Goal: Task Accomplishment & Management: Manage account settings

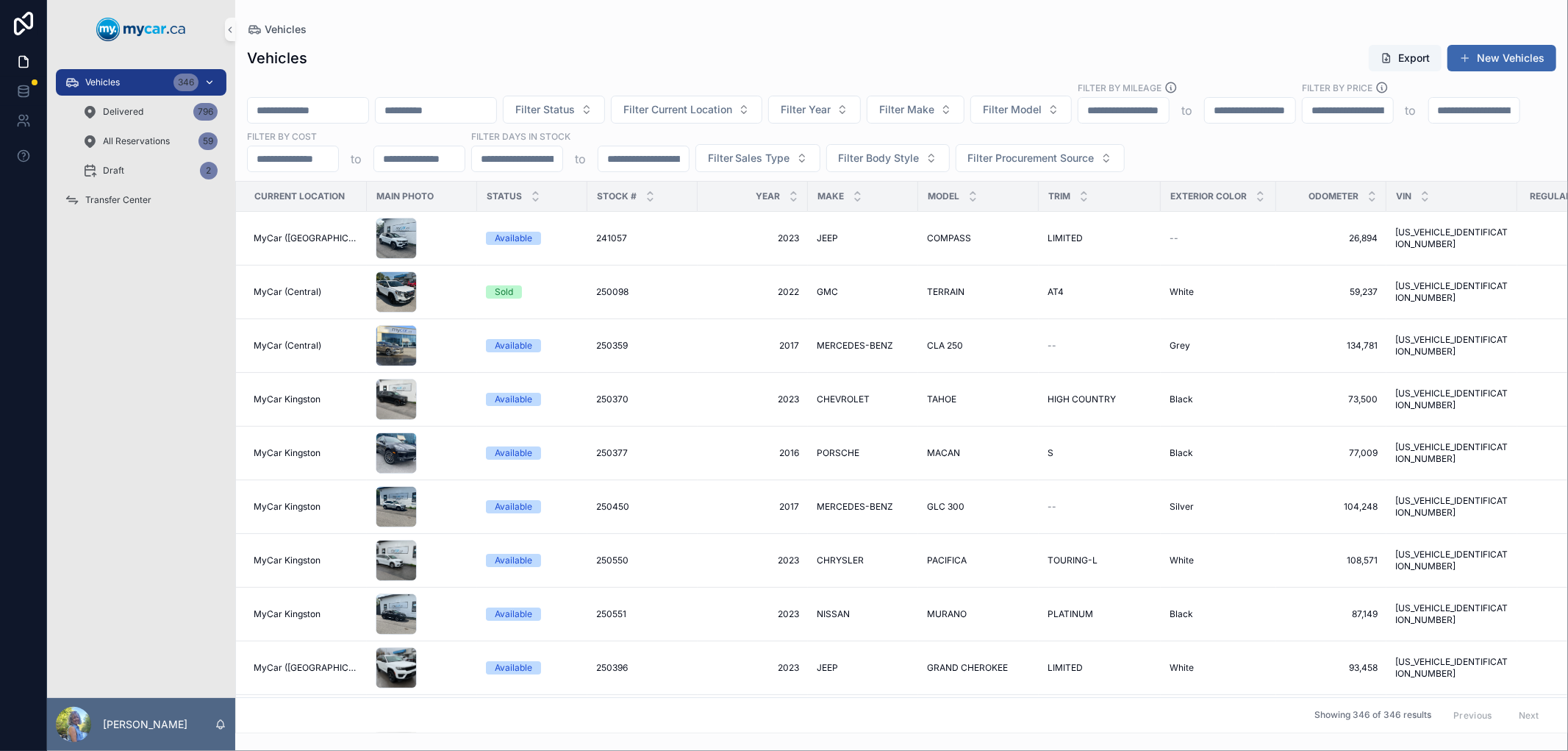
click at [137, 71] on div "Vehicles 346" at bounding box center [141, 83] width 152 height 23
click at [333, 111] on input "scrollable content" at bounding box center [308, 110] width 120 height 20
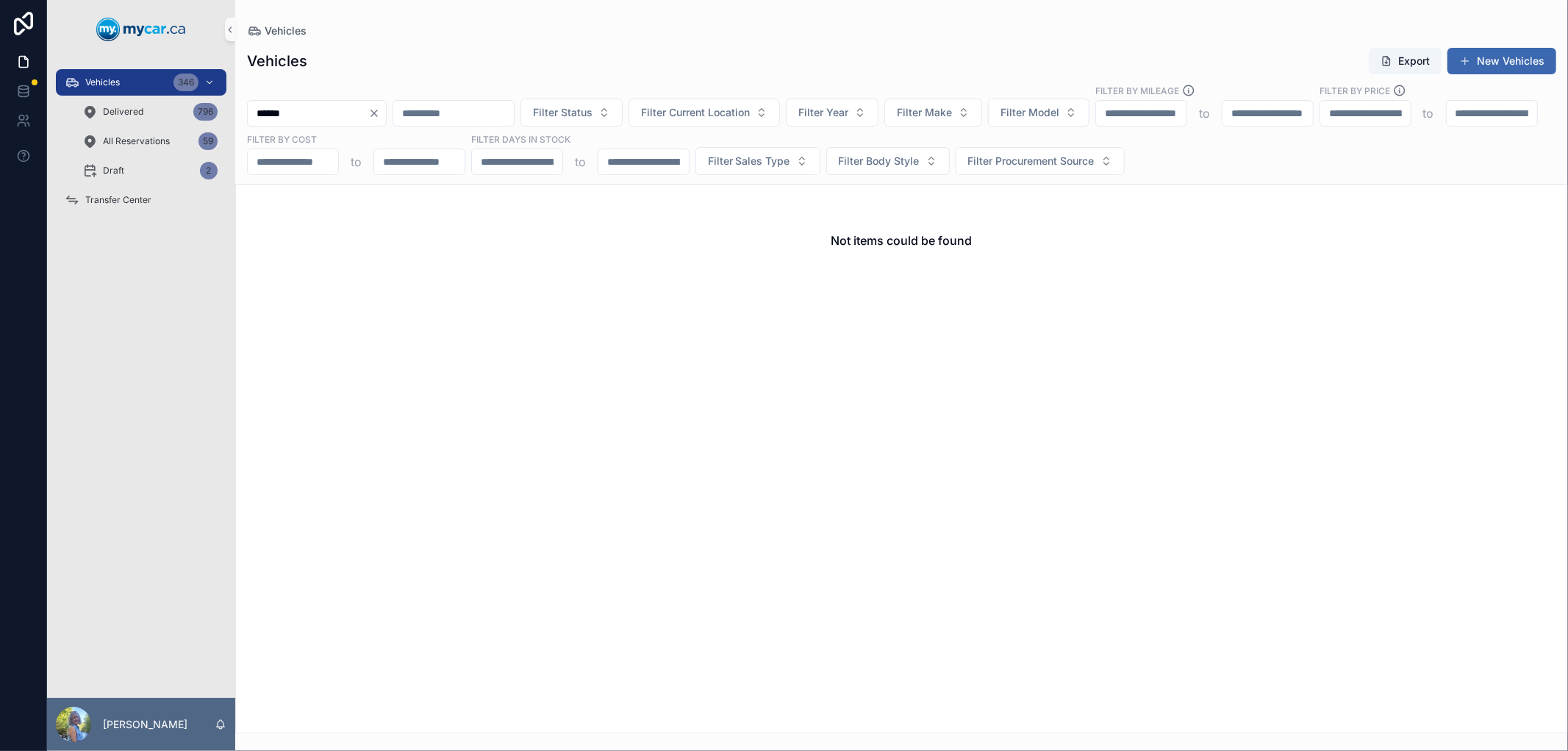
drag, startPoint x: 333, startPoint y: 111, endPoint x: 231, endPoint y: 116, distance: 102.1
click at [231, 116] on div "Vehicles 346 Delivered 796 All Reservations 59 Draft 2 Transfer Center Laurie S…" at bounding box center [807, 375] width 1520 height 751
click at [277, 112] on input "******" at bounding box center [308, 113] width 120 height 20
type input "******"
drag, startPoint x: 343, startPoint y: 119, endPoint x: 244, endPoint y: 111, distance: 99.3
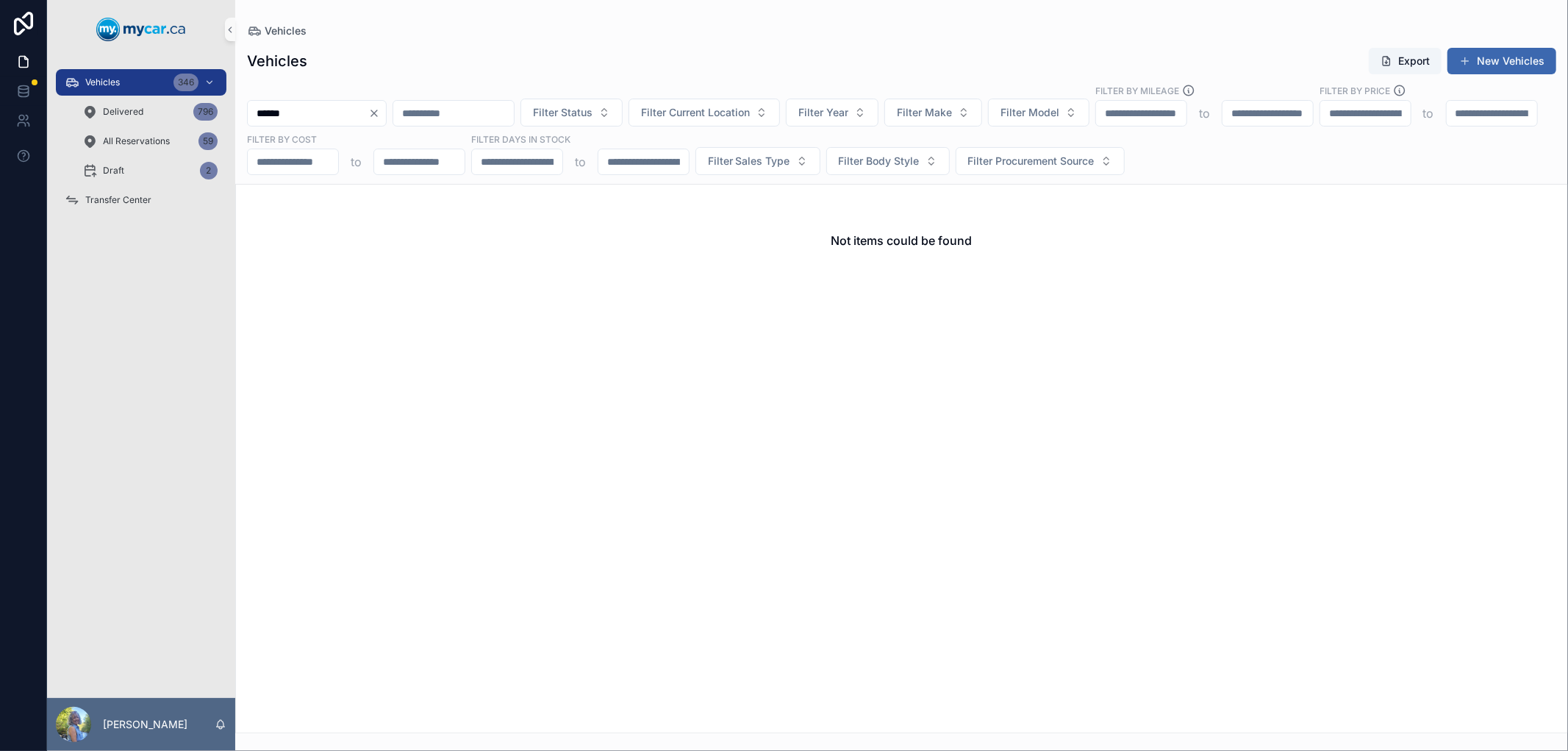
click at [244, 111] on div "****** Filter Status Filter Current Location Filter Year Filter Make Filter Mod…" at bounding box center [901, 129] width 1332 height 91
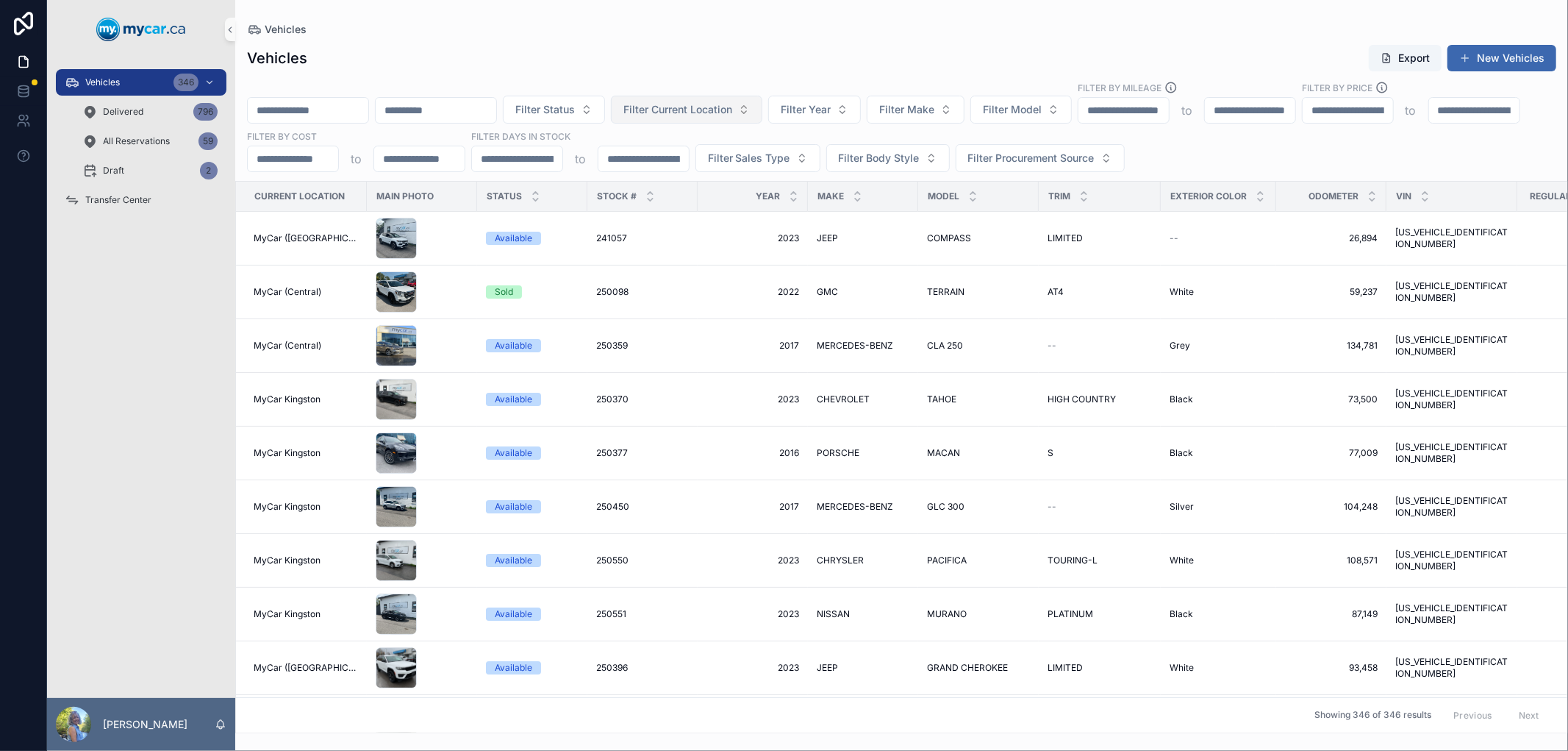
click at [732, 111] on span "Filter Current Location" at bounding box center [678, 109] width 109 height 15
click at [796, 38] on div "Vehicles Export New Vehicles Filter Status Filter Current Location Filter Year …" at bounding box center [901, 384] width 1332 height 698
click at [350, 114] on input "scrollable content" at bounding box center [308, 110] width 120 height 20
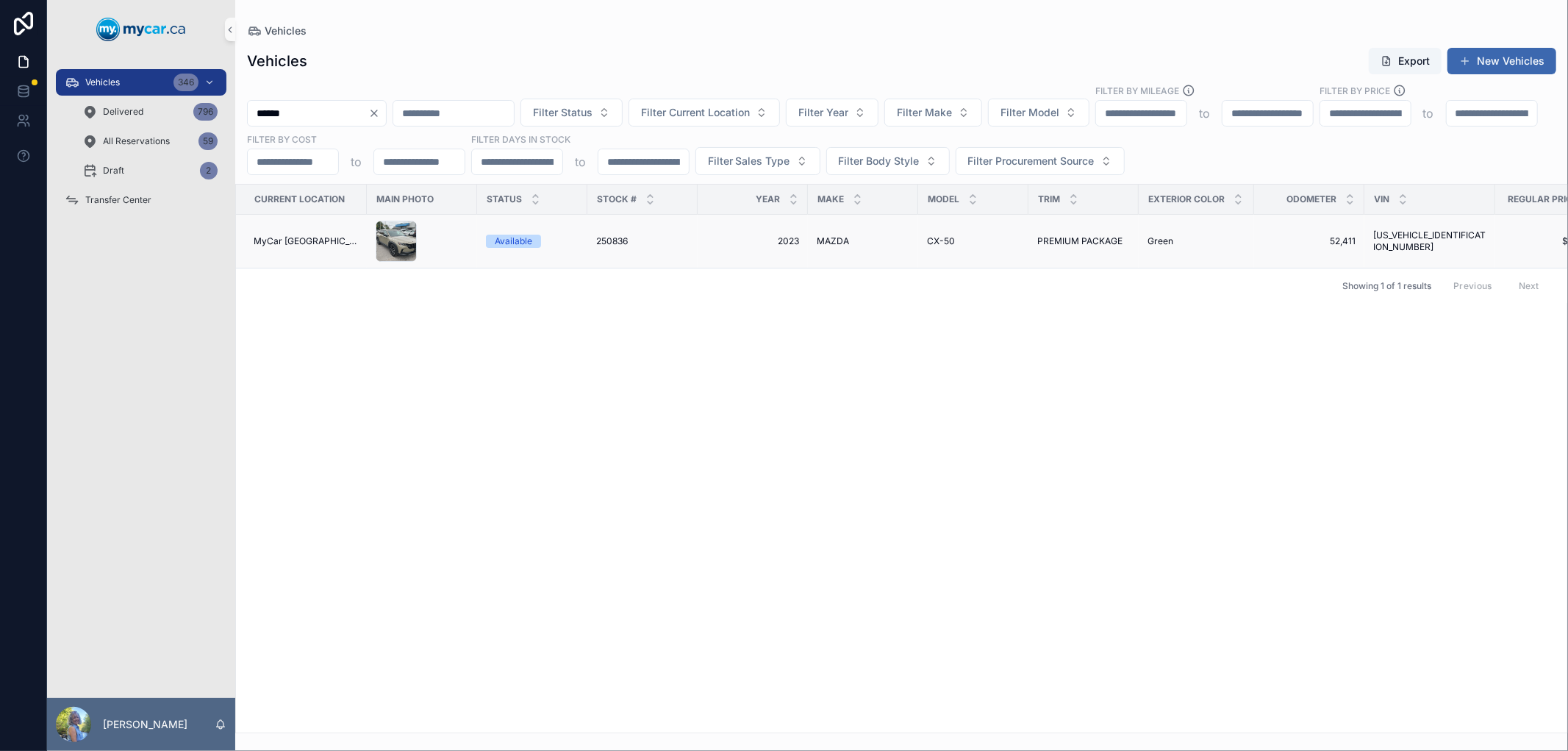
type input "******"
click at [596, 237] on span "250836" at bounding box center [612, 241] width 32 height 12
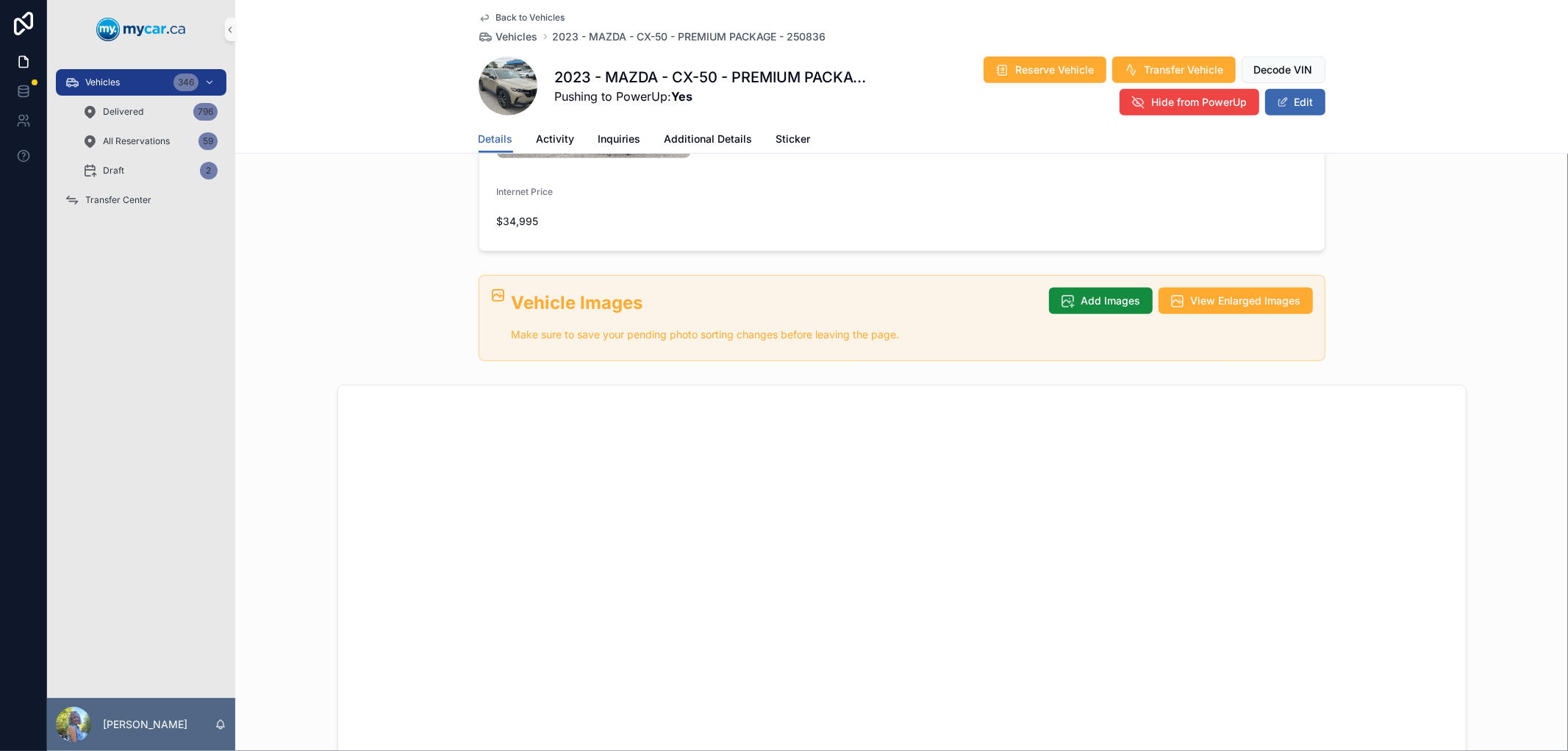
scroll to position [571, 0]
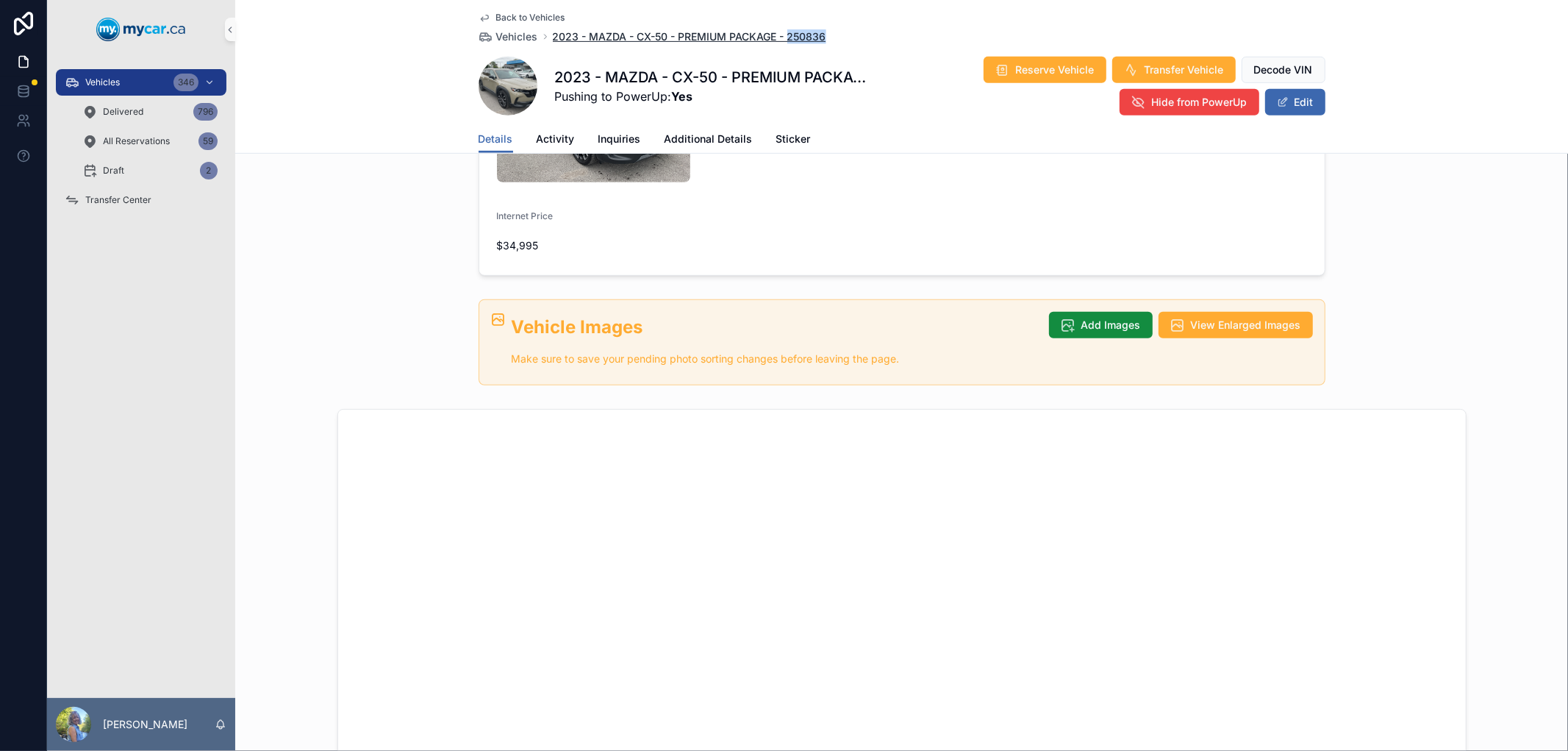
drag, startPoint x: 829, startPoint y: 41, endPoint x: 784, endPoint y: 38, distance: 45.1
click at [784, 38] on div "Back to Vehicles Vehicles 2023 - MAZDA - CX-50 - PREMIUM PACKAGE - 250836" at bounding box center [902, 27] width 847 height 32
copy span "250836"
click at [98, 74] on div "Vehicles 346" at bounding box center [141, 83] width 152 height 23
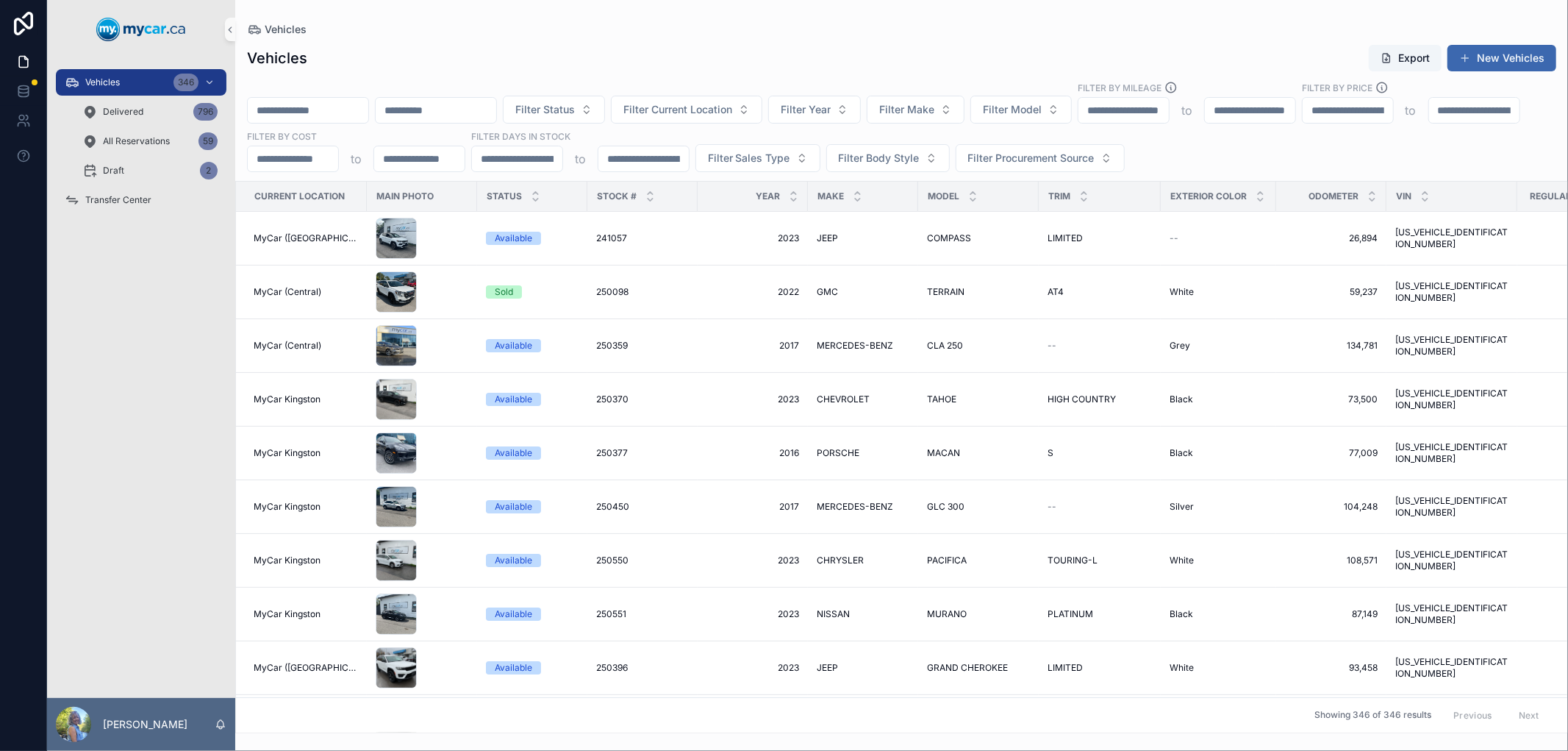
click at [356, 108] on input "scrollable content" at bounding box center [308, 110] width 120 height 20
paste input "******"
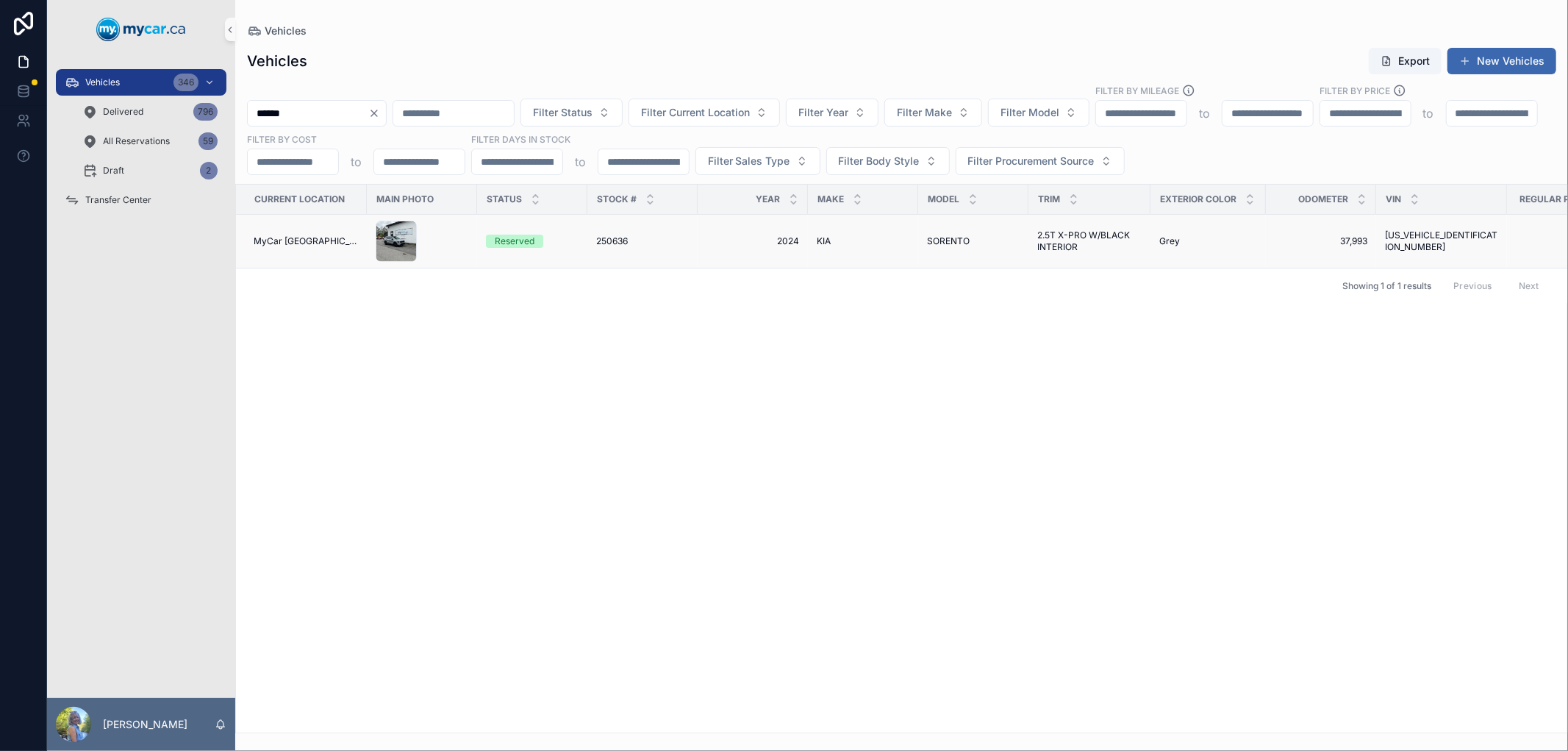
type input "******"
click at [597, 238] on span "250636" at bounding box center [612, 241] width 32 height 12
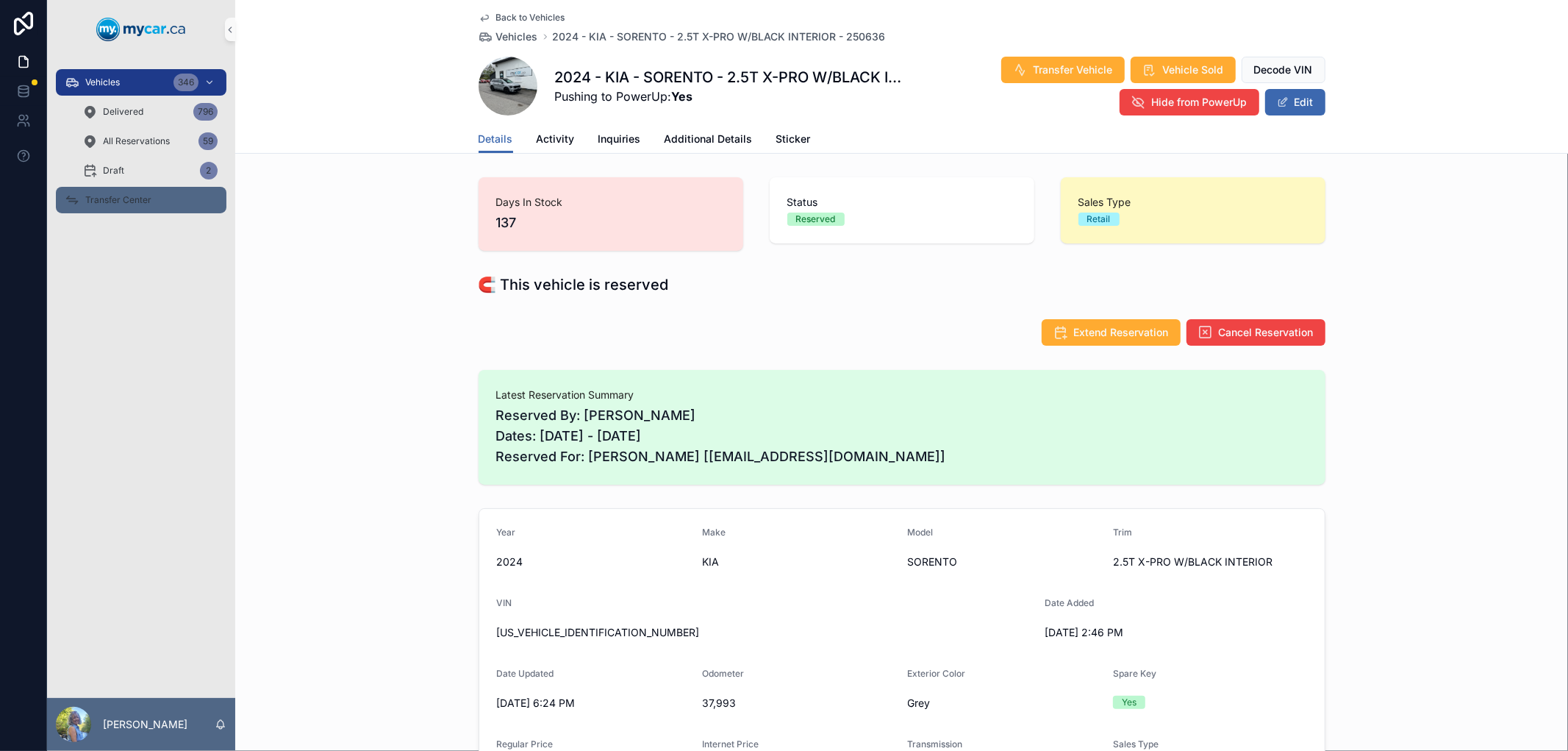
click at [120, 199] on span "Transfer Center" at bounding box center [118, 200] width 66 height 12
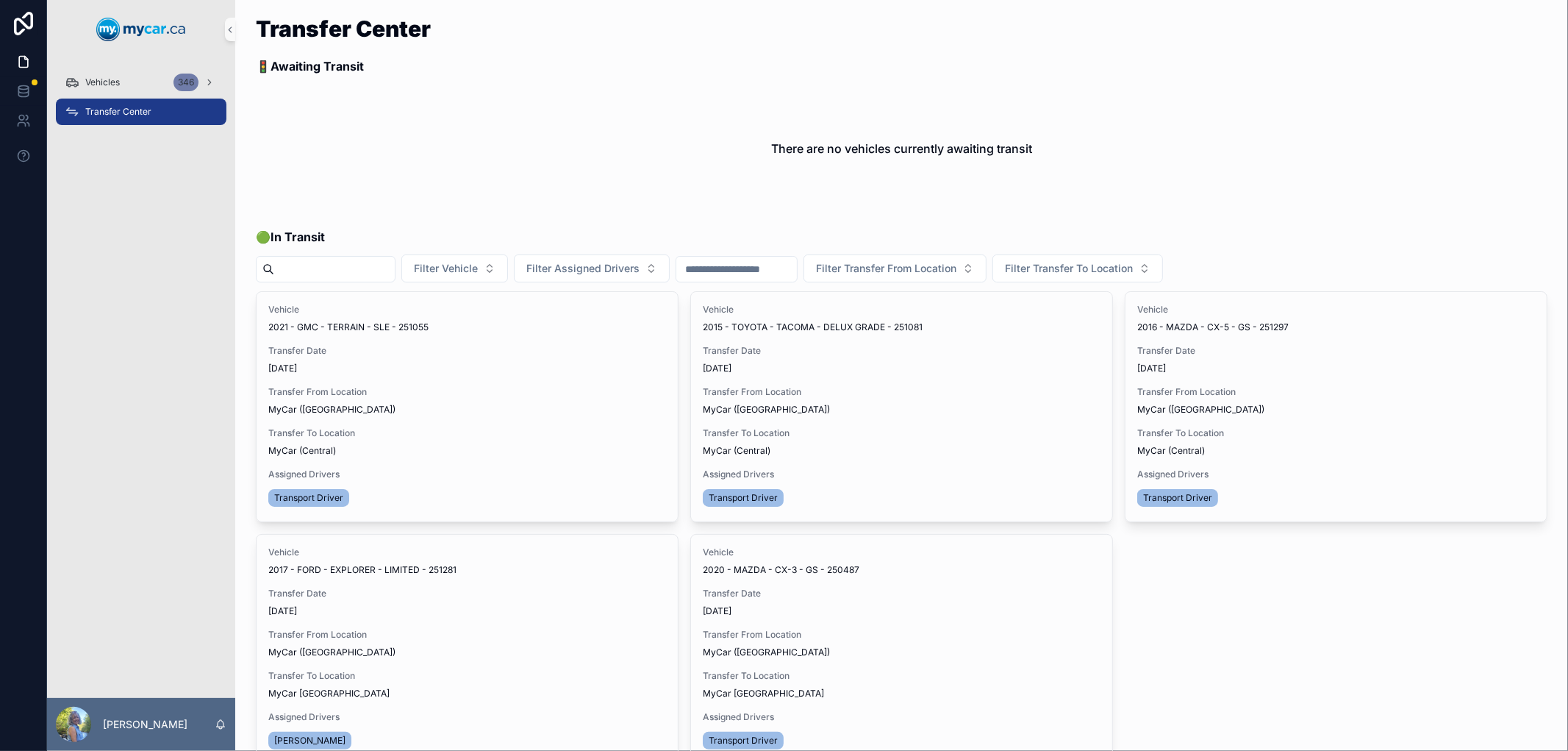
scroll to position [245, 0]
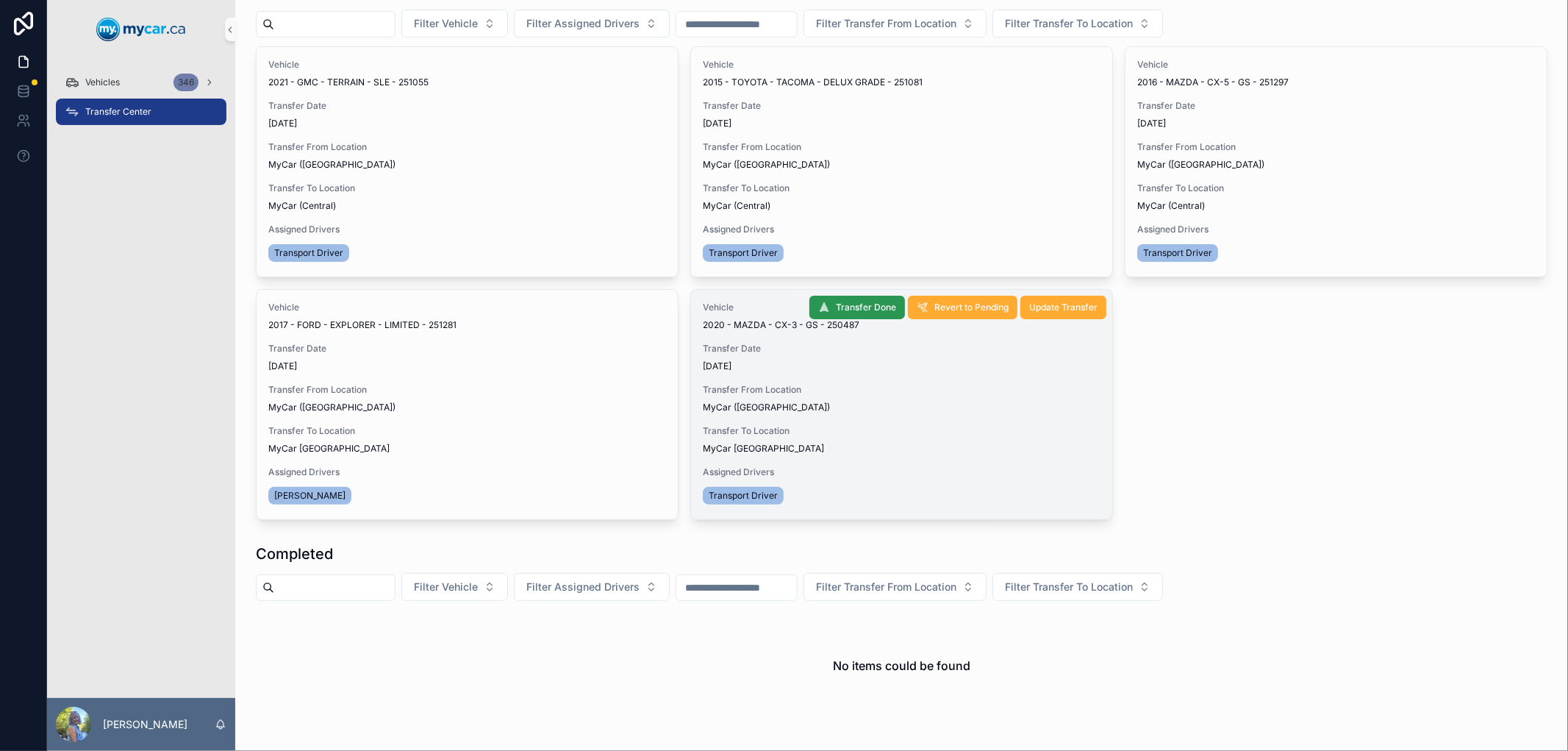
click at [847, 309] on span "Transfer Done" at bounding box center [866, 307] width 60 height 12
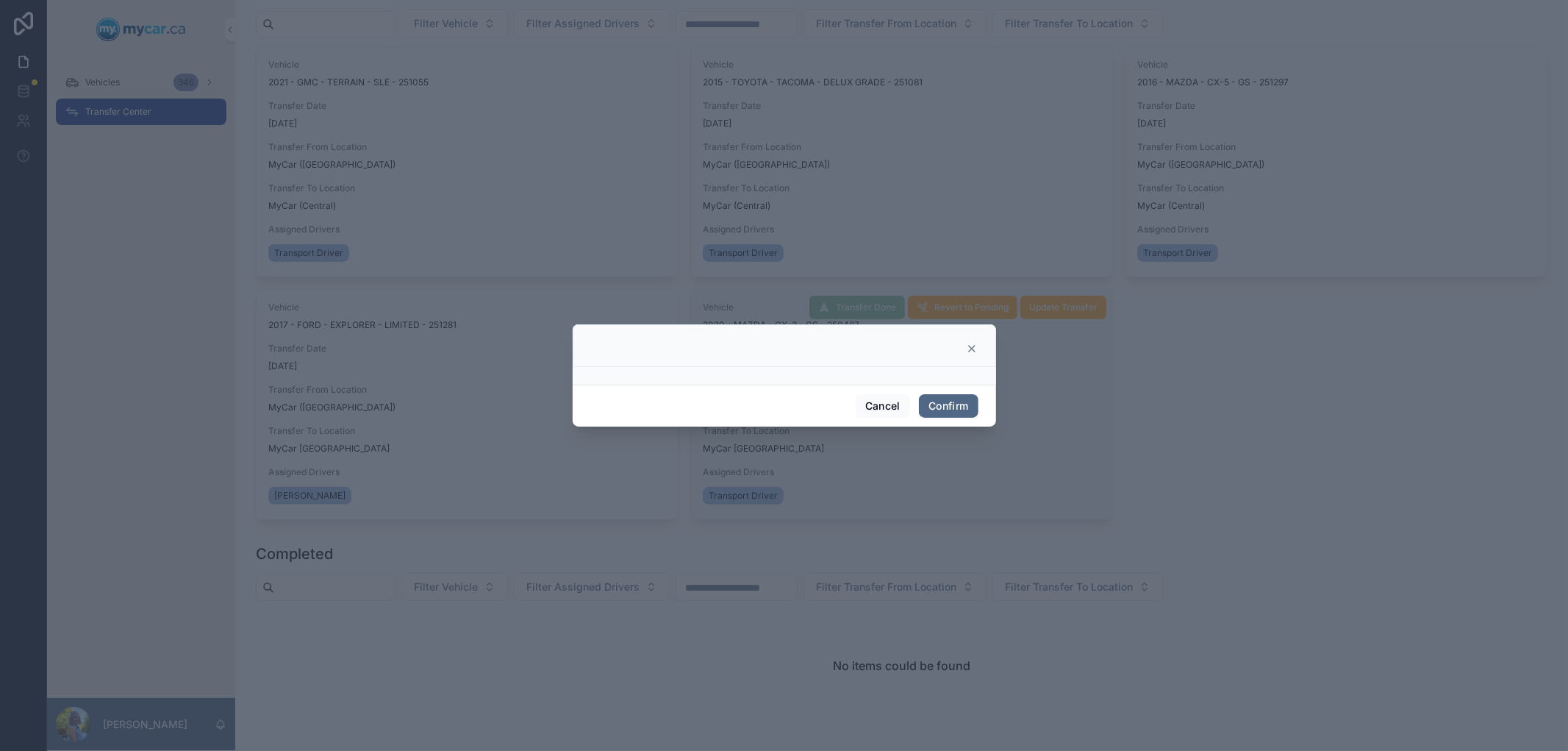
click at [951, 412] on button "Confirm" at bounding box center [948, 406] width 59 height 23
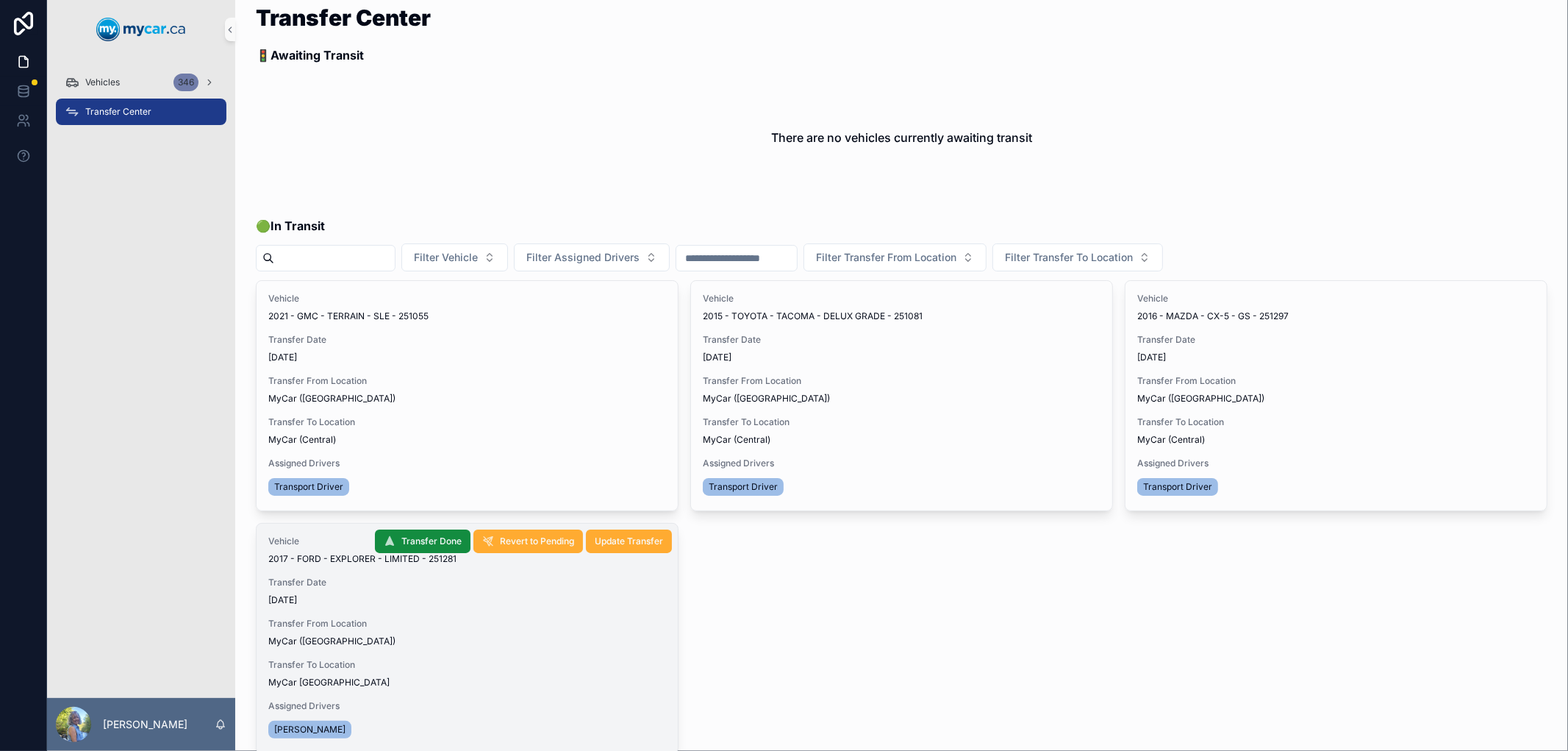
scroll to position [0, 0]
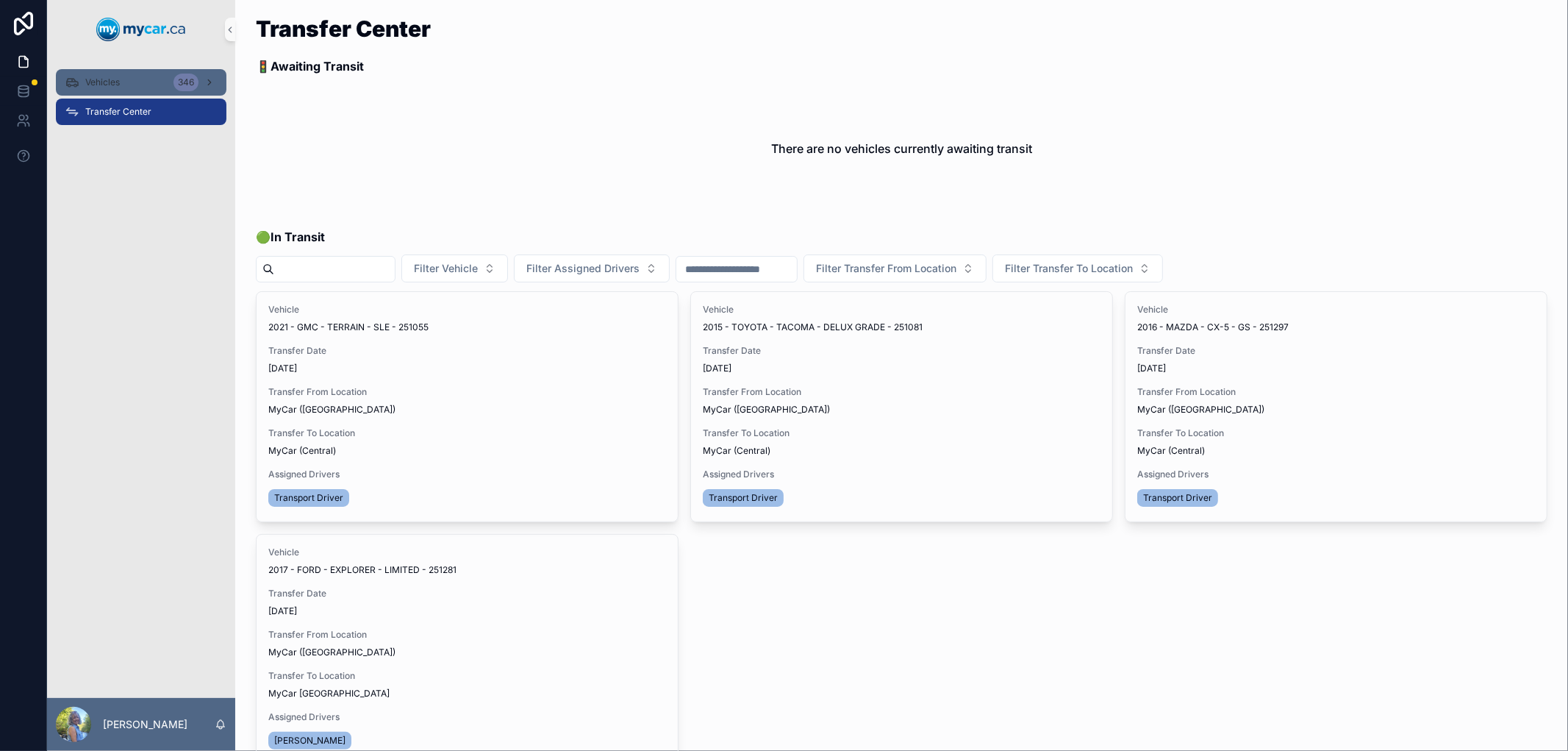
click at [109, 88] on div "Vehicles 346" at bounding box center [141, 83] width 152 height 23
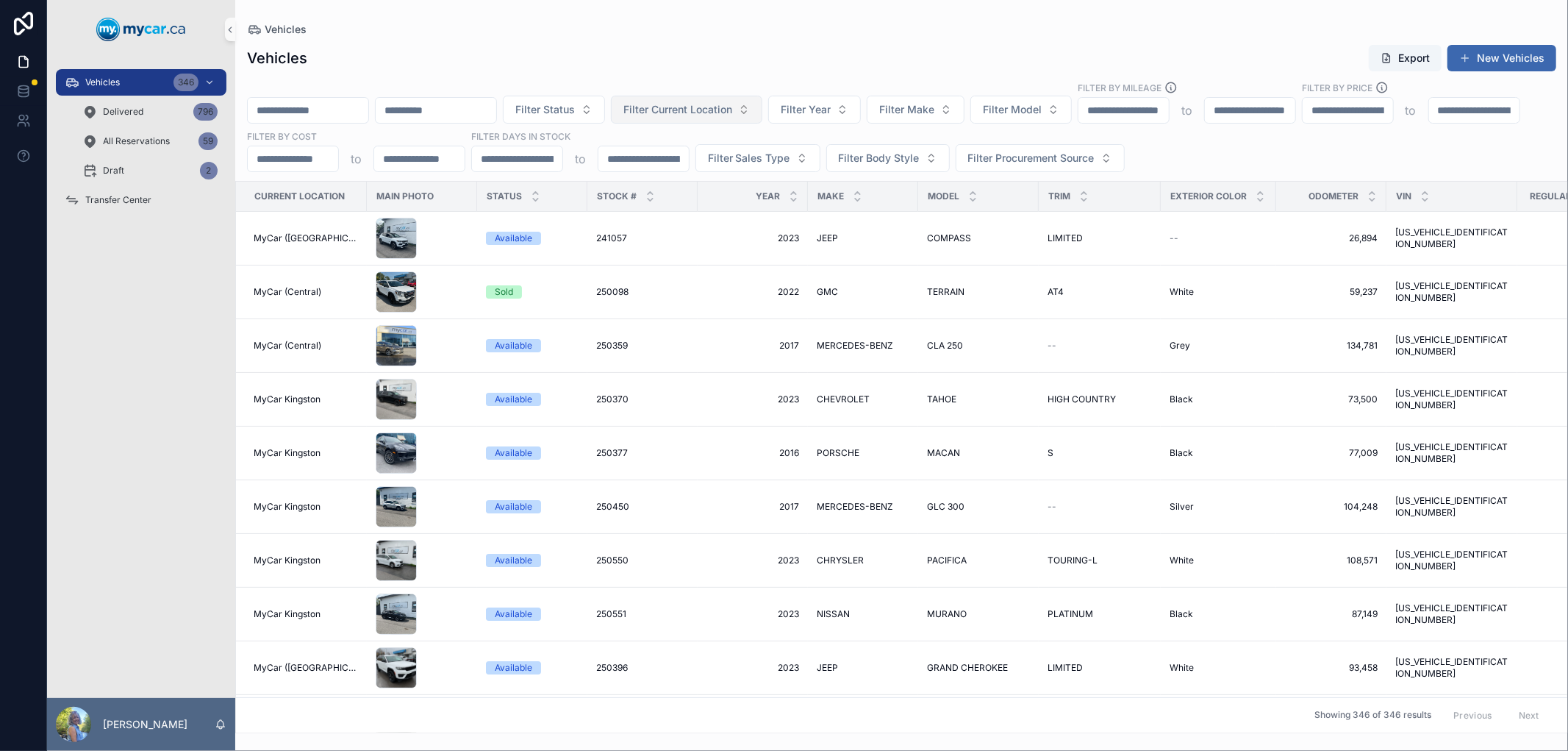
click at [732, 106] on span "Filter Current Location" at bounding box center [678, 109] width 109 height 15
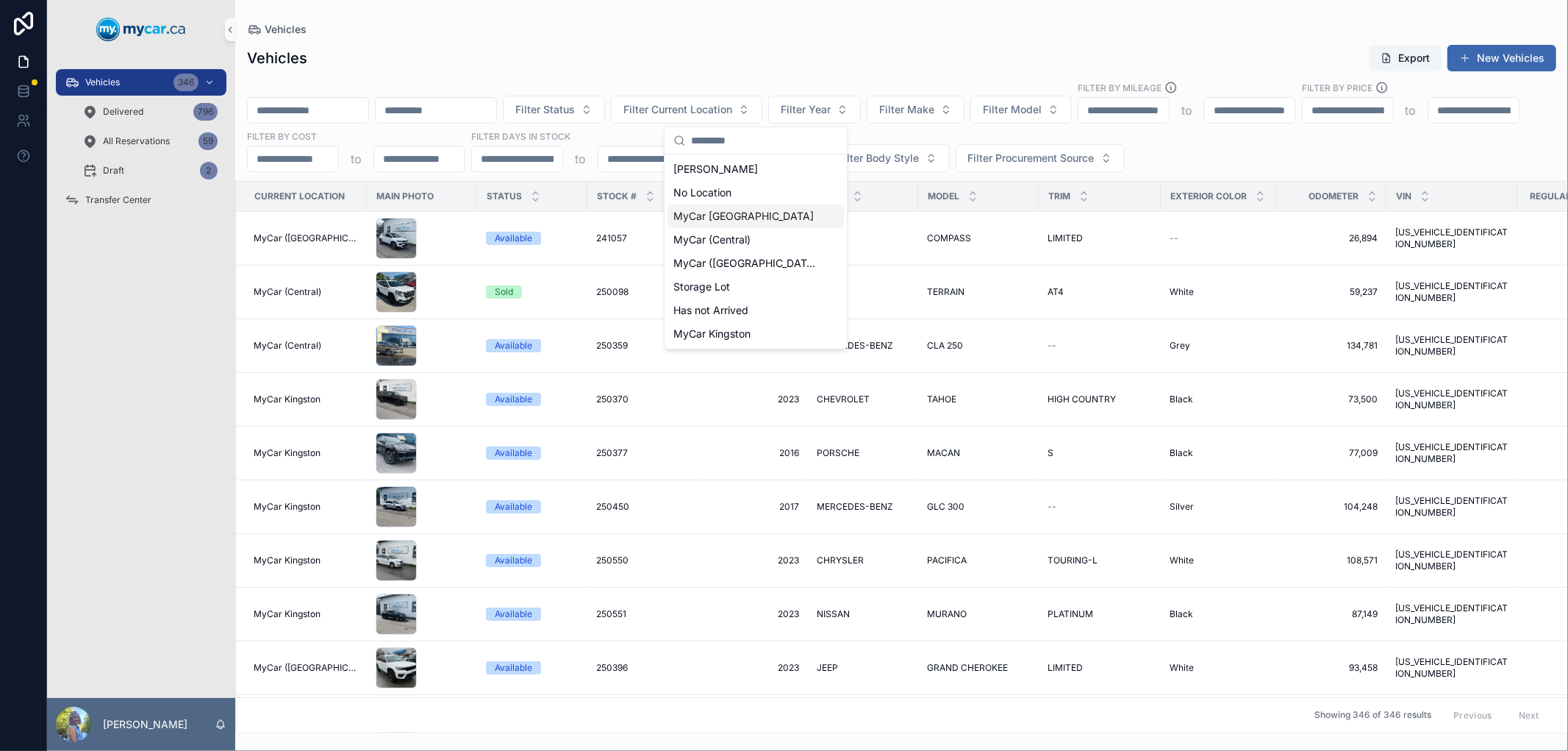
click at [736, 223] on div "MyCar [GEOGRAPHIC_DATA]" at bounding box center [755, 216] width 177 height 23
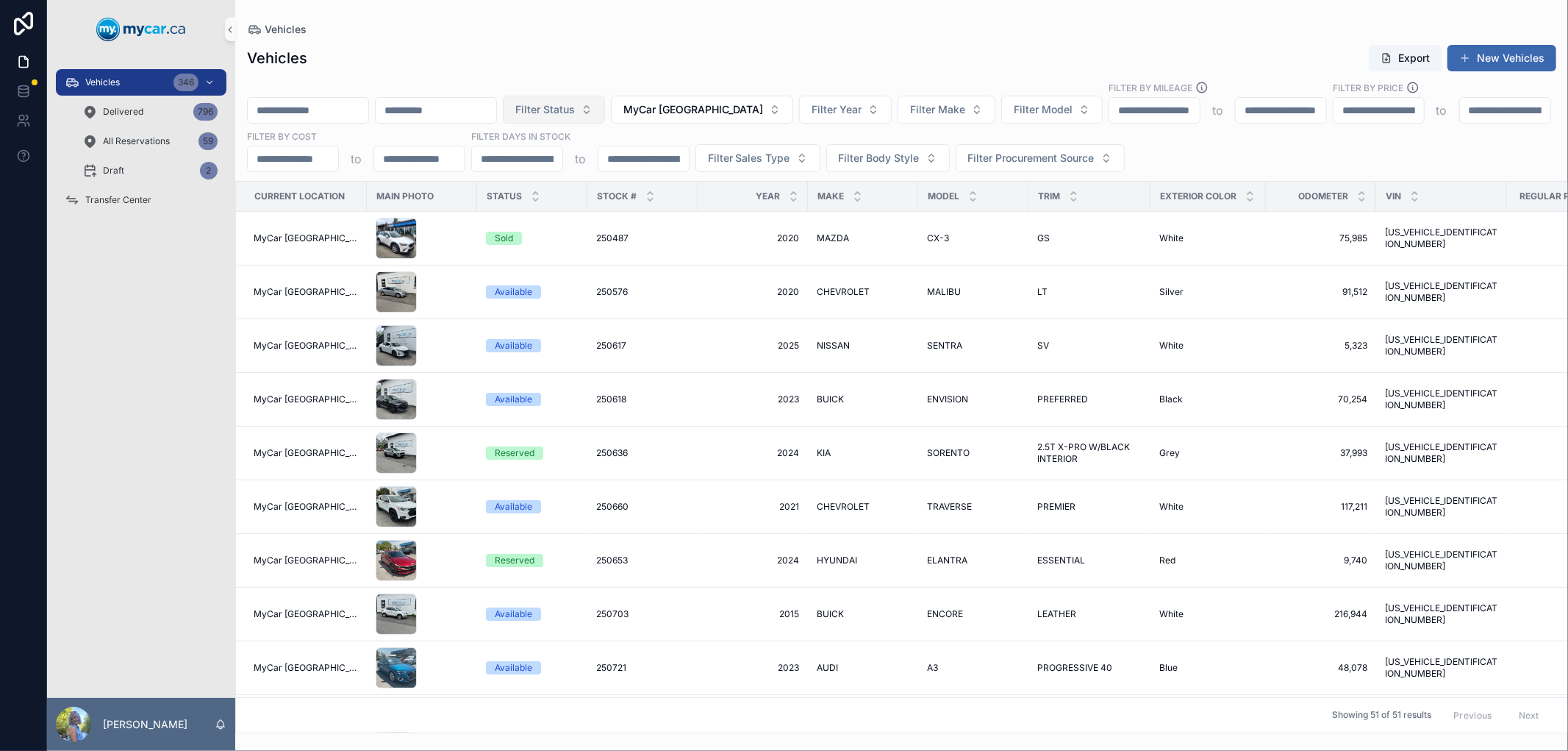
click at [605, 111] on button "Filter Status" at bounding box center [553, 109] width 102 height 28
click at [591, 192] on div "Reserved" at bounding box center [622, 192] width 177 height 23
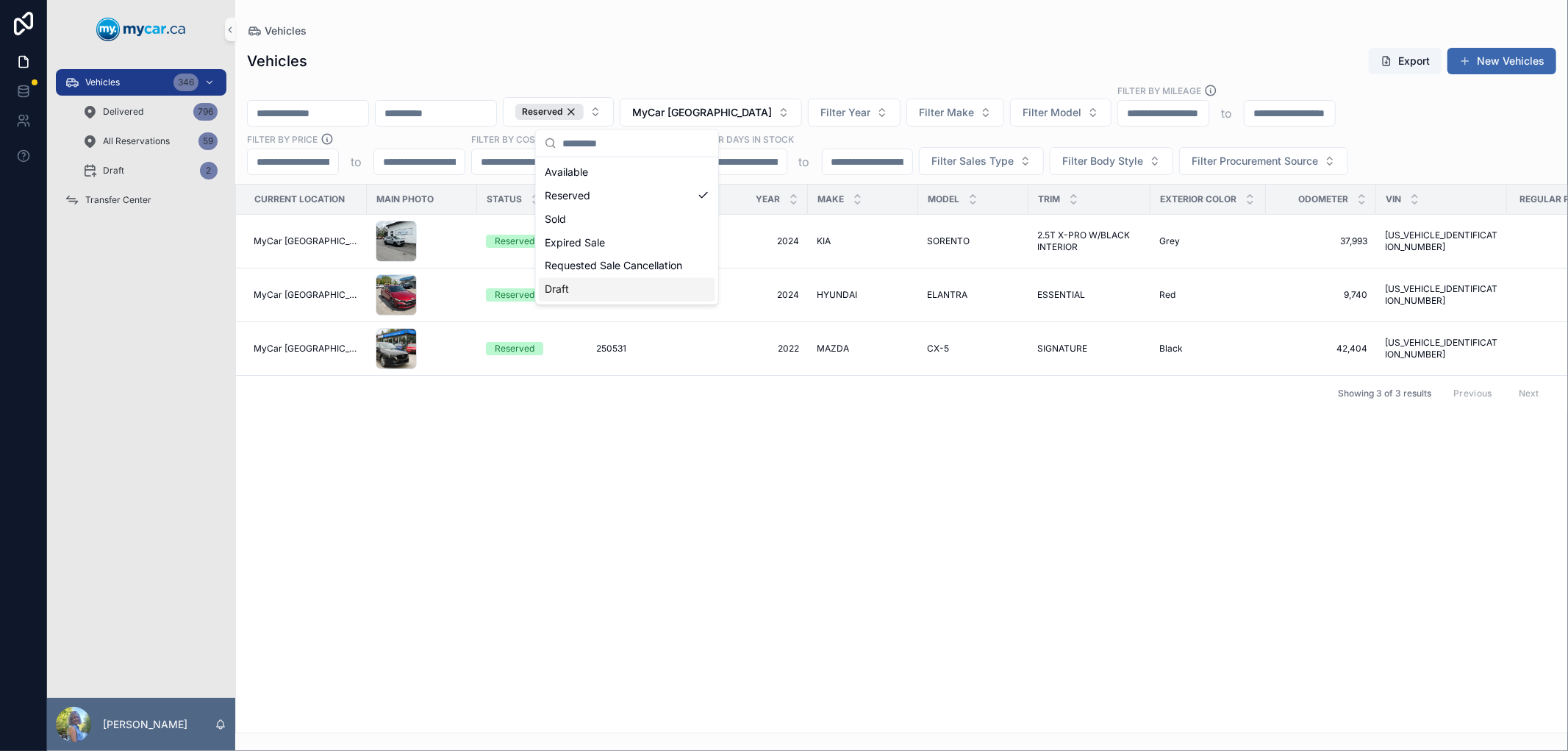
click at [502, 525] on div "Current Location Main Photo Status Stock # Year Make Model Trim Exterior Color …" at bounding box center [901, 459] width 1331 height 548
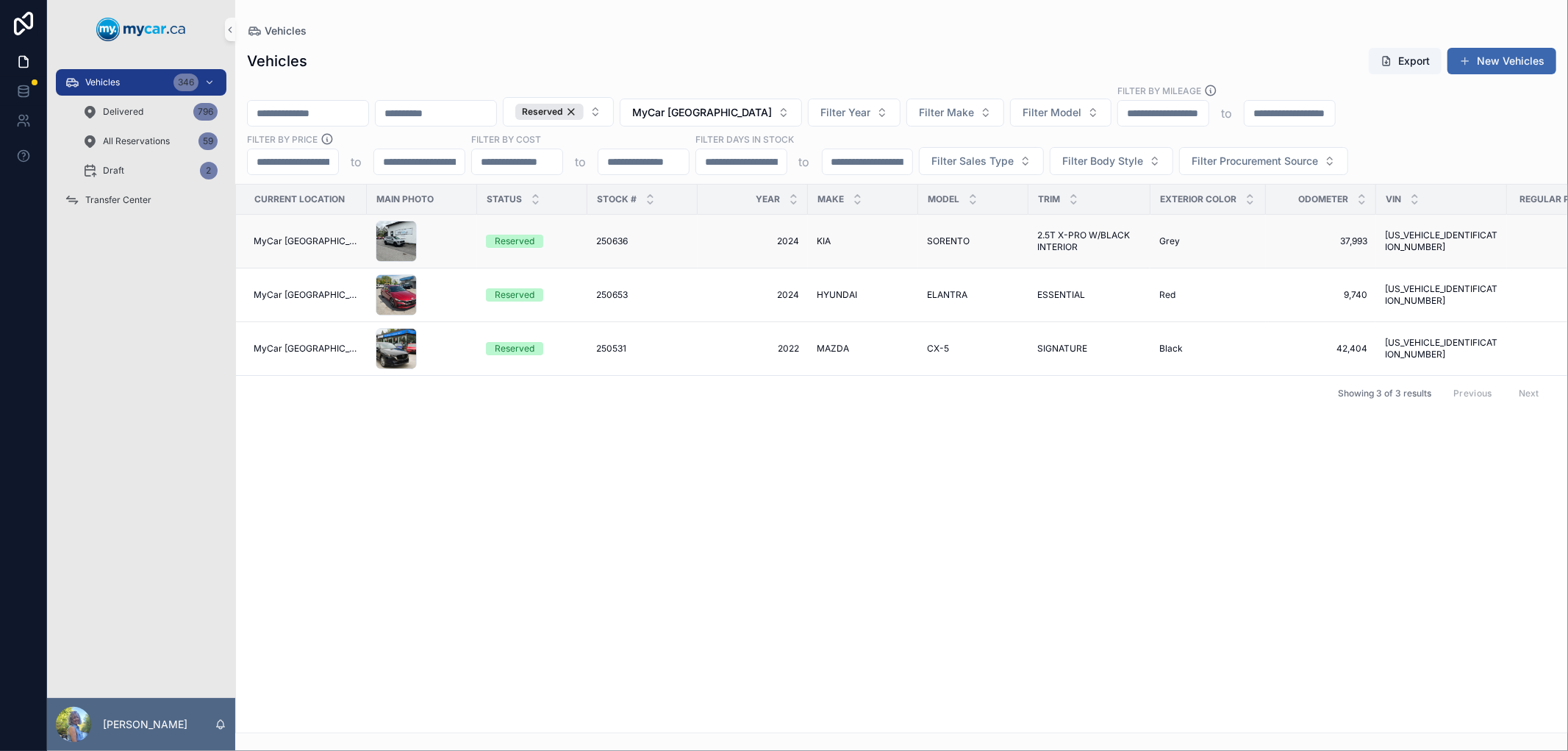
click at [608, 239] on span "250636" at bounding box center [612, 241] width 32 height 12
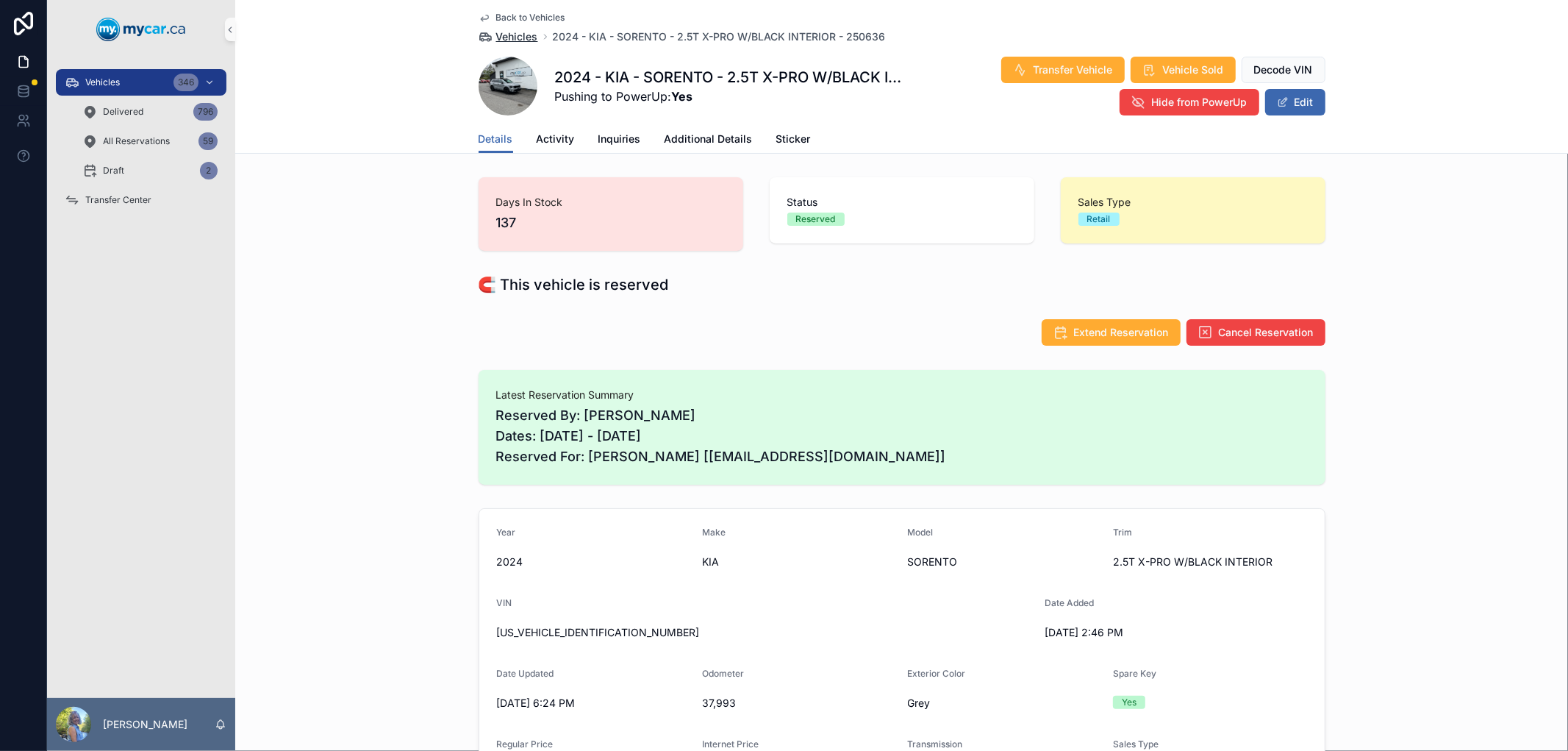
click at [509, 41] on span "Vehicles" at bounding box center [517, 36] width 42 height 15
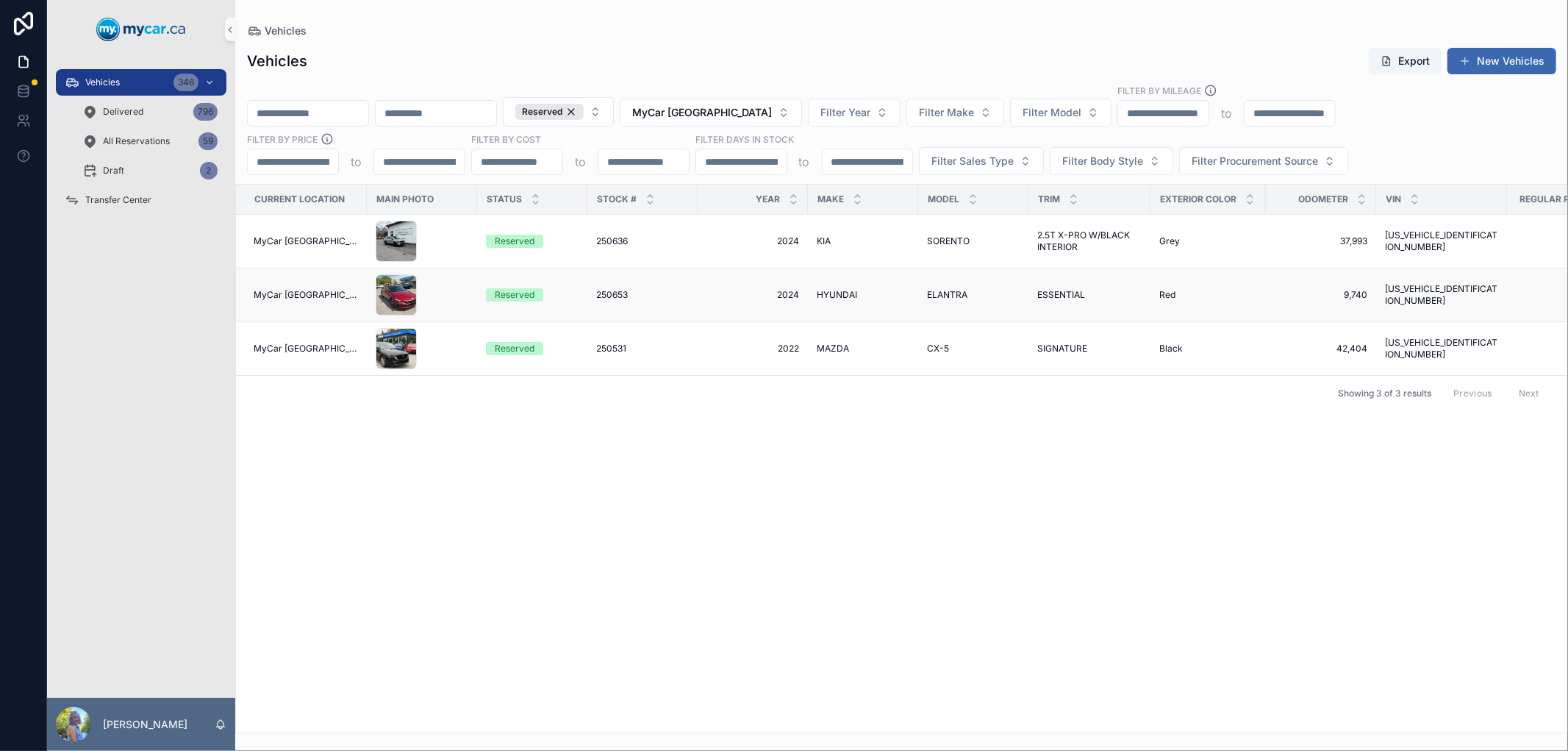
click at [601, 295] on span "250653" at bounding box center [612, 294] width 32 height 12
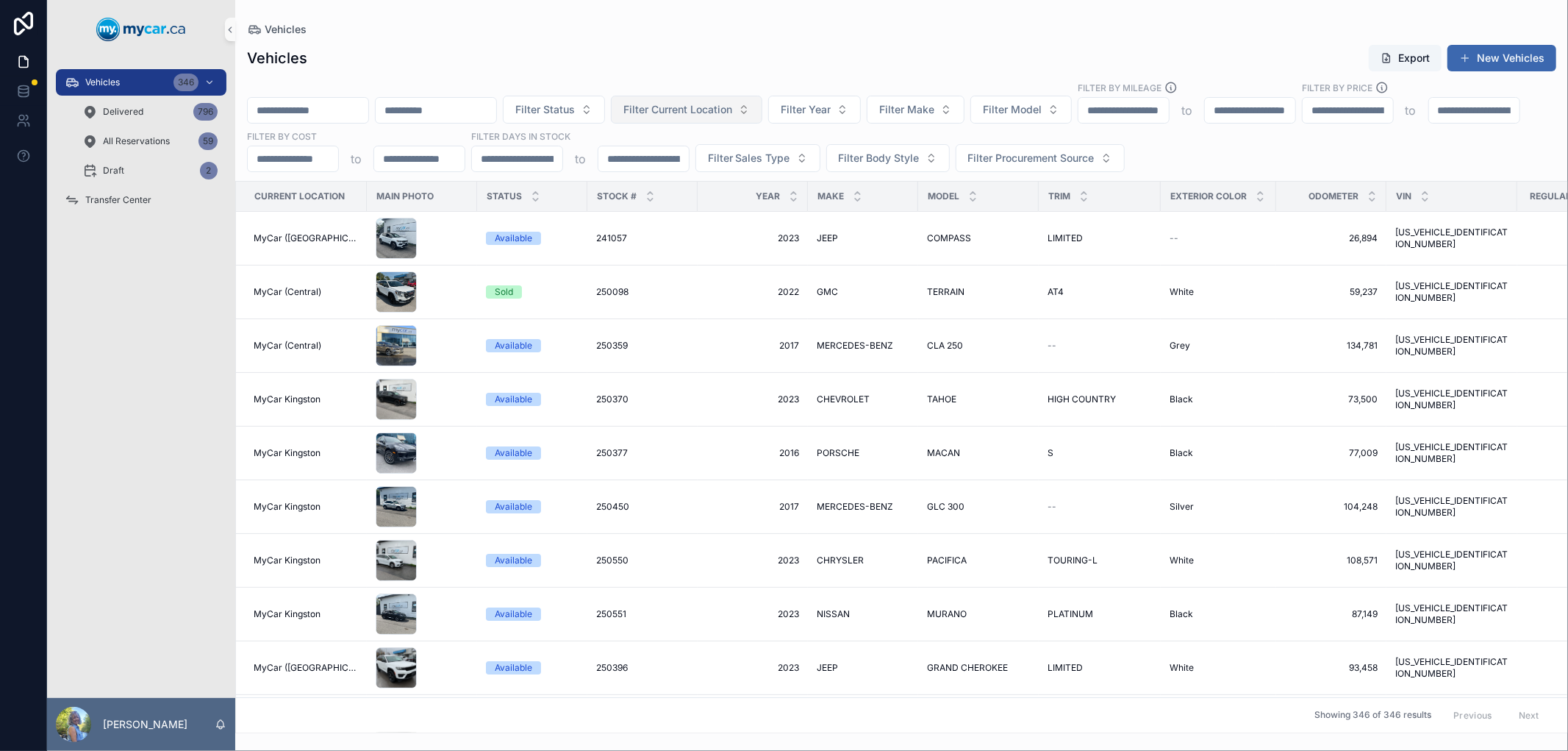
click at [726, 112] on span "Filter Current Location" at bounding box center [678, 109] width 109 height 15
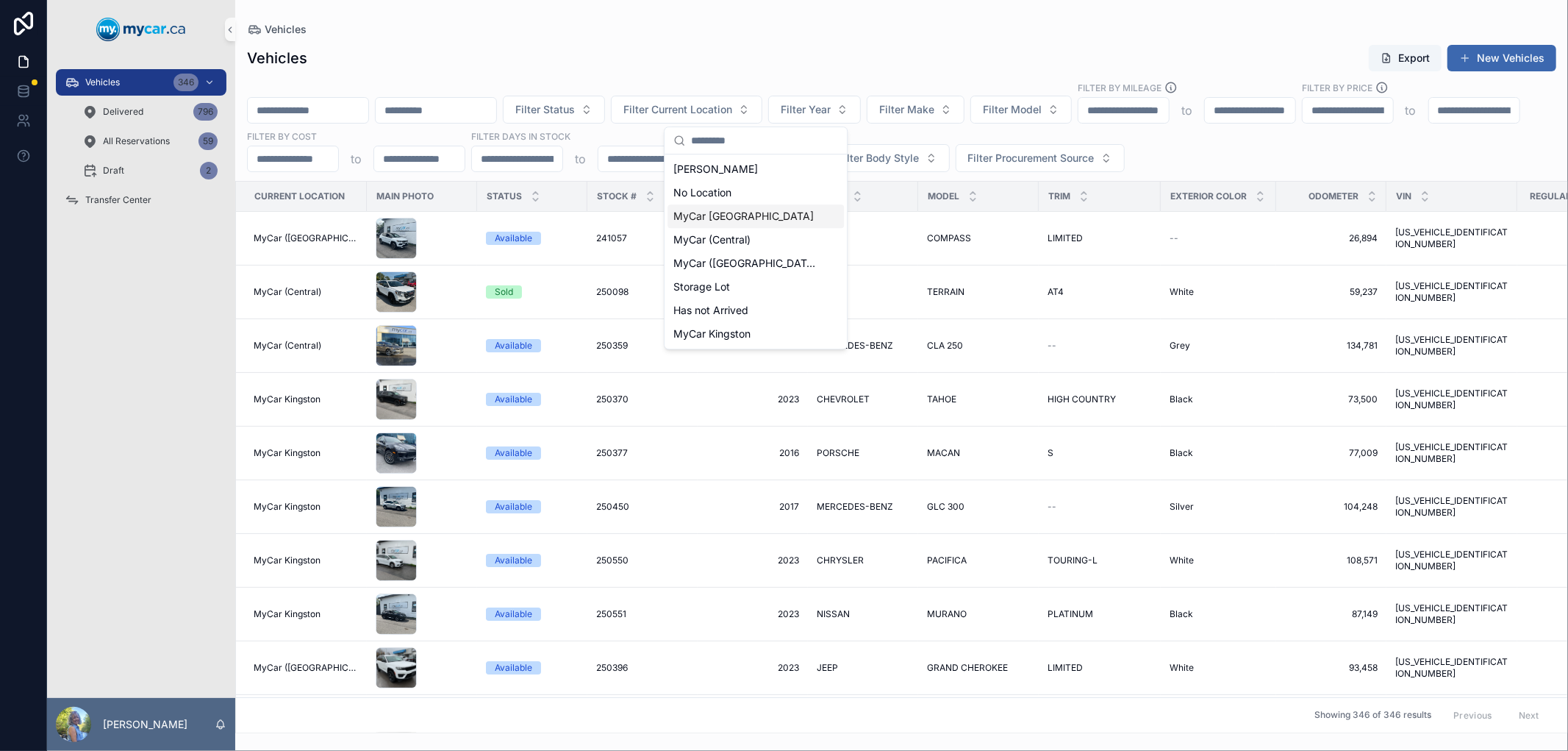
click at [746, 220] on span "MyCar [GEOGRAPHIC_DATA]" at bounding box center [743, 216] width 141 height 15
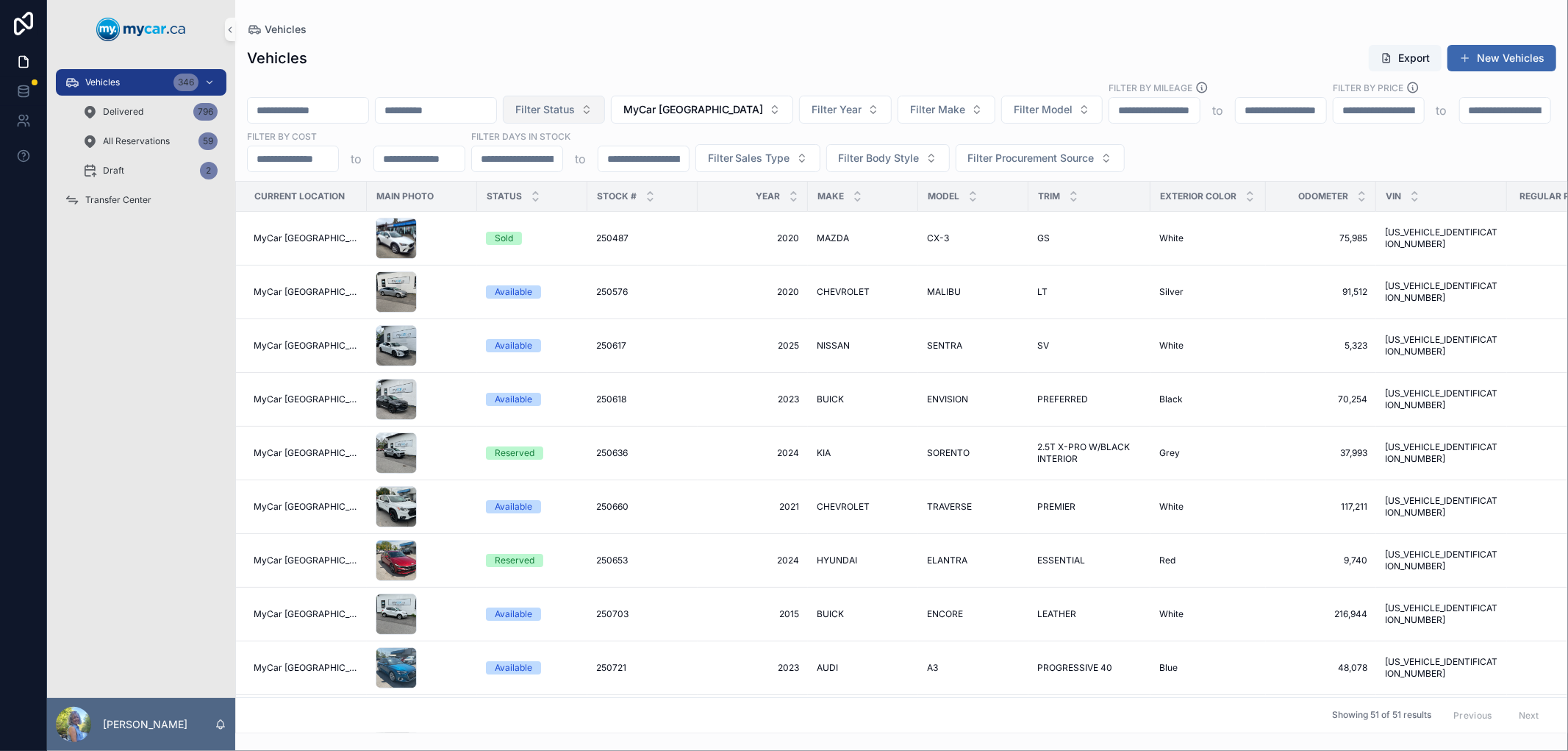
click at [575, 113] on span "Filter Status" at bounding box center [545, 109] width 59 height 15
click at [596, 191] on div "Reserved" at bounding box center [622, 192] width 177 height 23
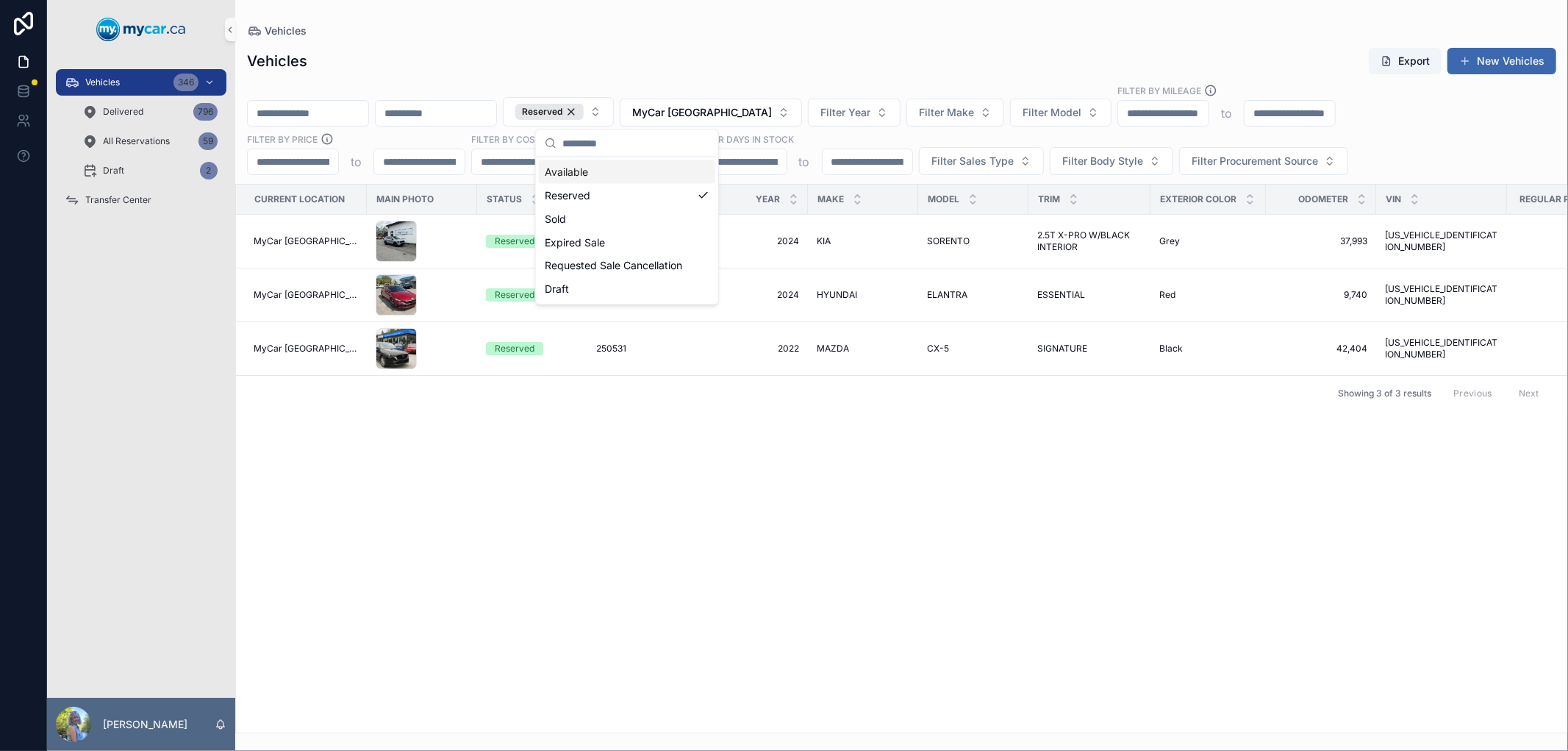
click at [659, 56] on div "Vehicles Export New Vehicles" at bounding box center [901, 60] width 1309 height 28
click at [597, 348] on span "250531" at bounding box center [611, 349] width 30 height 12
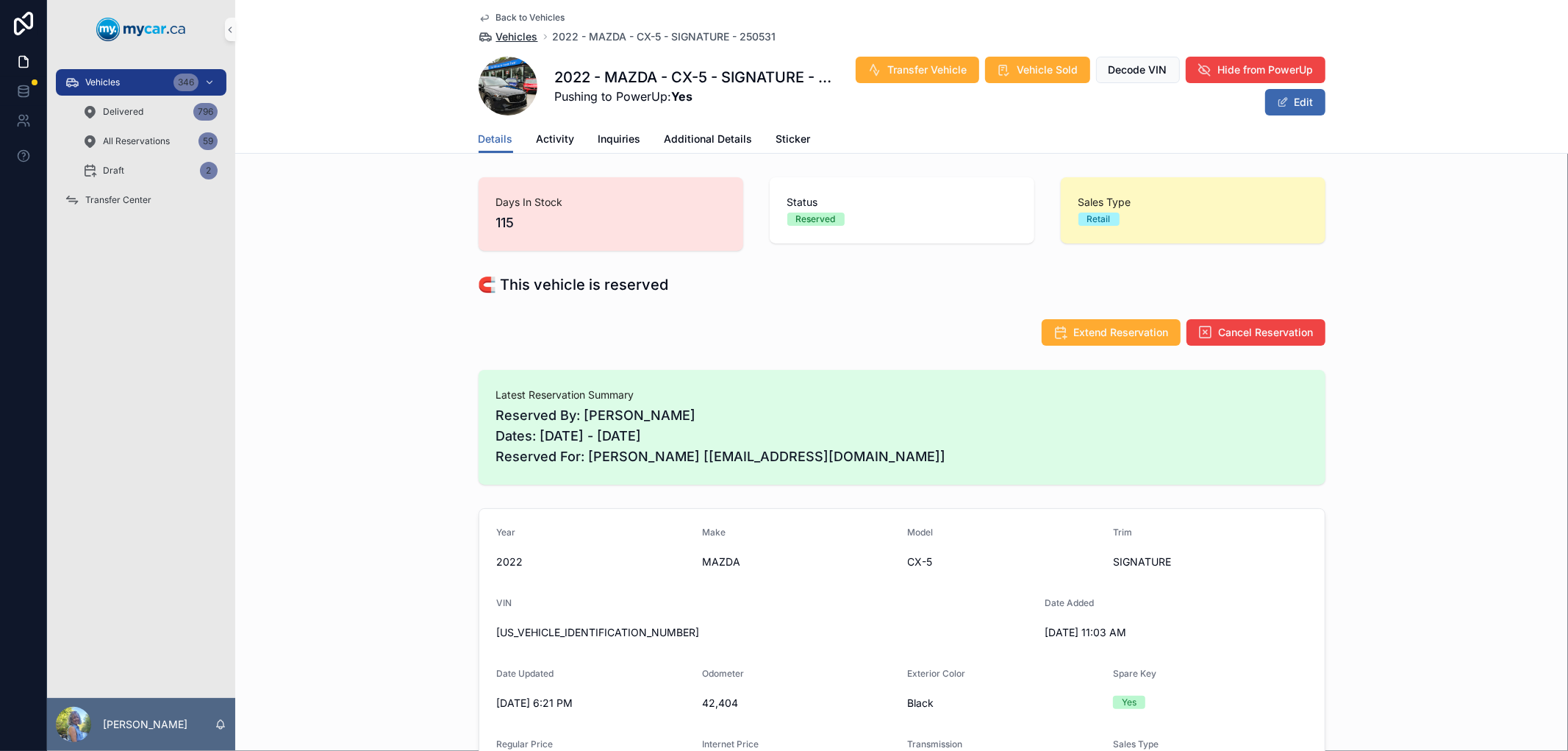
click at [512, 32] on span "Vehicles" at bounding box center [517, 36] width 42 height 15
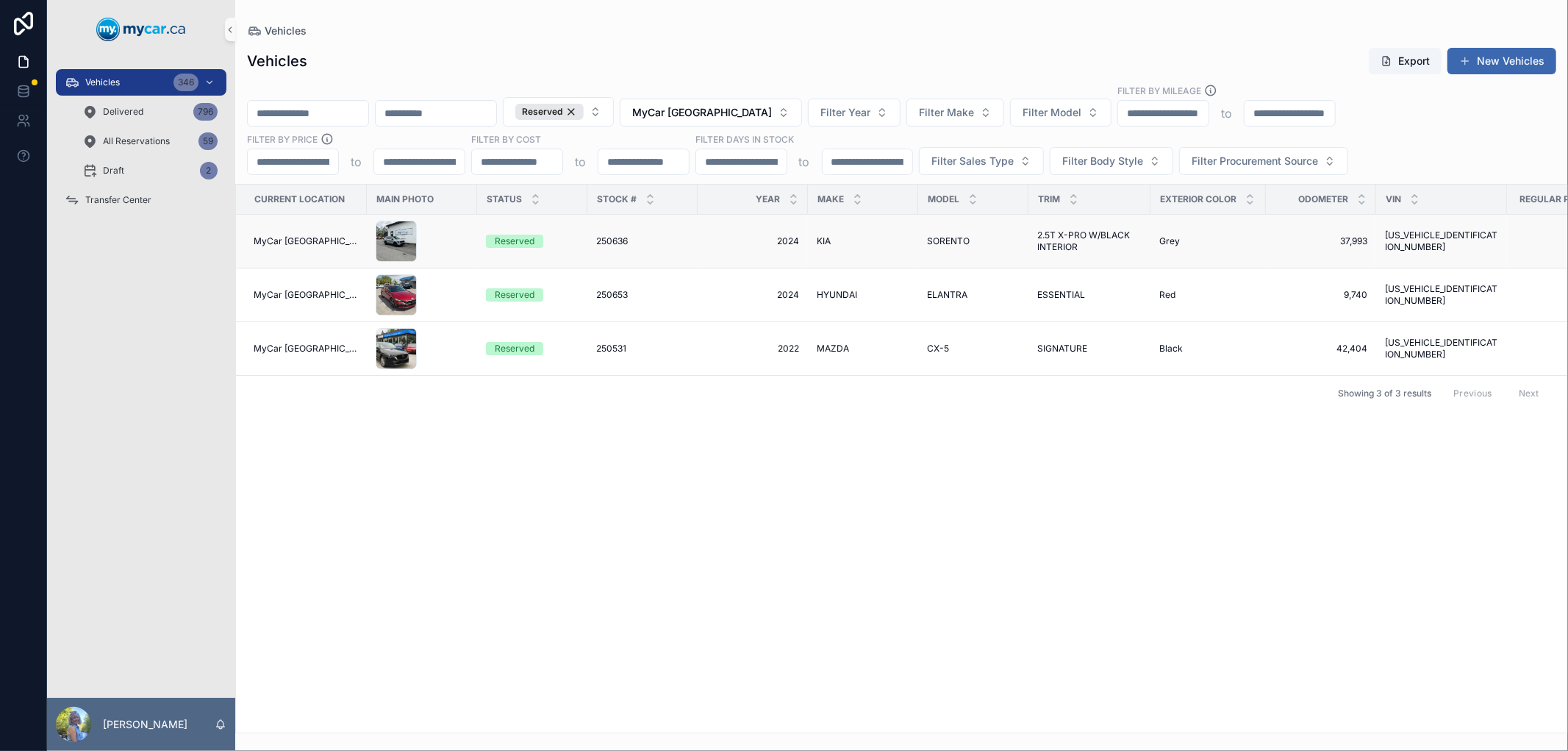
click at [601, 243] on span "250636" at bounding box center [612, 241] width 32 height 12
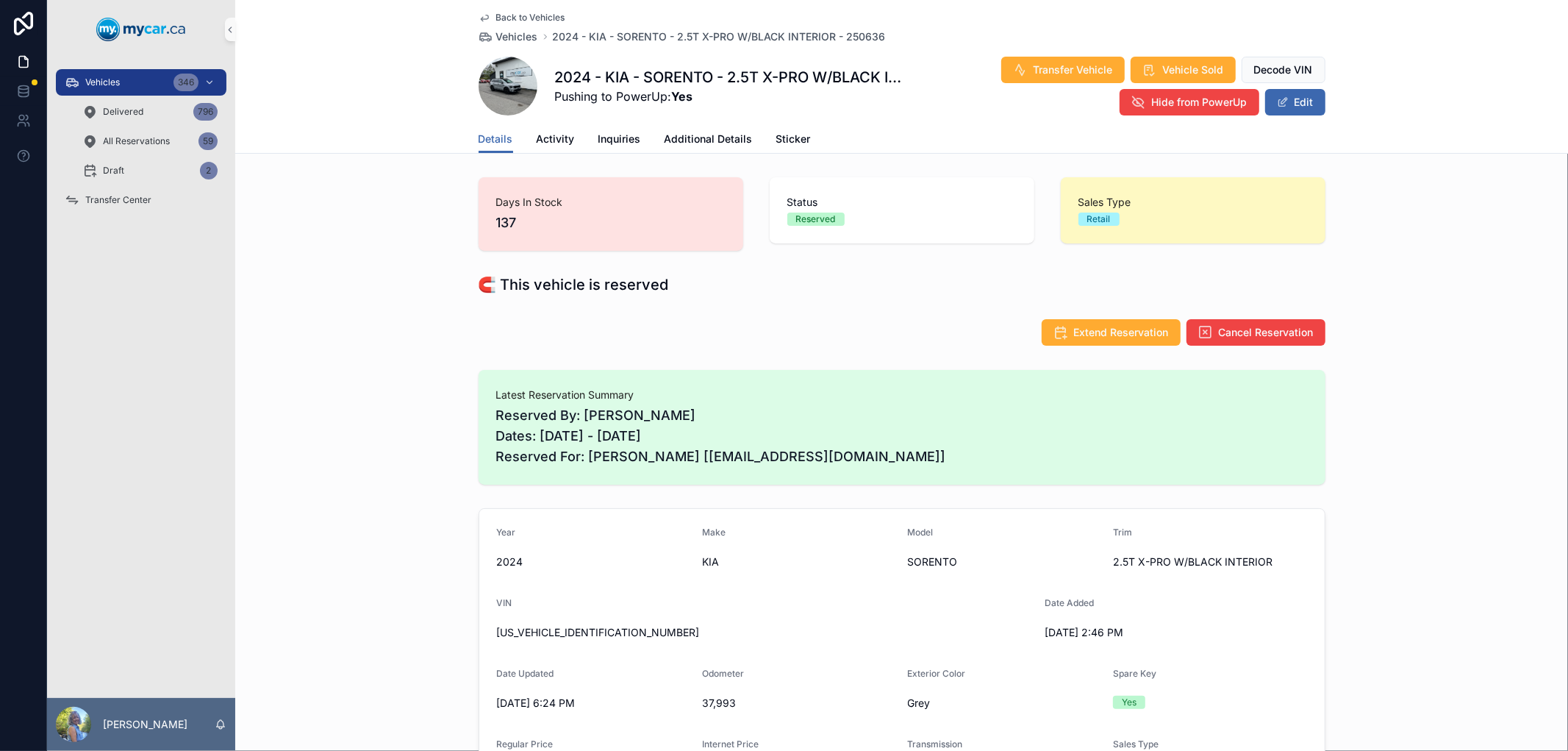
click at [1402, 298] on div "🧲 This vehicle is reserved" at bounding box center [901, 284] width 1332 height 32
click at [523, 40] on span "Vehicles" at bounding box center [517, 36] width 42 height 15
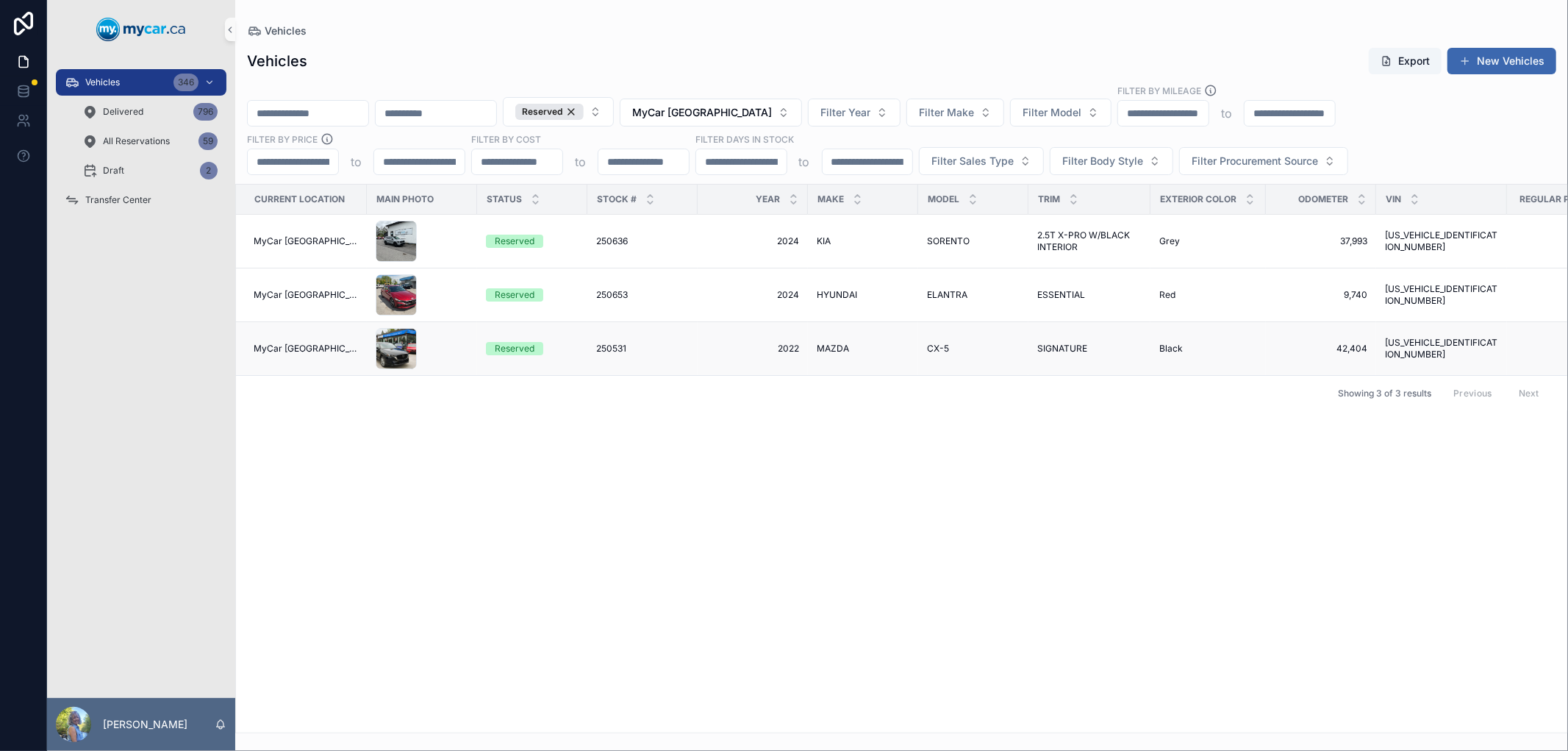
click at [613, 352] on span "250531" at bounding box center [611, 349] width 30 height 12
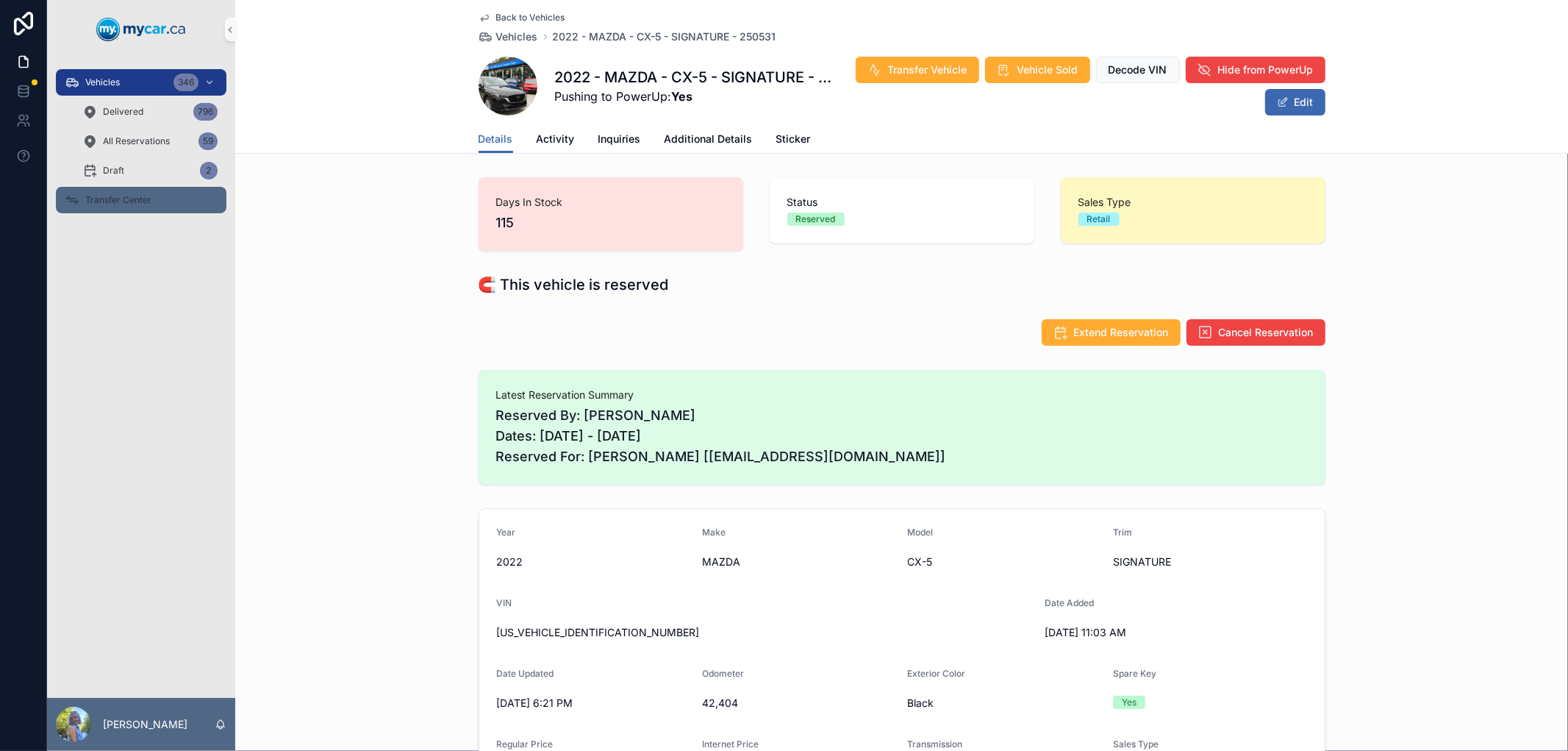
click at [108, 192] on div "Transfer Center" at bounding box center [141, 200] width 152 height 23
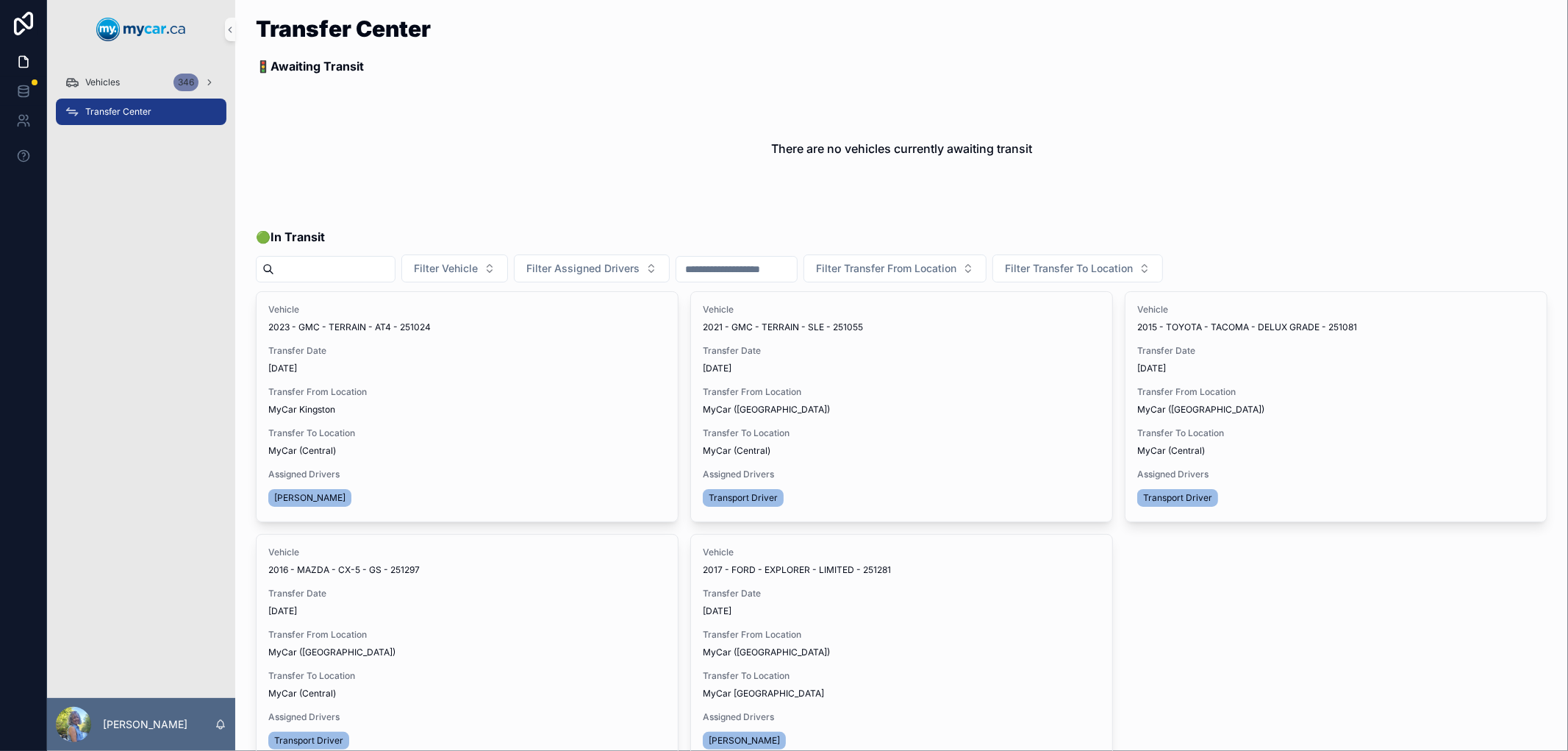
click at [457, 199] on div "There are no vehicles currently awaiting transit" at bounding box center [901, 148] width 1291 height 112
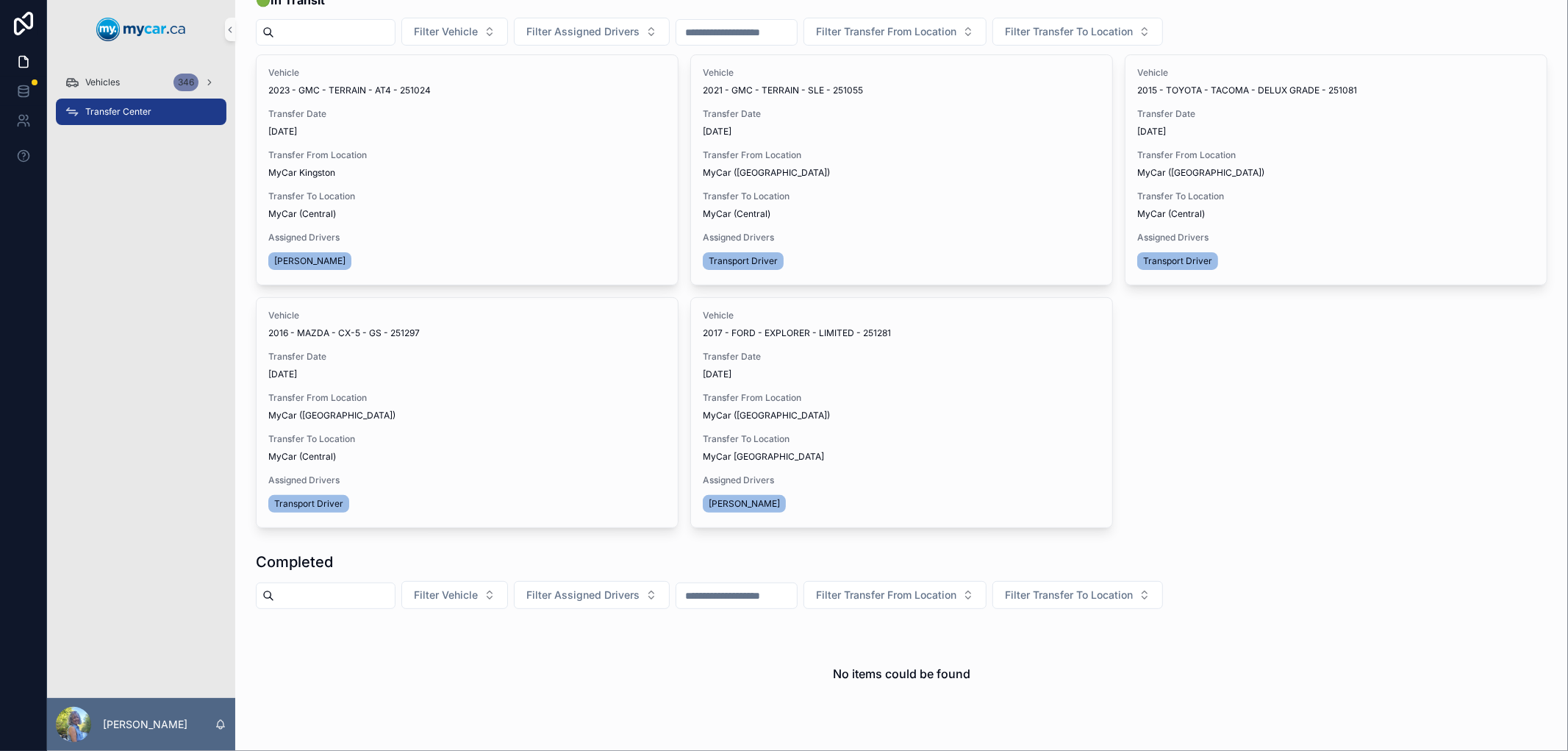
scroll to position [245, 0]
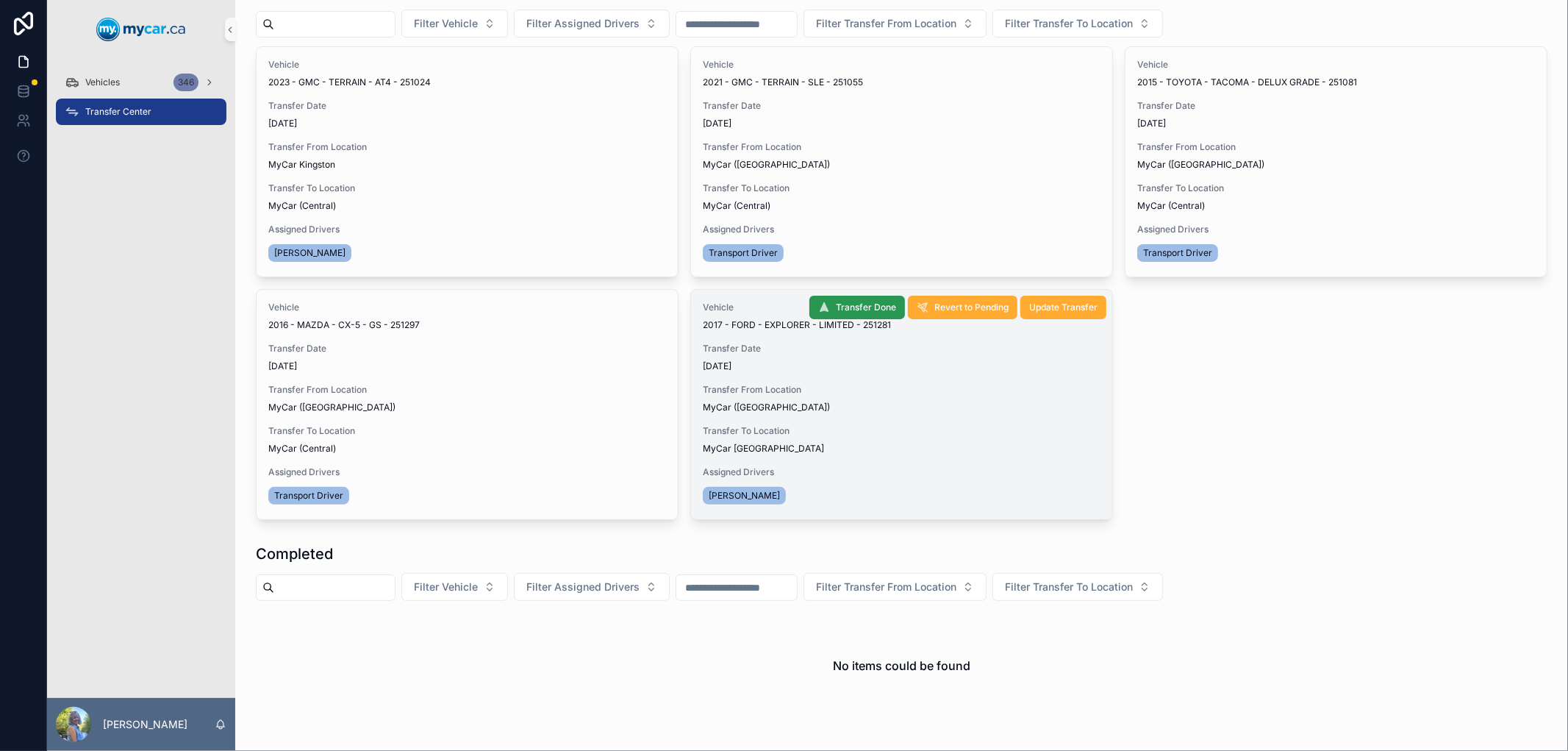
click at [871, 305] on span "Transfer Done" at bounding box center [866, 307] width 60 height 12
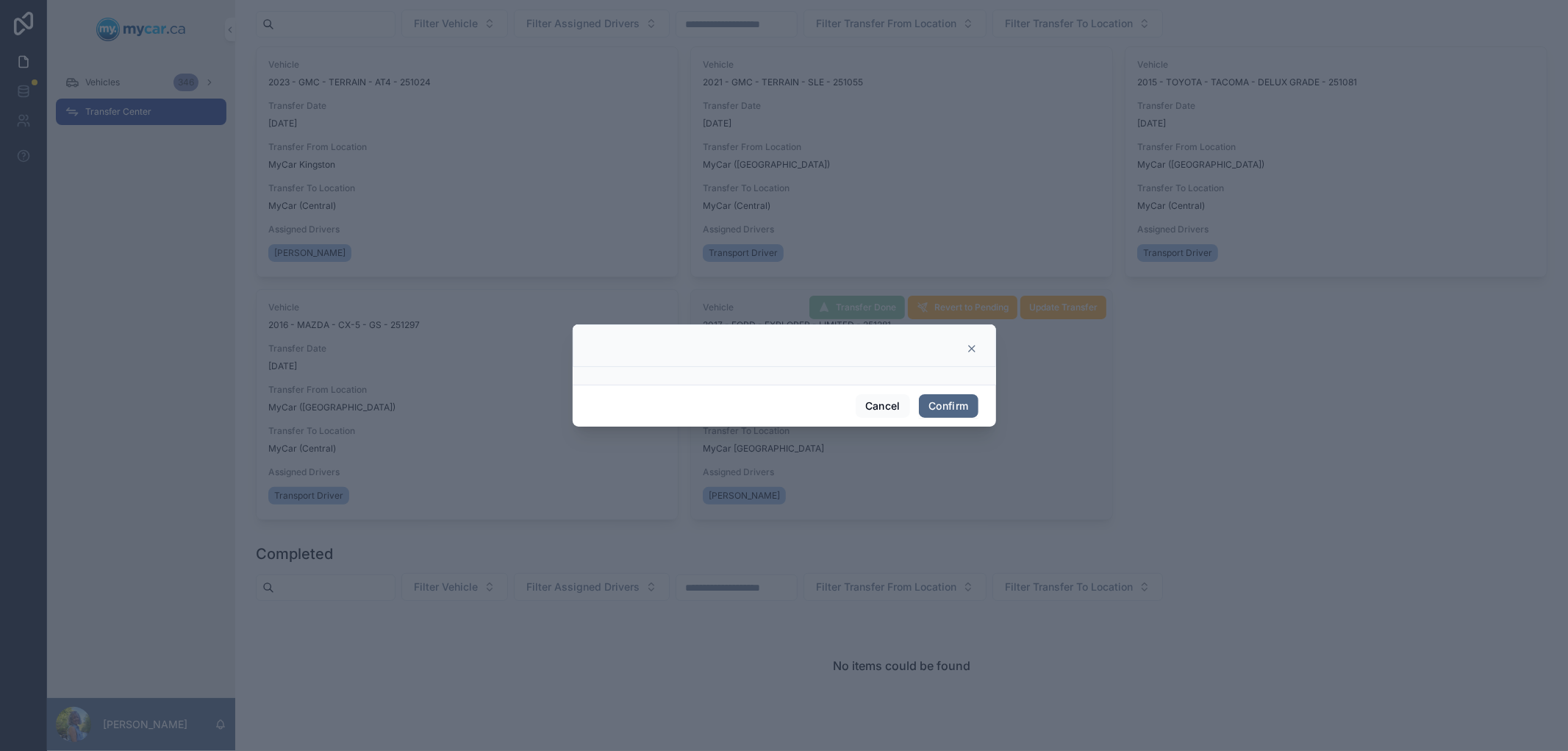
click at [958, 409] on button "Confirm" at bounding box center [948, 406] width 59 height 23
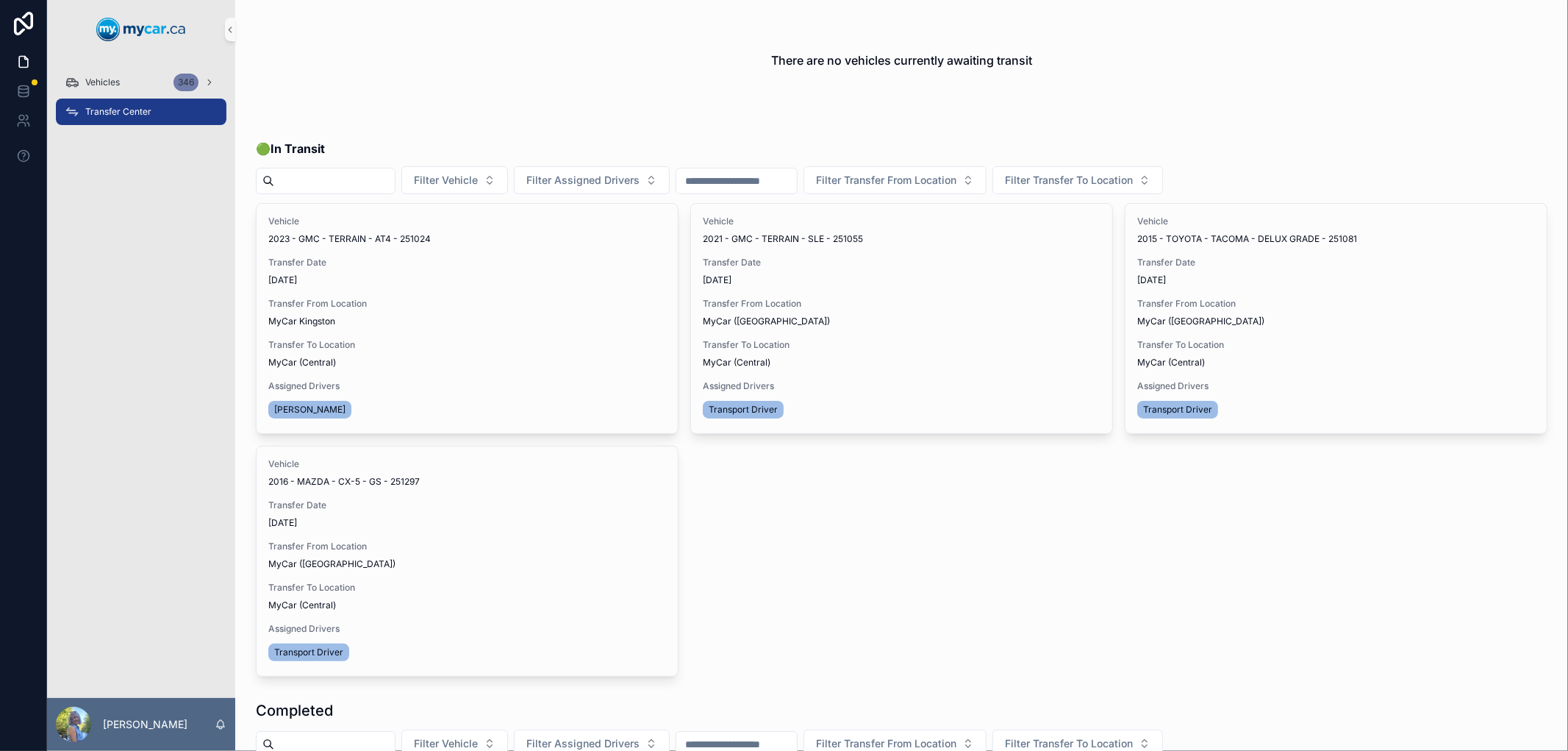
scroll to position [82, 0]
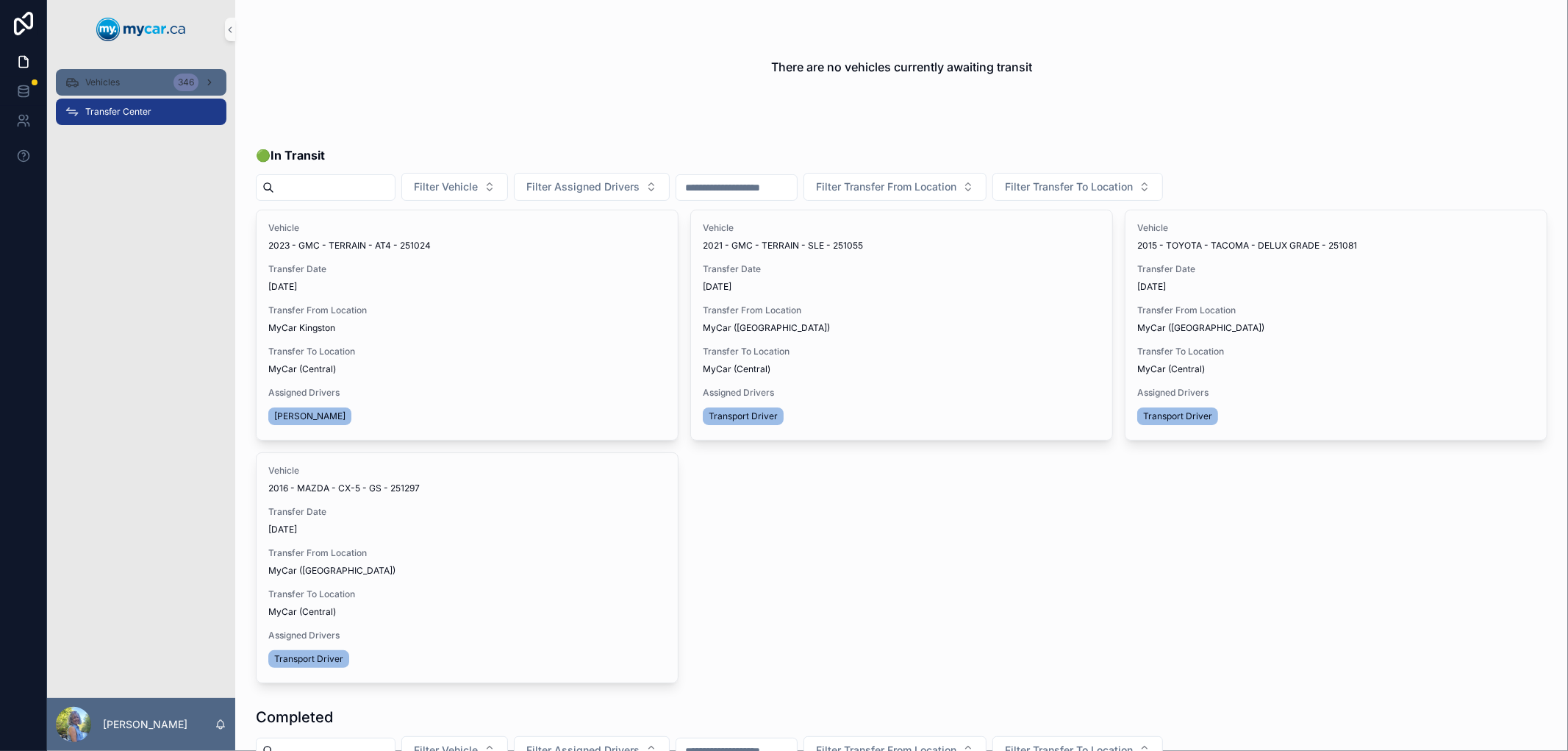
click at [104, 77] on span "Vehicles" at bounding box center [103, 83] width 35 height 12
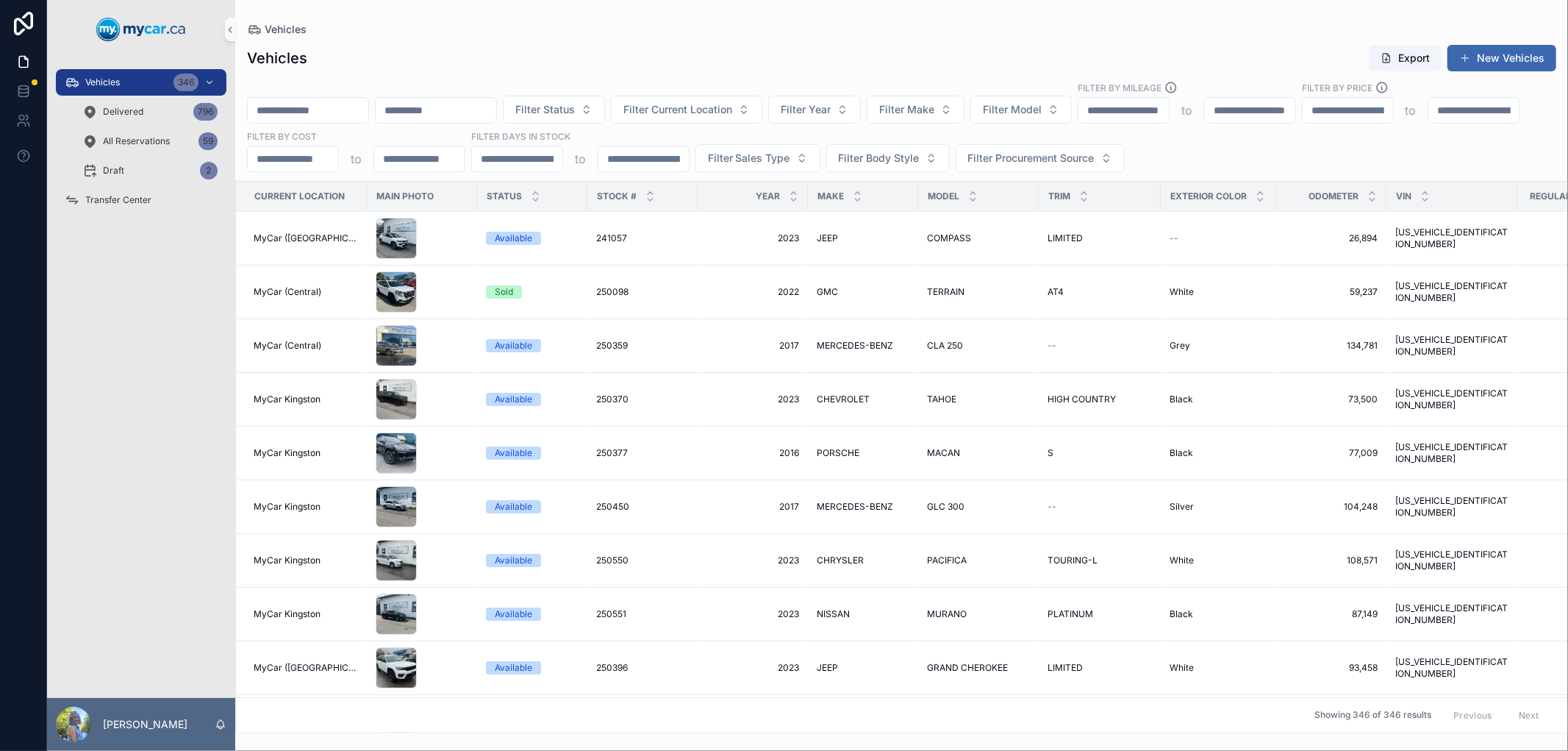
click at [348, 112] on input "scrollable content" at bounding box center [308, 110] width 120 height 20
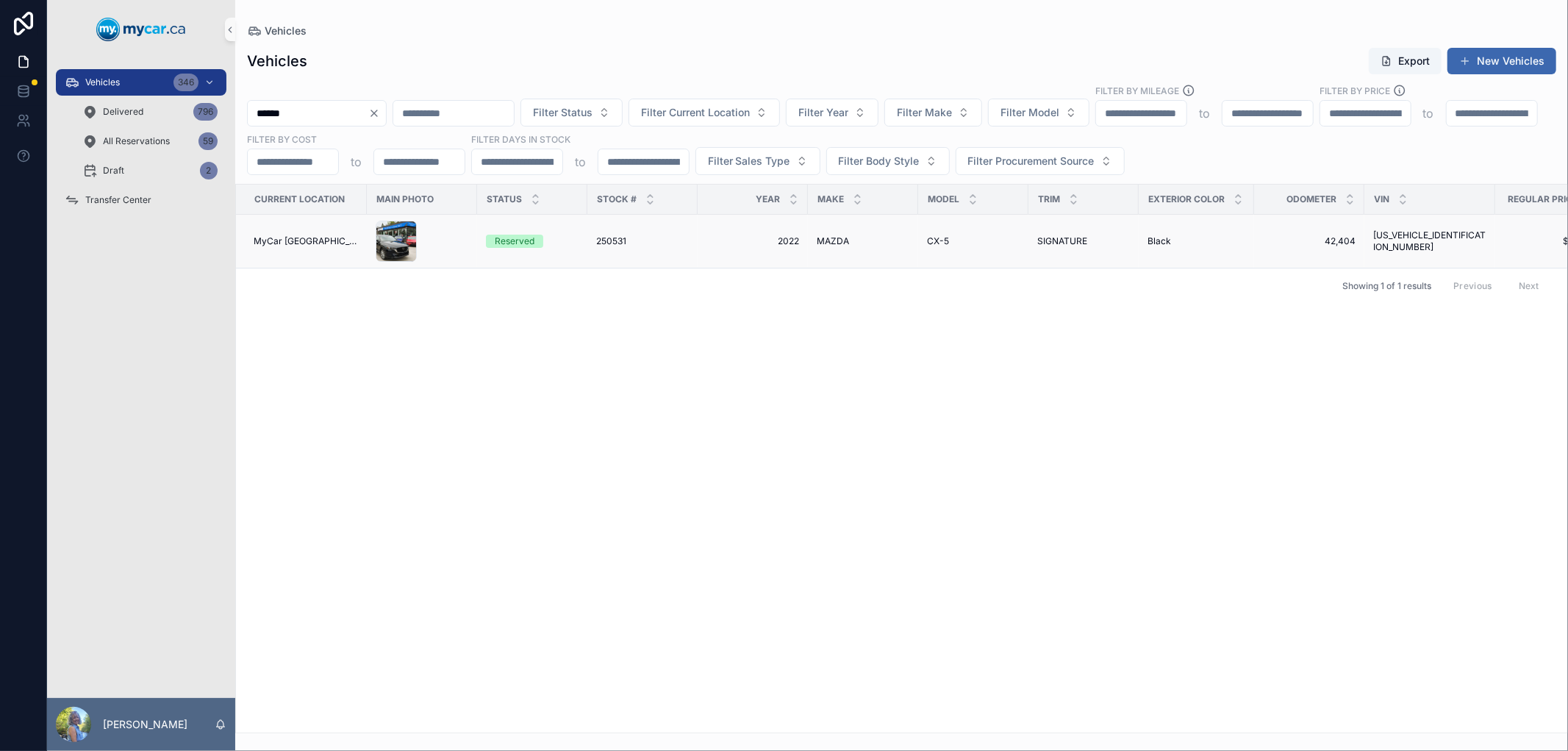
type input "******"
click at [596, 237] on span "250531" at bounding box center [611, 241] width 30 height 12
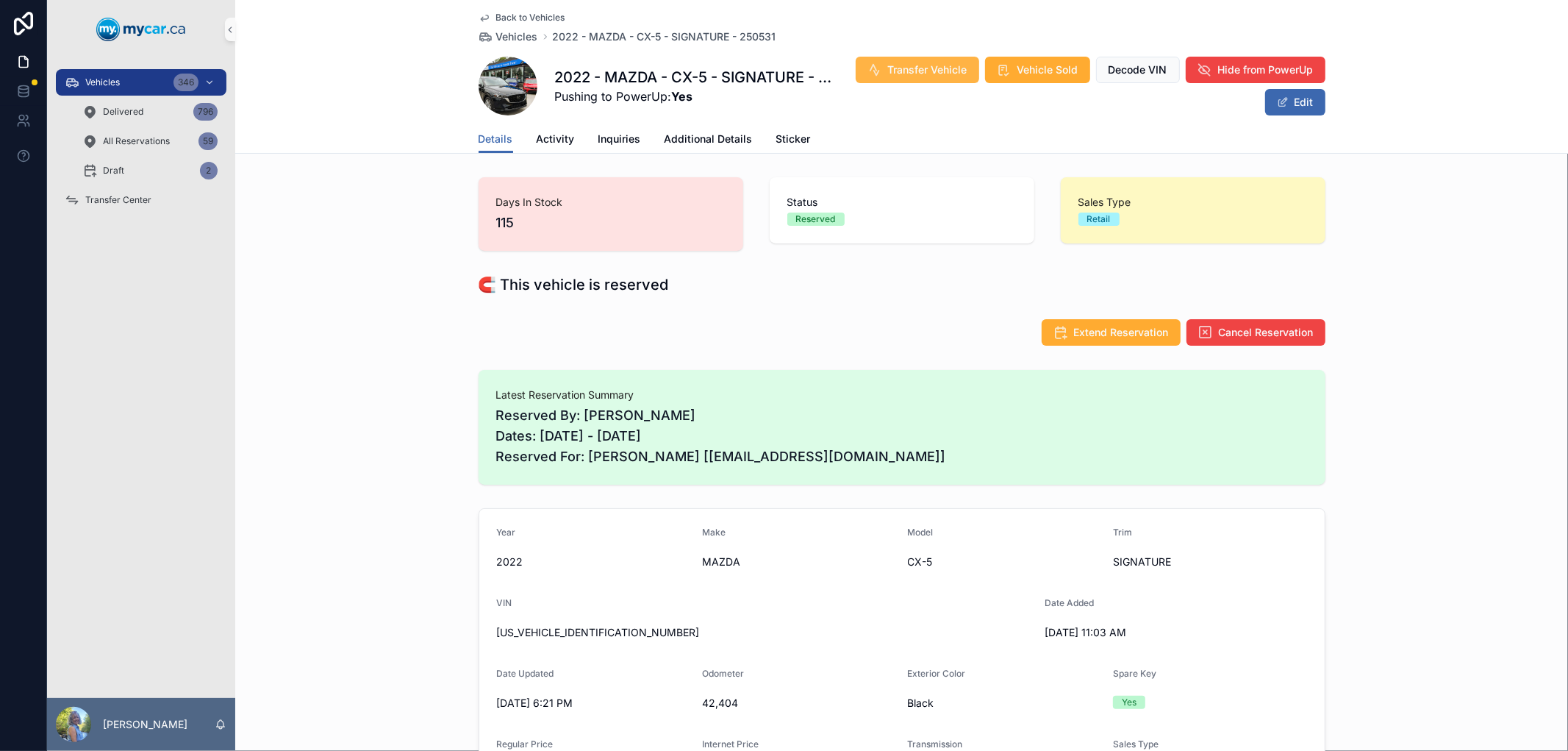
click at [915, 70] on span "Transfer Vehicle" at bounding box center [927, 69] width 80 height 15
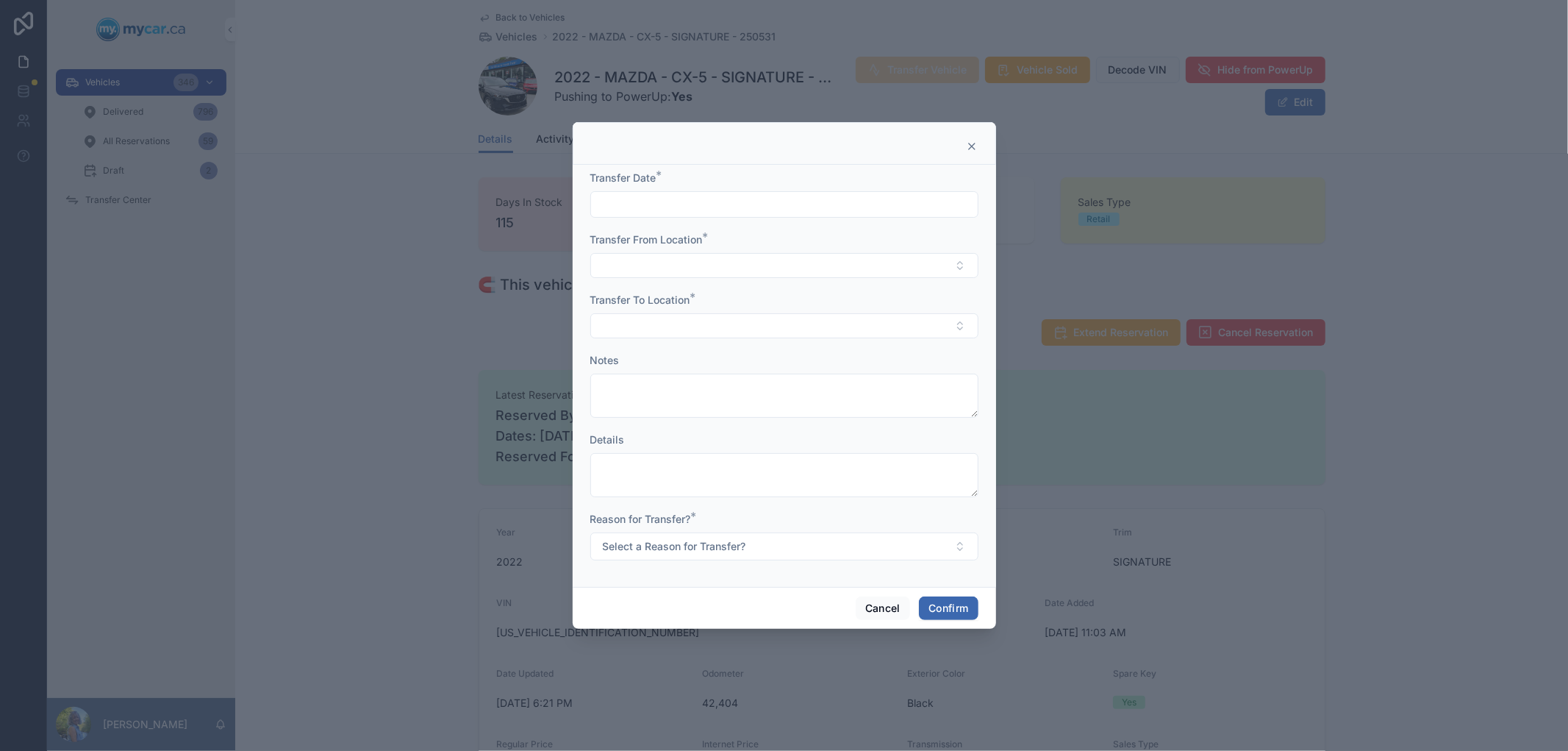
click at [751, 212] on input "text" at bounding box center [784, 204] width 386 height 20
click at [775, 240] on button "Today" at bounding box center [784, 240] width 58 height 26
type input "*********"
click at [621, 261] on button "Select Button" at bounding box center [784, 265] width 388 height 25
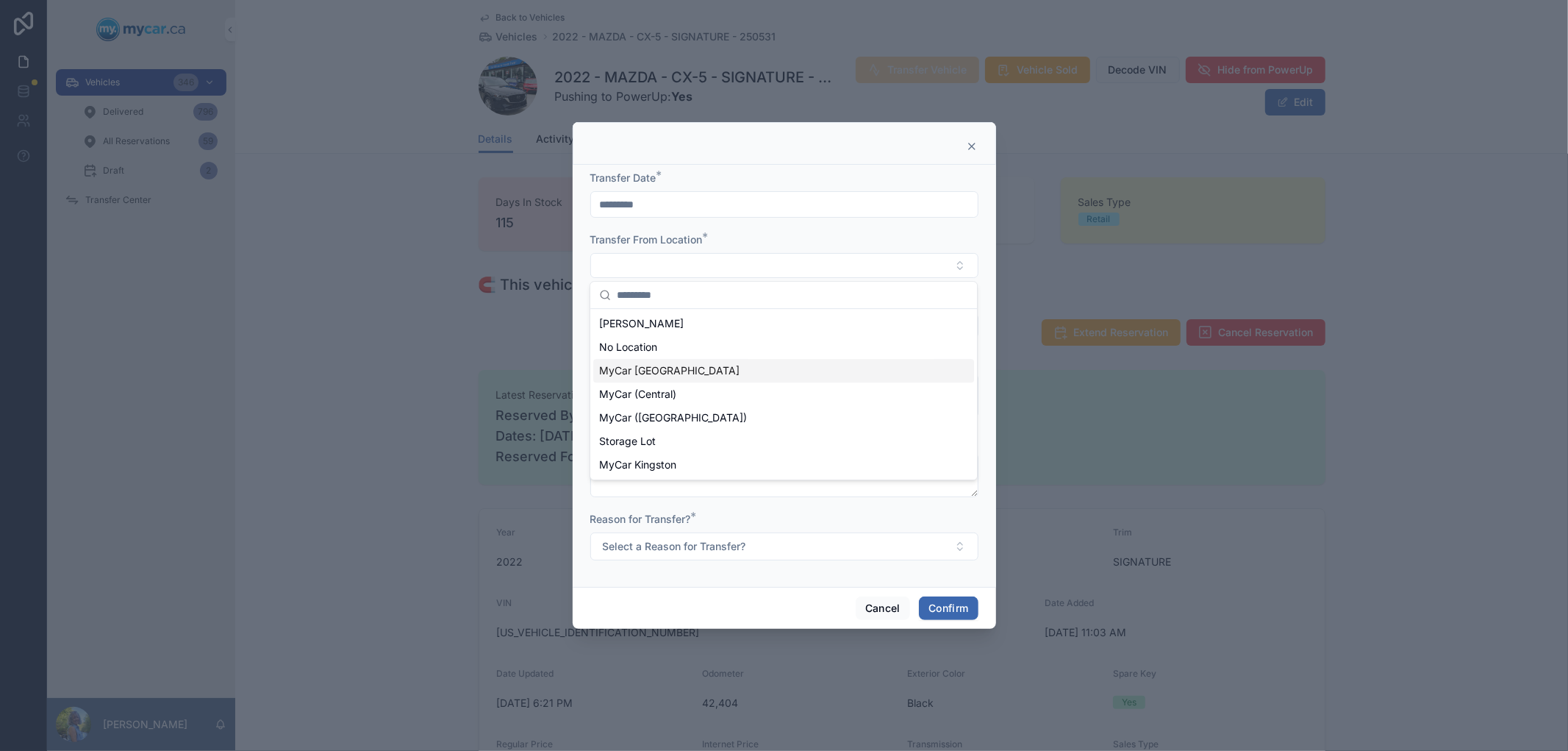
click at [684, 380] on div "MyCar [GEOGRAPHIC_DATA]" at bounding box center [784, 370] width 381 height 23
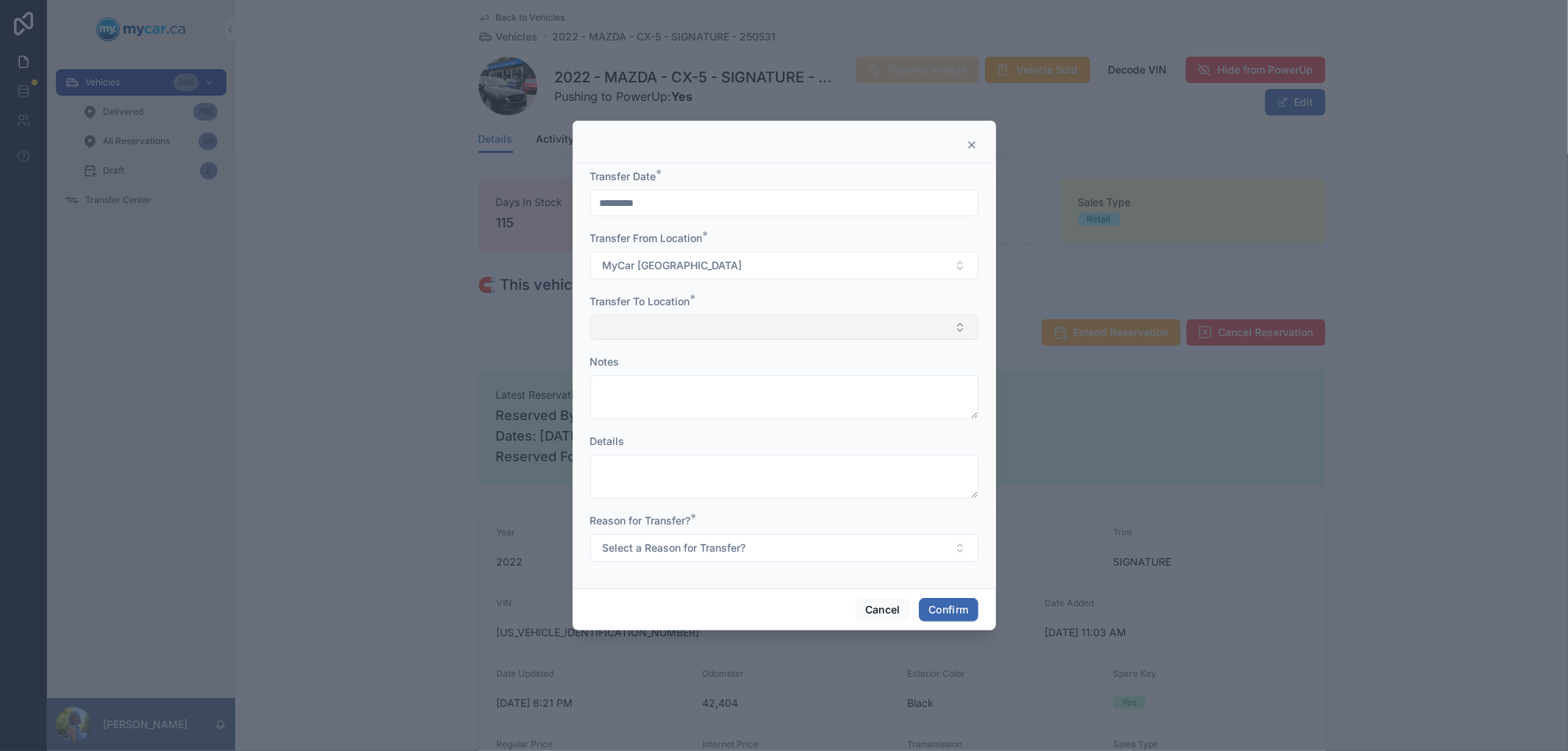
click at [706, 328] on button "Select Button" at bounding box center [784, 327] width 388 height 25
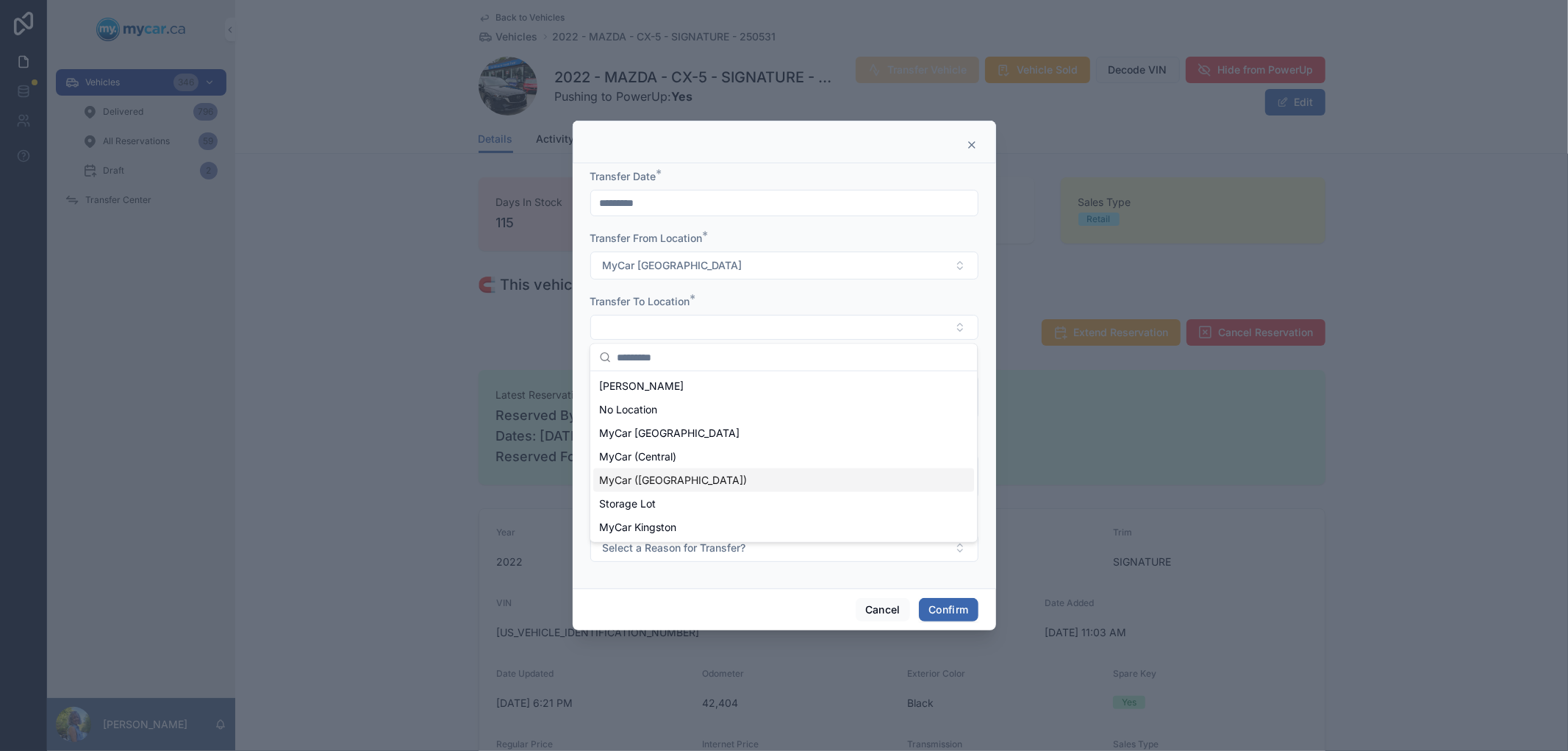
click at [696, 483] on div "MyCar ([GEOGRAPHIC_DATA])" at bounding box center [784, 480] width 381 height 23
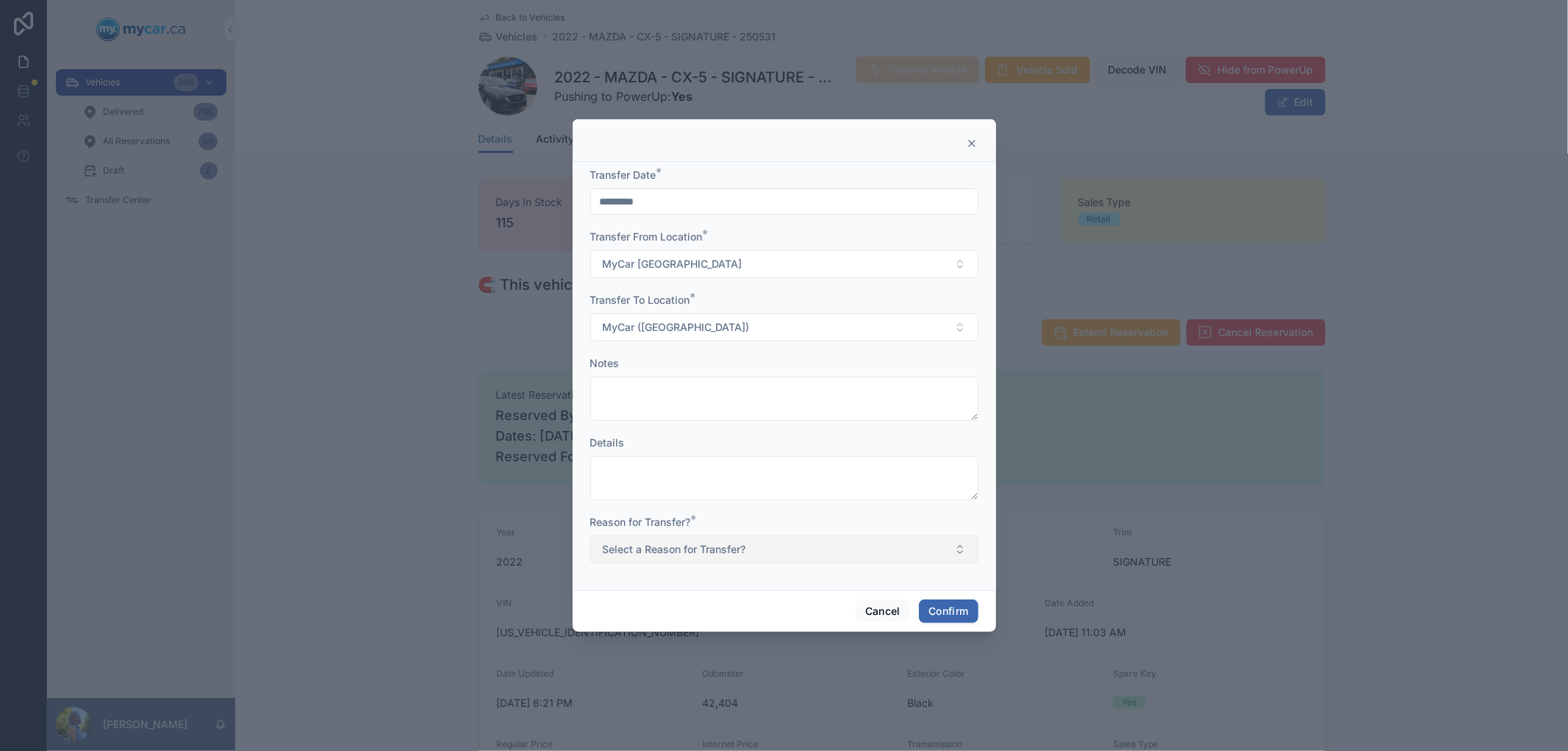
click at [787, 549] on button "Select a Reason for Transfer?" at bounding box center [784, 549] width 388 height 28
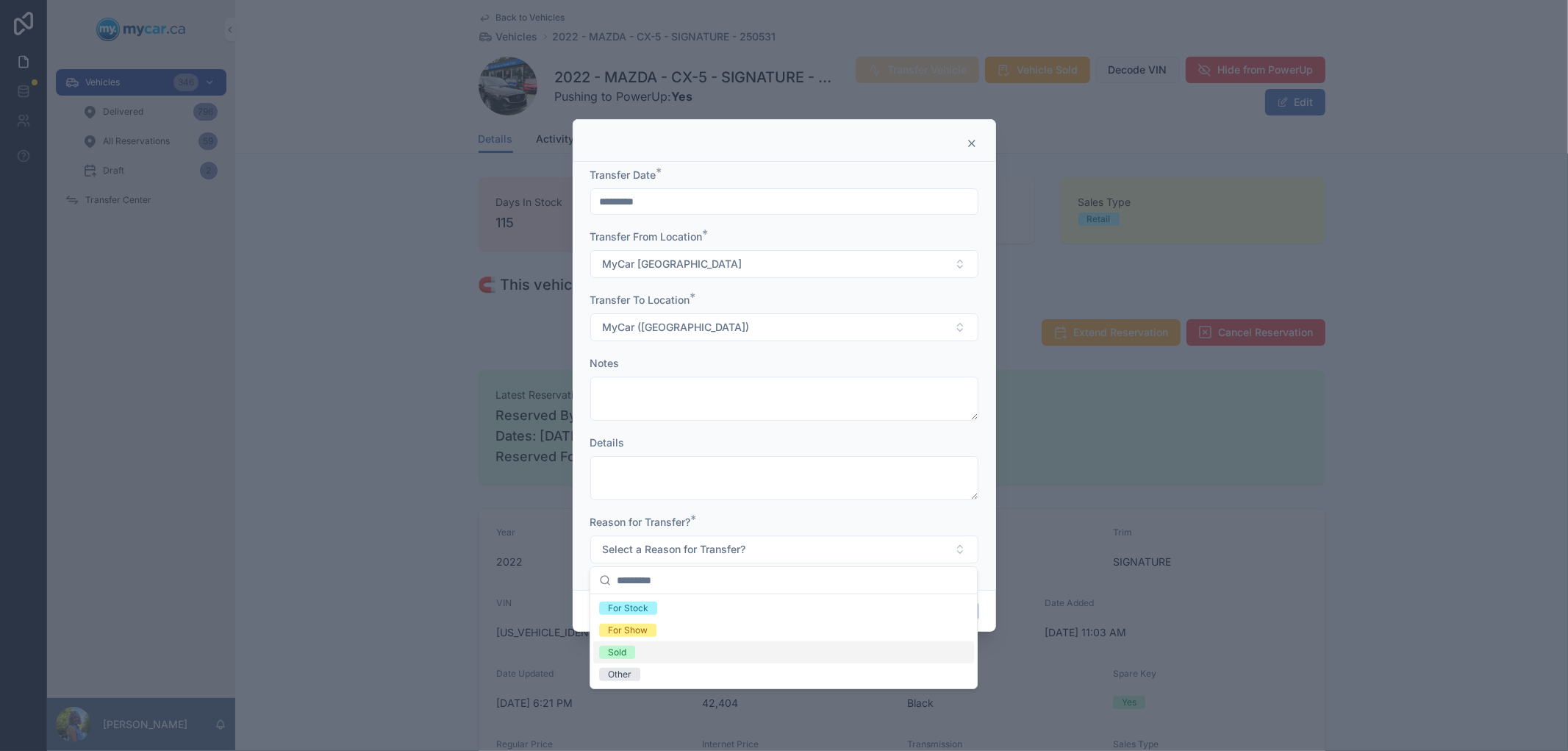
click at [647, 655] on div "Sold" at bounding box center [784, 652] width 381 height 22
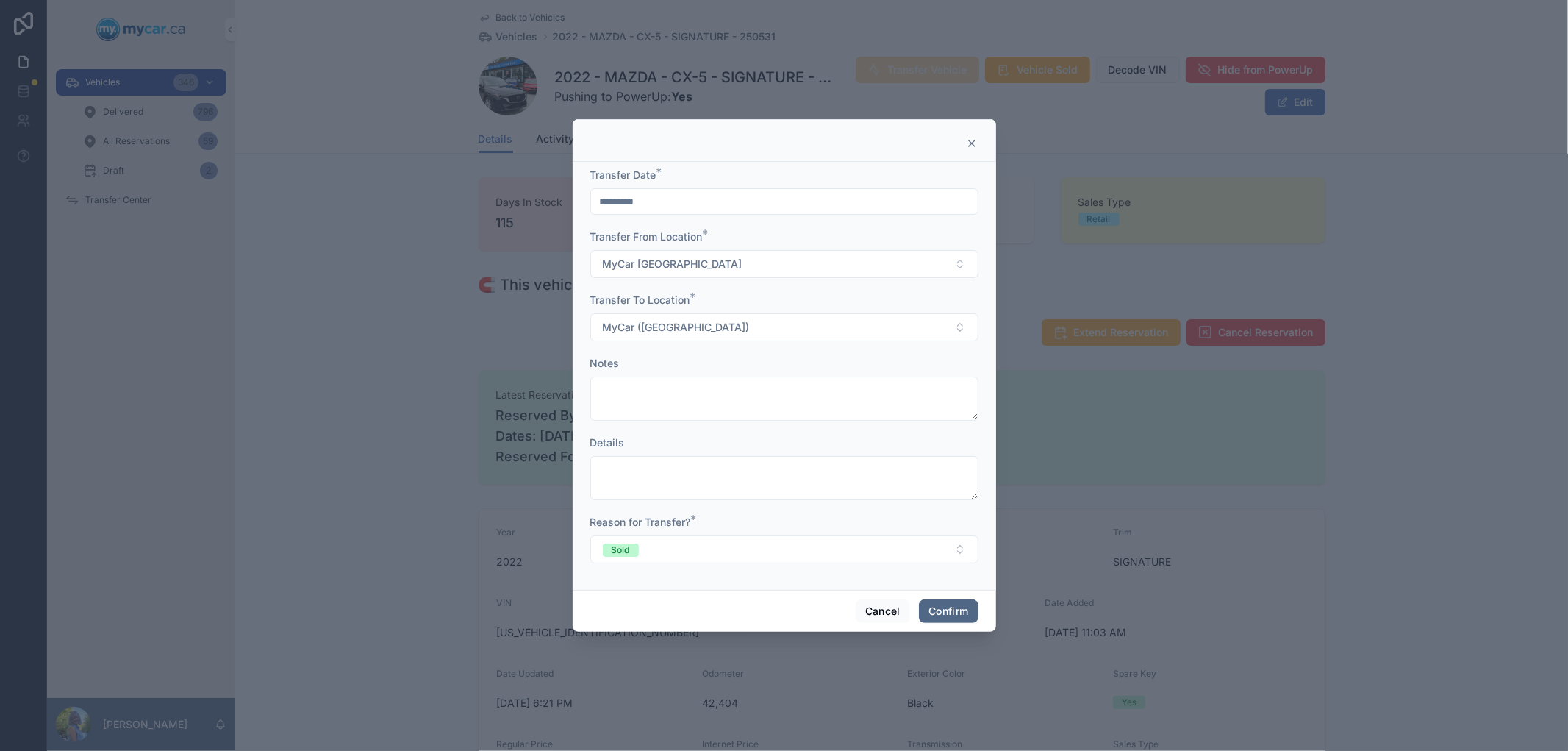
click at [936, 607] on button "Confirm" at bounding box center [948, 611] width 59 height 23
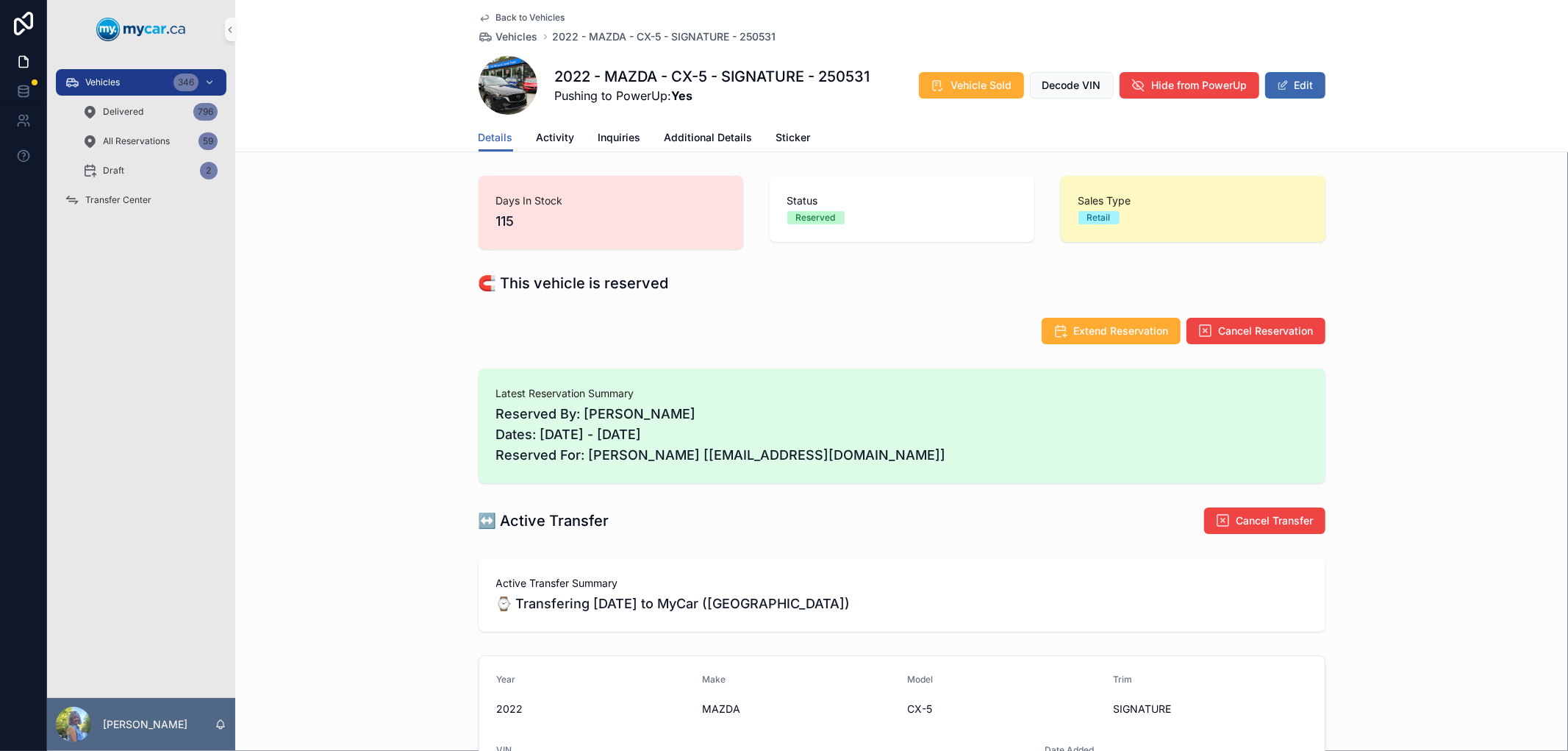
click at [380, 79] on div "Back to Vehicles Vehicles 2022 - MAZDA - CX-5 - SIGNATURE - 250531 2022 - MAZDA…" at bounding box center [901, 76] width 1332 height 153
click at [128, 89] on div "Vehicles 346" at bounding box center [141, 83] width 152 height 23
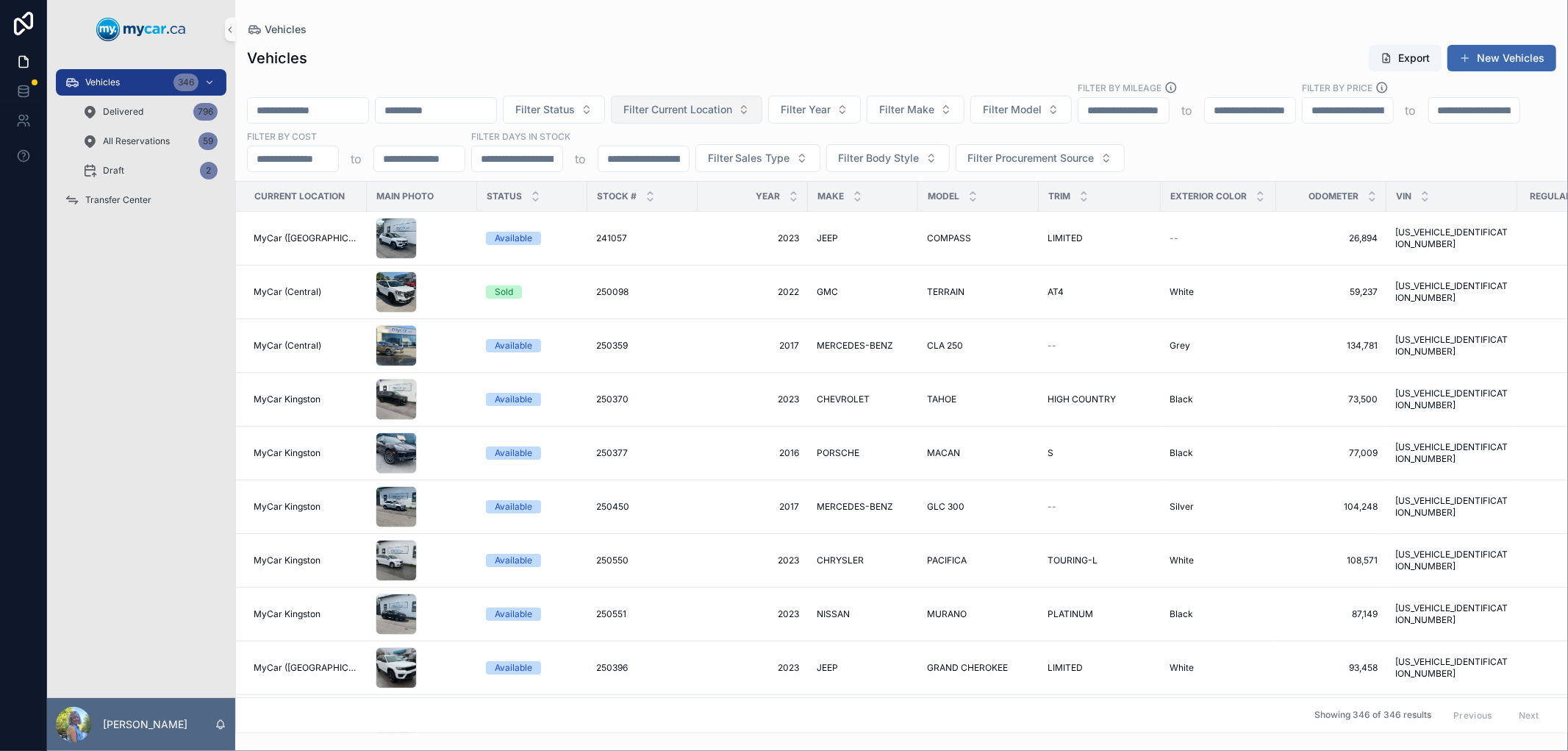
click at [699, 118] on button "Filter Current Location" at bounding box center [686, 109] width 151 height 28
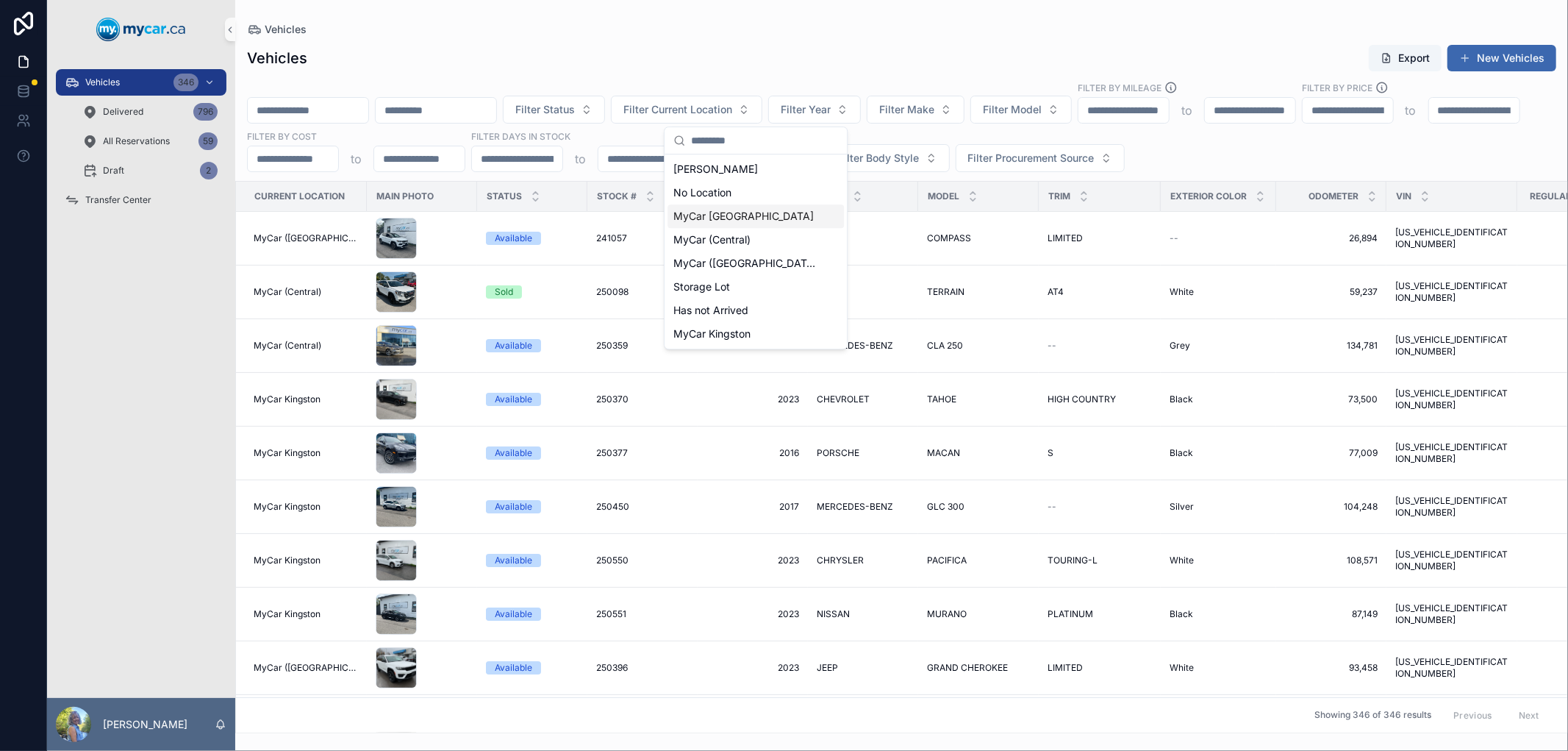
click at [718, 214] on span "MyCar [GEOGRAPHIC_DATA]" at bounding box center [743, 216] width 141 height 15
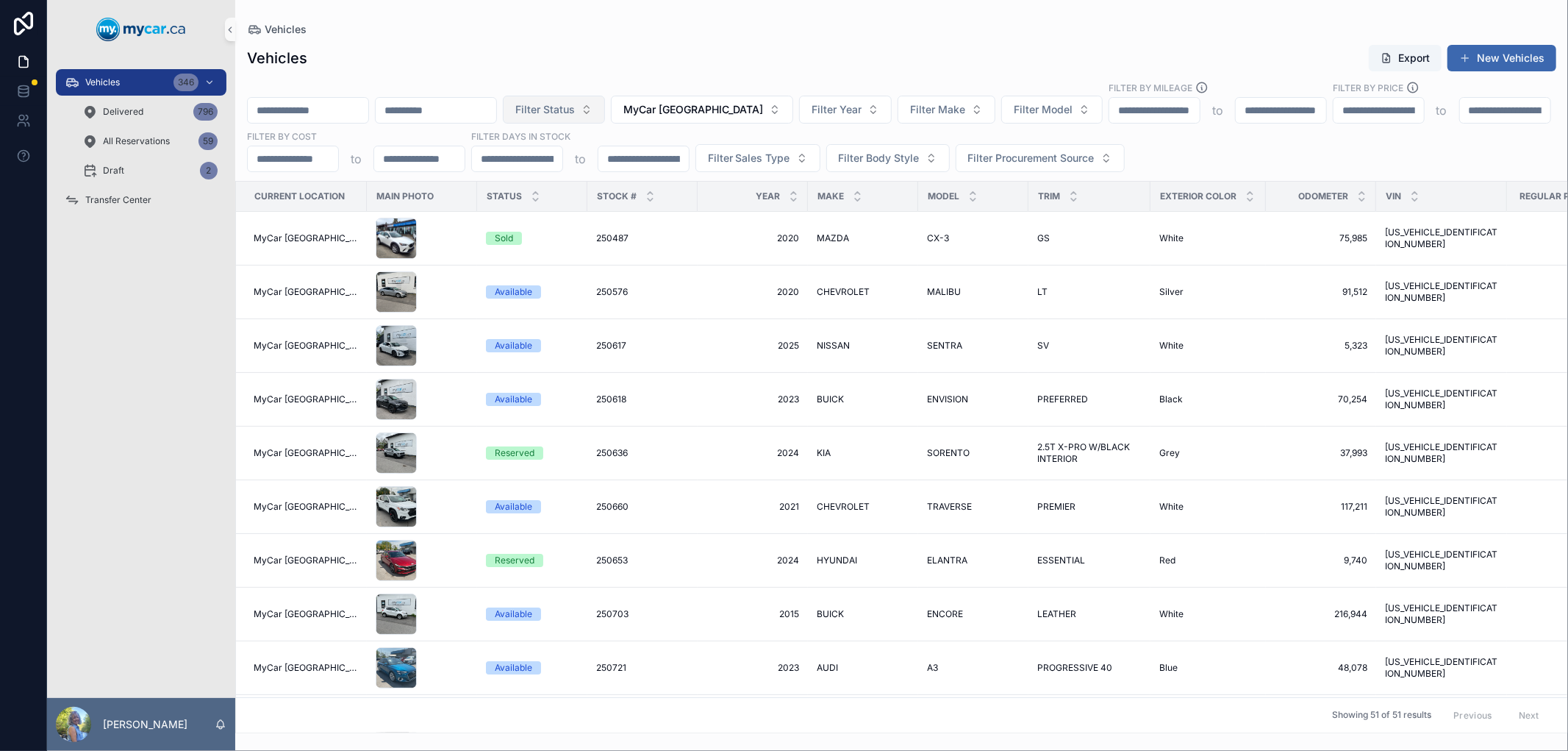
click at [575, 108] on span "Filter Status" at bounding box center [545, 109] width 59 height 15
click at [650, 191] on div "Reserved" at bounding box center [622, 192] width 177 height 23
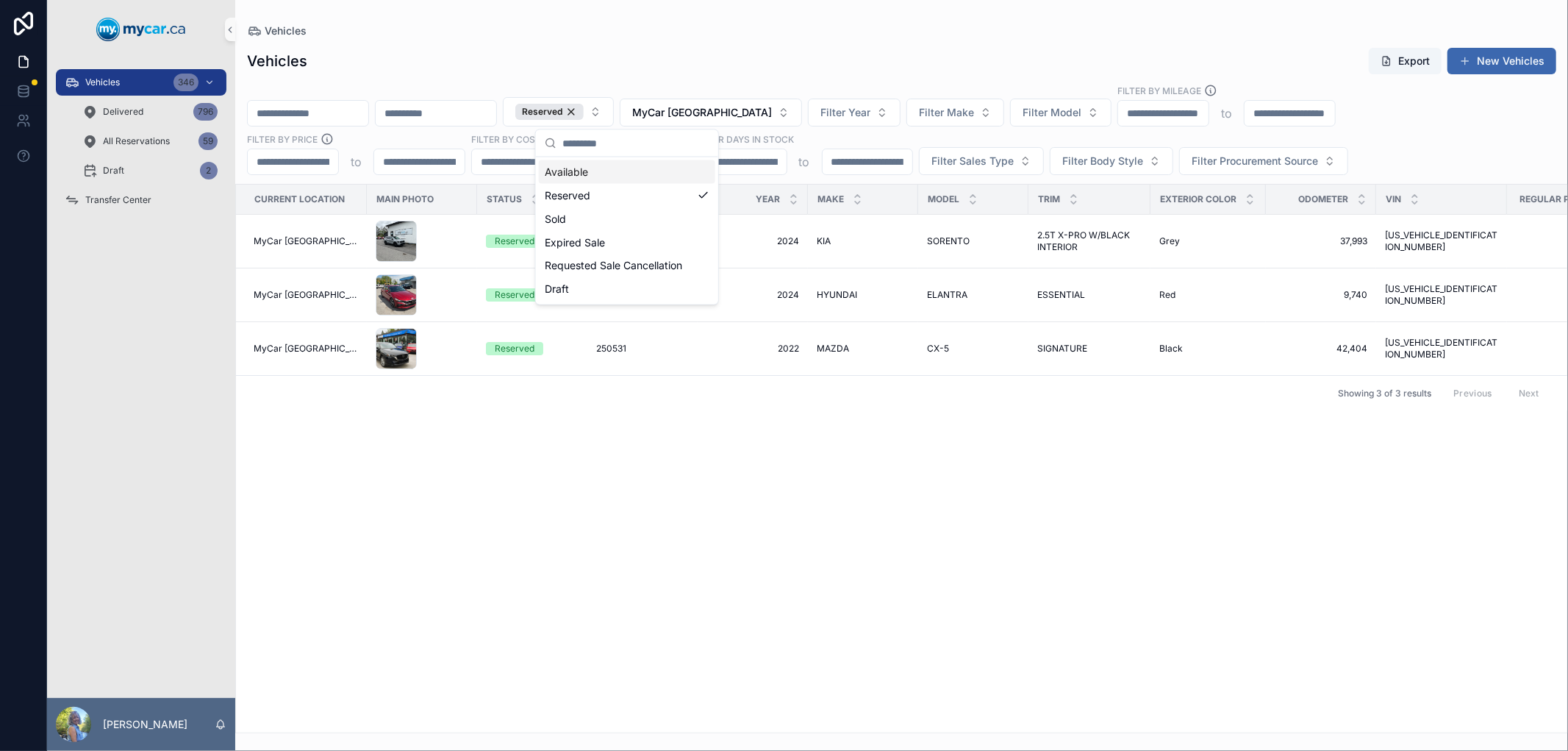
click at [652, 53] on div "Vehicles Export New Vehicles" at bounding box center [901, 60] width 1309 height 28
click at [603, 239] on span "250636" at bounding box center [612, 241] width 32 height 12
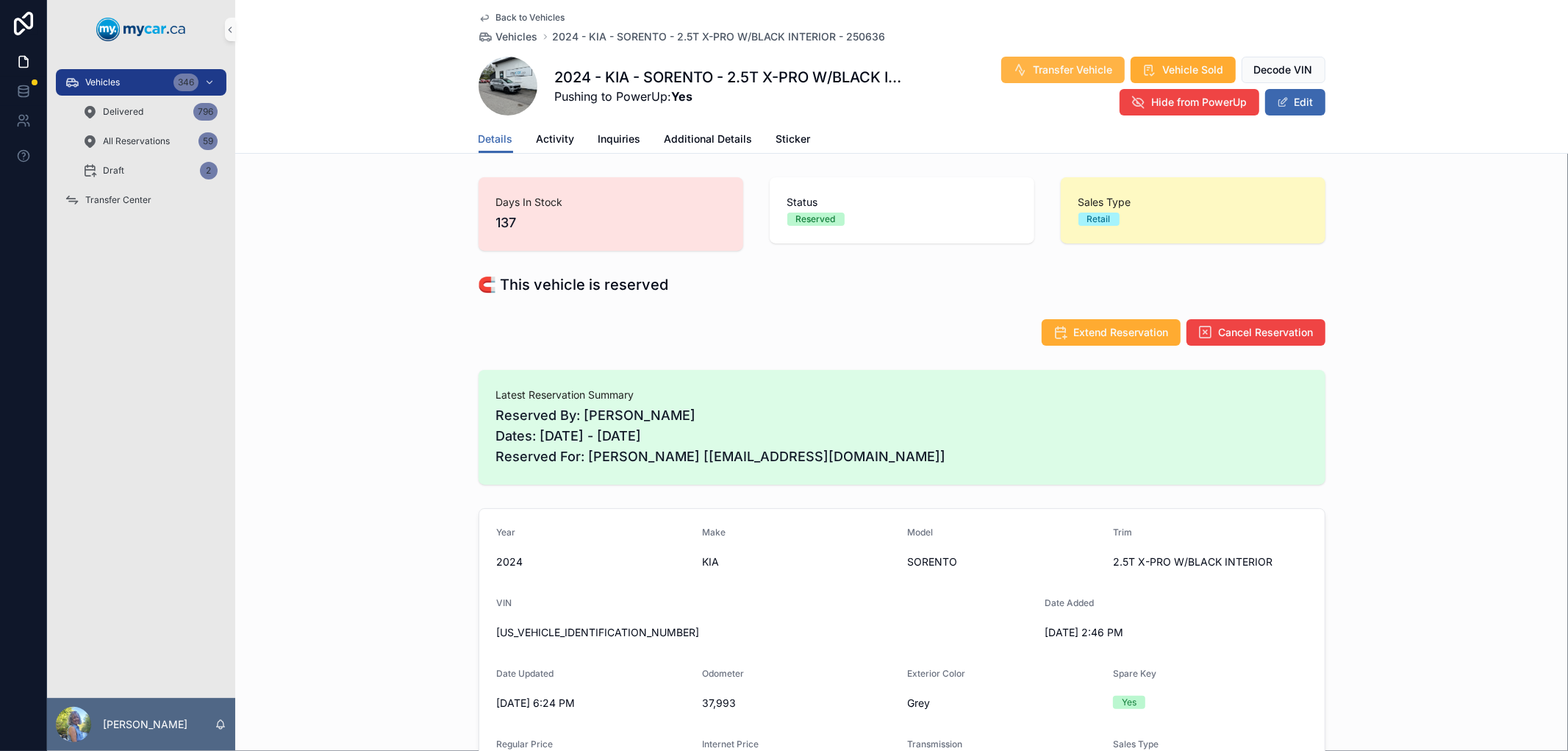
click at [1035, 69] on span "Transfer Vehicle" at bounding box center [1073, 69] width 80 height 15
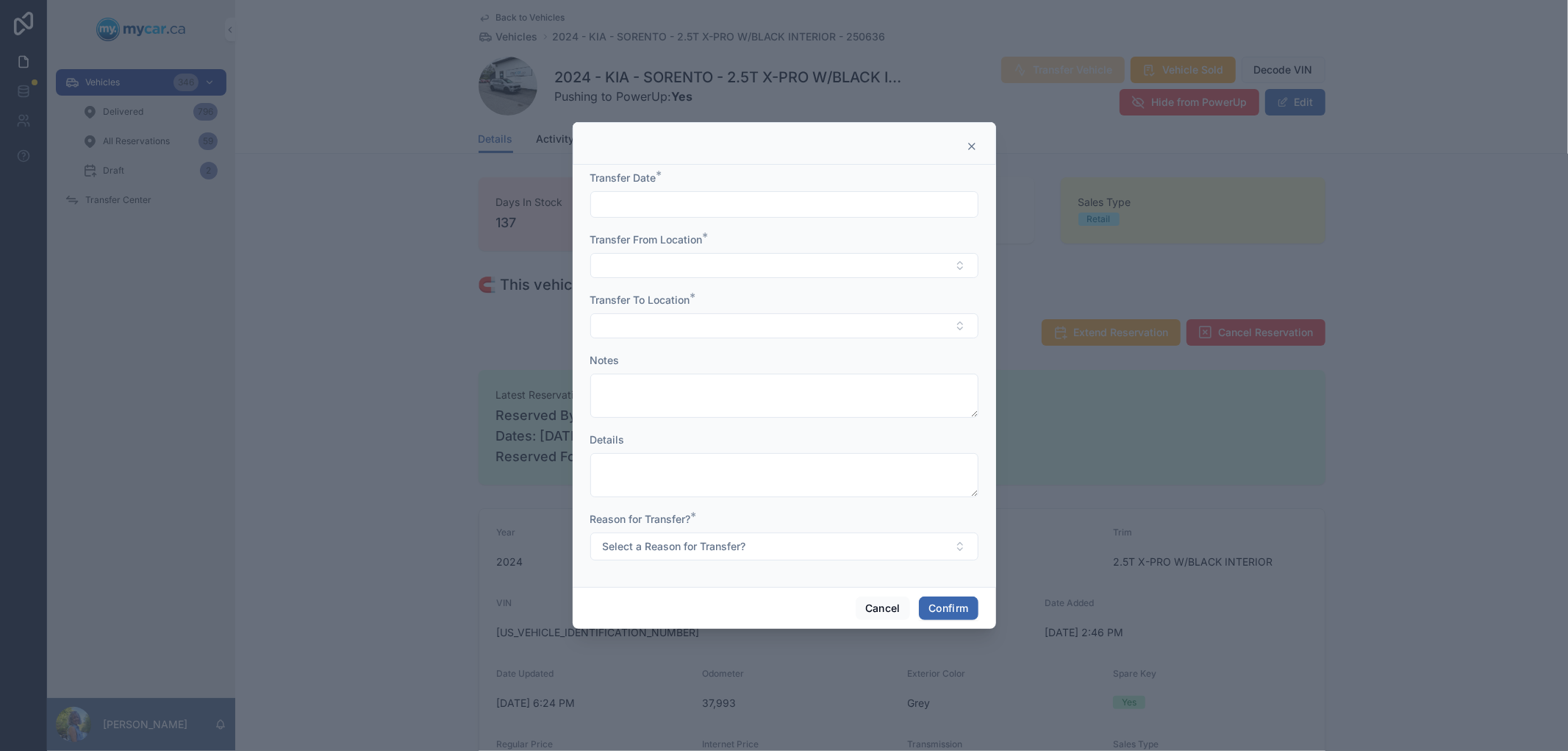
click at [770, 197] on input "text" at bounding box center [784, 204] width 386 height 20
click at [767, 241] on button "Today" at bounding box center [784, 240] width 58 height 26
type input "*********"
click at [604, 261] on button "Select Button" at bounding box center [784, 265] width 388 height 25
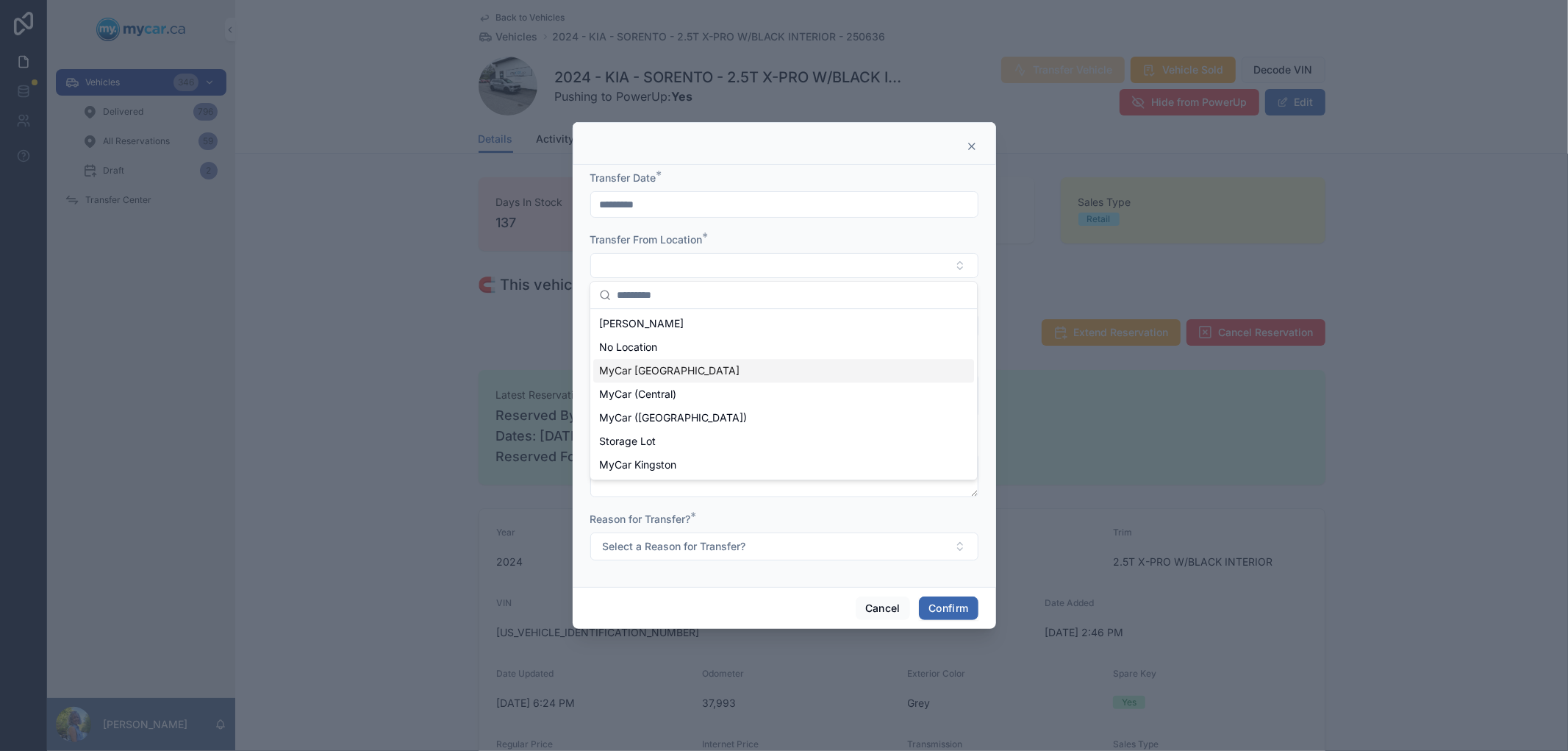
click at [604, 364] on span "MyCar [GEOGRAPHIC_DATA]" at bounding box center [669, 370] width 141 height 15
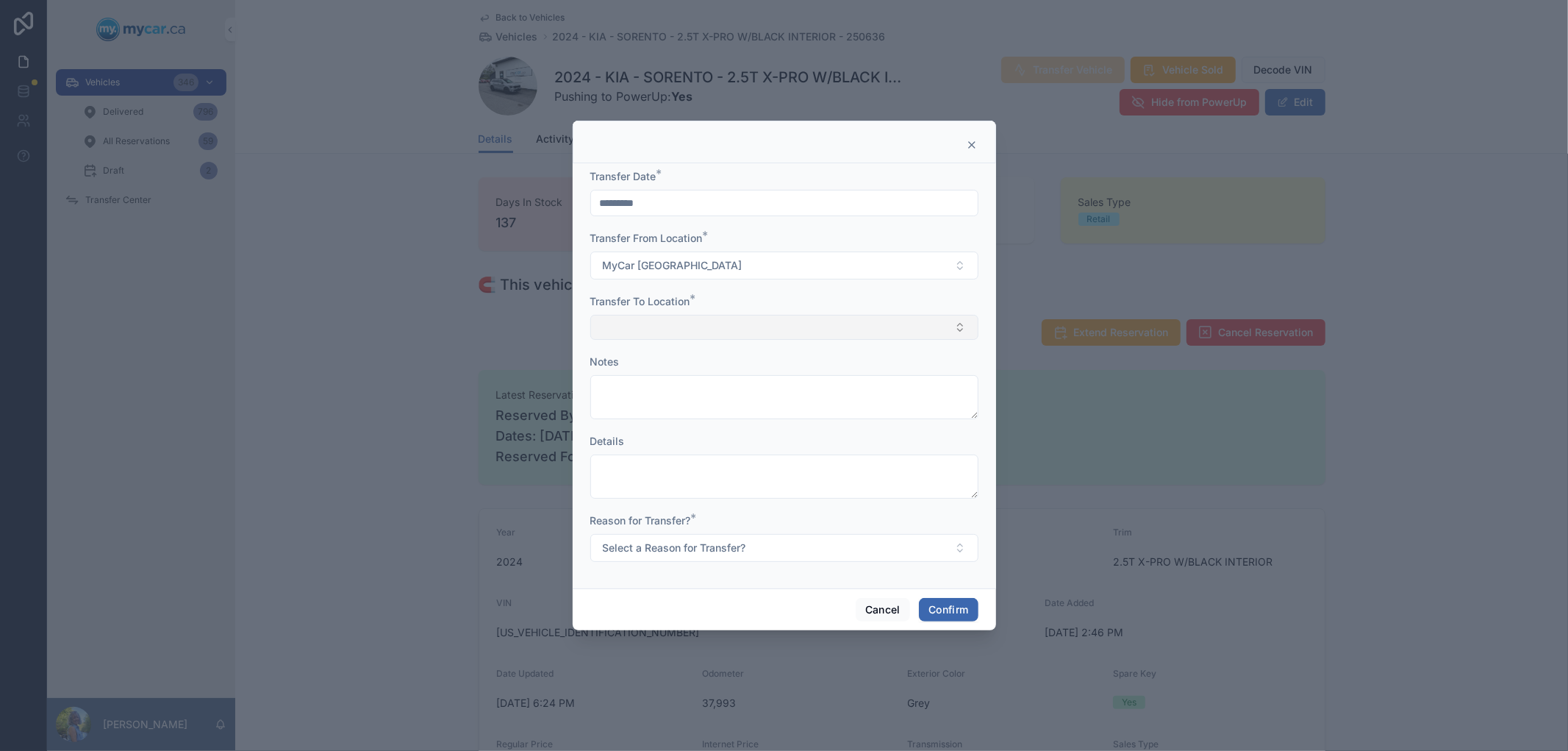
click at [637, 334] on button "Select Button" at bounding box center [784, 327] width 388 height 25
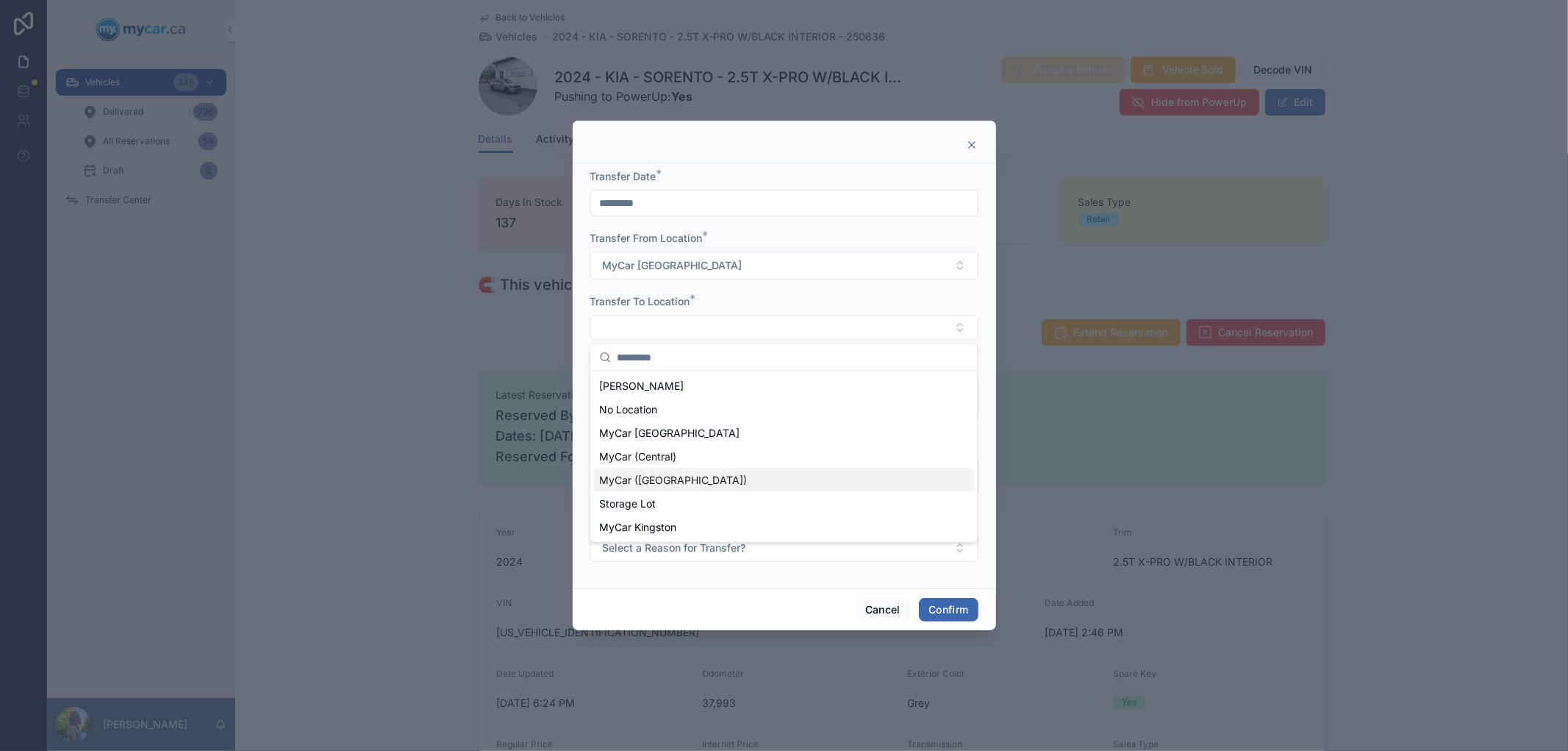
click at [657, 476] on span "MyCar ([GEOGRAPHIC_DATA])" at bounding box center [673, 480] width 148 height 15
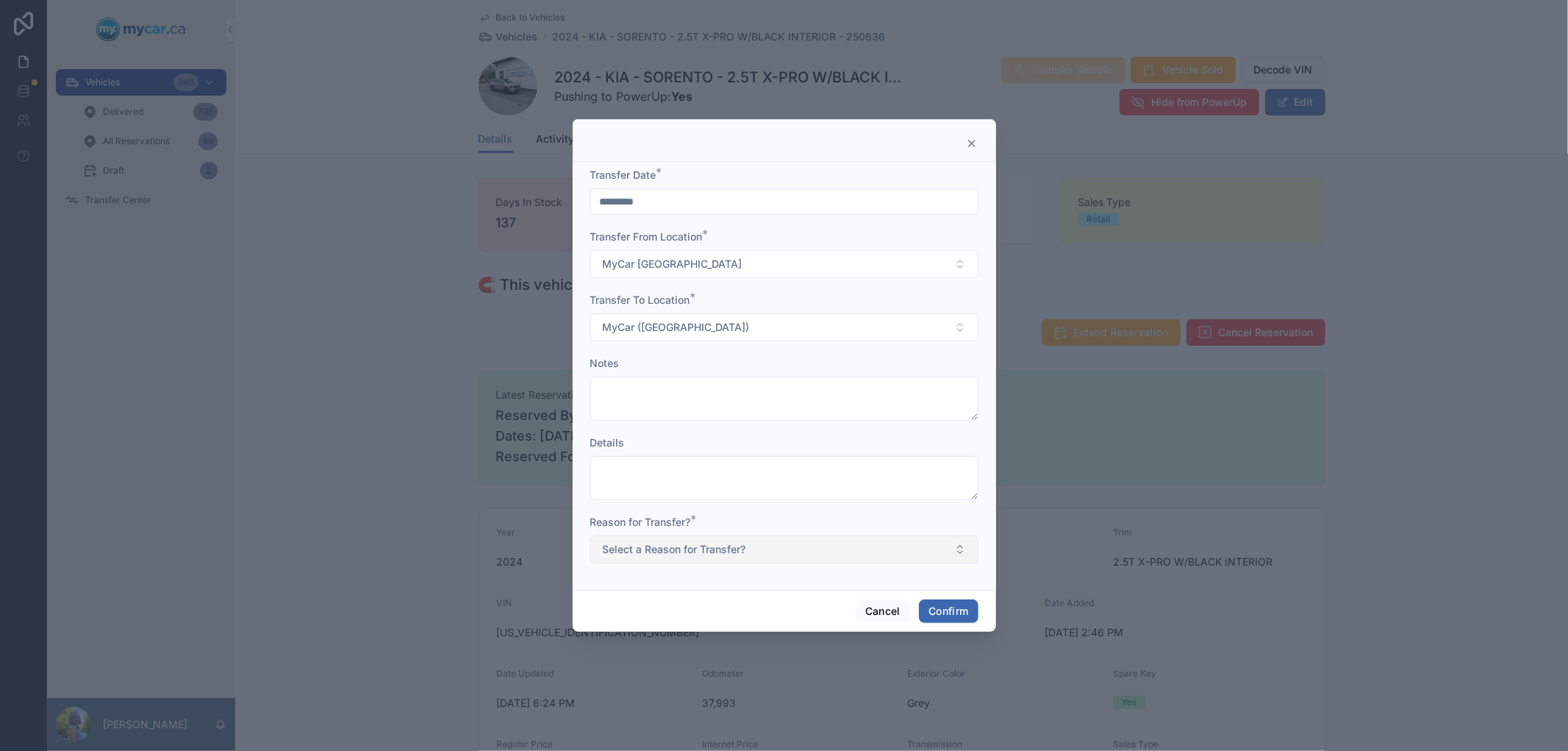
click at [805, 560] on button "Select a Reason for Transfer?" at bounding box center [784, 549] width 388 height 28
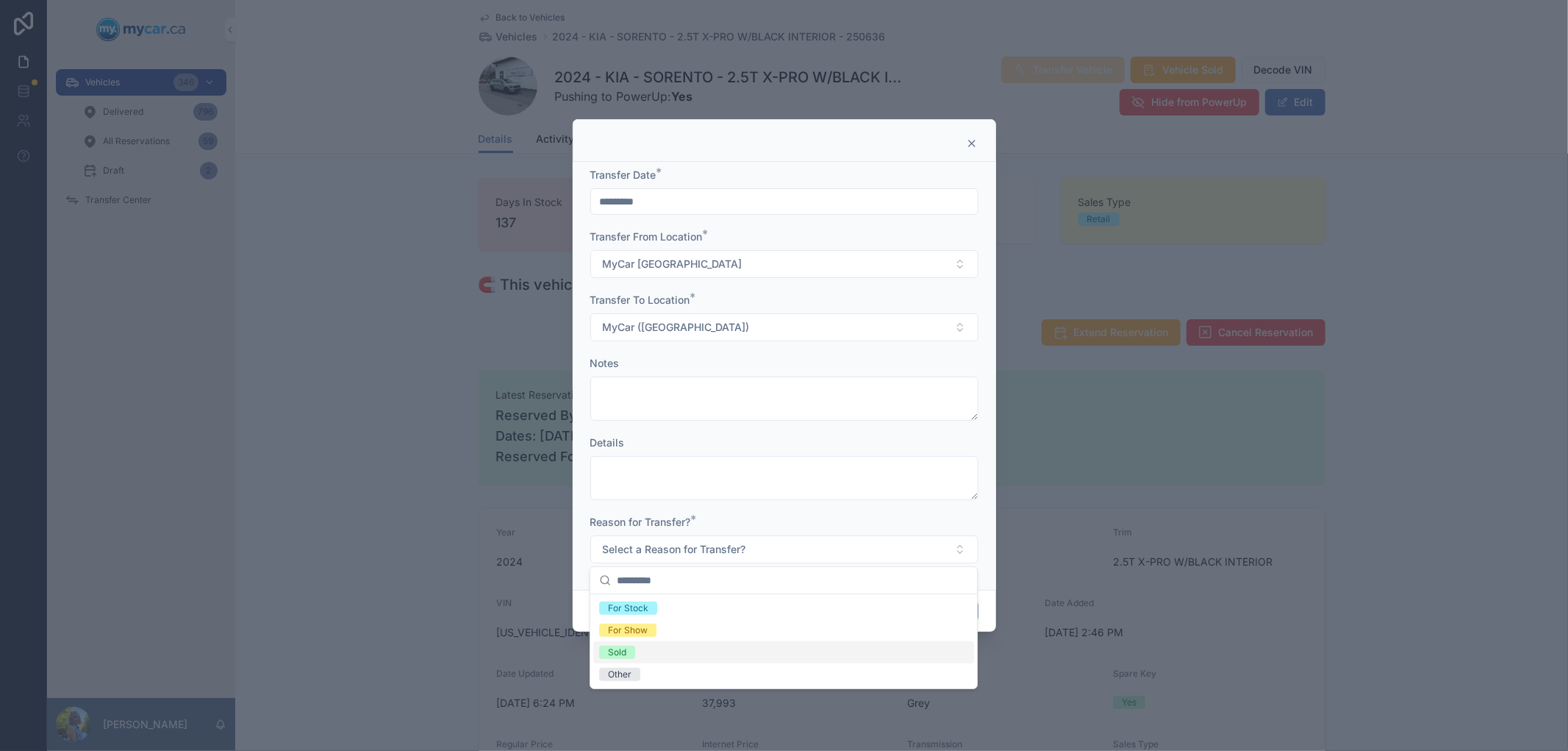
click at [637, 641] on div "Sold" at bounding box center [784, 652] width 381 height 22
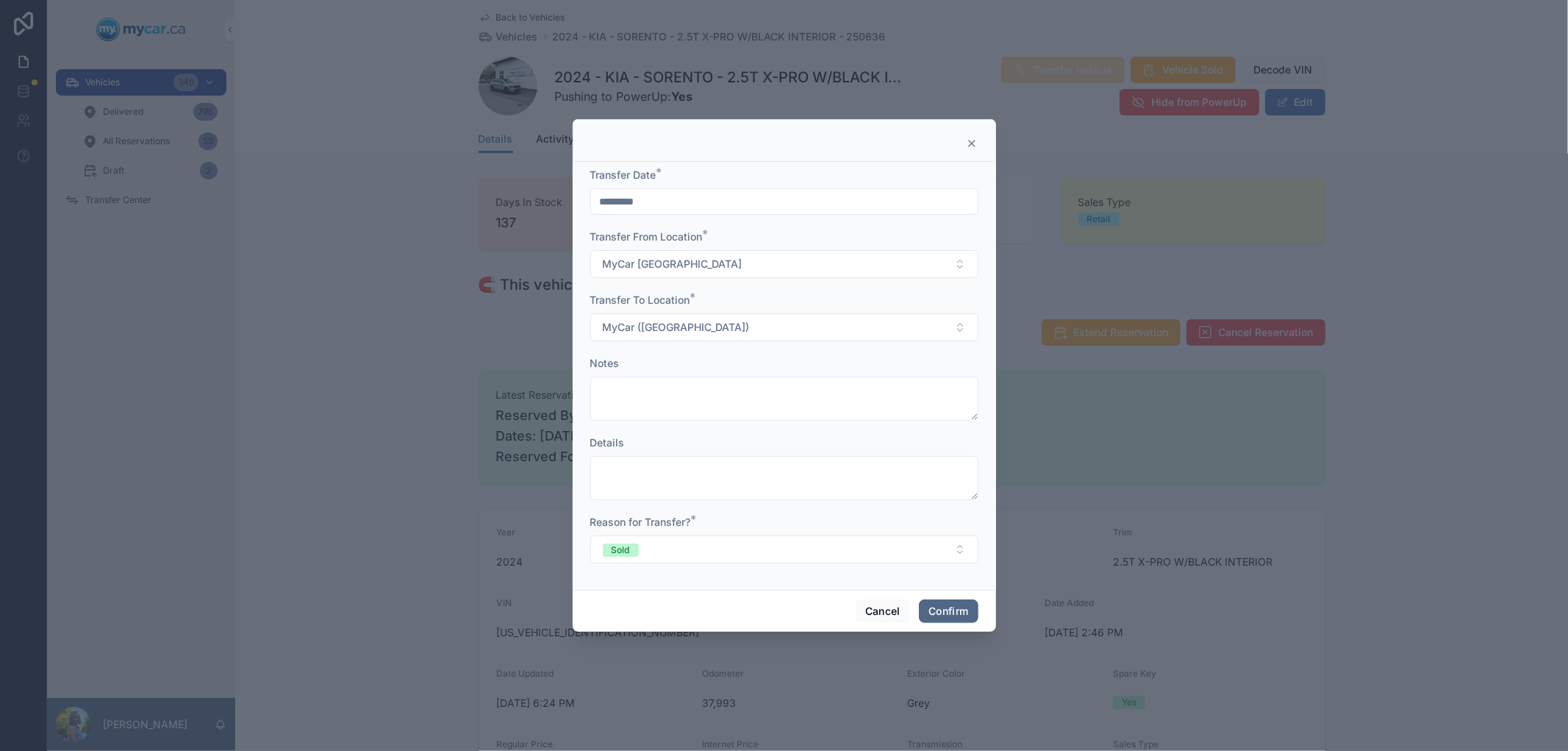
click at [957, 613] on button "Confirm" at bounding box center [948, 611] width 59 height 23
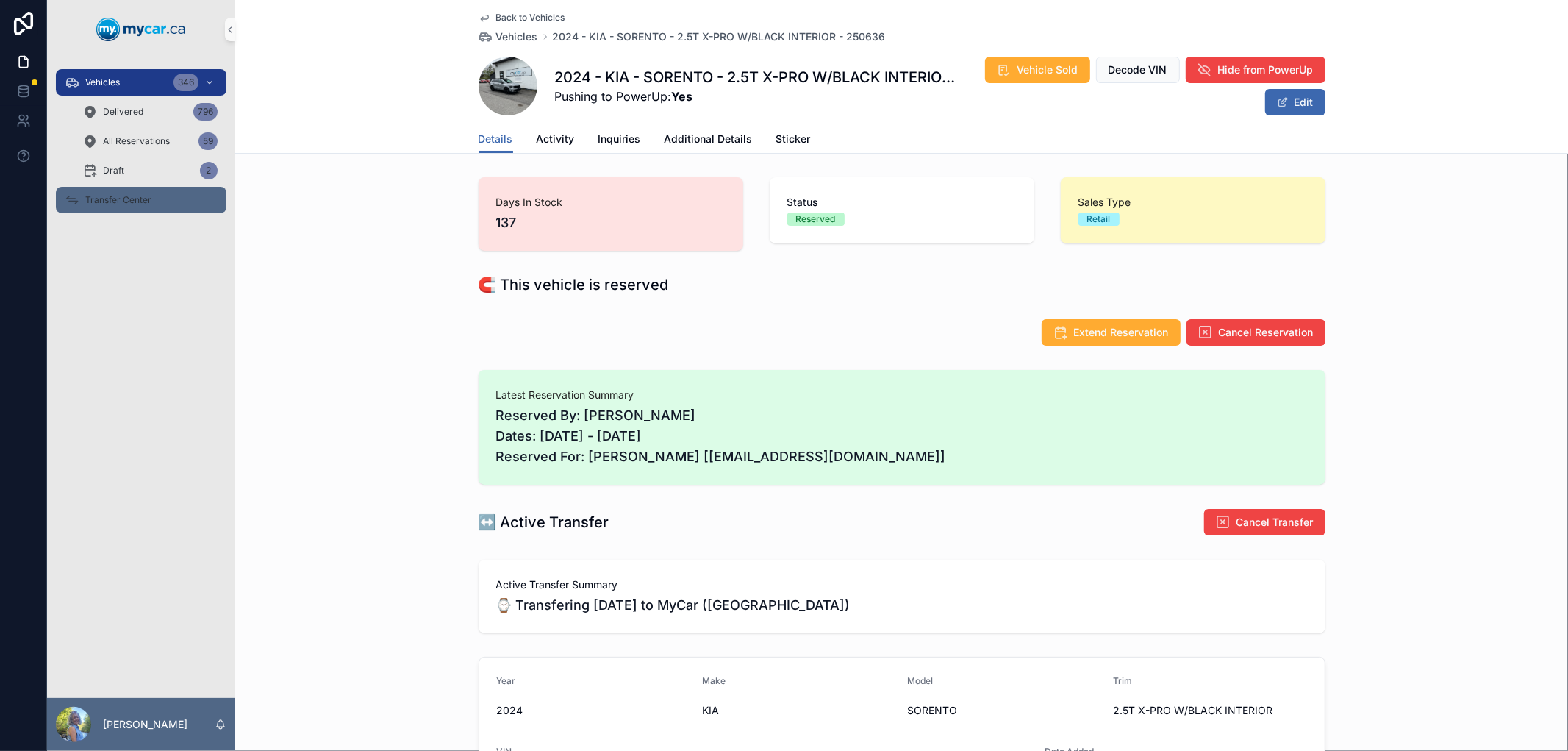
click at [125, 200] on span "Transfer Center" at bounding box center [118, 200] width 66 height 12
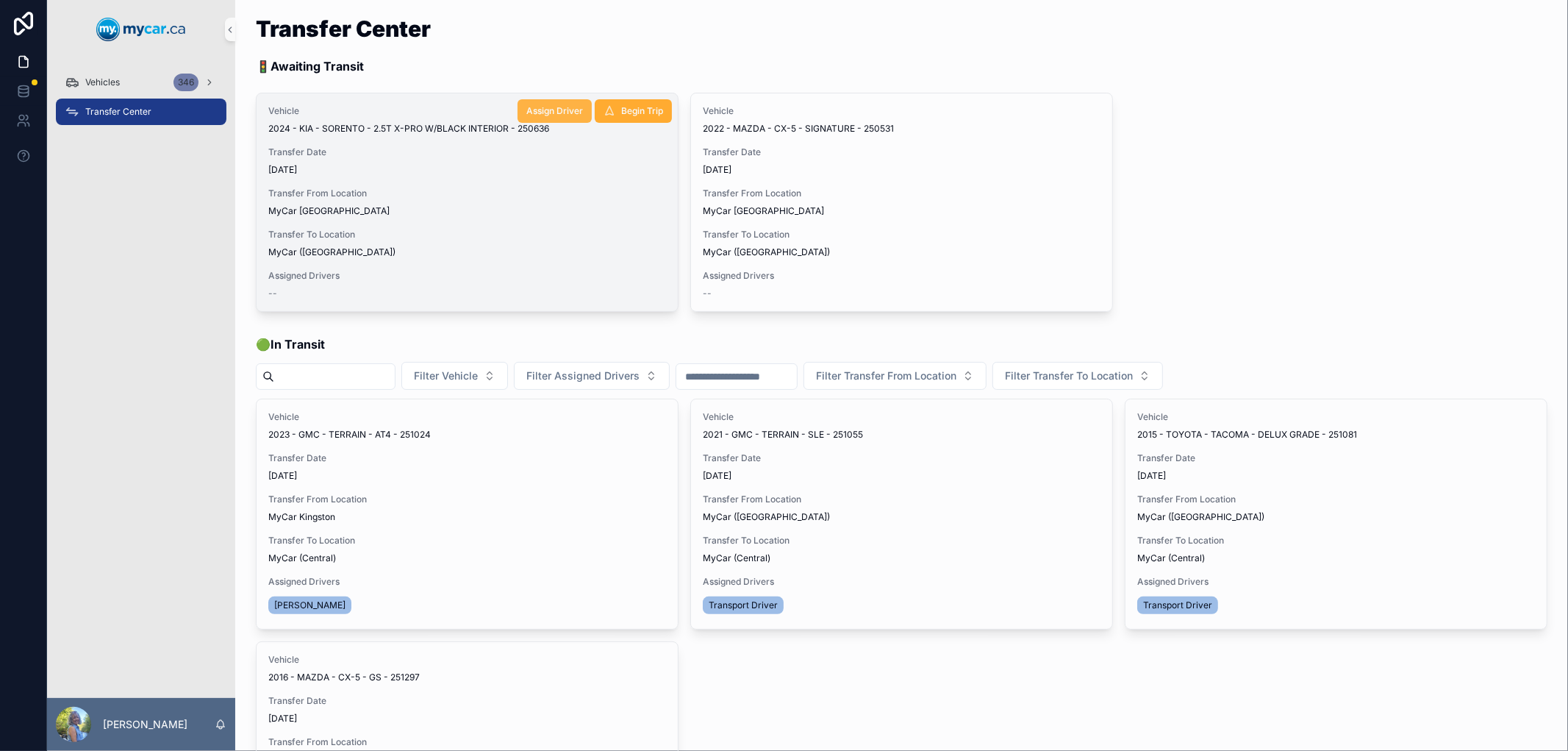
click at [540, 105] on span "Assign Driver" at bounding box center [554, 111] width 56 height 12
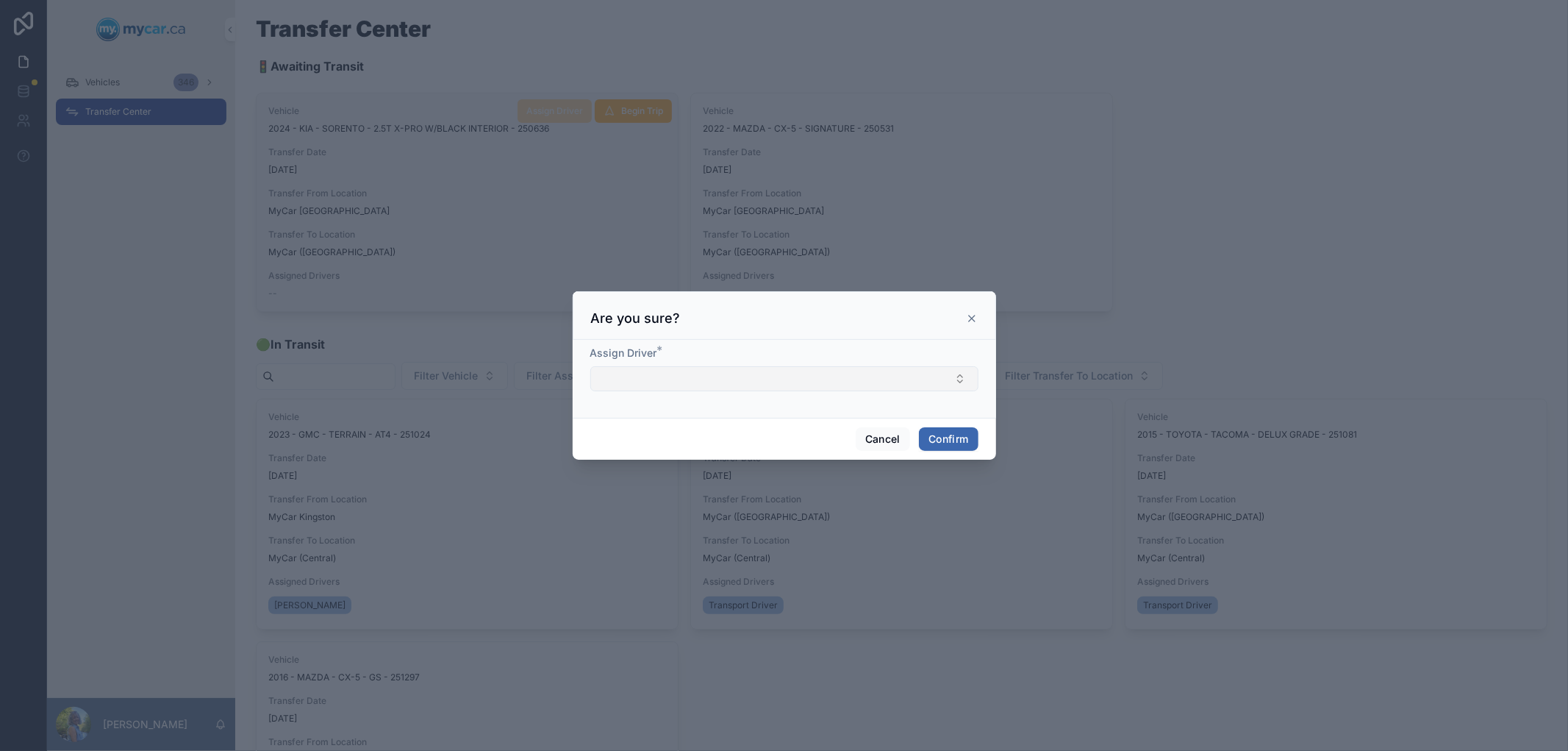
click at [680, 378] on button "Select Button" at bounding box center [784, 379] width 388 height 25
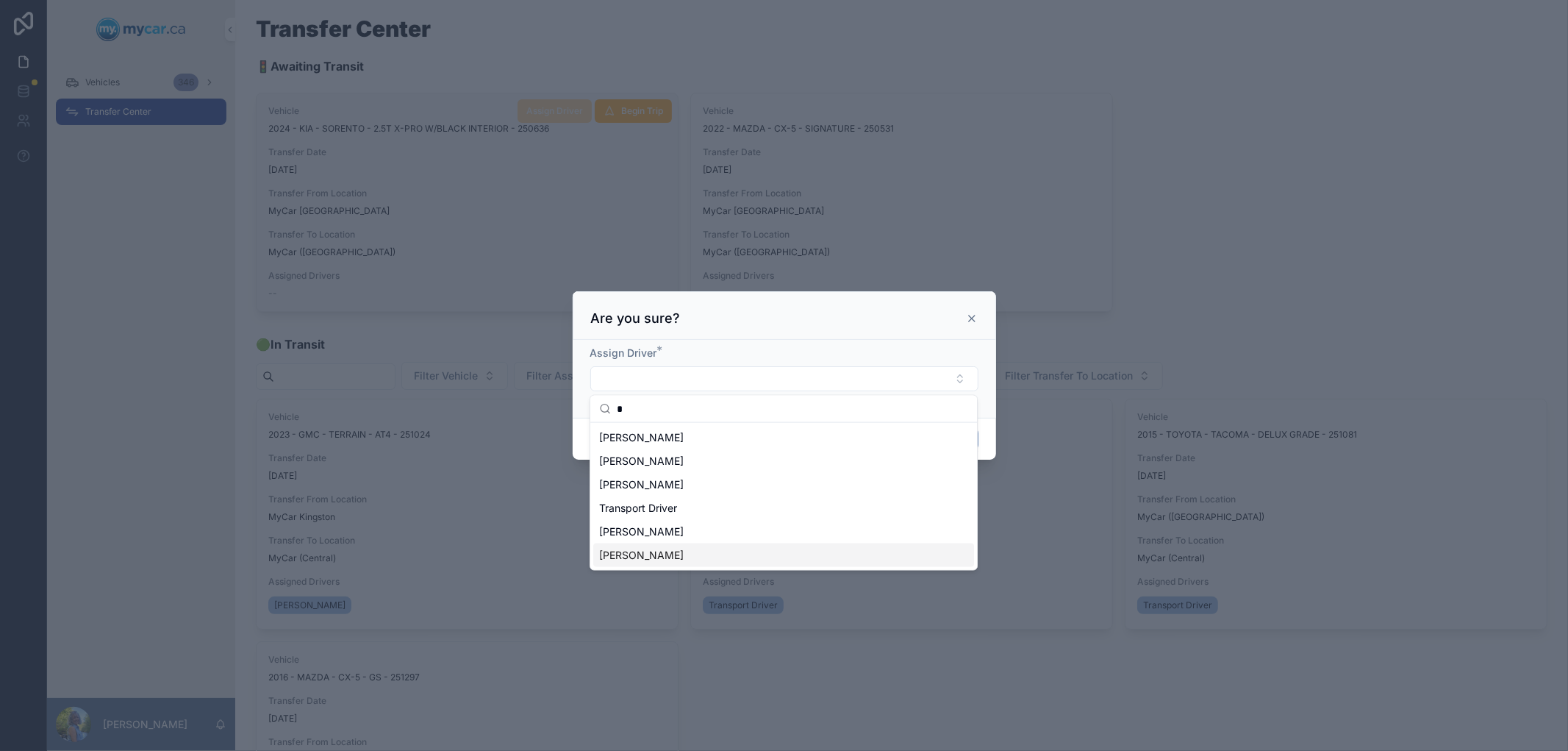
type input "*"
click at [641, 549] on span "Ron Cadger" at bounding box center [641, 555] width 84 height 15
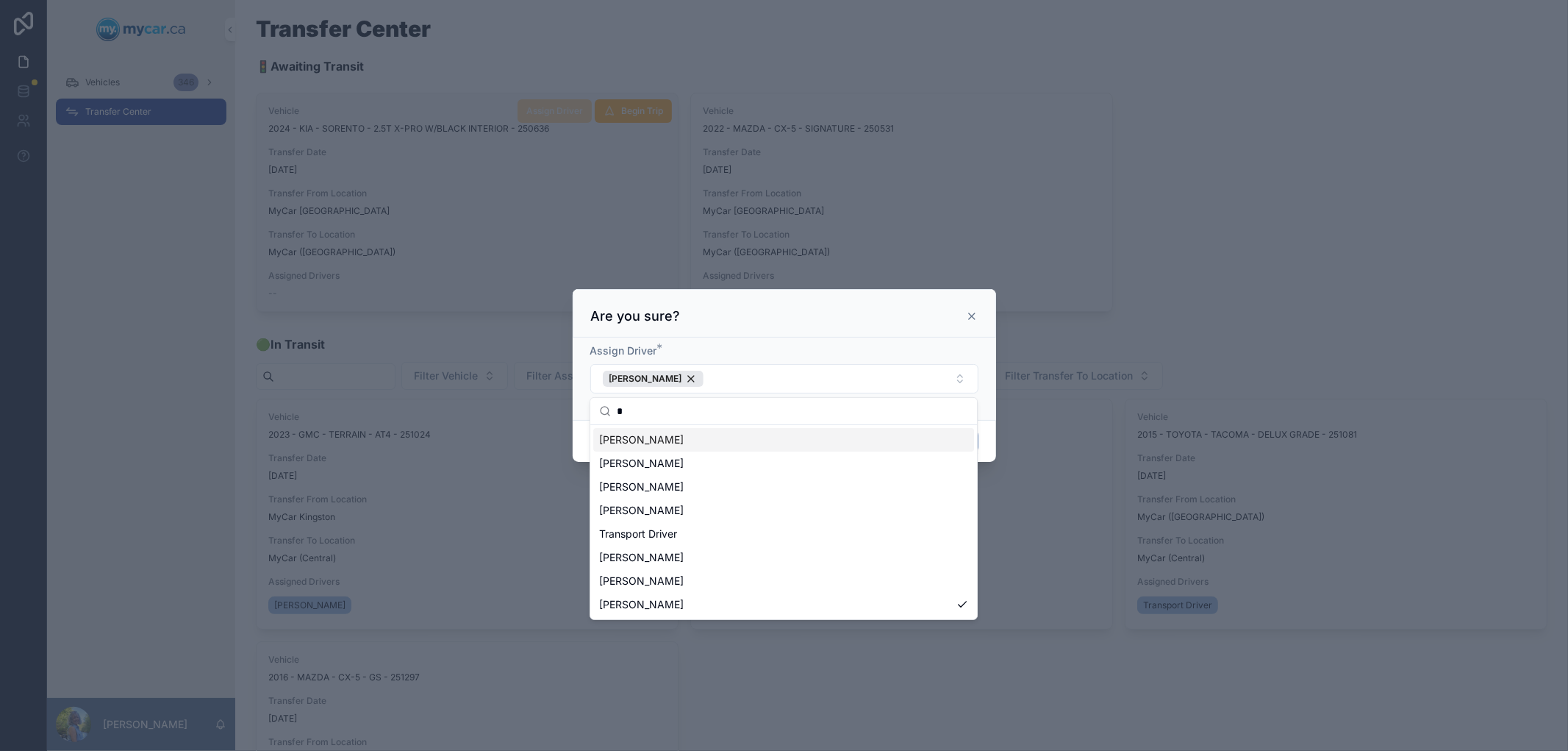
click at [863, 328] on div "Are you sure?" at bounding box center [784, 313] width 423 height 49
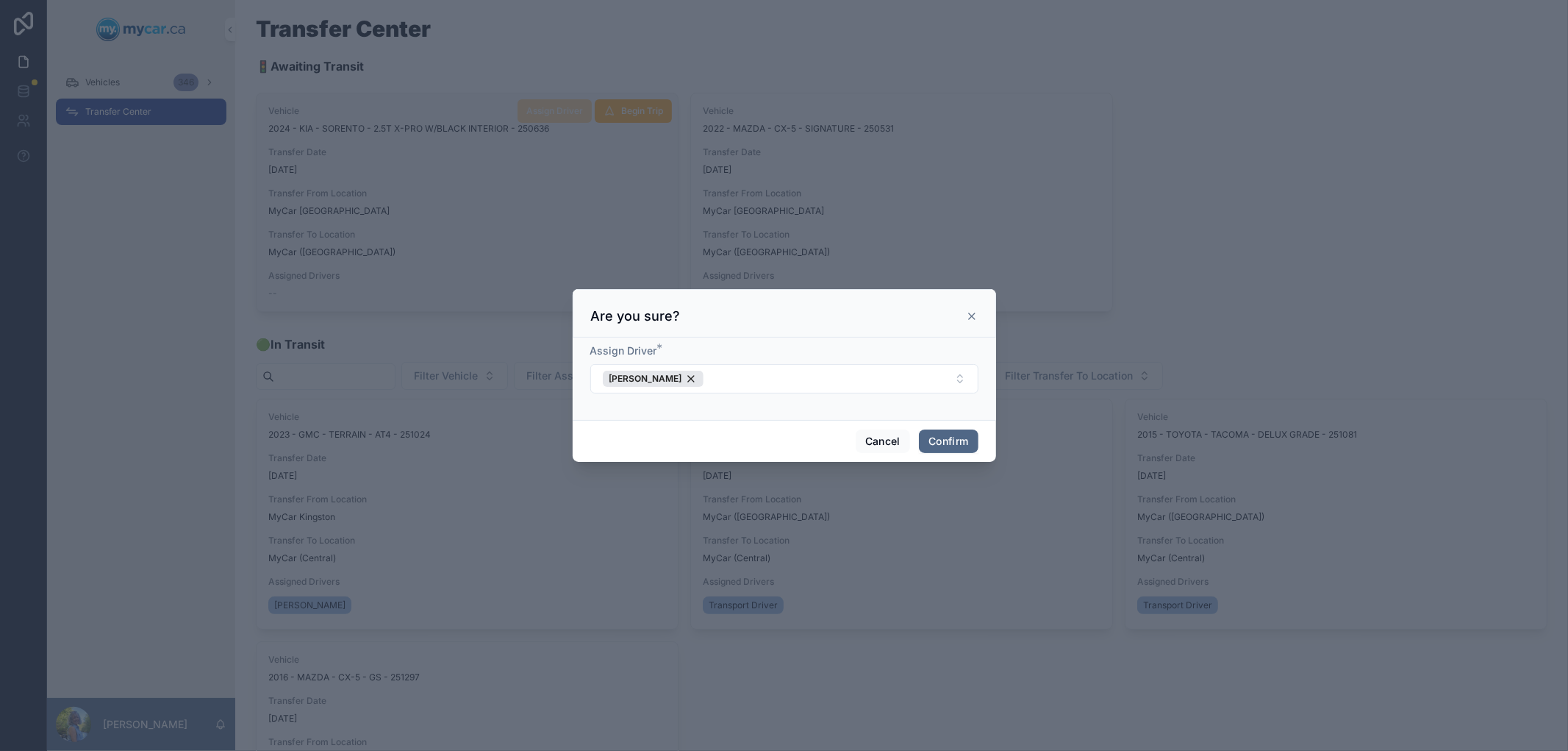
click at [937, 437] on button "Confirm" at bounding box center [948, 441] width 59 height 23
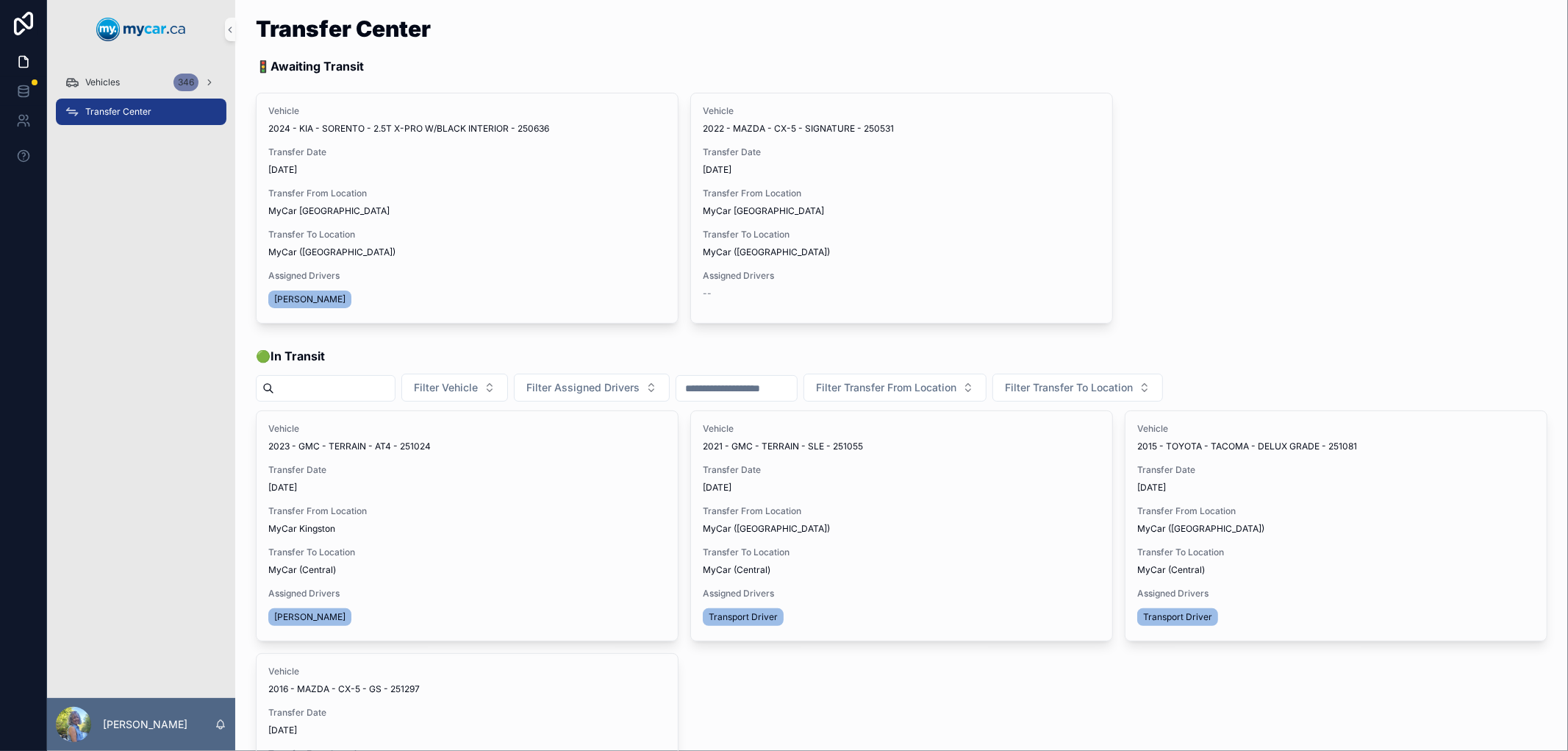
click at [0, 0] on span "Begin Trip" at bounding box center [0, 0] width 0 height 0
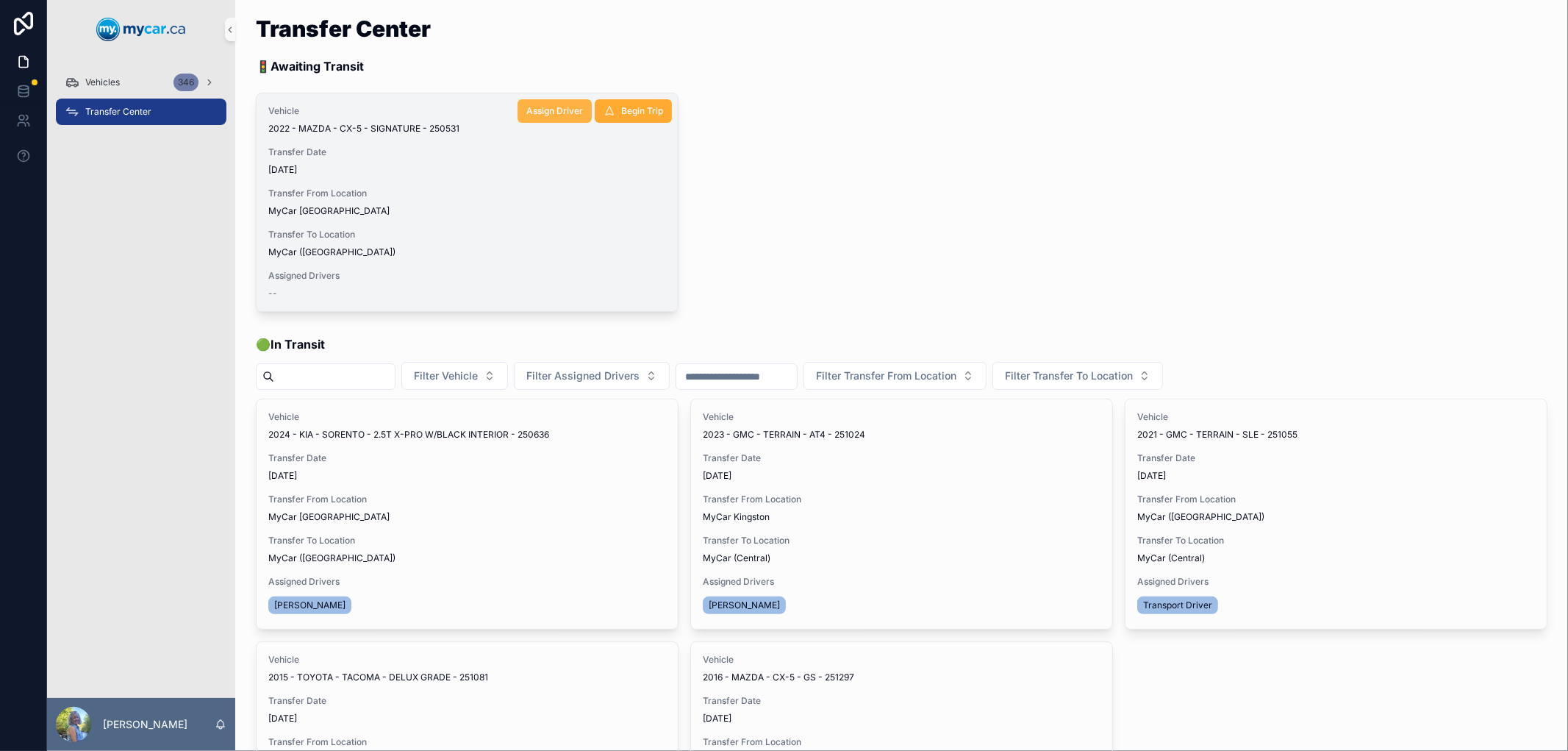
click at [540, 111] on span "Assign Driver" at bounding box center [554, 111] width 56 height 12
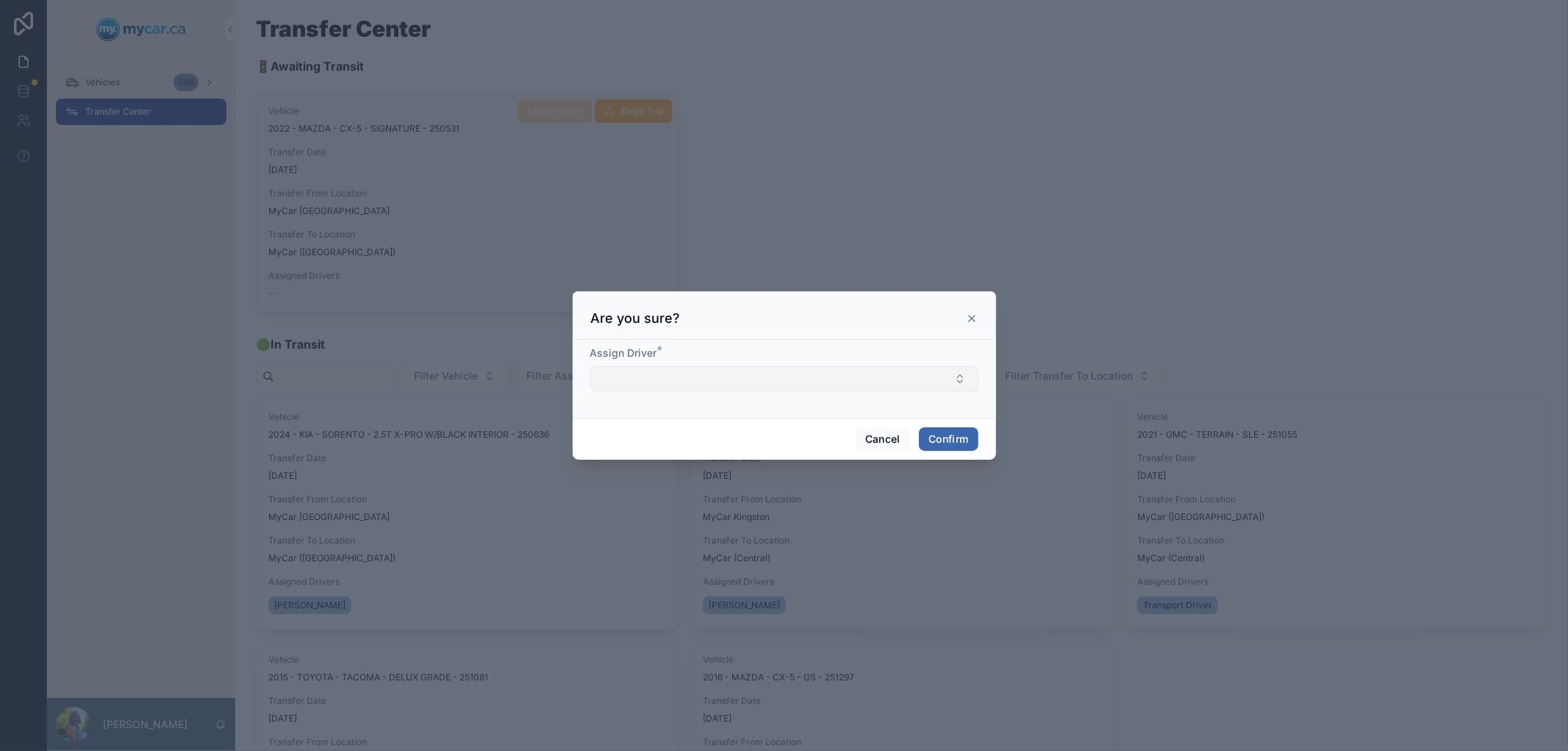
click at [663, 379] on button "Select Button" at bounding box center [784, 379] width 388 height 25
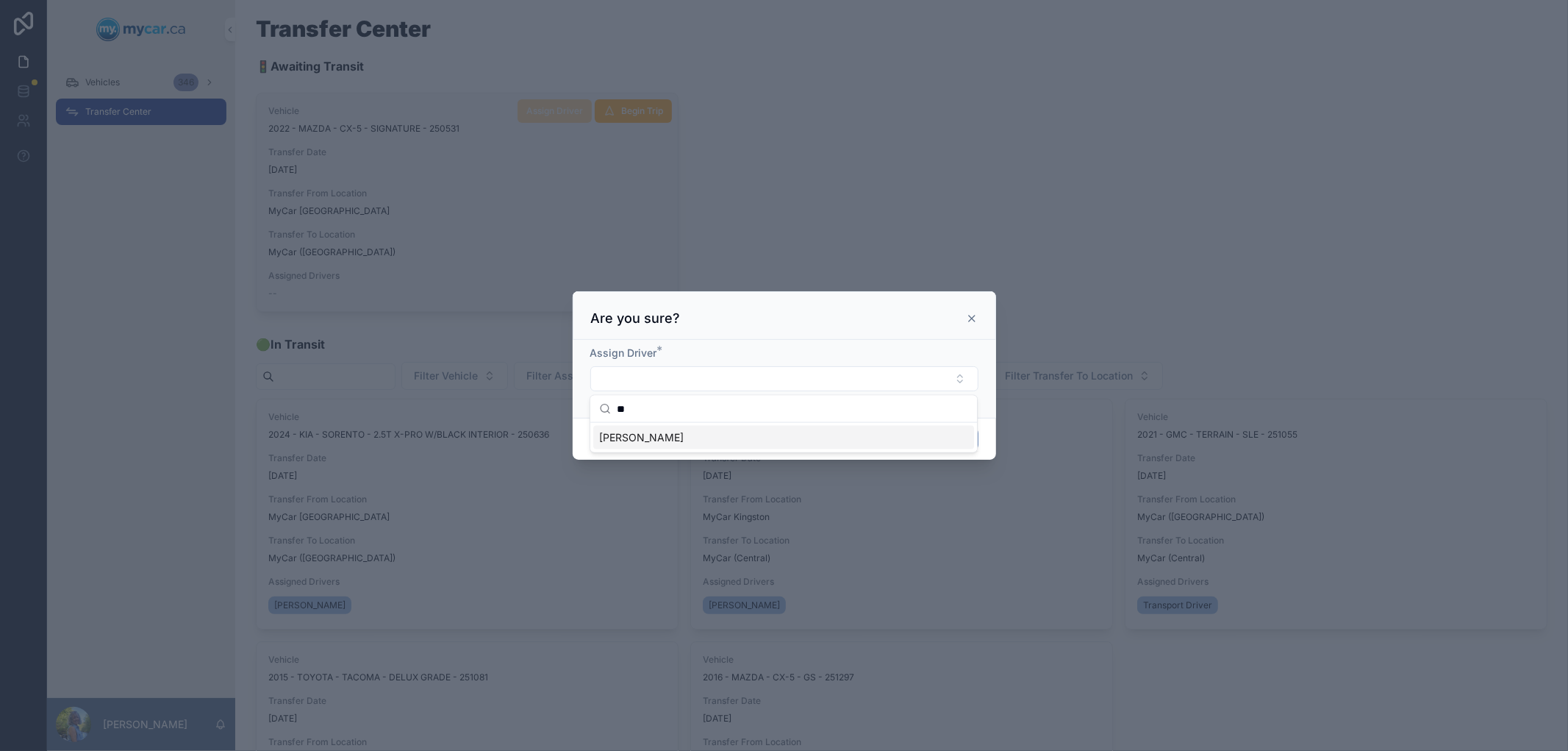
type input "**"
click at [665, 439] on div "Ron Cadger" at bounding box center [784, 437] width 381 height 23
click at [950, 314] on div "Are you sure?" at bounding box center [784, 316] width 386 height 17
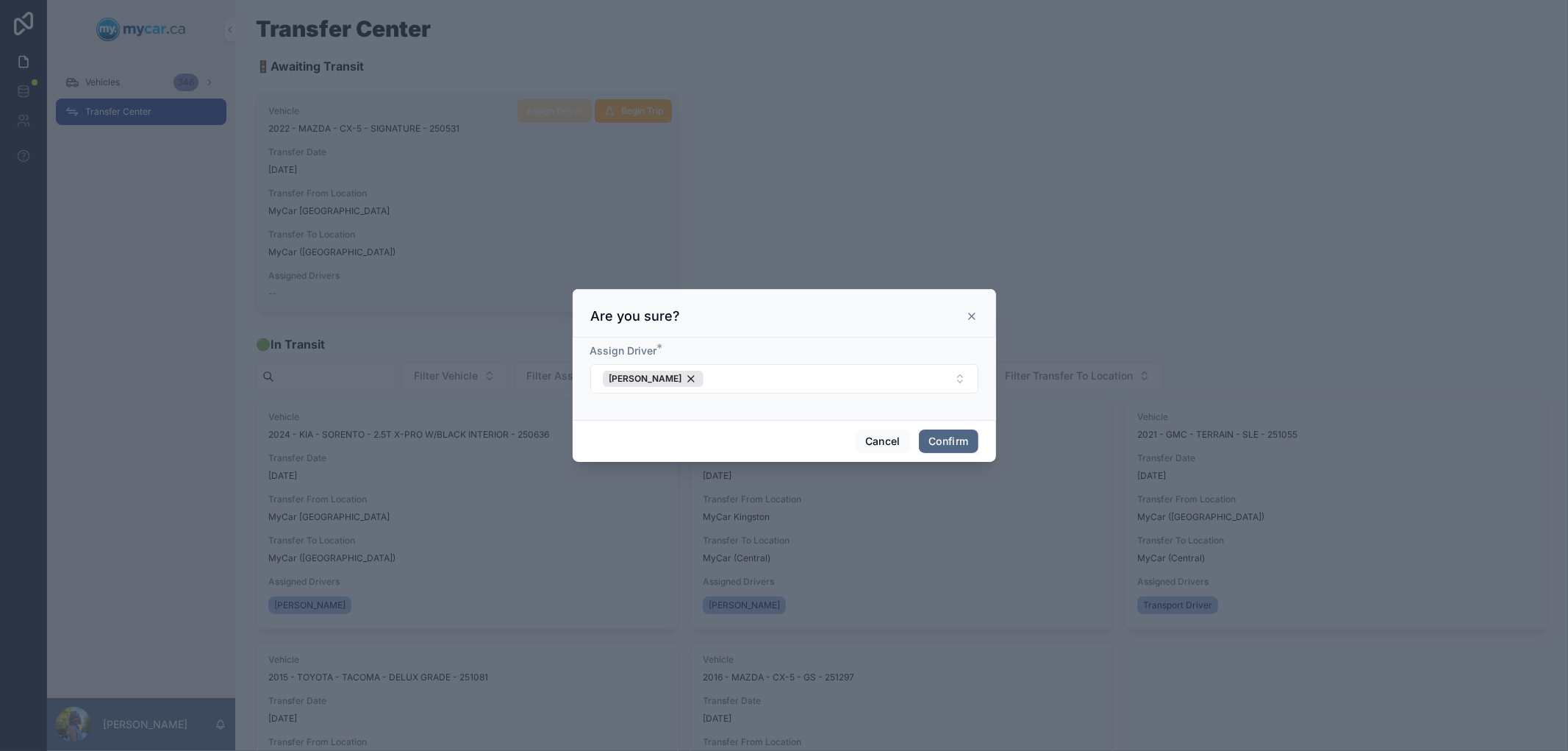
click at [963, 443] on button "Confirm" at bounding box center [948, 441] width 59 height 23
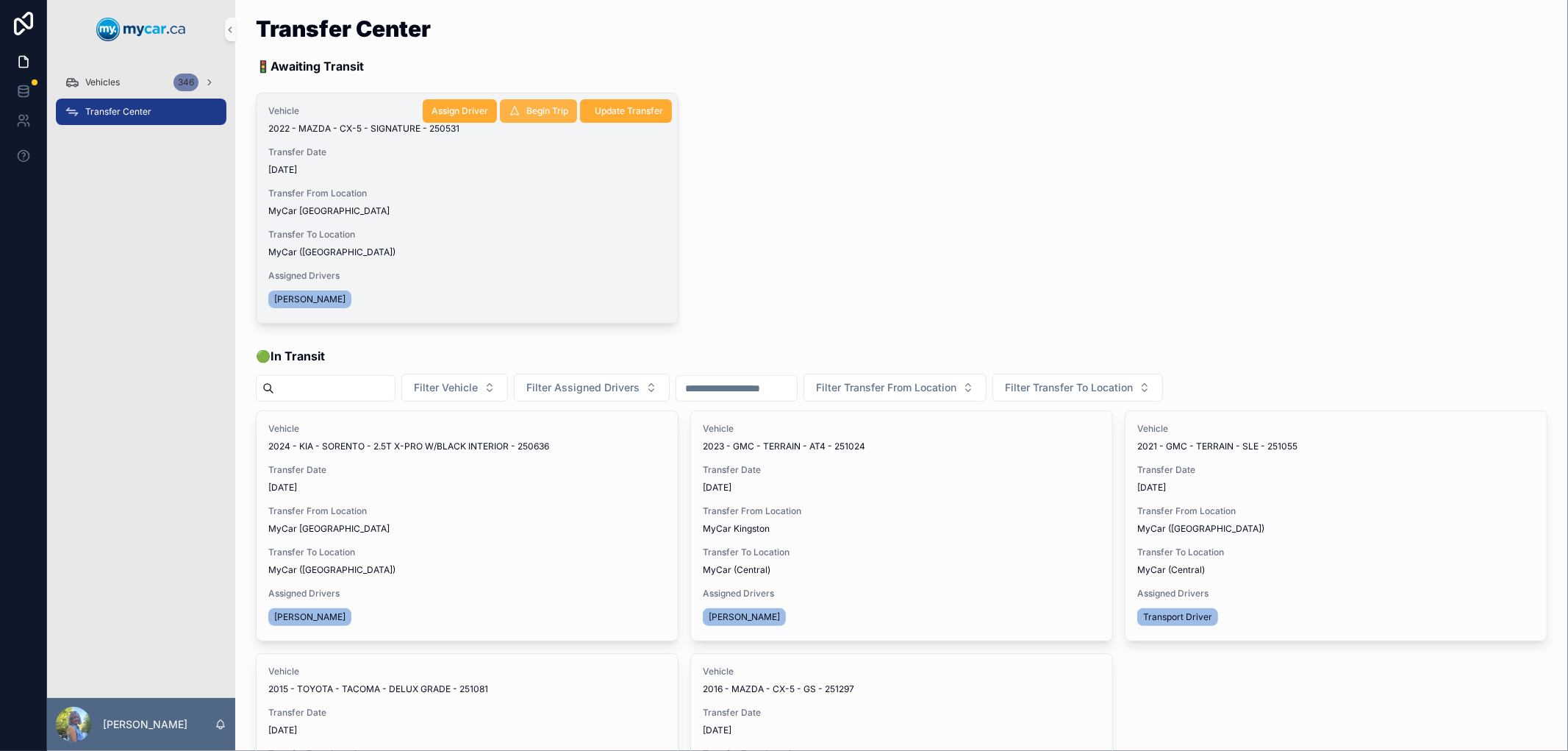
click at [530, 111] on span "Begin Trip" at bounding box center [547, 111] width 42 height 12
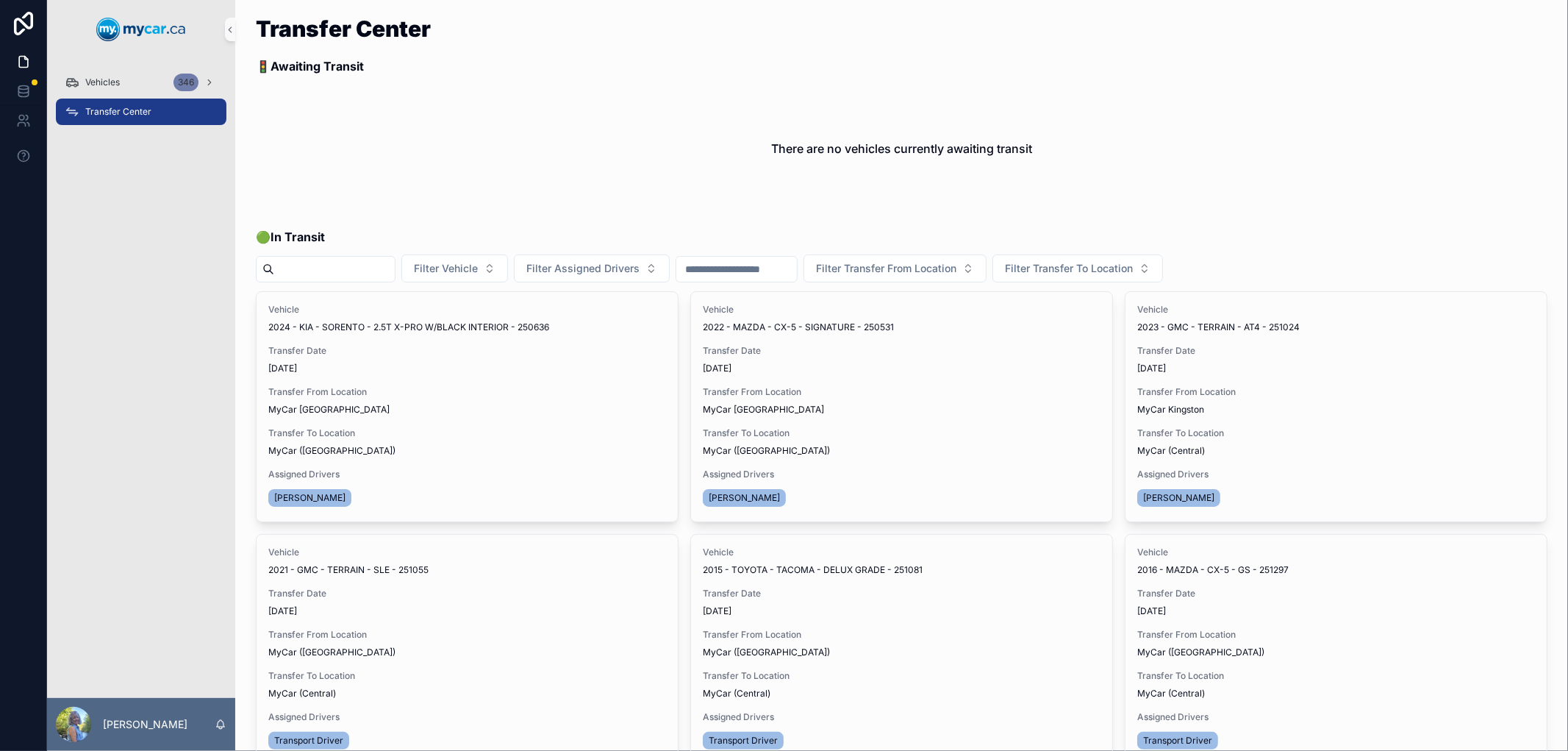
click at [1023, 46] on div "Transfer Center 🚦 Awaiting Transit" at bounding box center [901, 51] width 1291 height 66
click at [976, 57] on div "Transfer Center 🚦 Awaiting Transit" at bounding box center [901, 51] width 1291 height 66
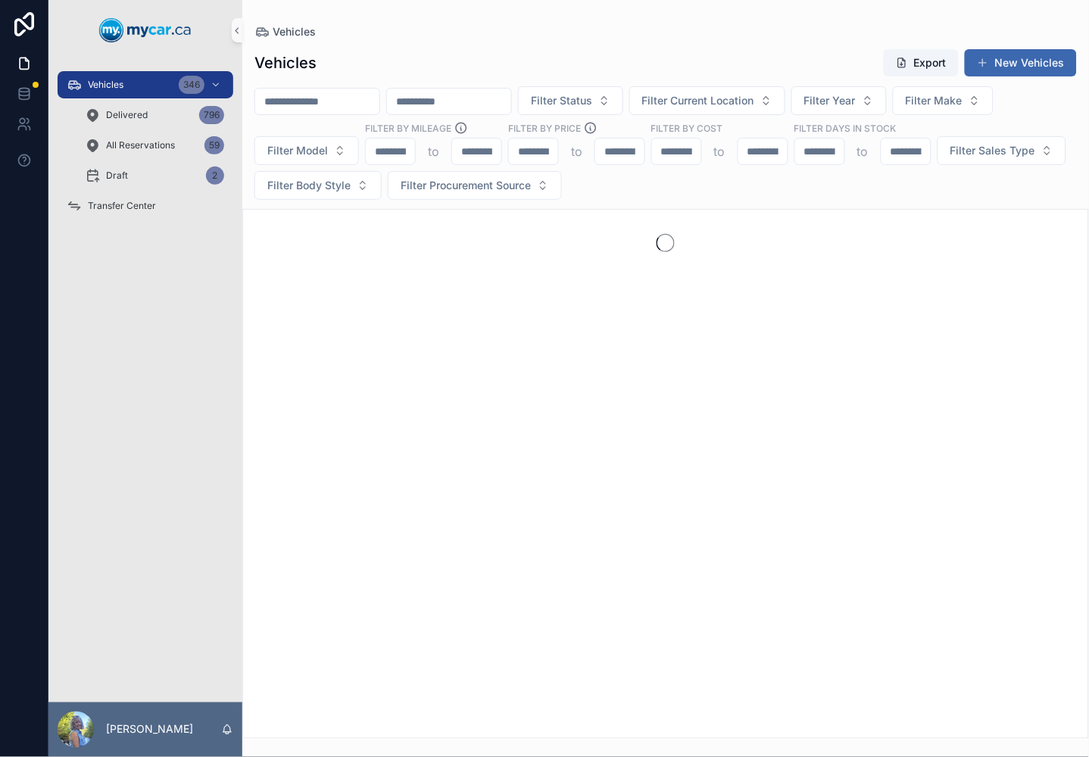
click at [351, 106] on input "scrollable content" at bounding box center [317, 101] width 124 height 21
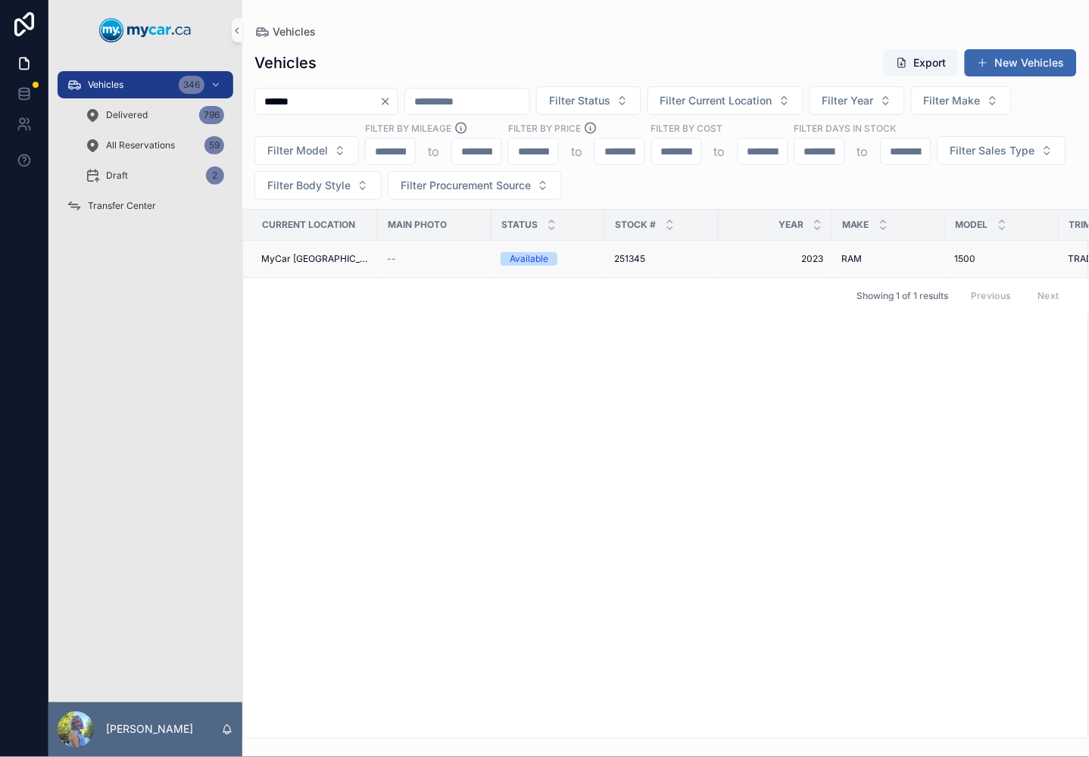
type input "******"
click at [617, 253] on span "251345" at bounding box center [629, 259] width 31 height 12
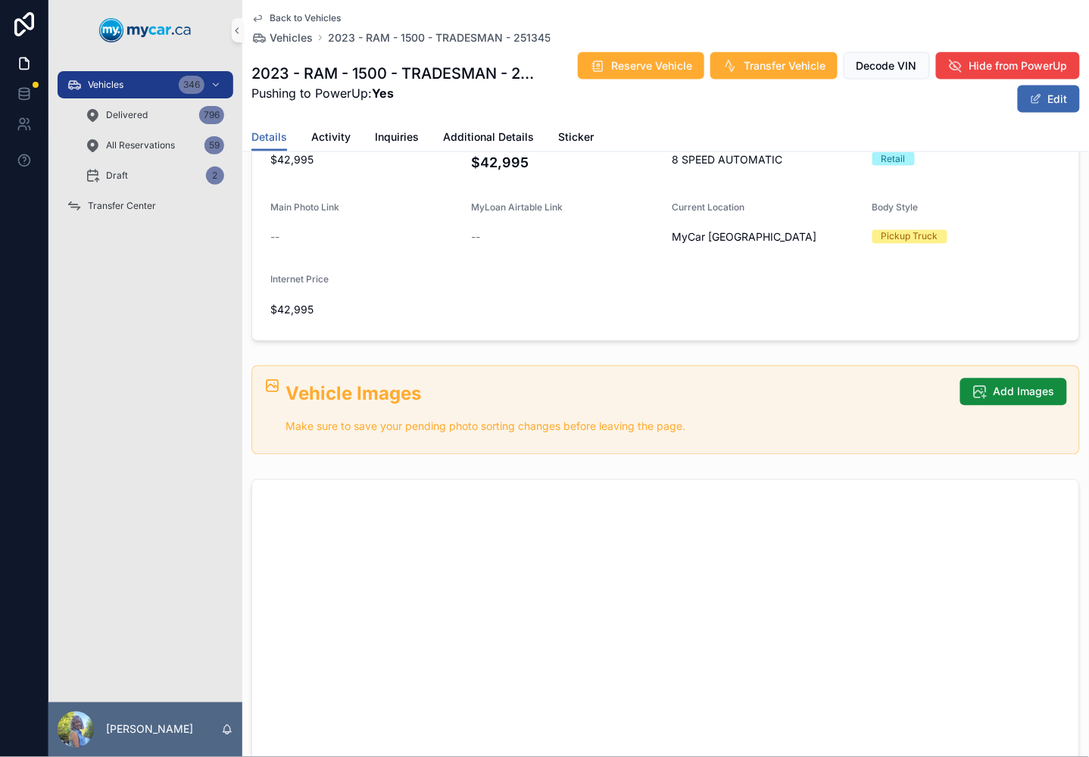
scroll to position [420, 0]
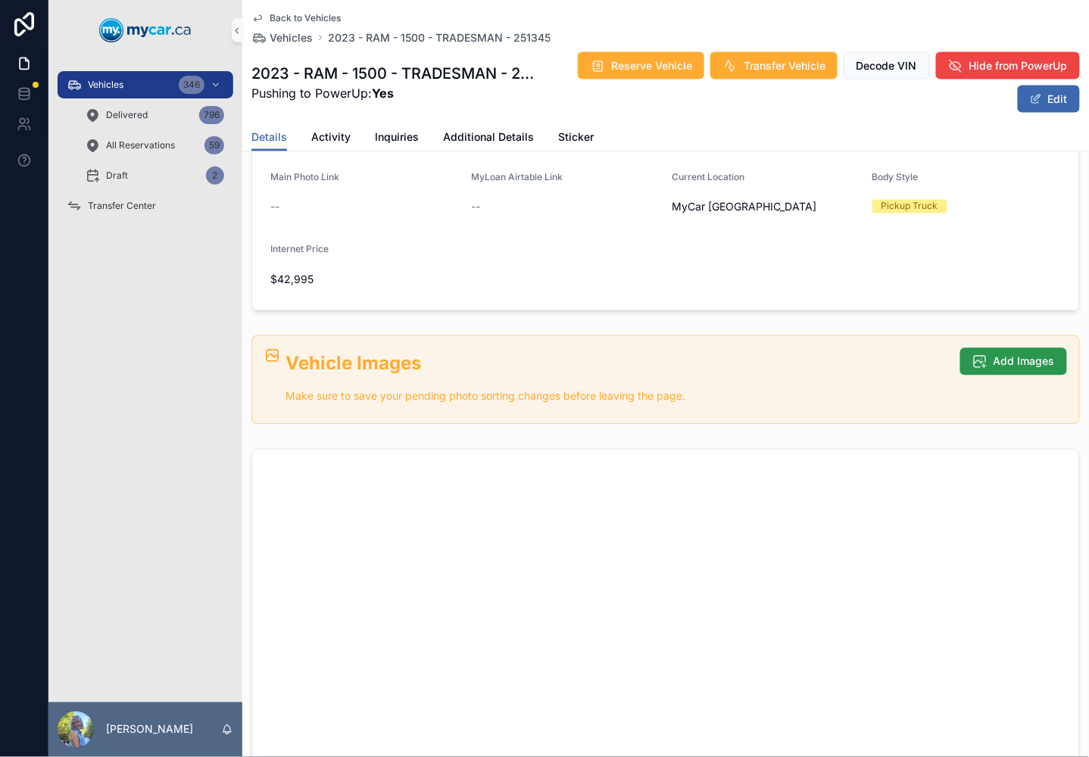
click at [1029, 357] on span "Add Images" at bounding box center [1023, 361] width 61 height 15
click at [1004, 366] on span "Add Images" at bounding box center [1023, 361] width 61 height 15
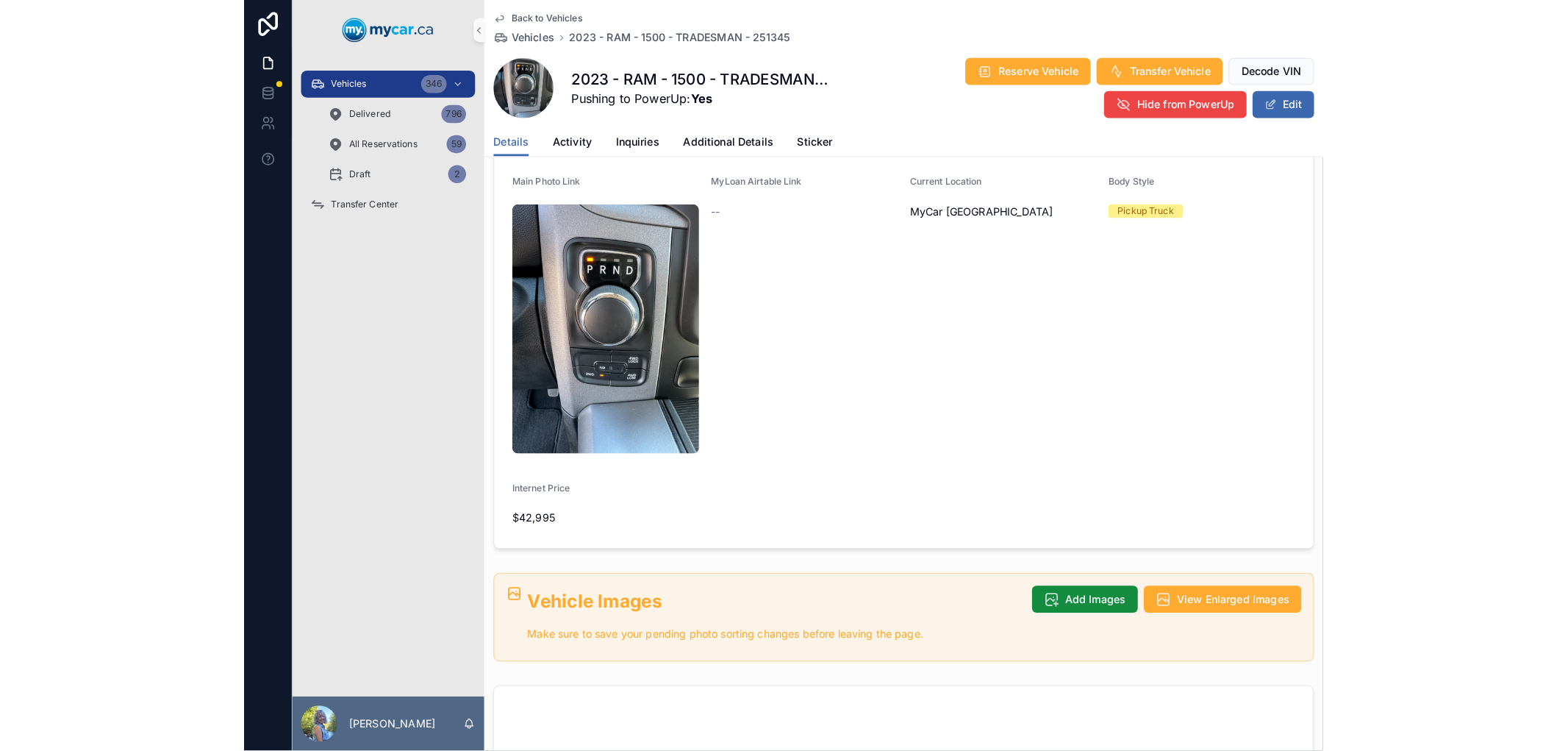
scroll to position [414, 0]
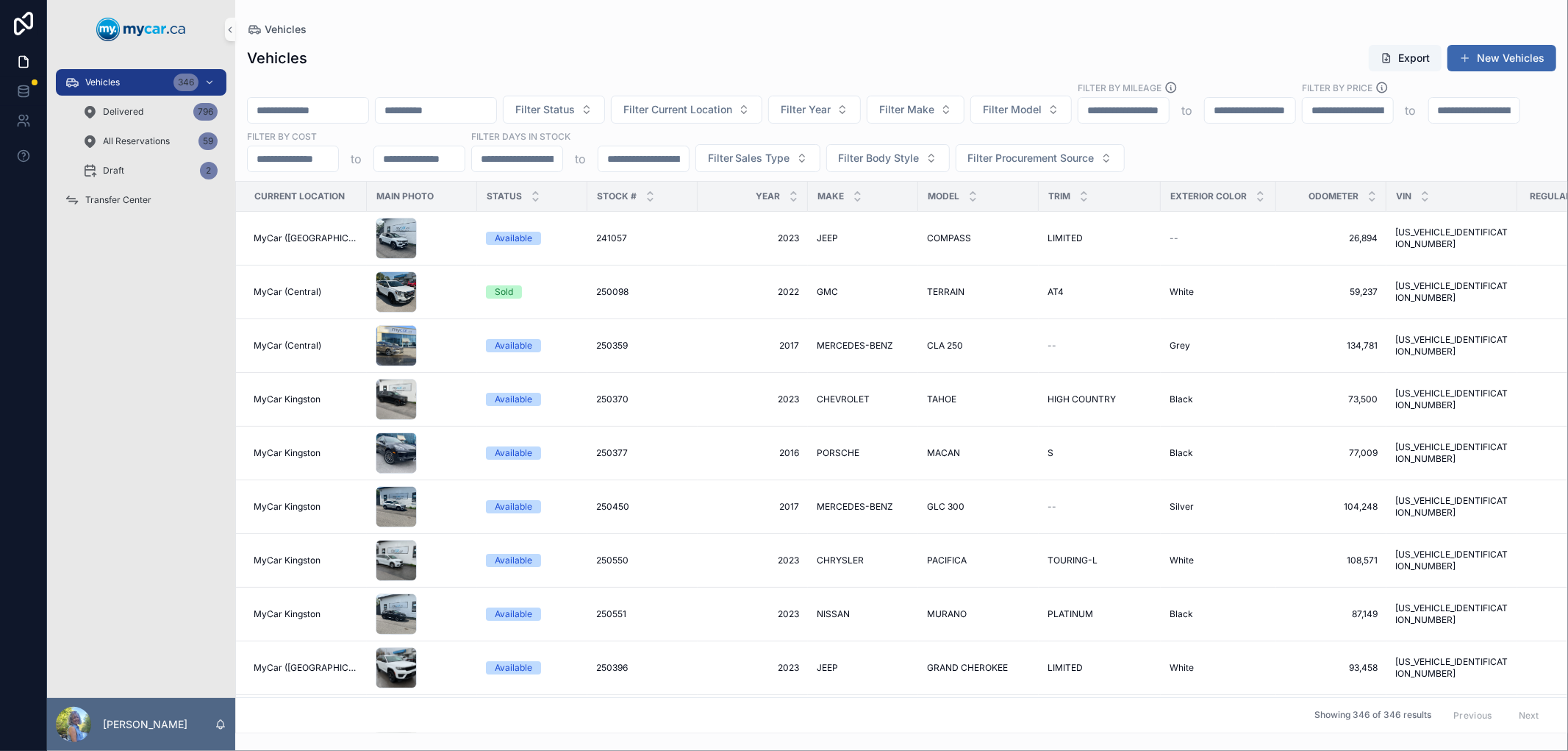
click at [669, 37] on div "Vehicles Export New Vehicles Filter Status Filter Current Location Filter Year …" at bounding box center [901, 384] width 1332 height 698
click at [143, 119] on div "Delivered 796" at bounding box center [150, 112] width 135 height 23
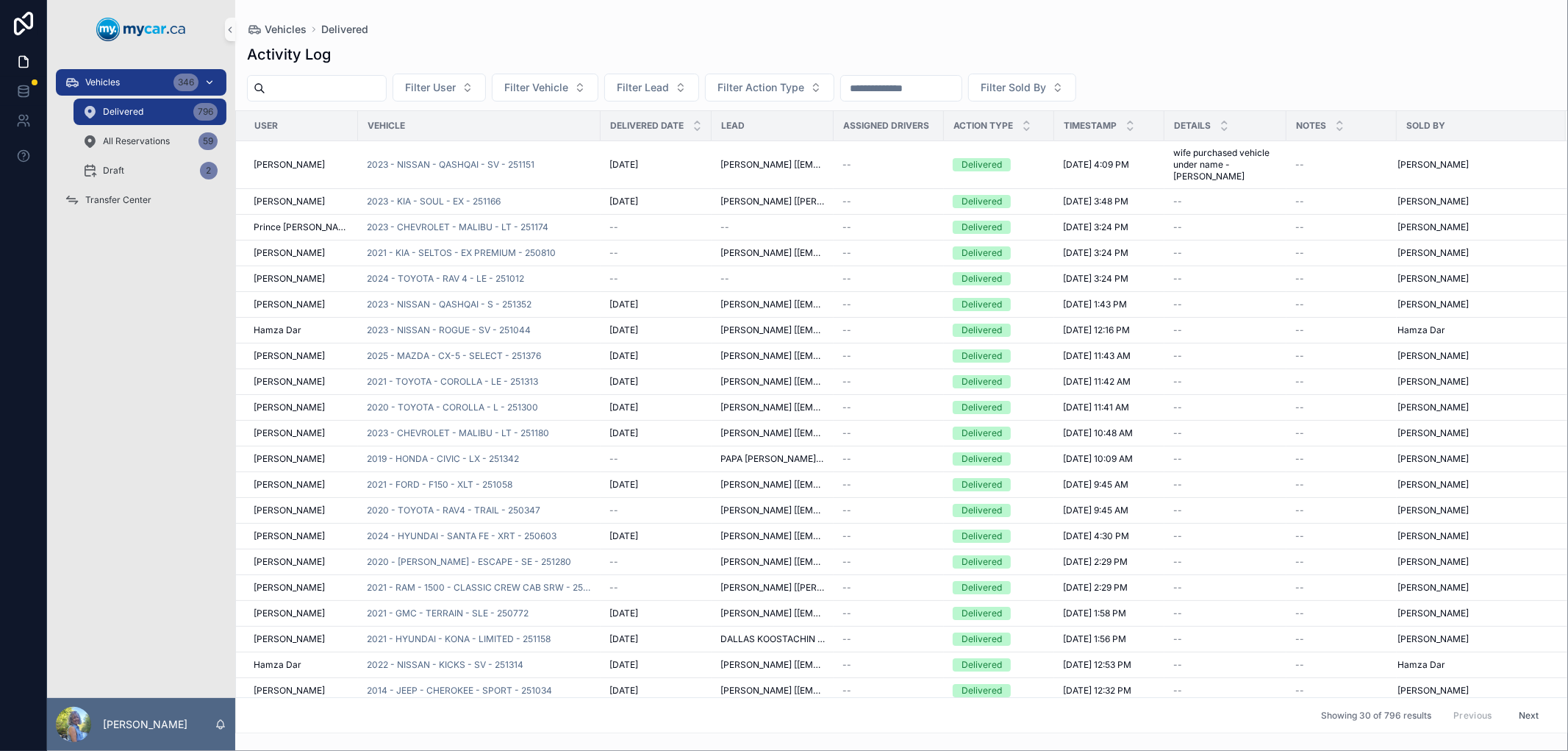
click at [138, 82] on div "Vehicles 346" at bounding box center [141, 83] width 152 height 23
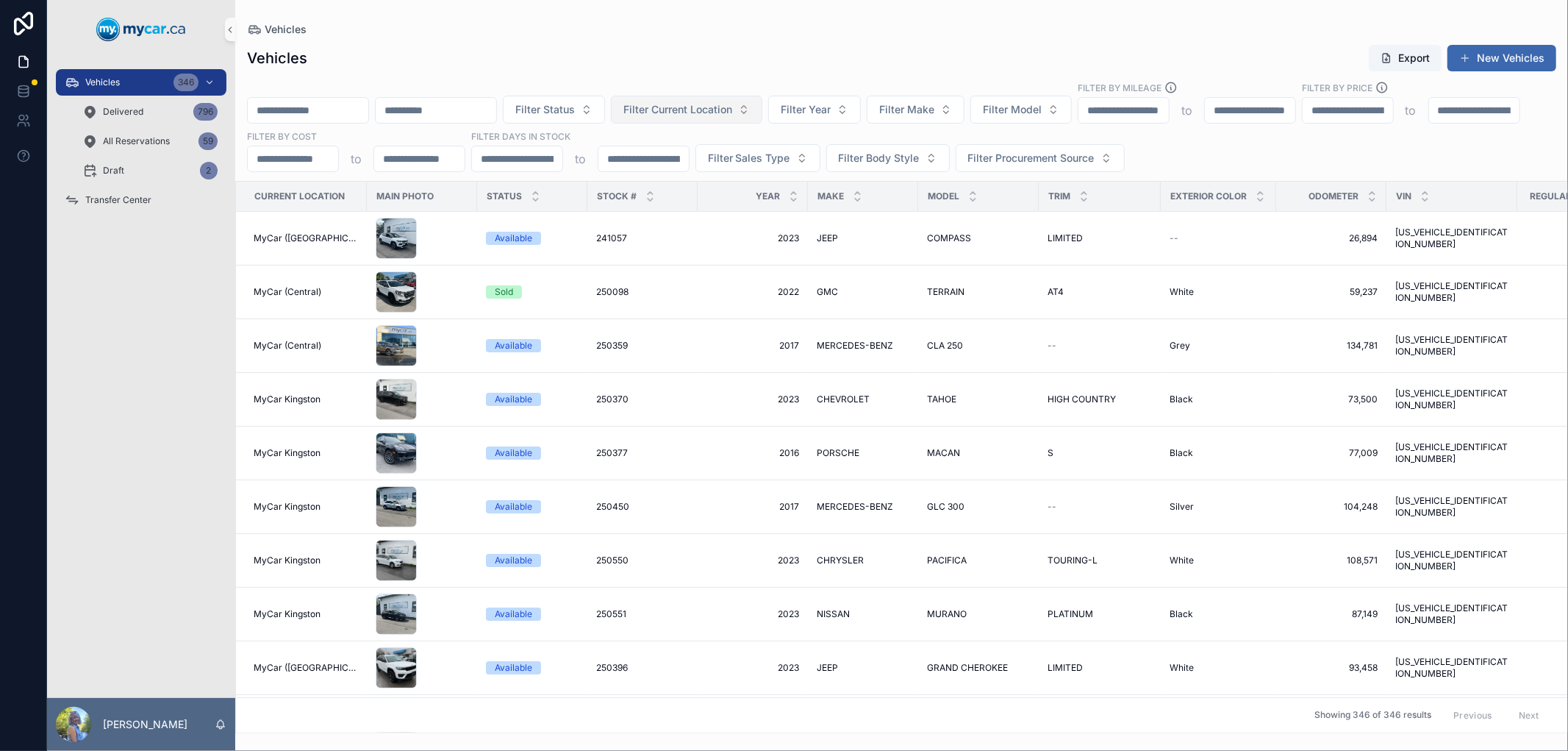
click at [732, 111] on span "Filter Current Location" at bounding box center [678, 109] width 109 height 15
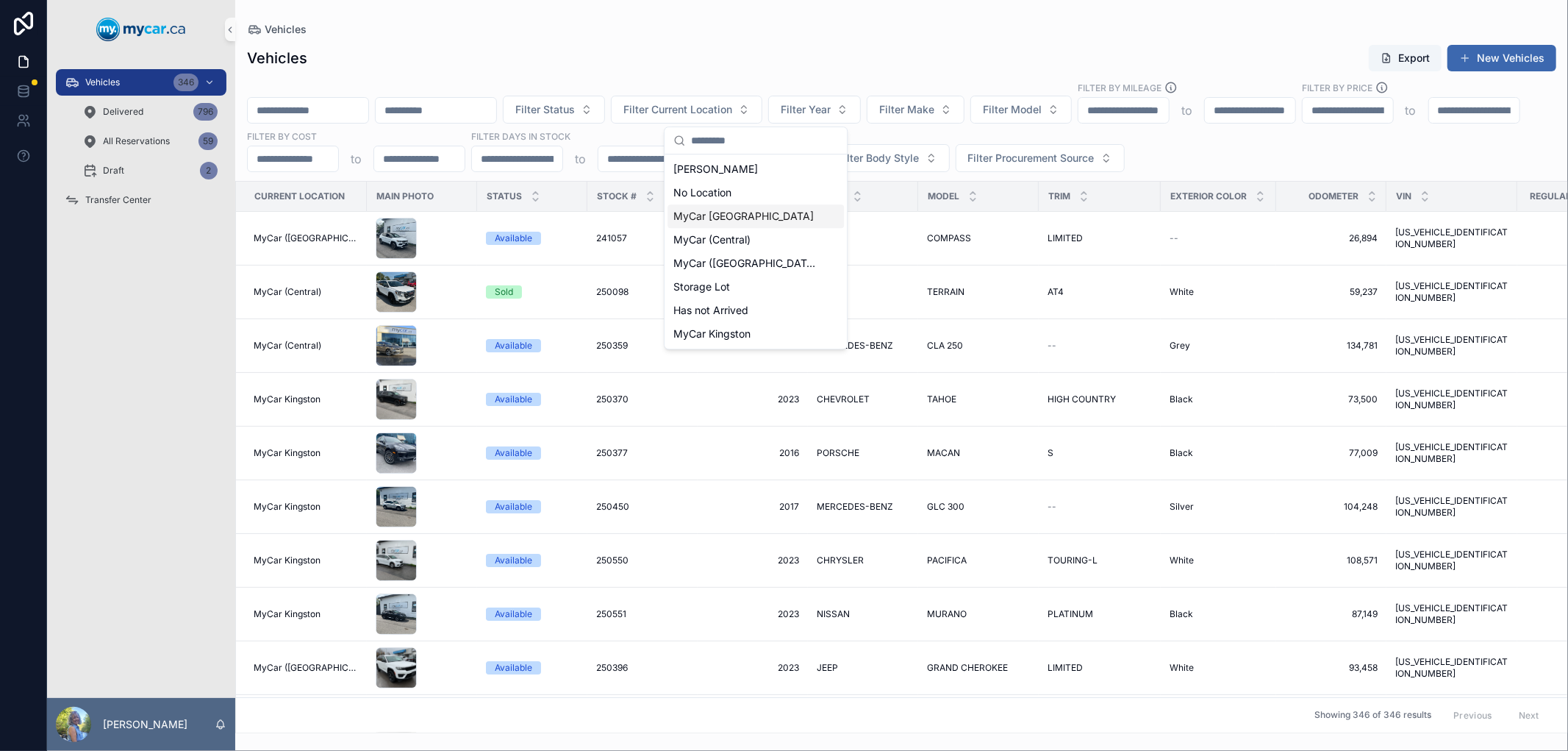
click at [738, 216] on span "MyCar [GEOGRAPHIC_DATA]" at bounding box center [743, 216] width 141 height 15
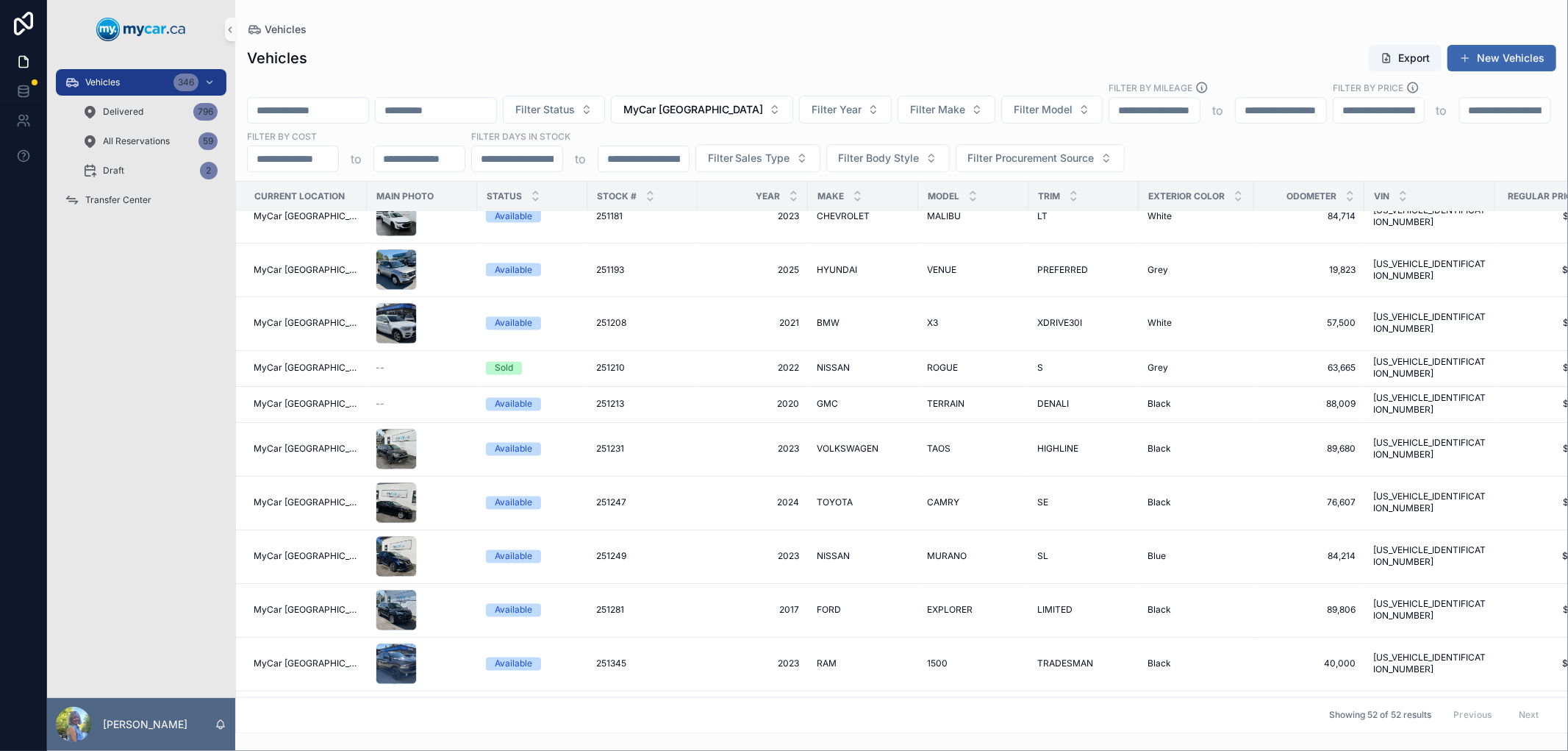
scroll to position [2234, 0]
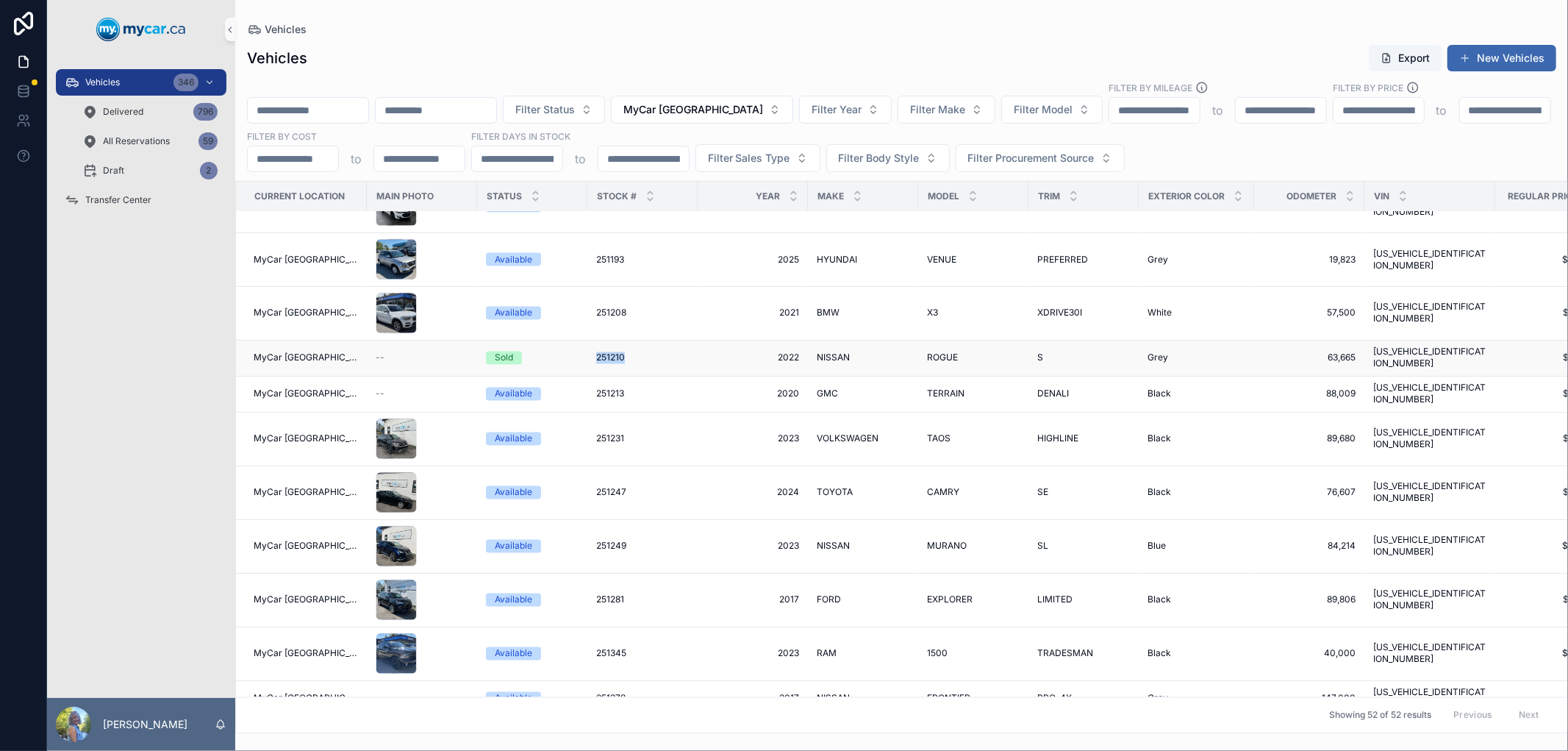
drag, startPoint x: 574, startPoint y: 352, endPoint x: 629, endPoint y: 358, distance: 55.3
click at [629, 358] on tr "MyCar North Bay -- Sold 251210 251210 2022 2022 NISSAN NISSAN ROGUE ROGUE S S G…" at bounding box center [1032, 358] width 1592 height 36
drag, startPoint x: 576, startPoint y: 379, endPoint x: 618, endPoint y: 379, distance: 42.0
click at [618, 379] on td "251213 251213" at bounding box center [643, 394] width 111 height 36
copy span "251213"
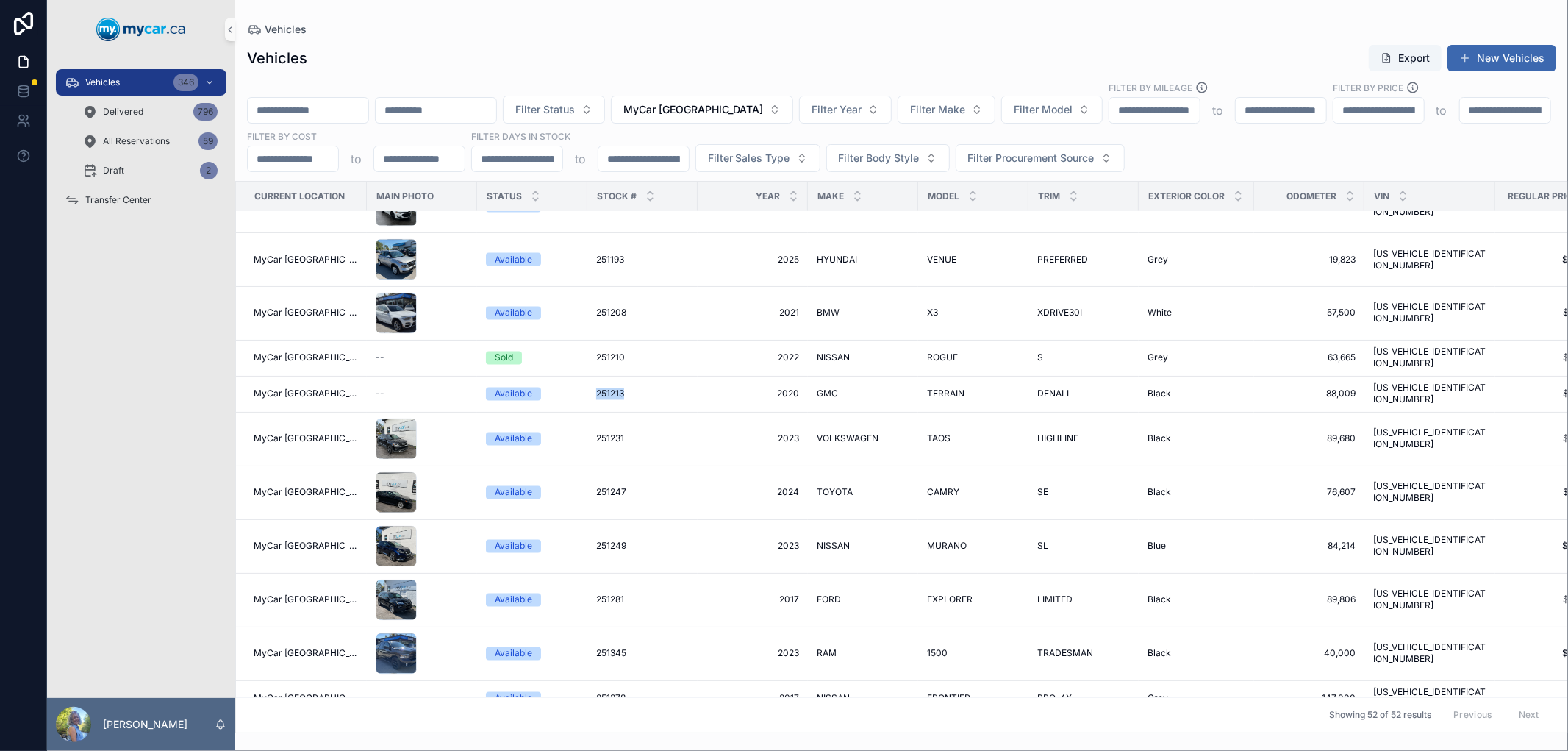
copy span "251213"
drag, startPoint x: 583, startPoint y: 673, endPoint x: 636, endPoint y: 670, distance: 53.1
click at [636, 681] on td "251378 251378" at bounding box center [643, 699] width 111 height 36
copy span "251378"
click at [695, 66] on div "Vehicles Export New Vehicles" at bounding box center [901, 57] width 1309 height 28
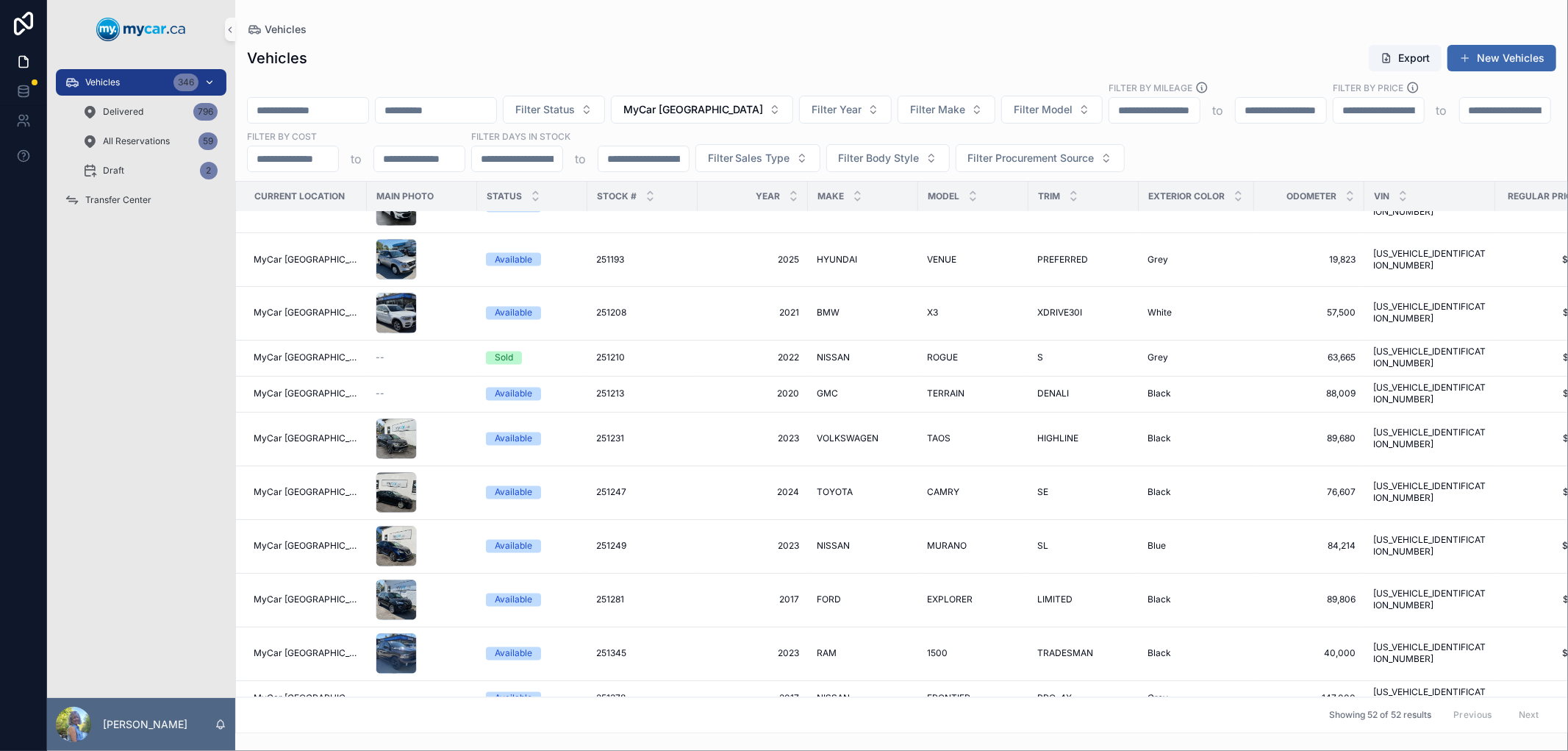
click at [127, 79] on div "Vehicles 346" at bounding box center [141, 83] width 152 height 23
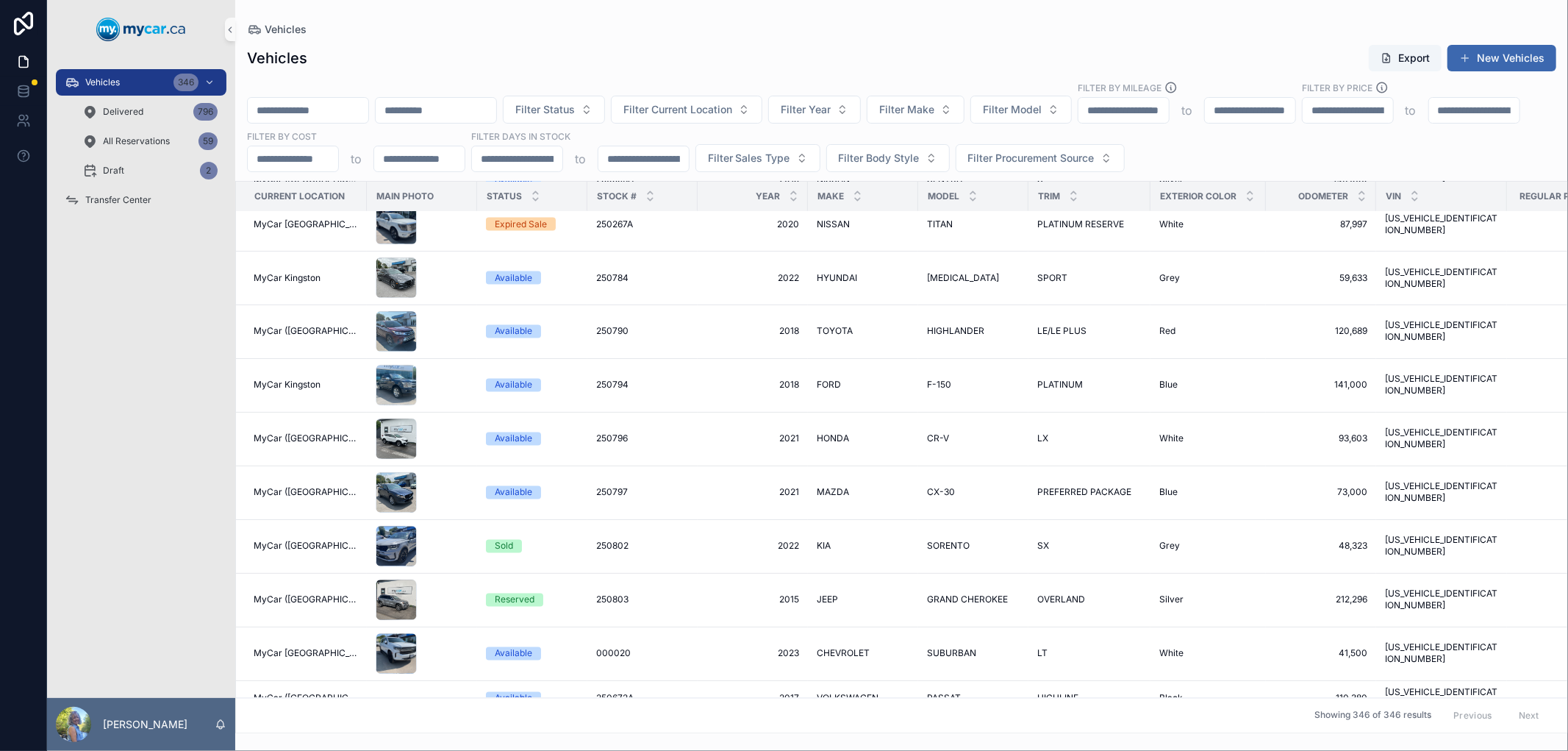
scroll to position [2178, 0]
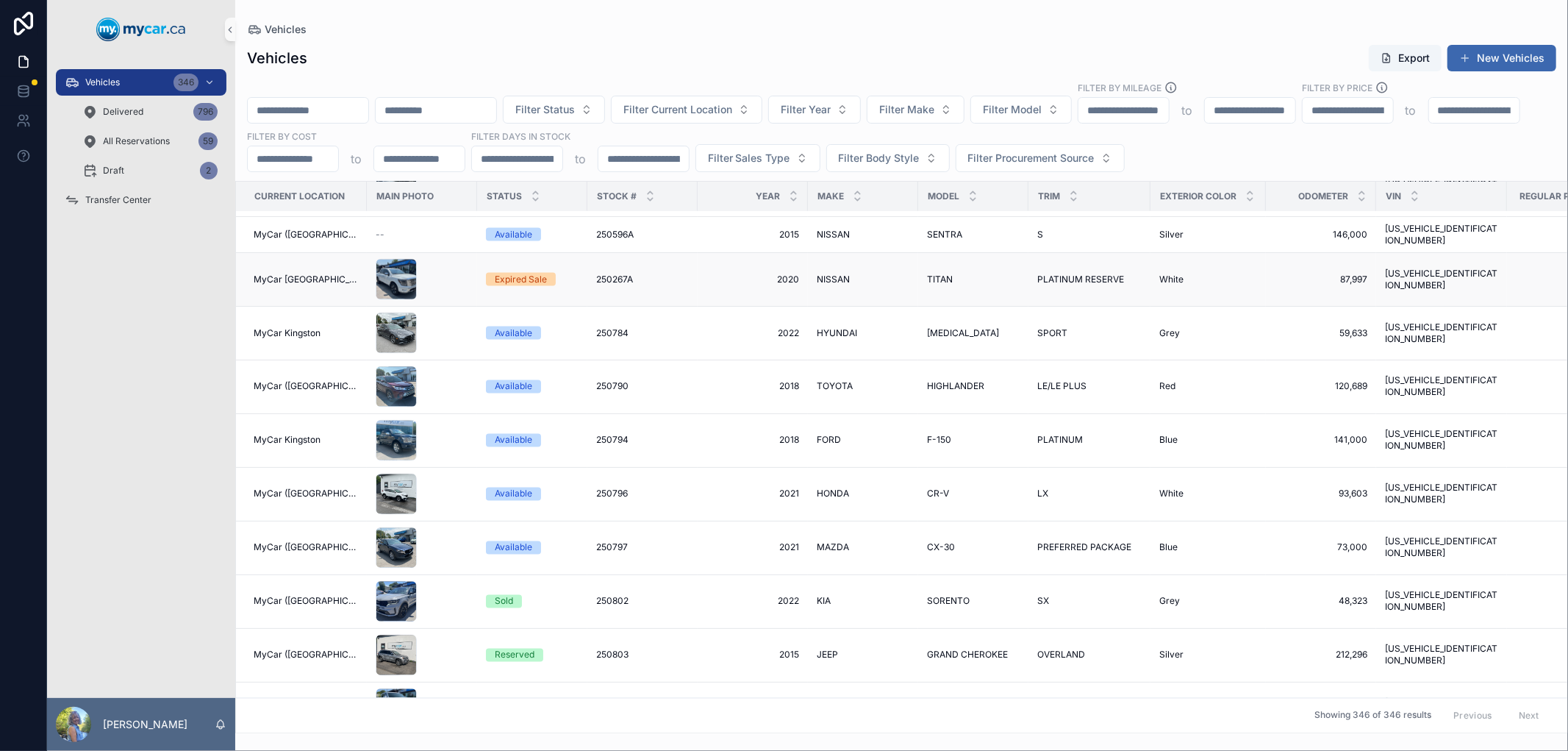
click at [601, 274] on span "250267A" at bounding box center [615, 280] width 37 height 12
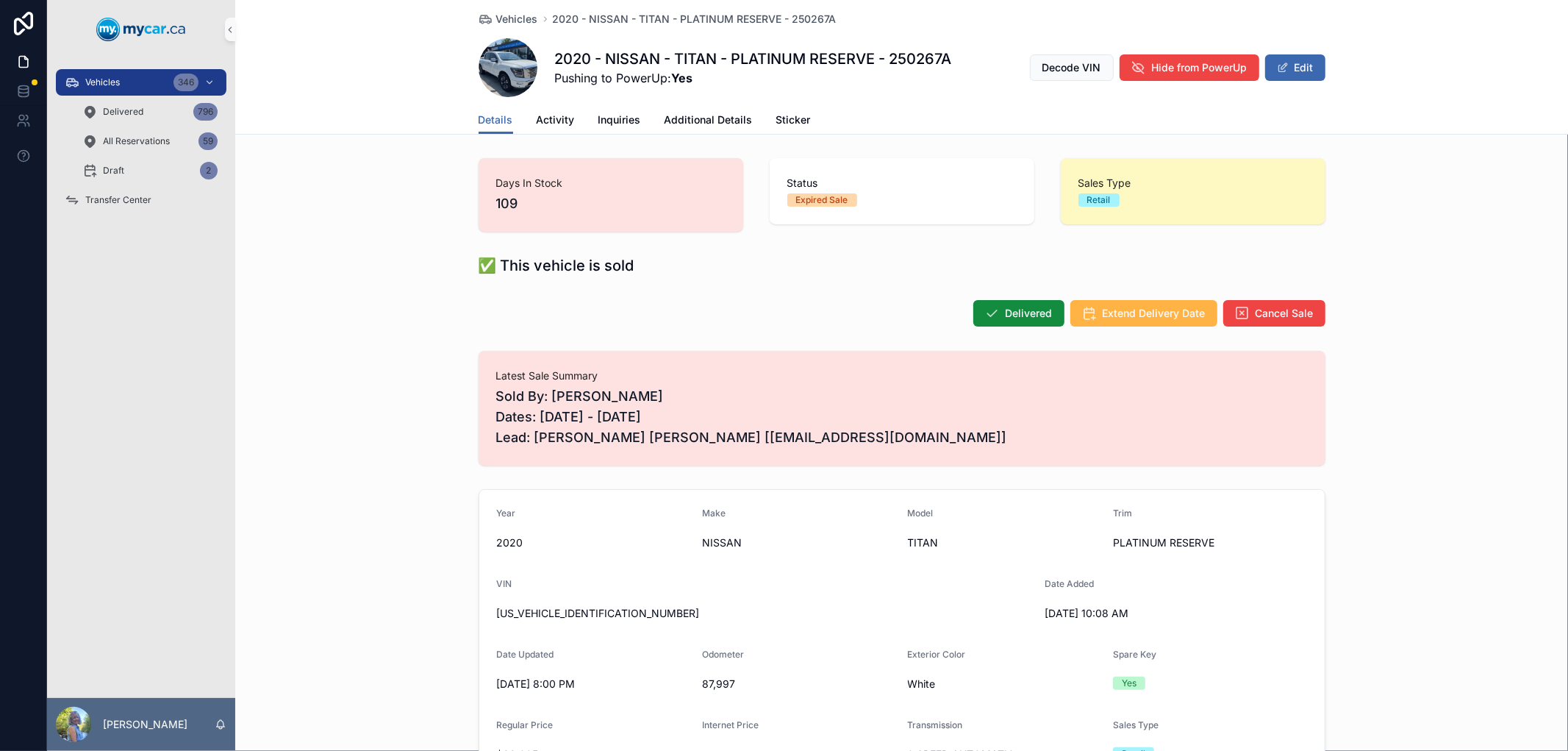
click at [1169, 312] on span "Extend Delivery Date" at bounding box center [1153, 313] width 103 height 15
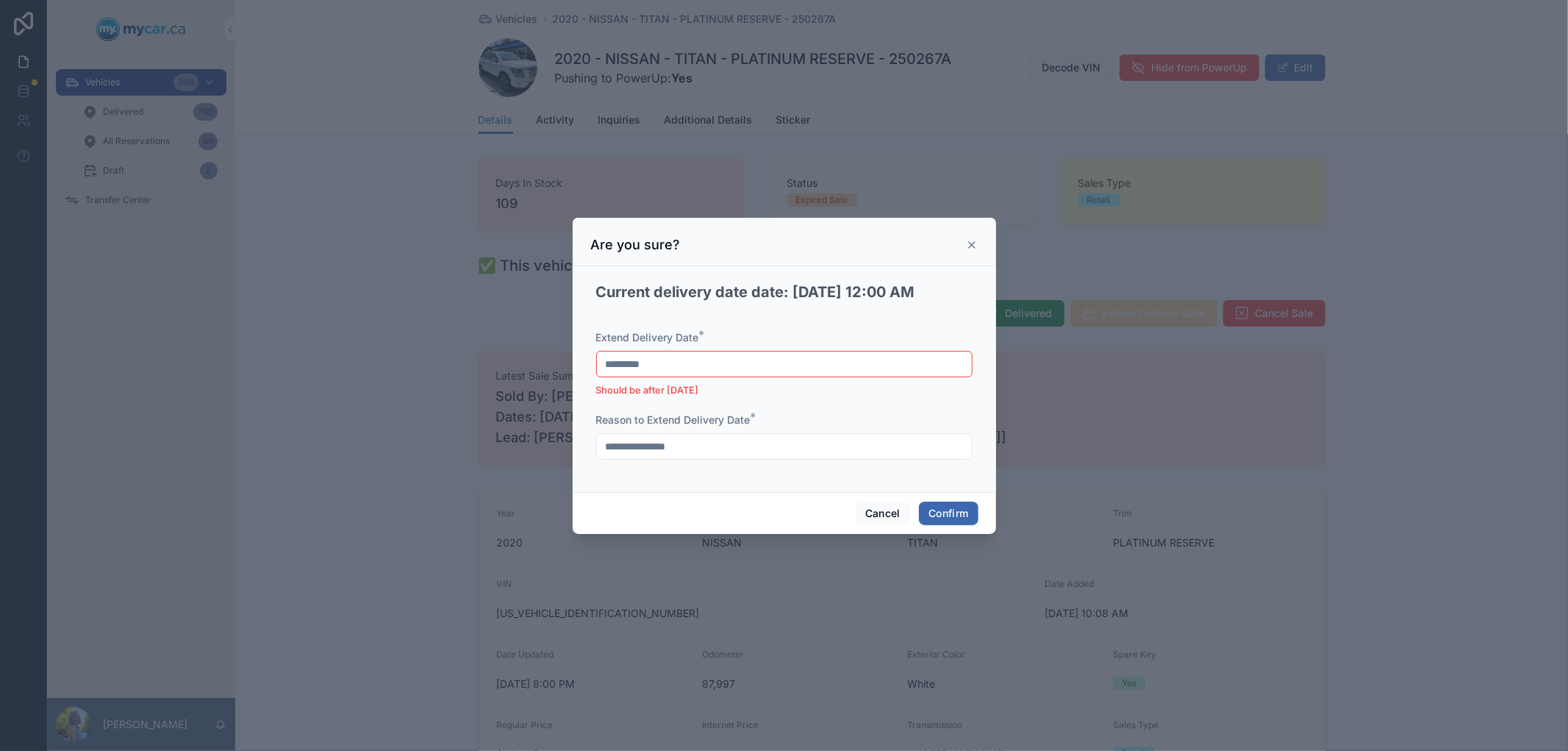
click at [821, 363] on input "*********" at bounding box center [784, 363] width 375 height 20
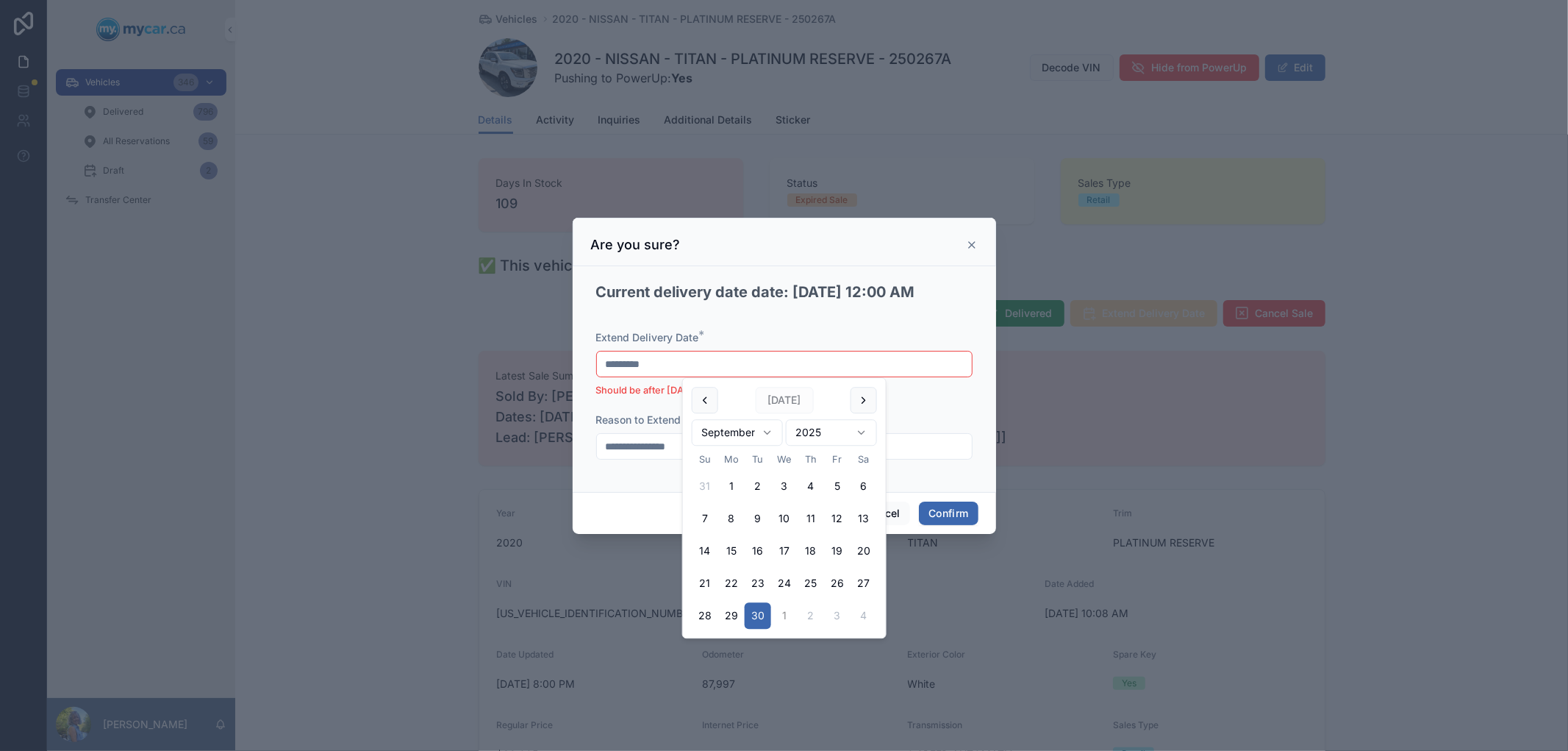
click at [782, 613] on button "1" at bounding box center [784, 616] width 26 height 26
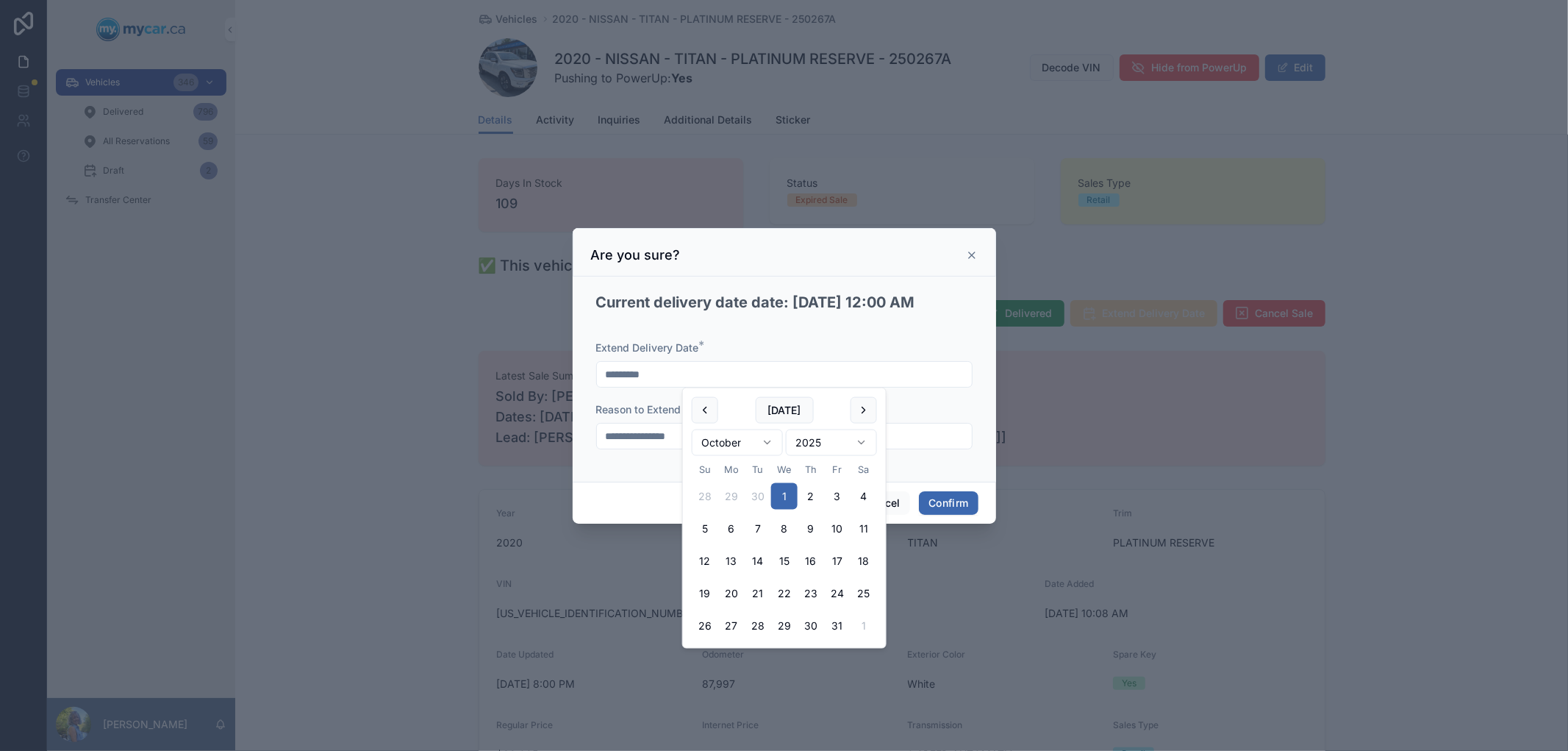
type input "*********"
click at [954, 507] on button "Confirm" at bounding box center [948, 503] width 59 height 23
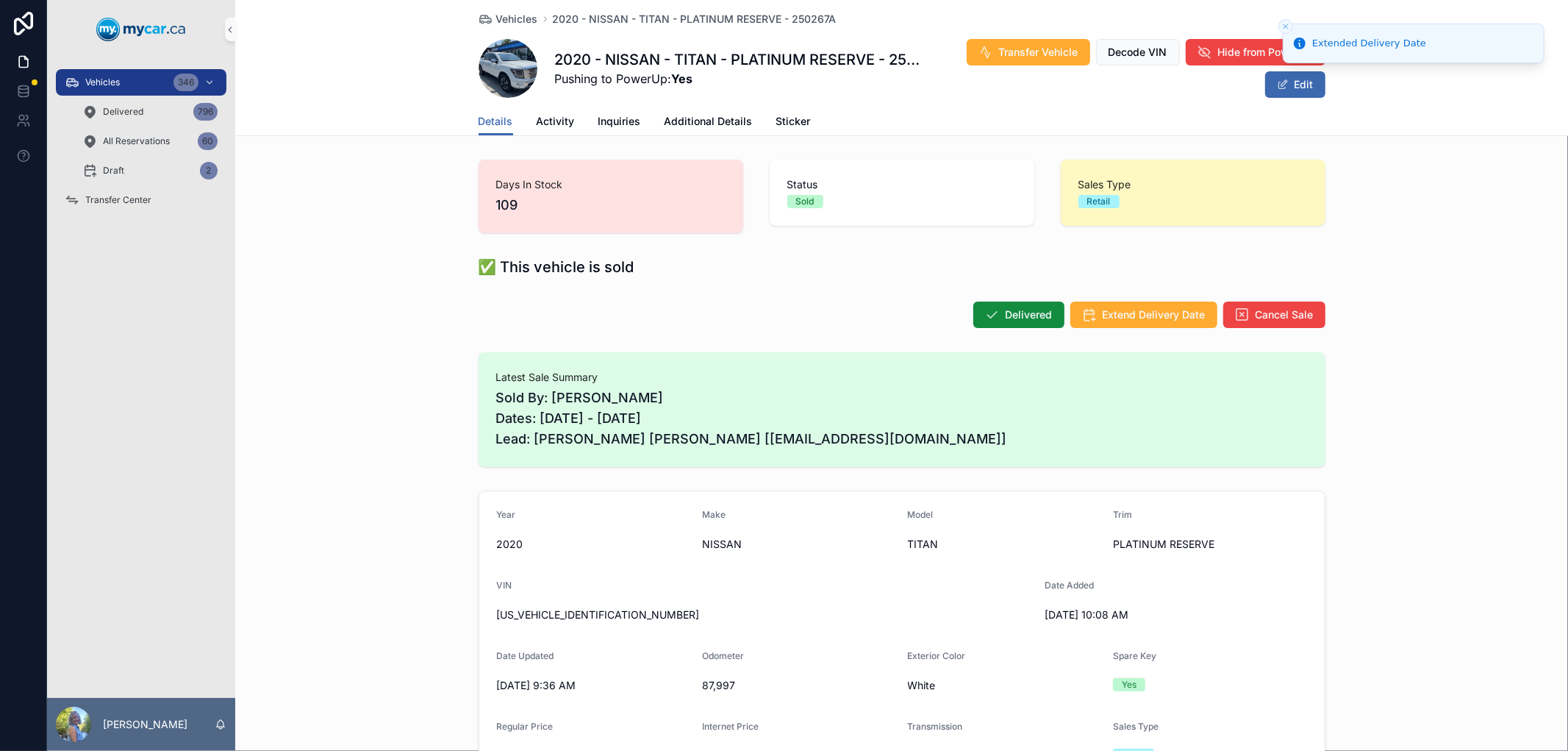
click at [354, 365] on div "Latest Sale Summary Sold By: Allan Atkins Dates: 09/14/2025 - 10/01/2025 Lead: …" at bounding box center [901, 410] width 1332 height 126
click at [129, 78] on div "Vehicles 346" at bounding box center [141, 83] width 152 height 23
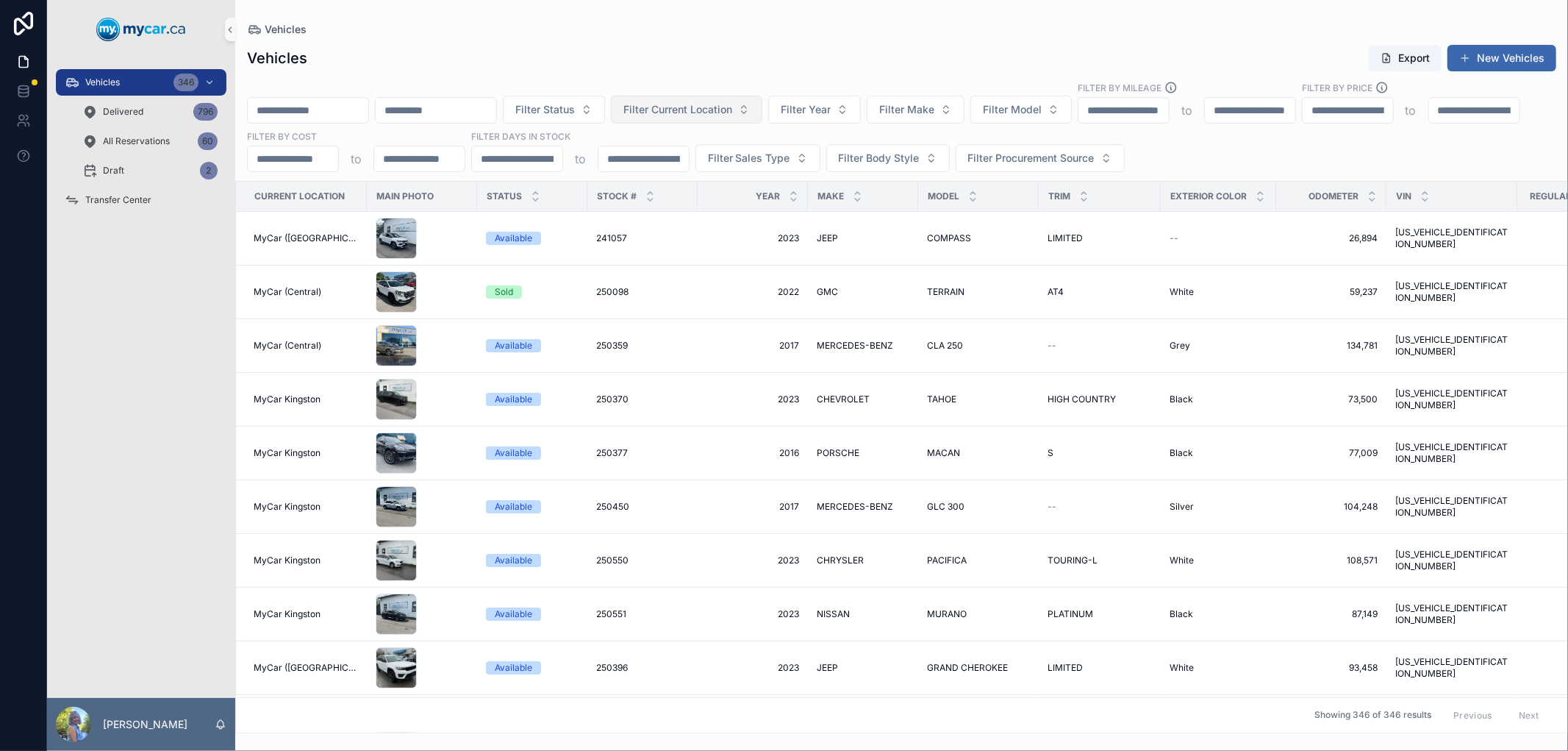
click at [728, 108] on span "Filter Current Location" at bounding box center [678, 109] width 109 height 15
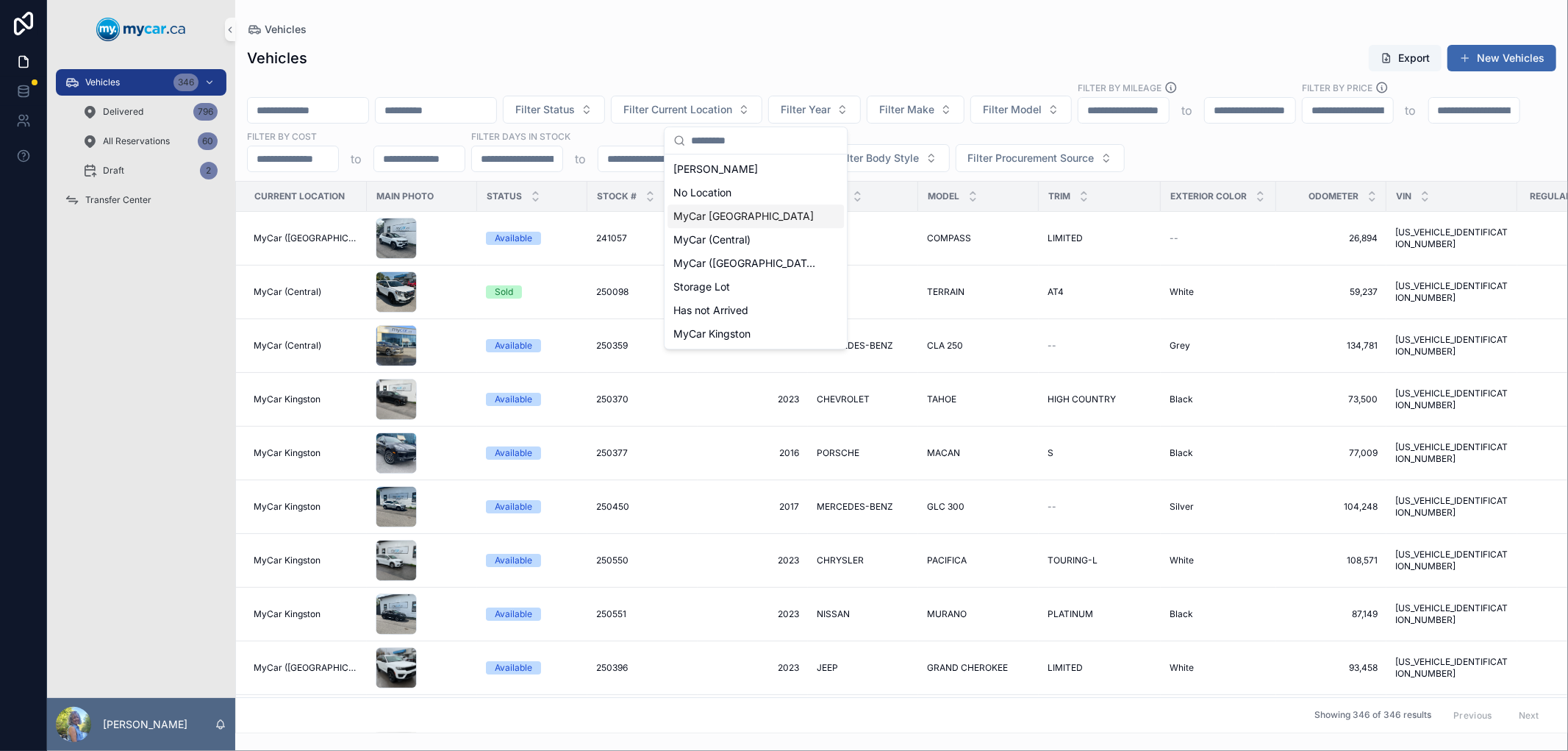
click at [743, 218] on span "MyCar [GEOGRAPHIC_DATA]" at bounding box center [743, 216] width 141 height 15
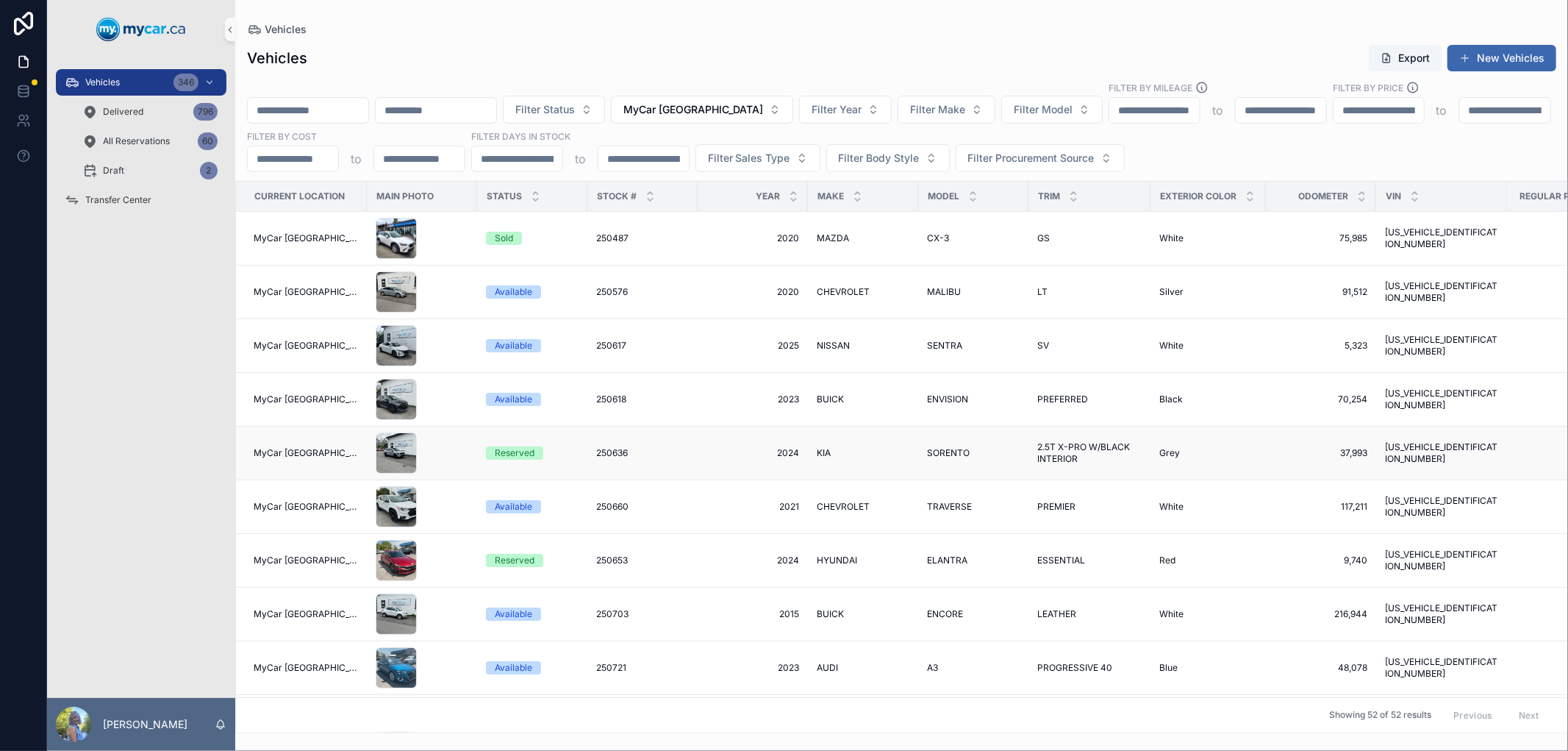
click at [596, 450] on span "250636" at bounding box center [612, 453] width 32 height 12
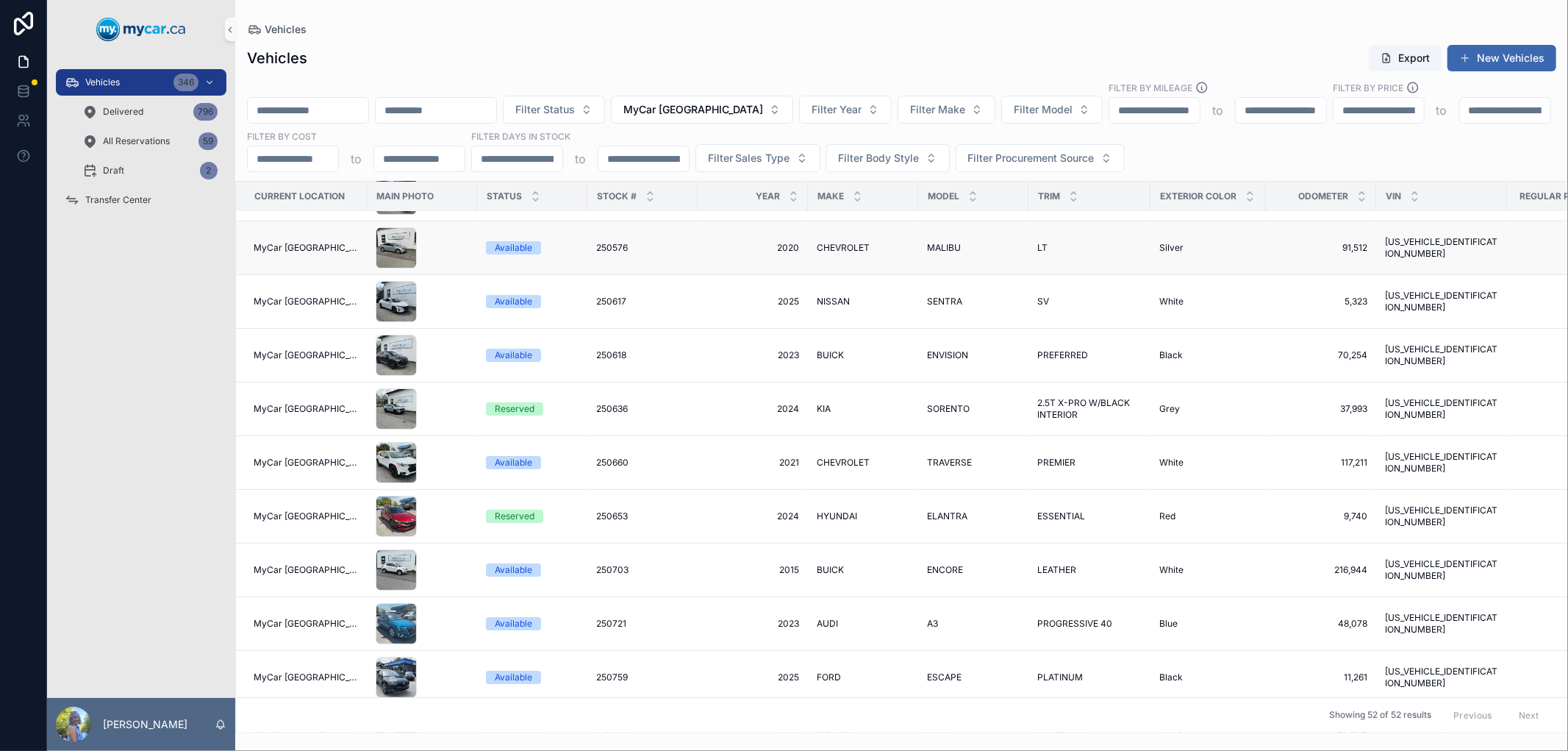
scroll to position [163, 0]
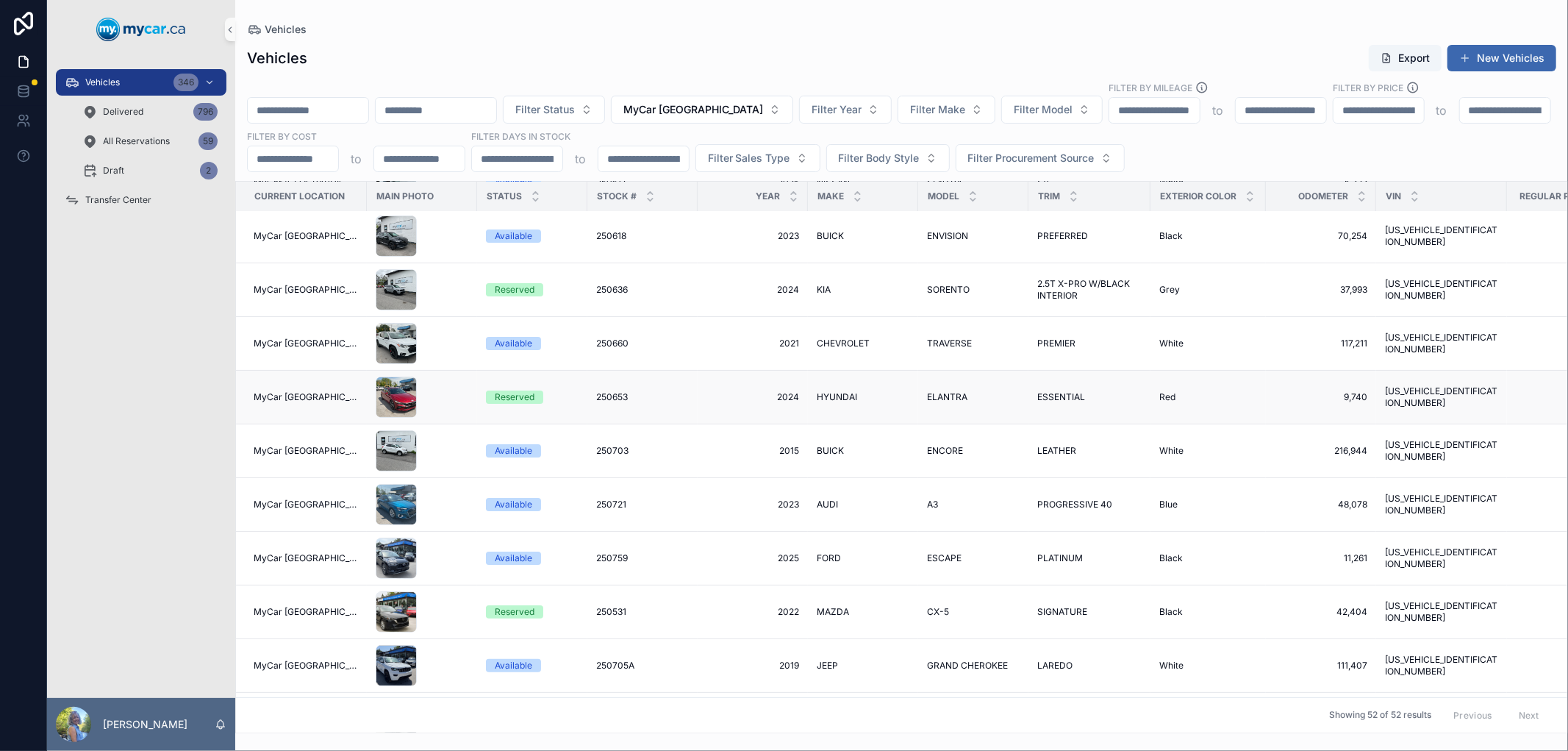
click at [614, 394] on span "250653" at bounding box center [612, 397] width 32 height 12
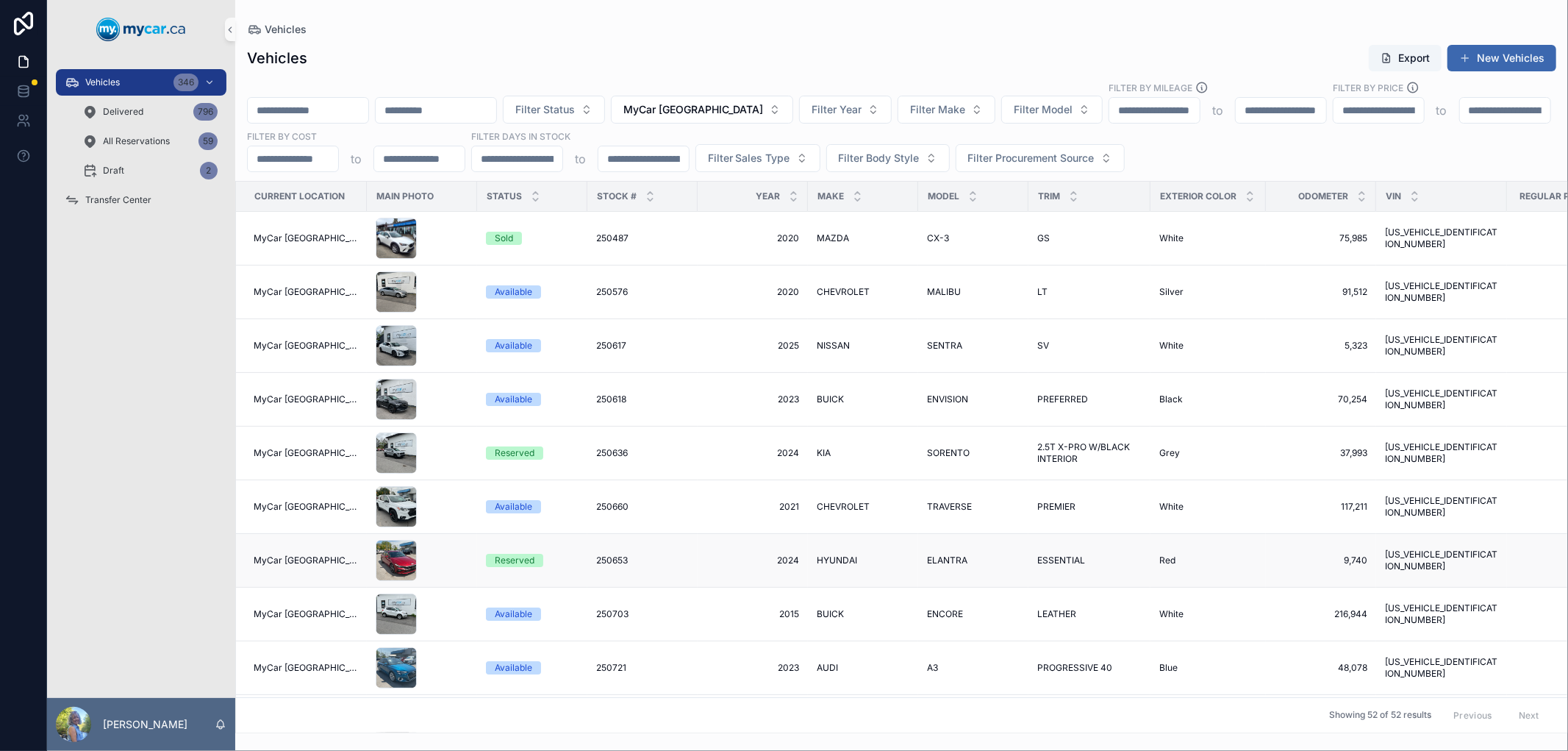
click at [600, 563] on span "250653" at bounding box center [612, 561] width 32 height 12
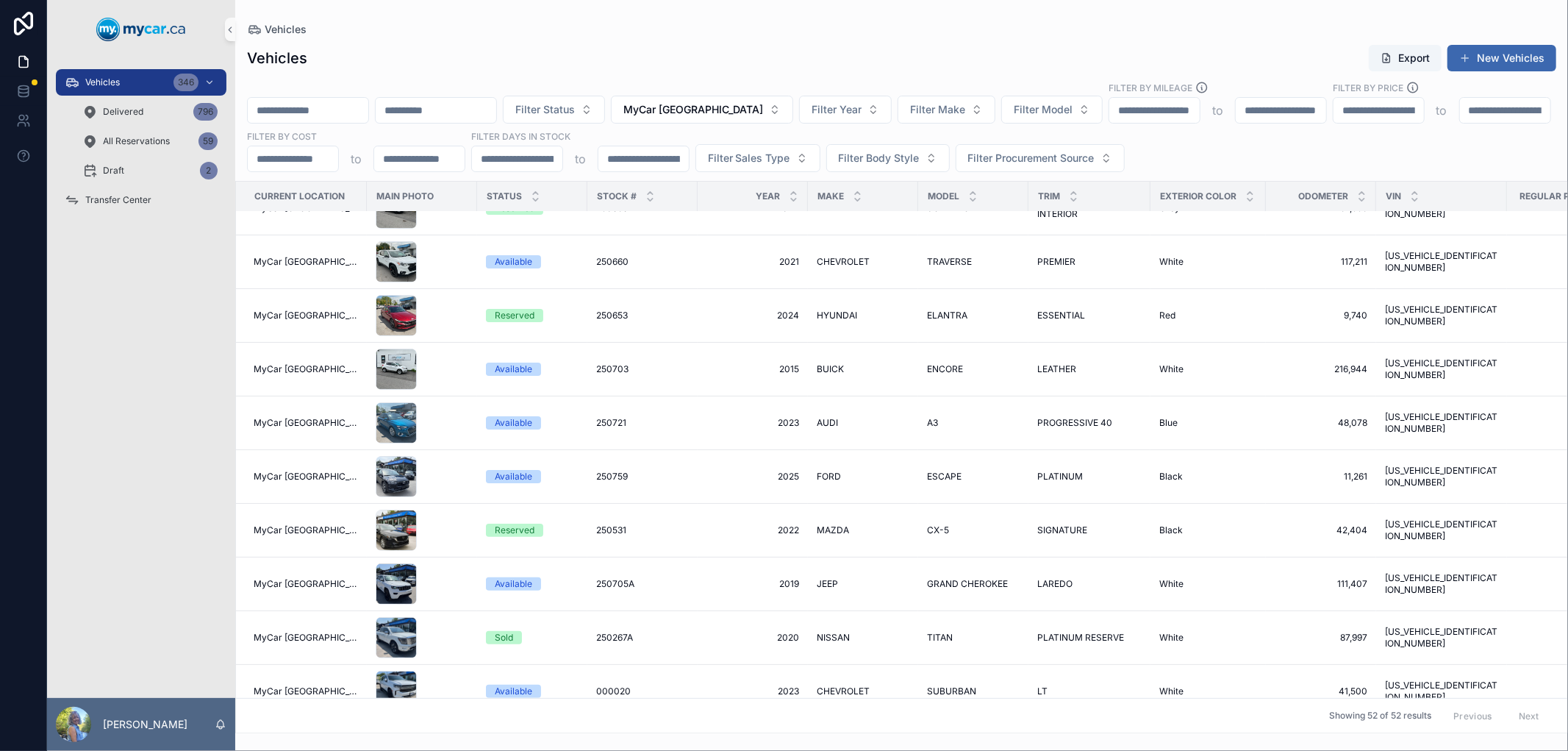
scroll to position [326, 0]
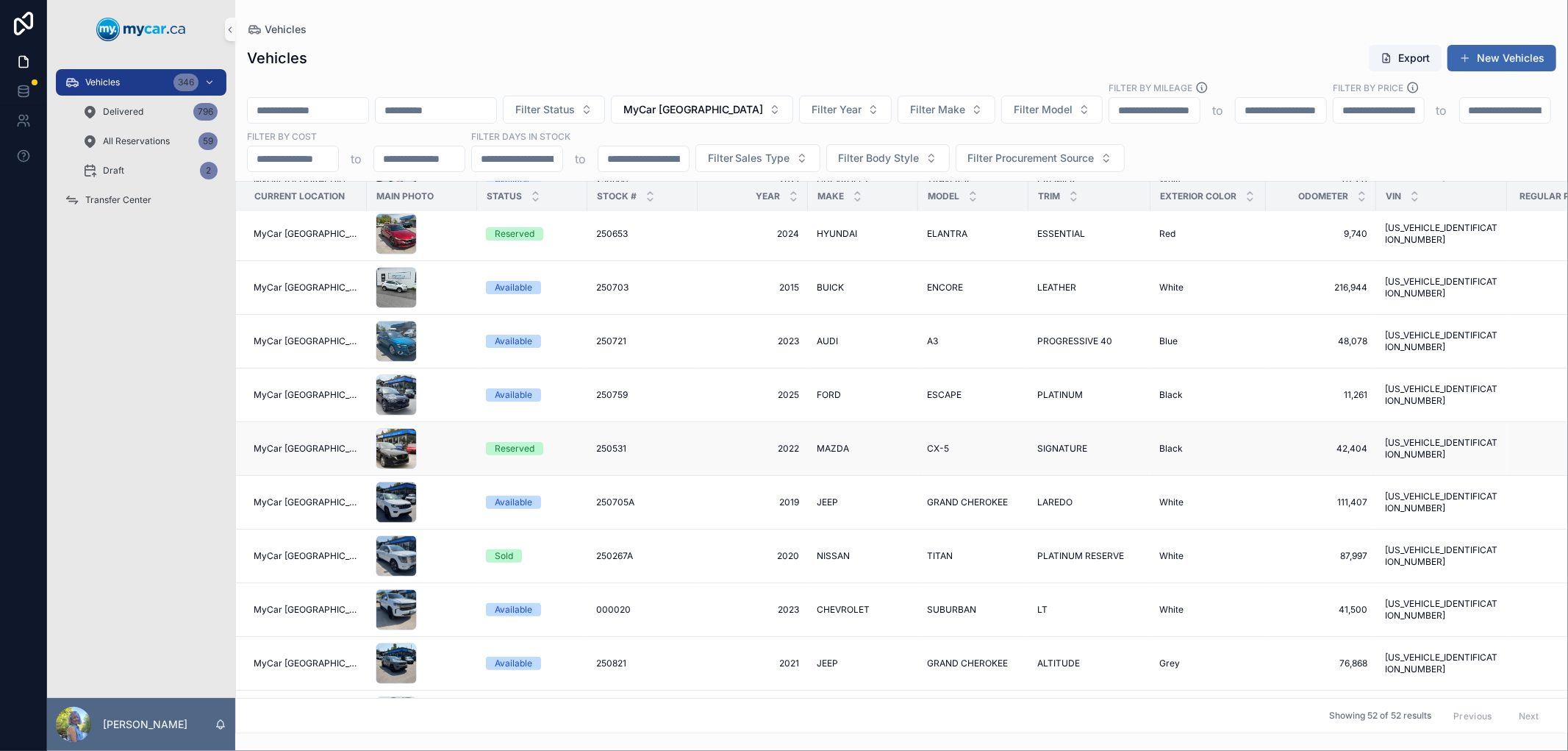
click at [510, 450] on div "Reserved" at bounding box center [514, 449] width 40 height 14
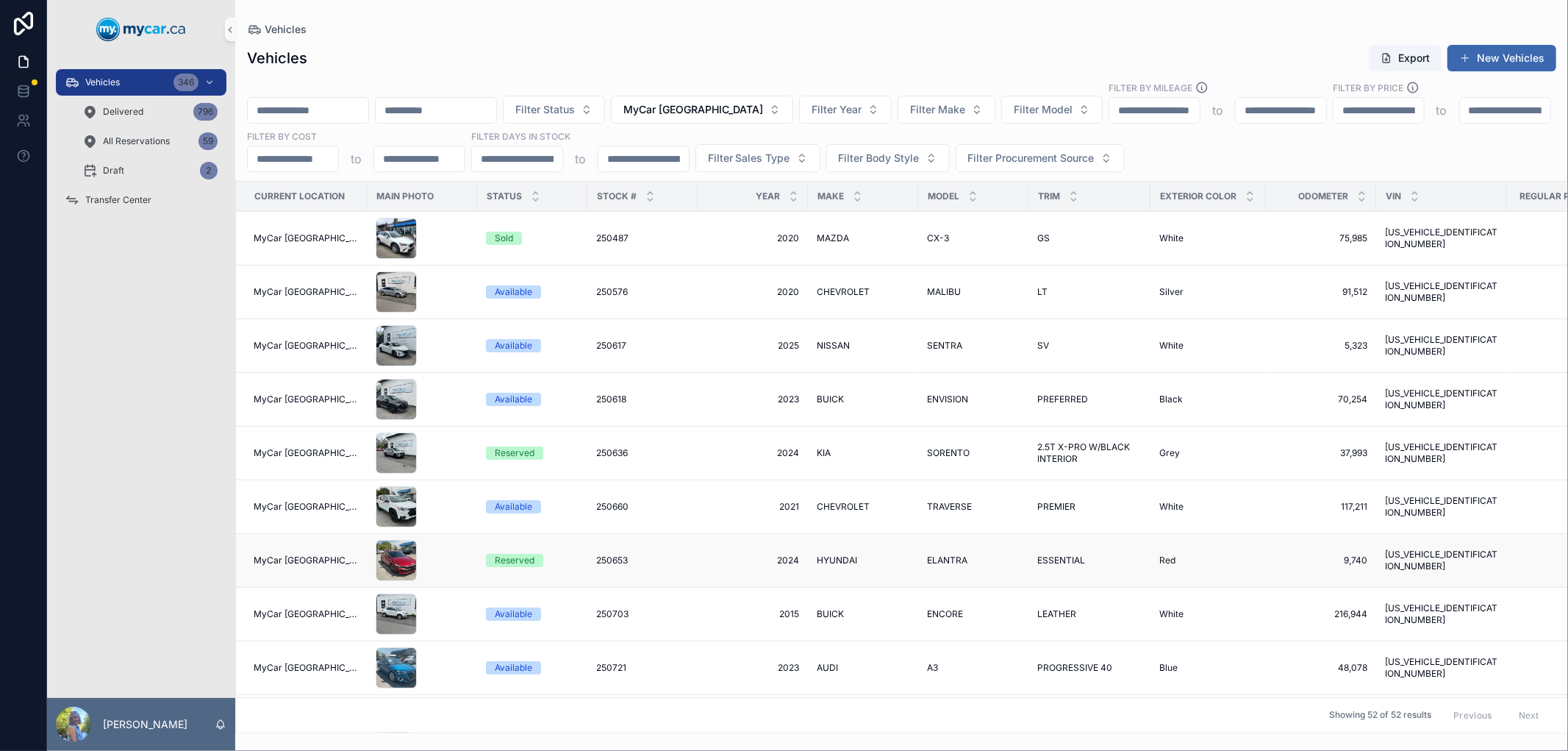
click at [513, 560] on div "Reserved" at bounding box center [514, 561] width 40 height 14
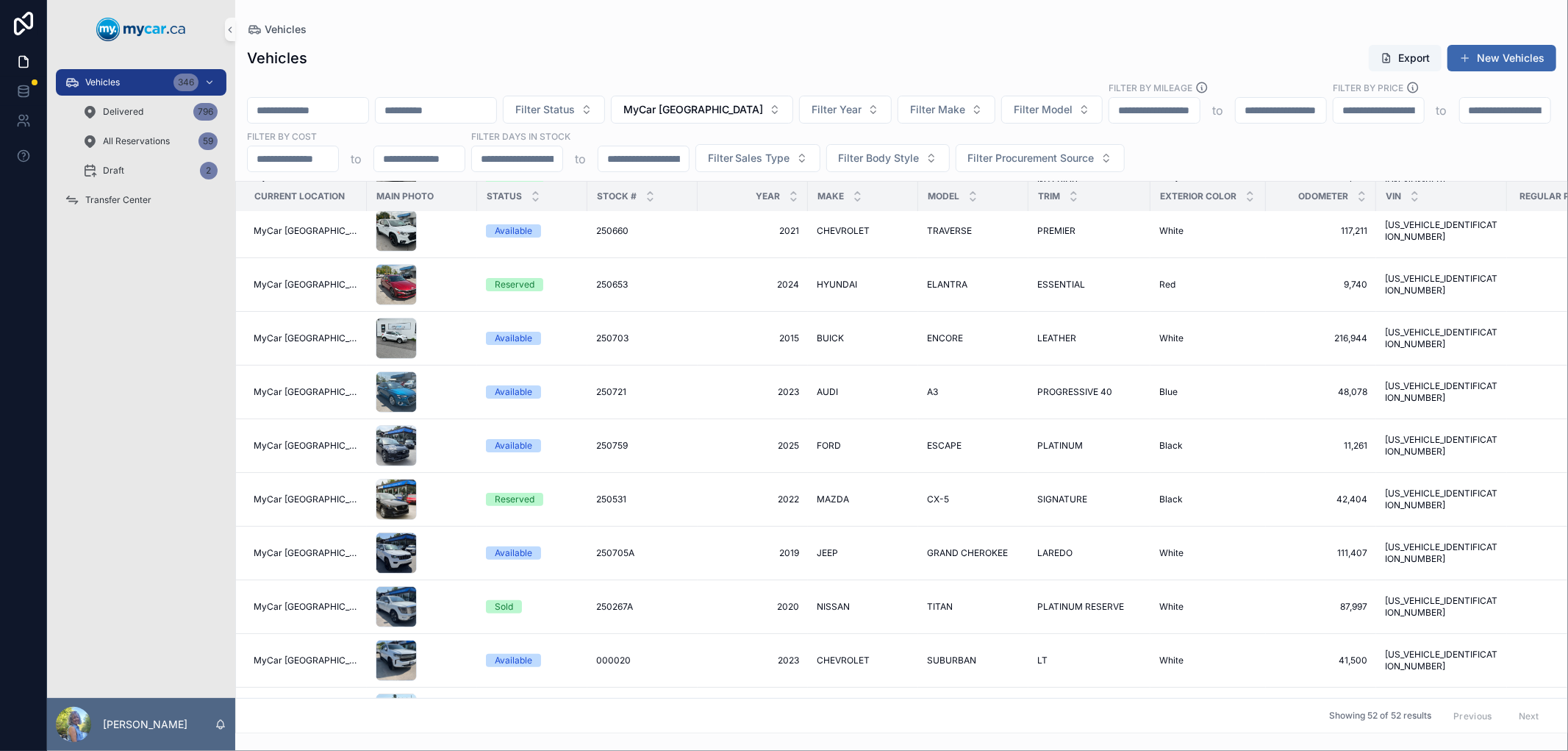
scroll to position [408, 0]
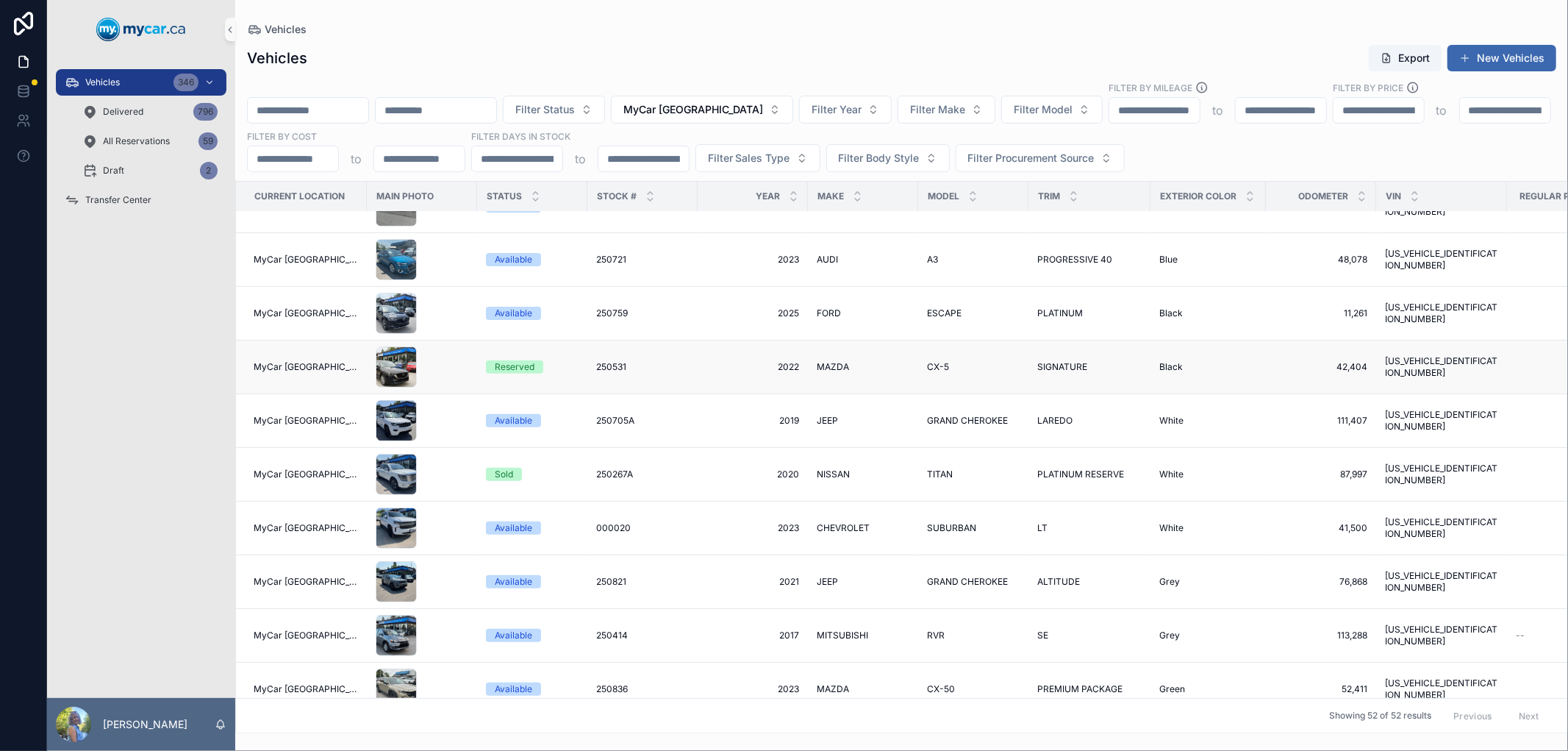
click at [523, 367] on span "Reserved" at bounding box center [514, 367] width 57 height 14
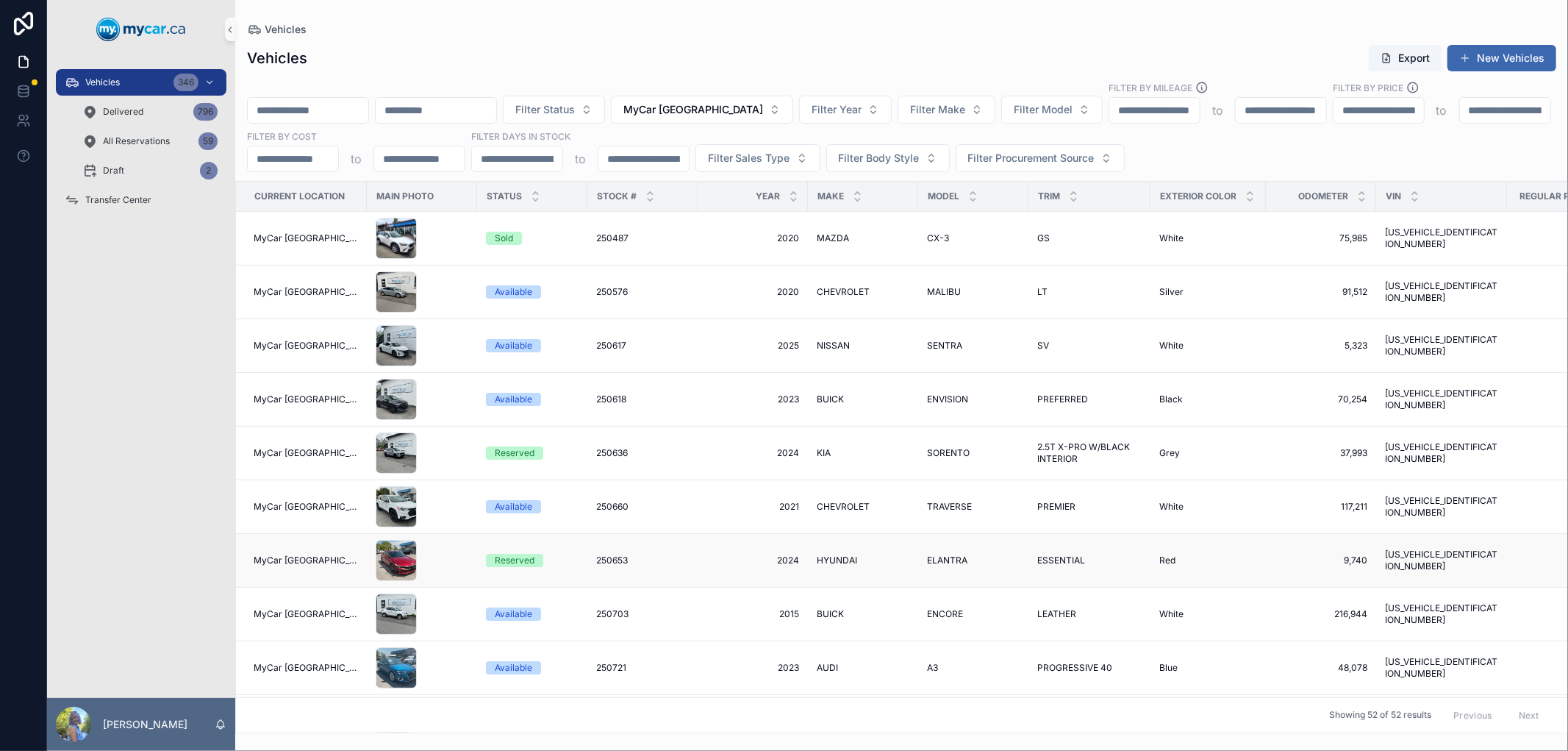
click at [510, 555] on div "Reserved" at bounding box center [514, 561] width 40 height 14
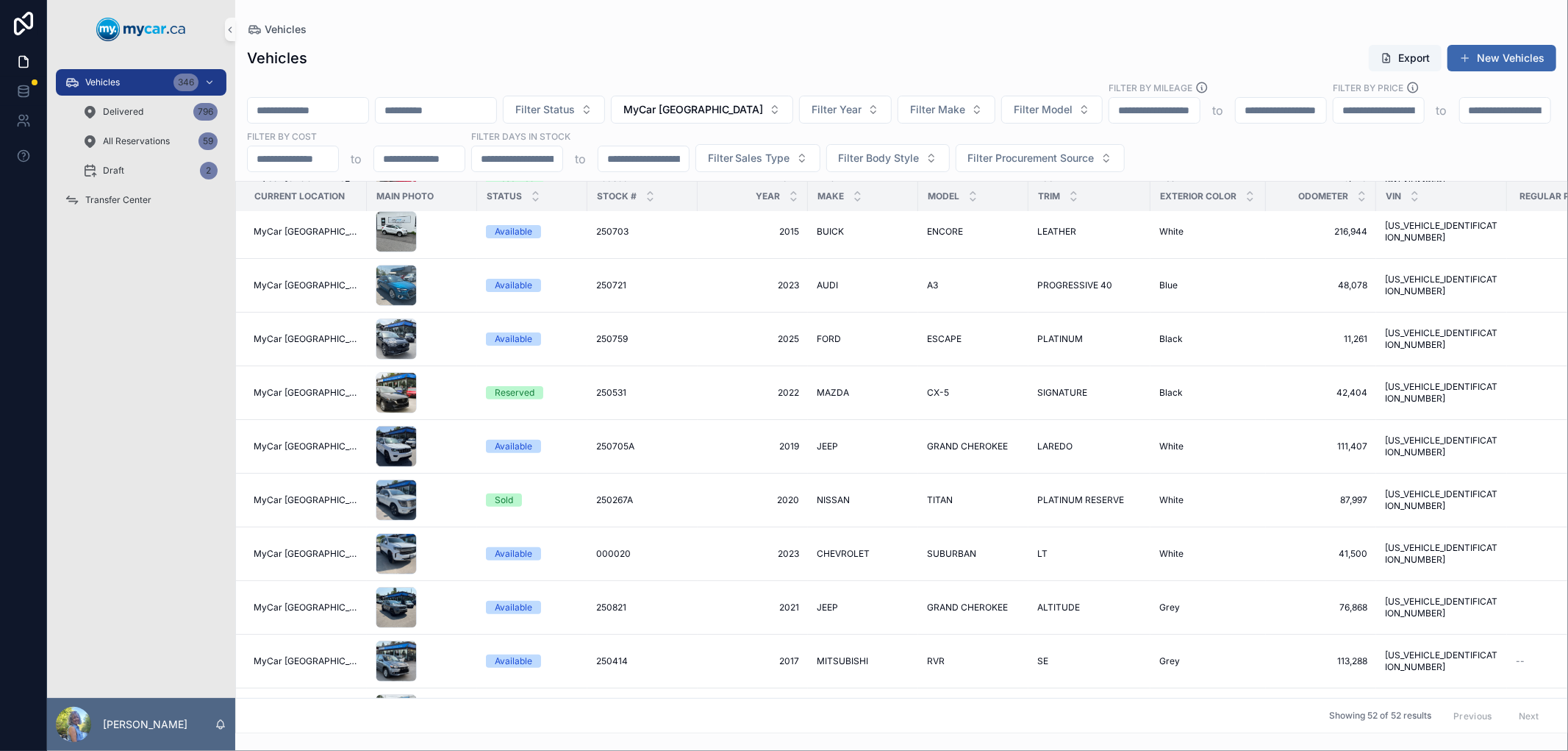
scroll to position [408, 0]
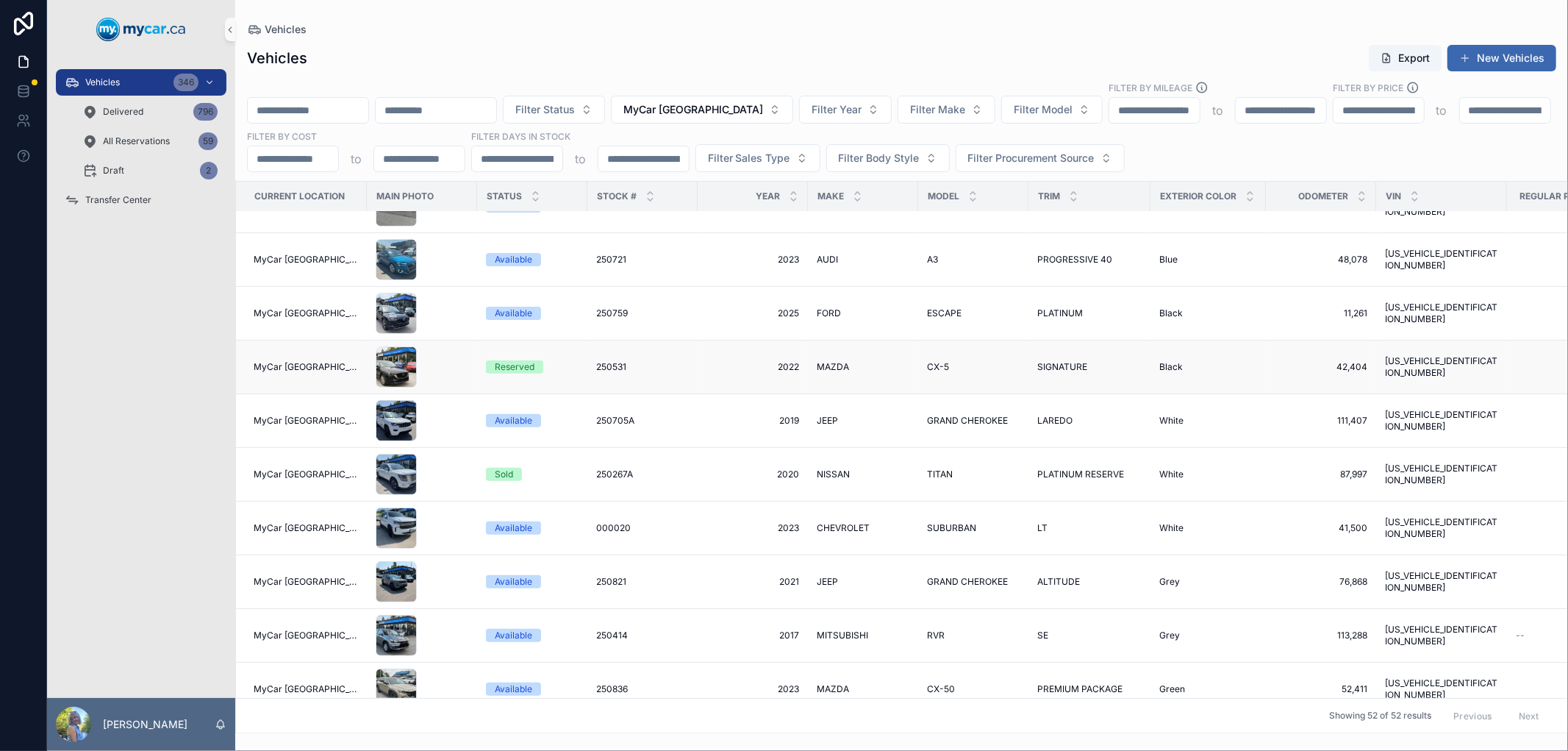
click at [504, 363] on div "Reserved" at bounding box center [514, 367] width 40 height 14
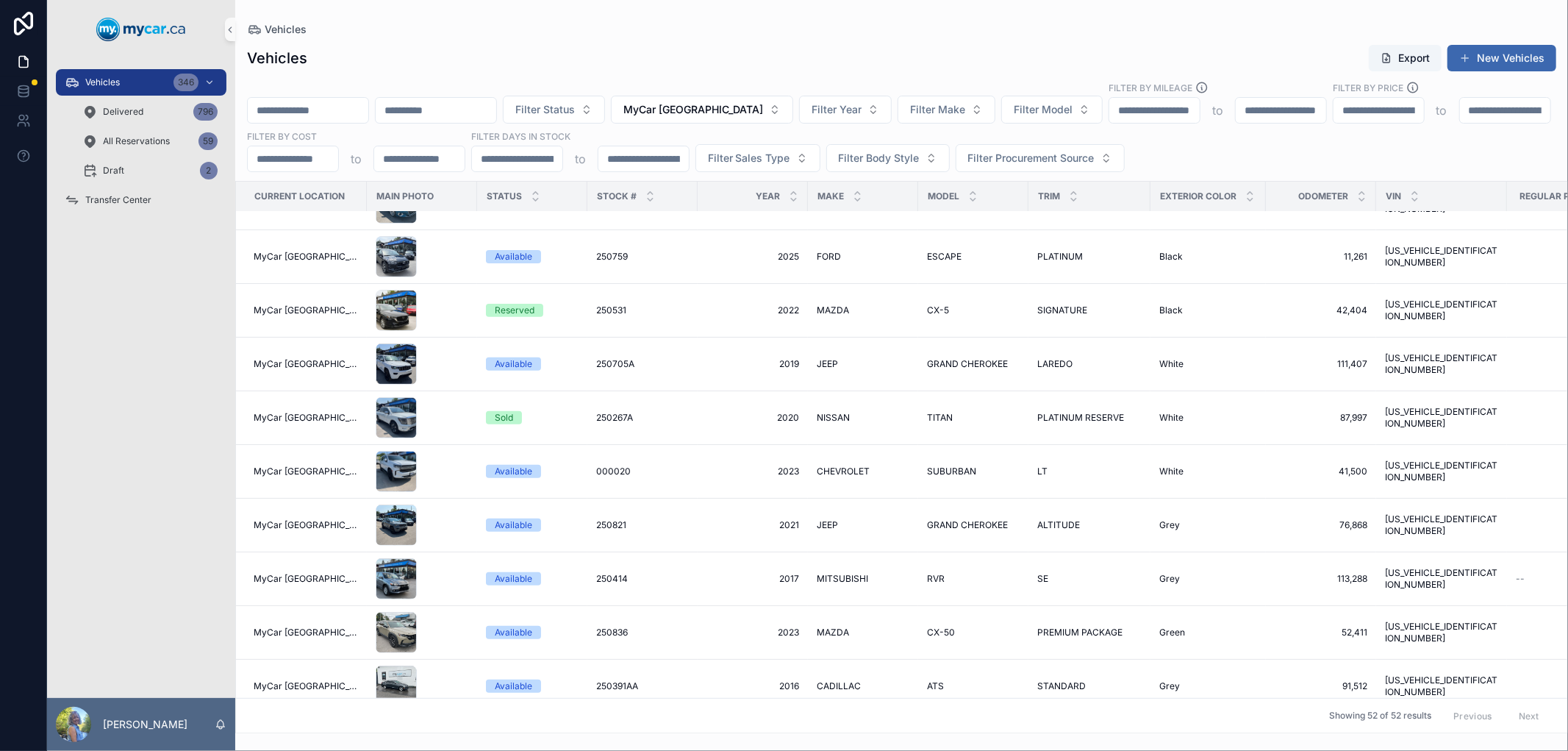
scroll to position [490, 0]
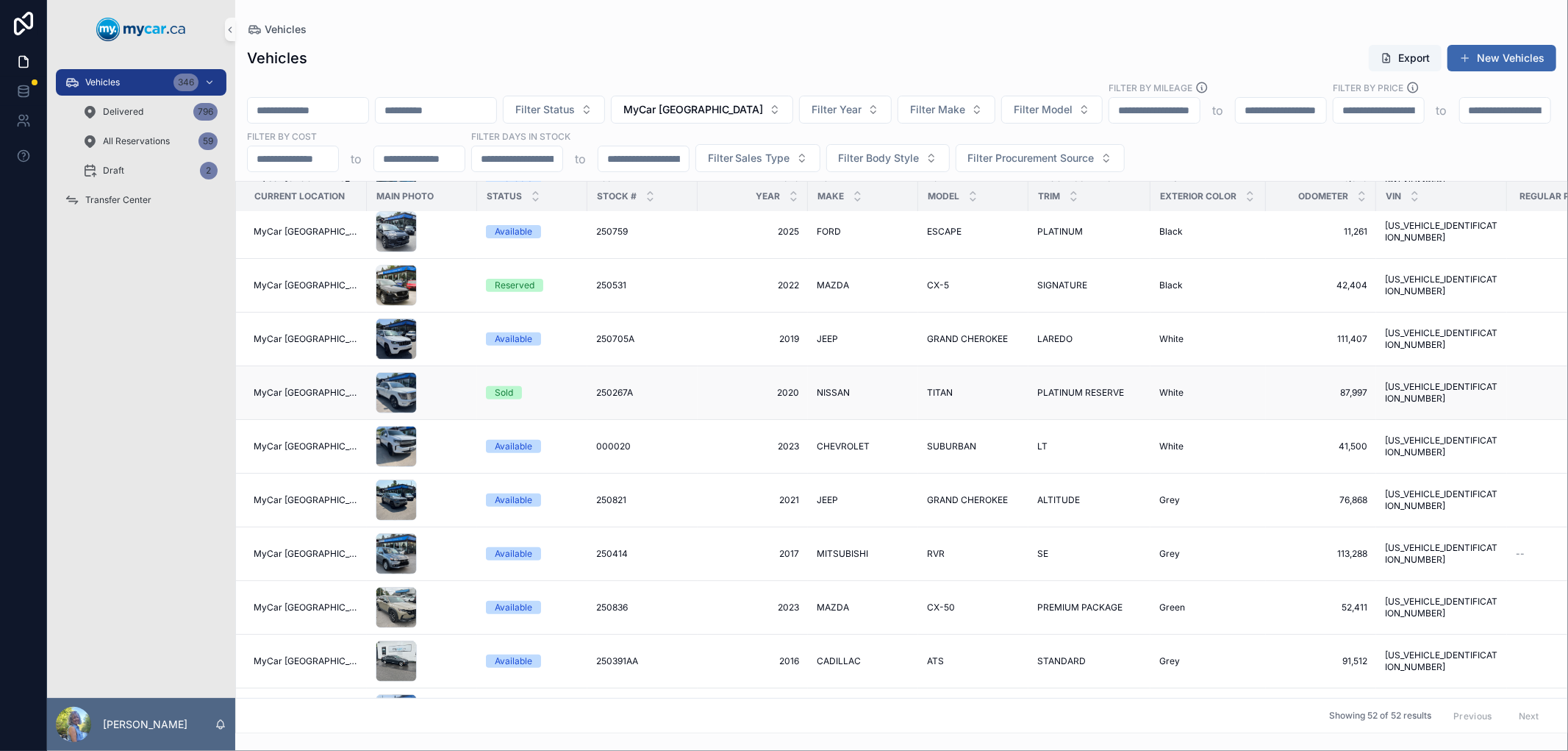
click at [494, 387] on div "Sold" at bounding box center [503, 393] width 18 height 14
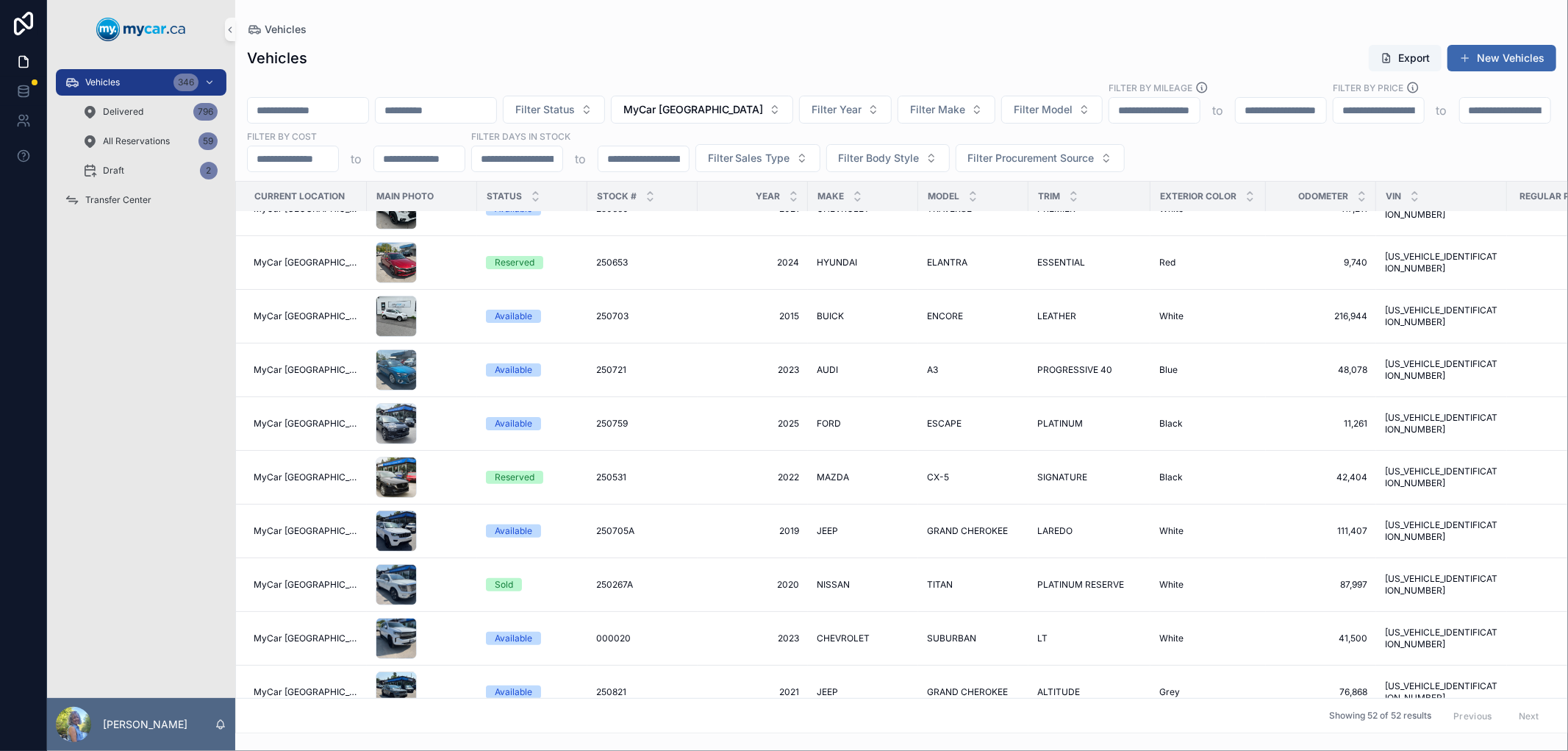
scroll to position [652, 0]
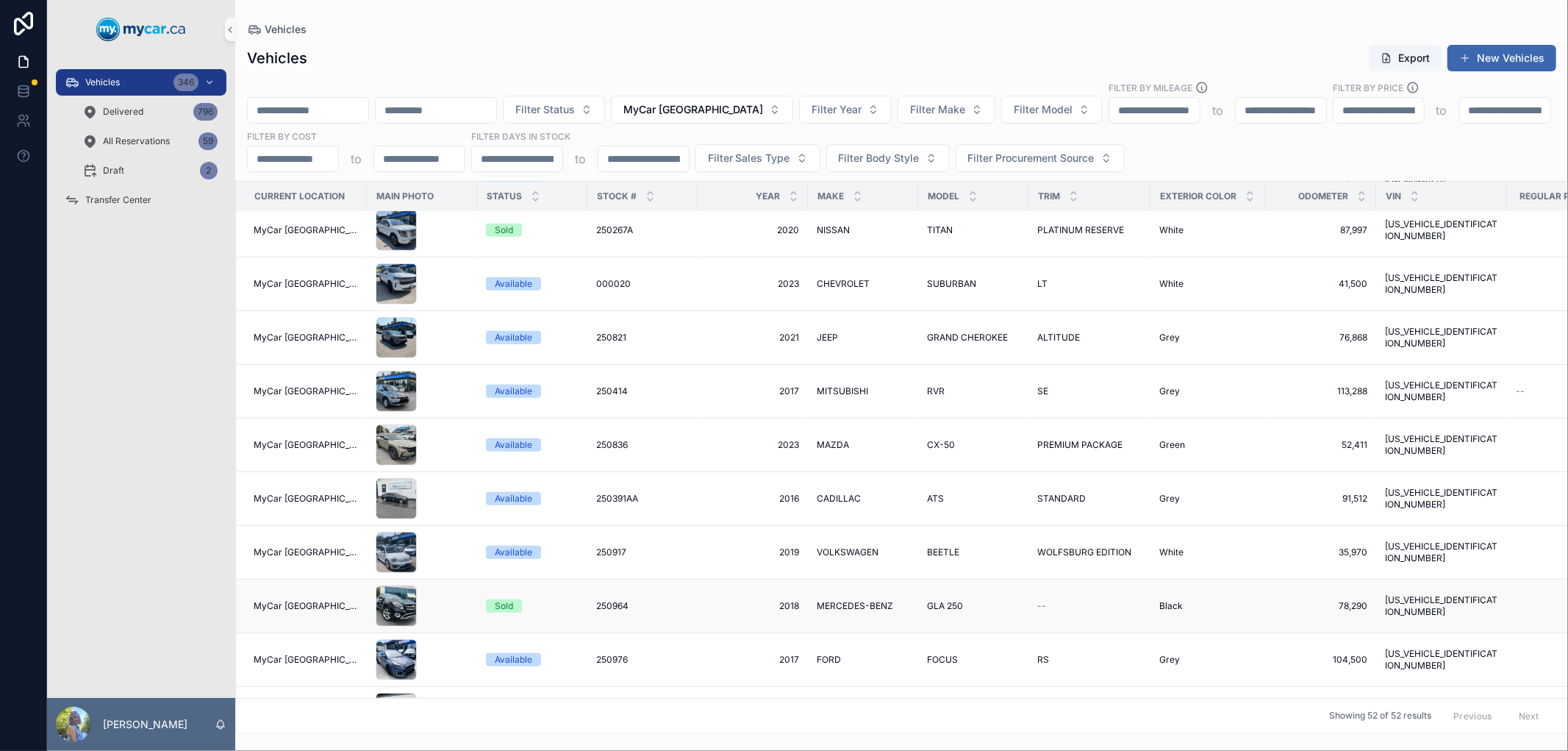
click at [605, 608] on span "250964" at bounding box center [612, 606] width 32 height 12
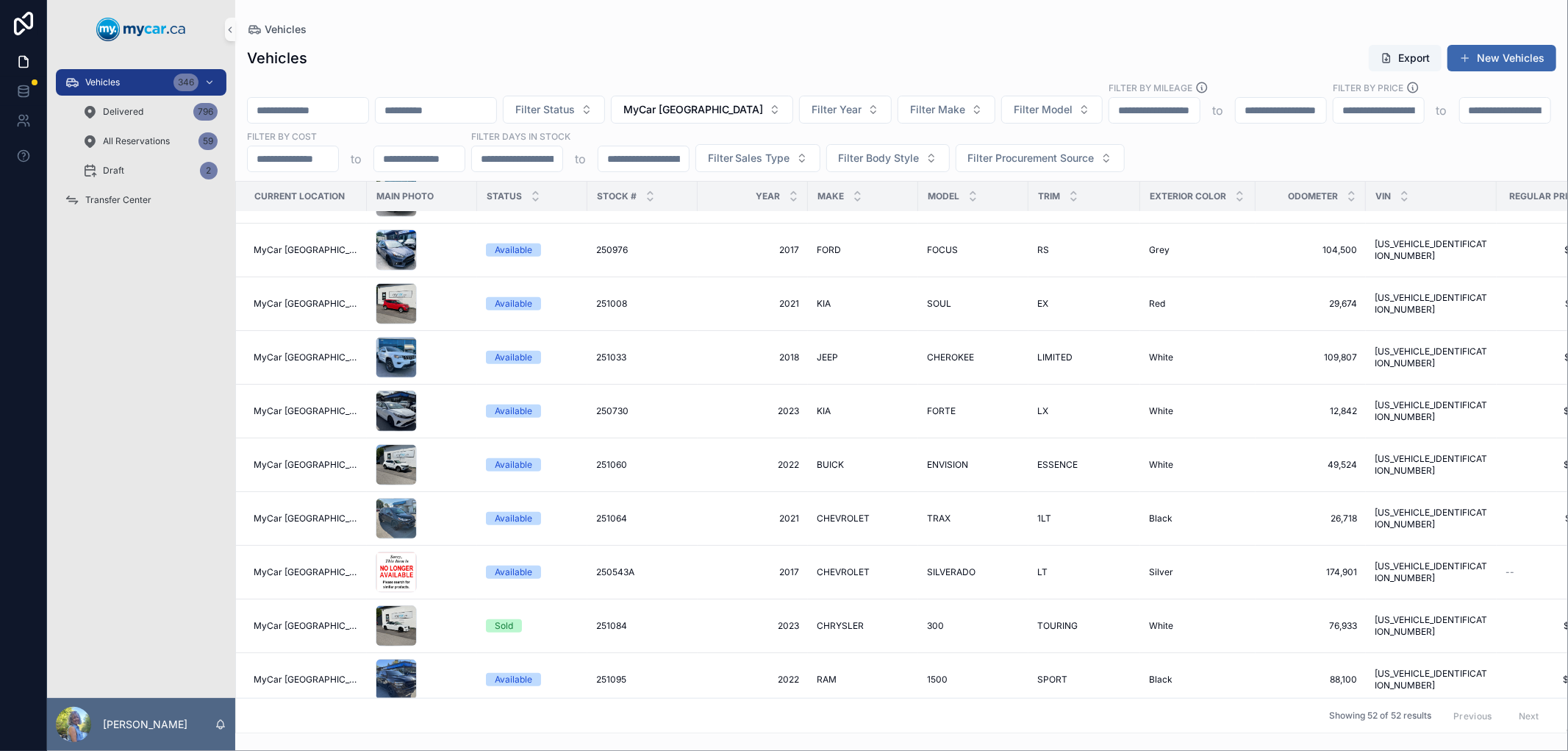
scroll to position [1144, 0]
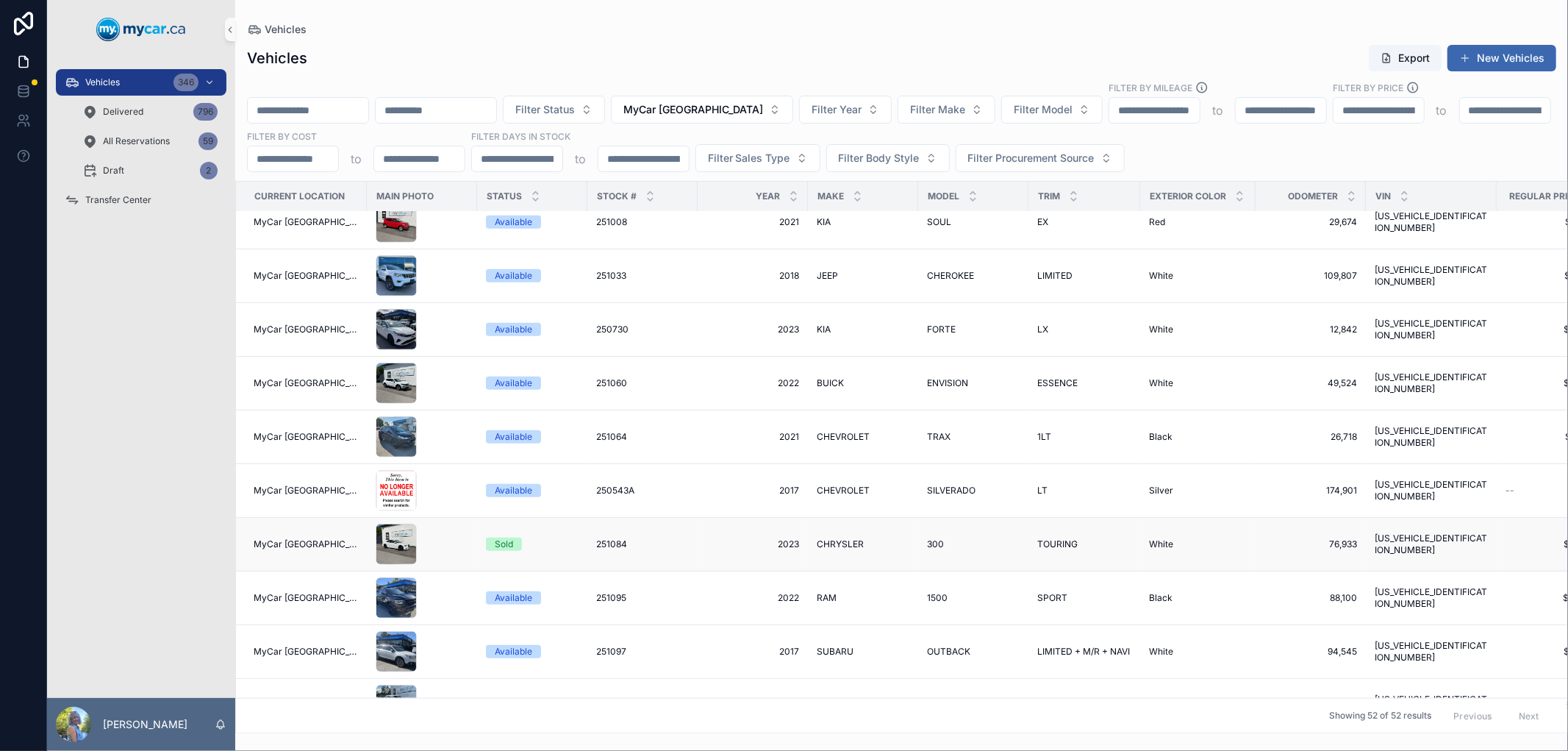
click at [601, 542] on span "251084" at bounding box center [612, 544] width 31 height 12
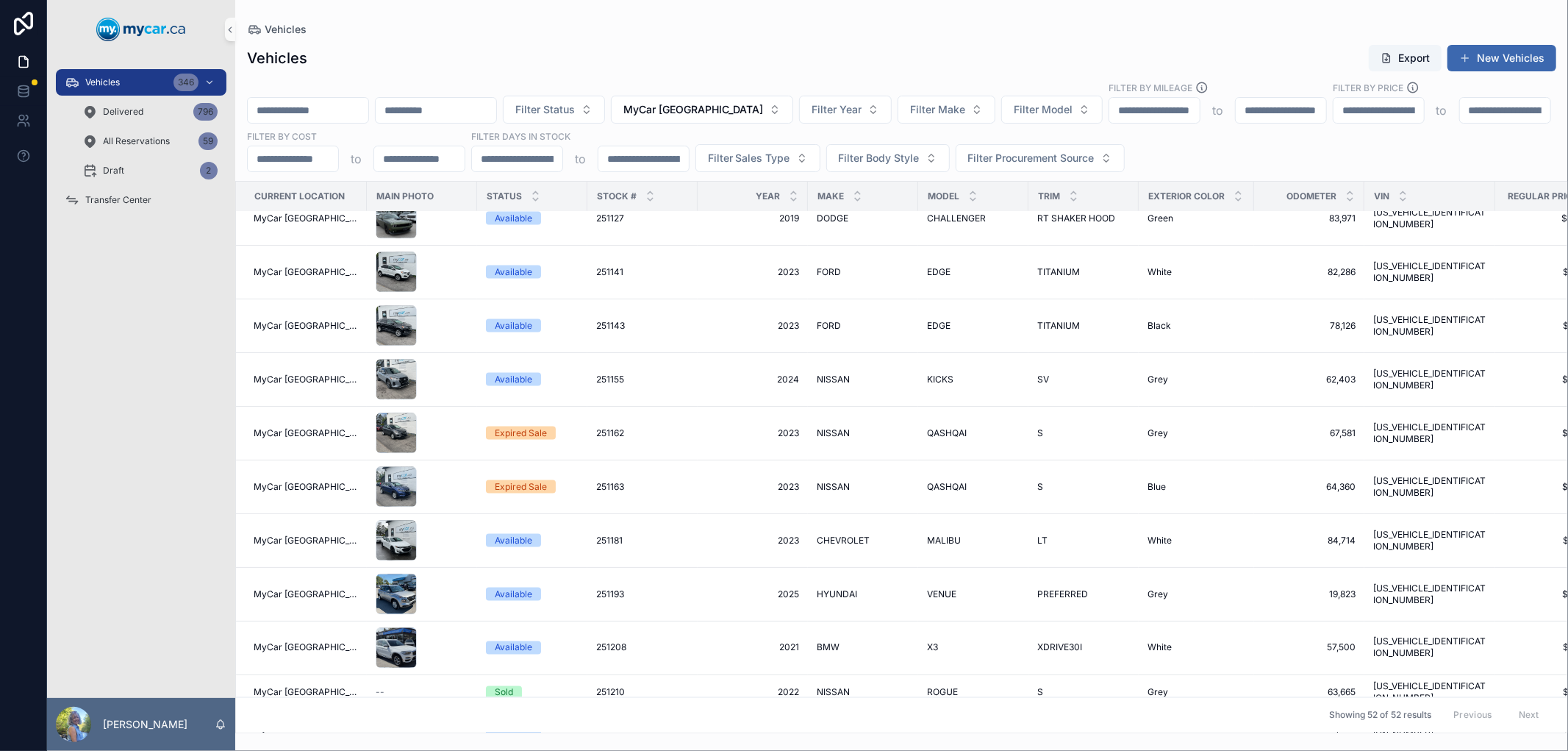
scroll to position [1961, 0]
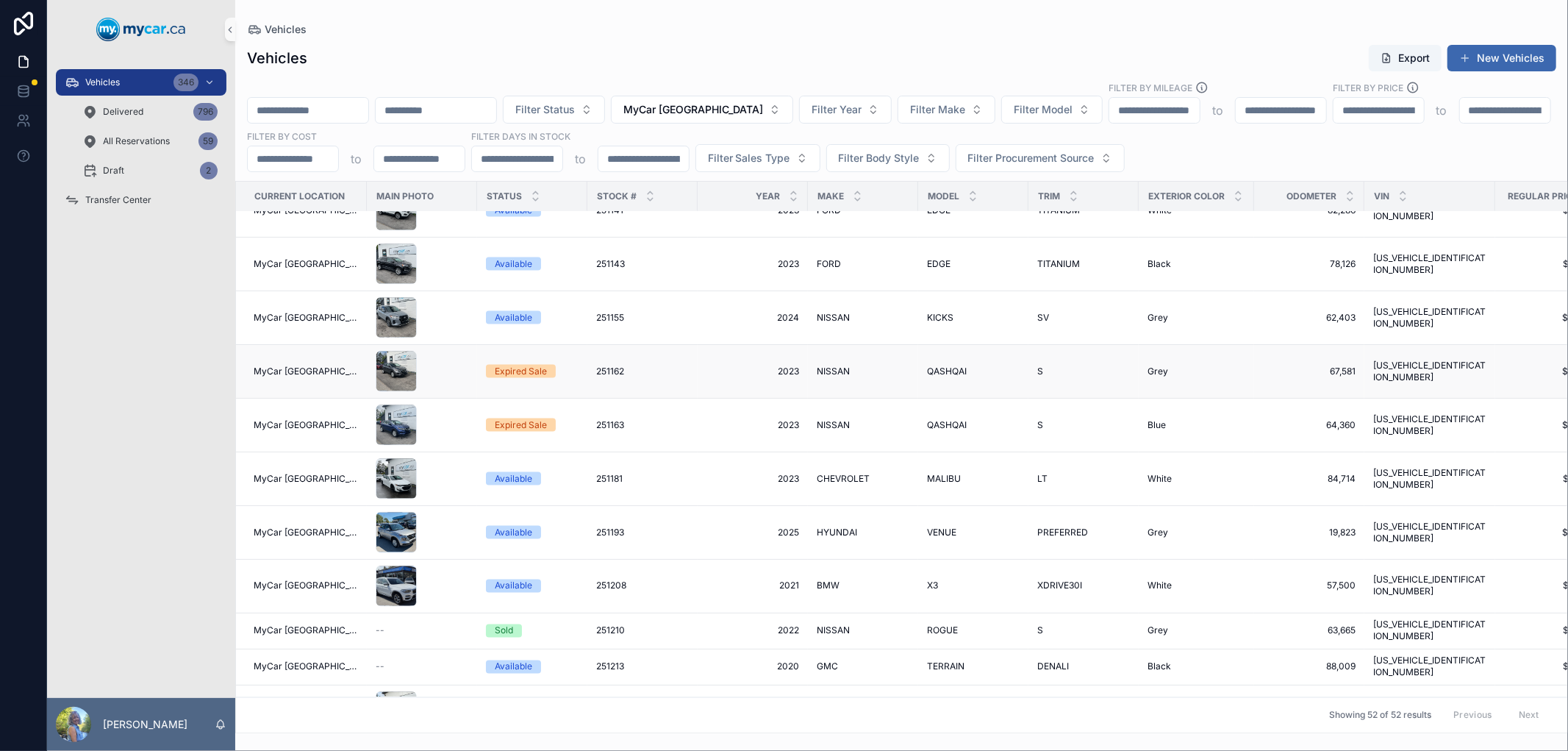
click at [596, 372] on span "251162" at bounding box center [610, 371] width 28 height 12
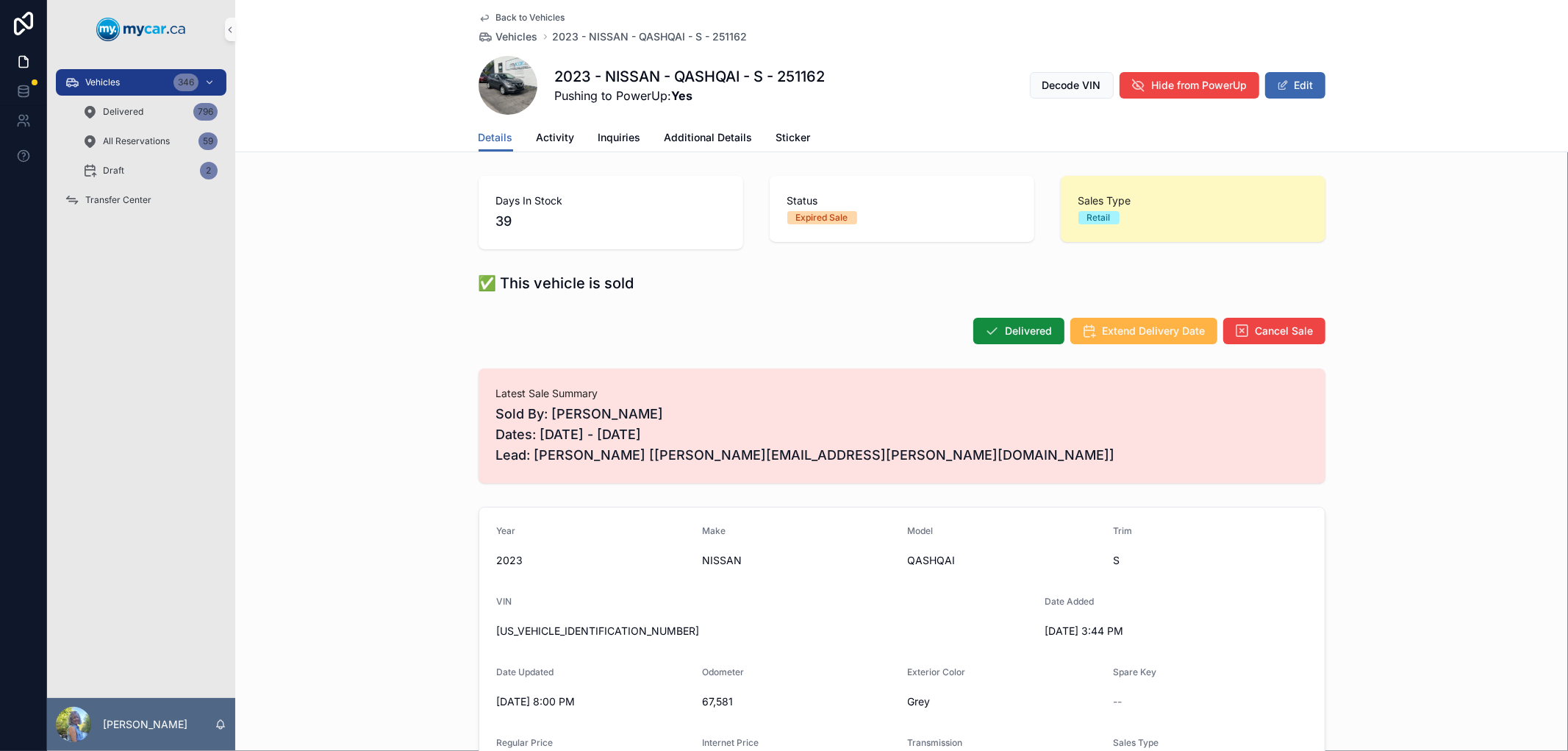
click at [1124, 326] on span "Extend Delivery Date" at bounding box center [1153, 330] width 103 height 15
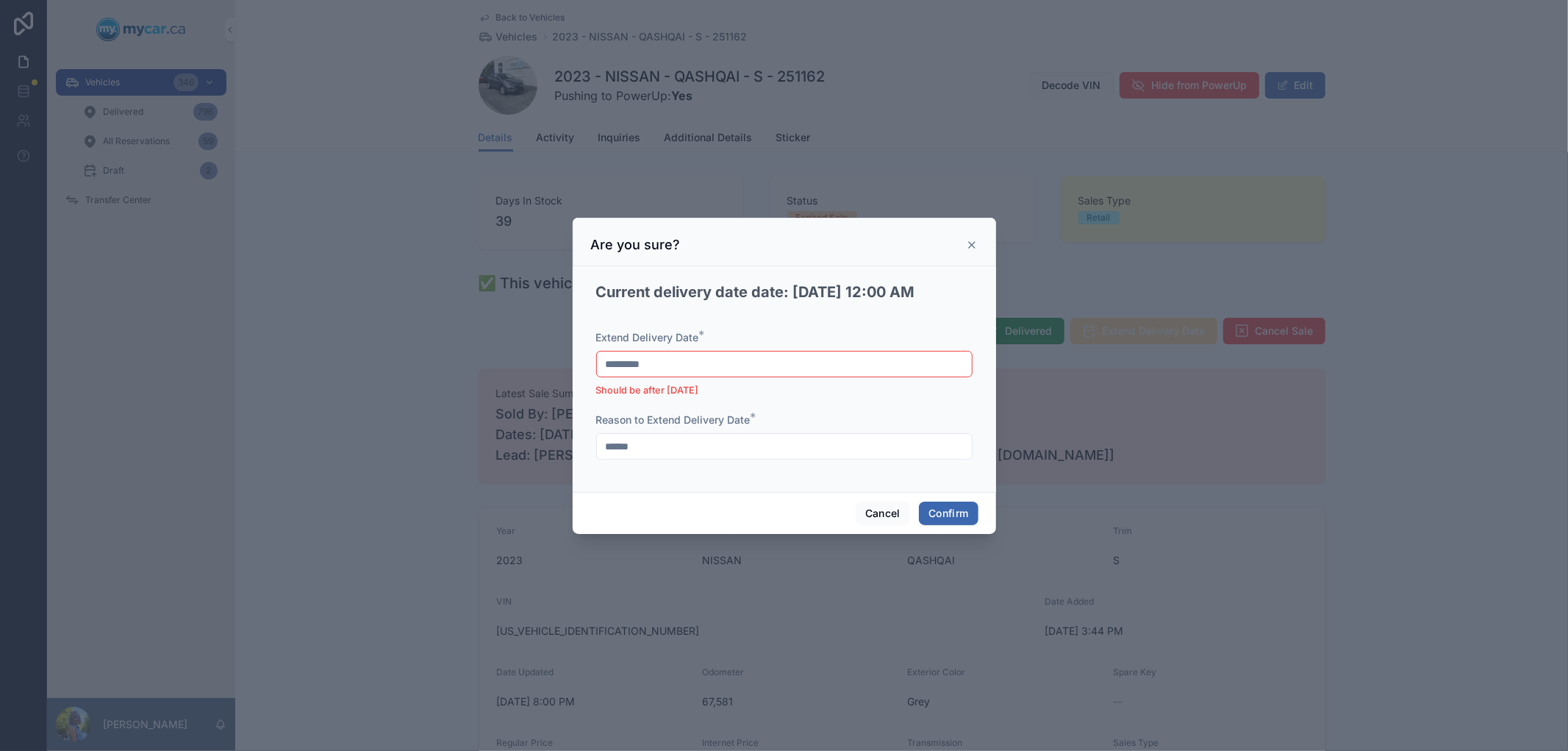
click at [834, 363] on input "*********" at bounding box center [784, 363] width 375 height 20
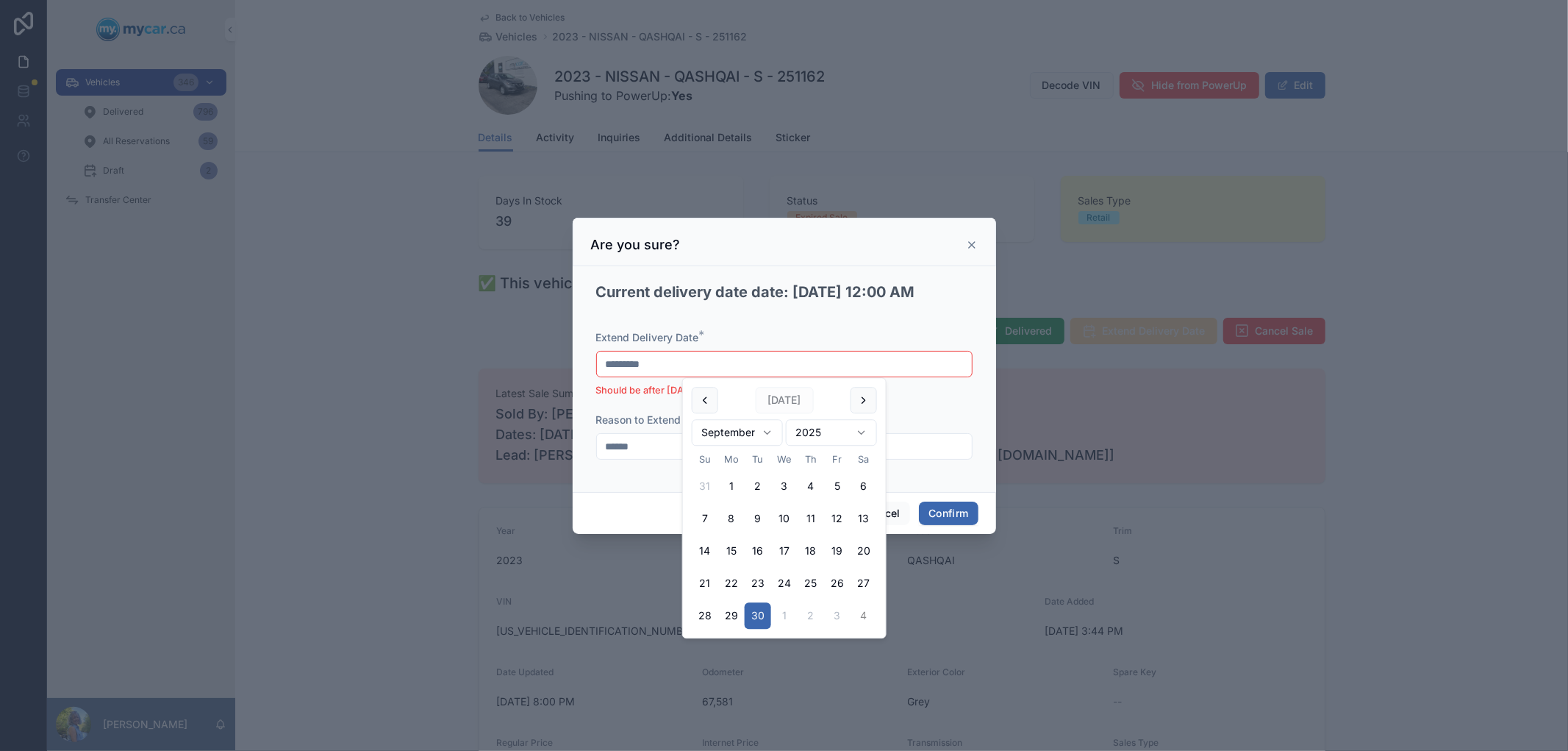
click at [863, 618] on button "4" at bounding box center [863, 616] width 26 height 26
type input "*********"
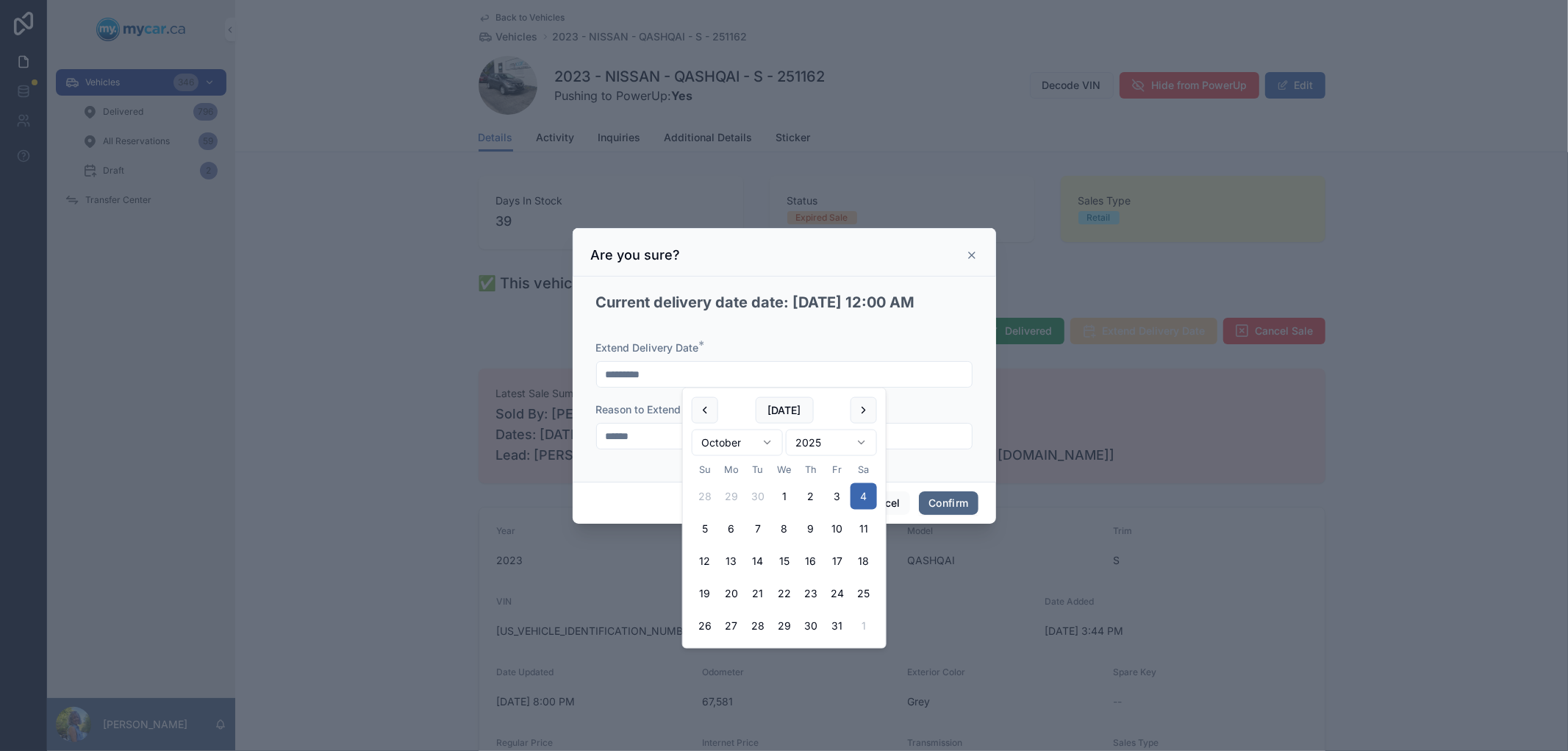
click at [936, 495] on button "Confirm" at bounding box center [948, 503] width 59 height 23
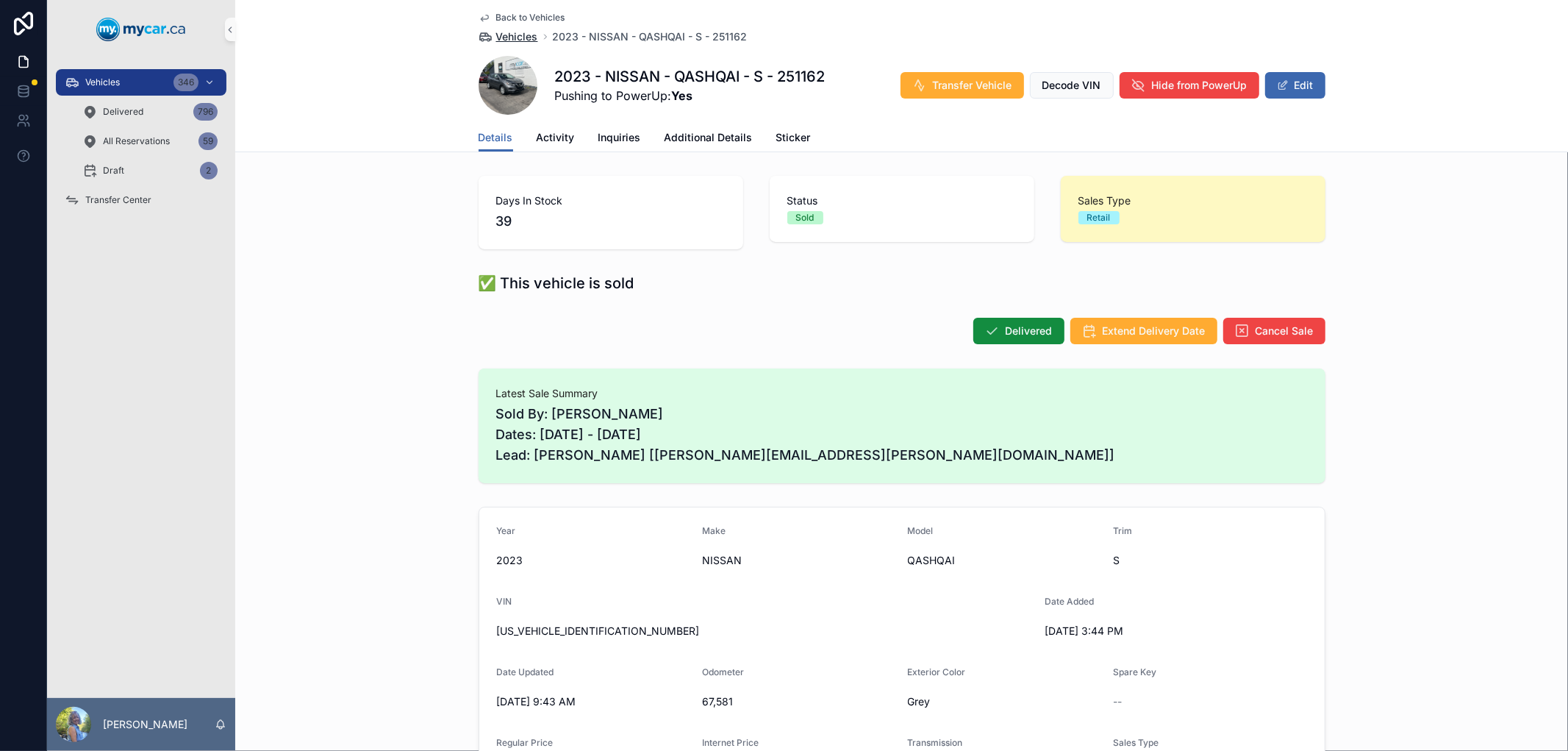
click at [504, 29] on span "Vehicles" at bounding box center [517, 36] width 42 height 15
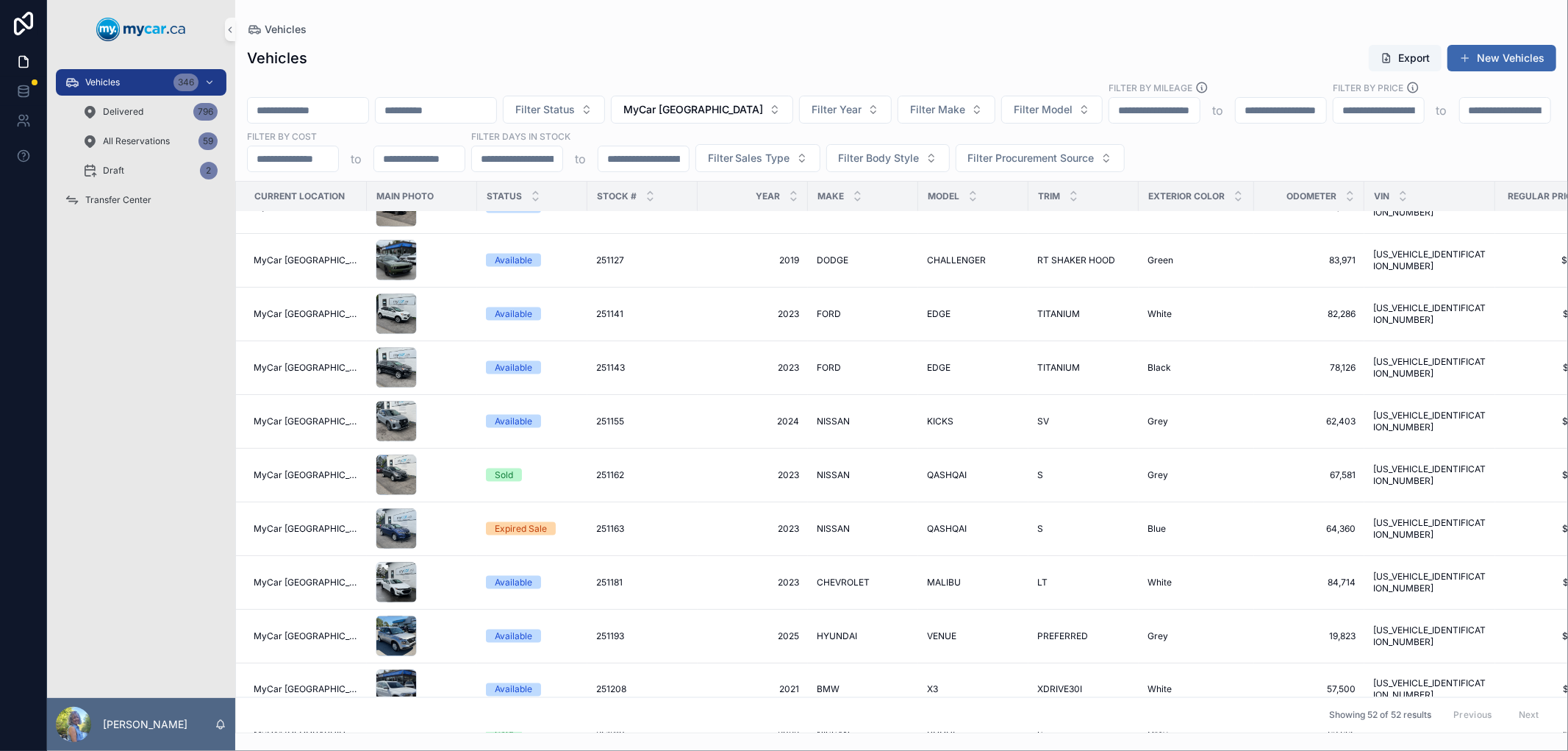
scroll to position [1961, 0]
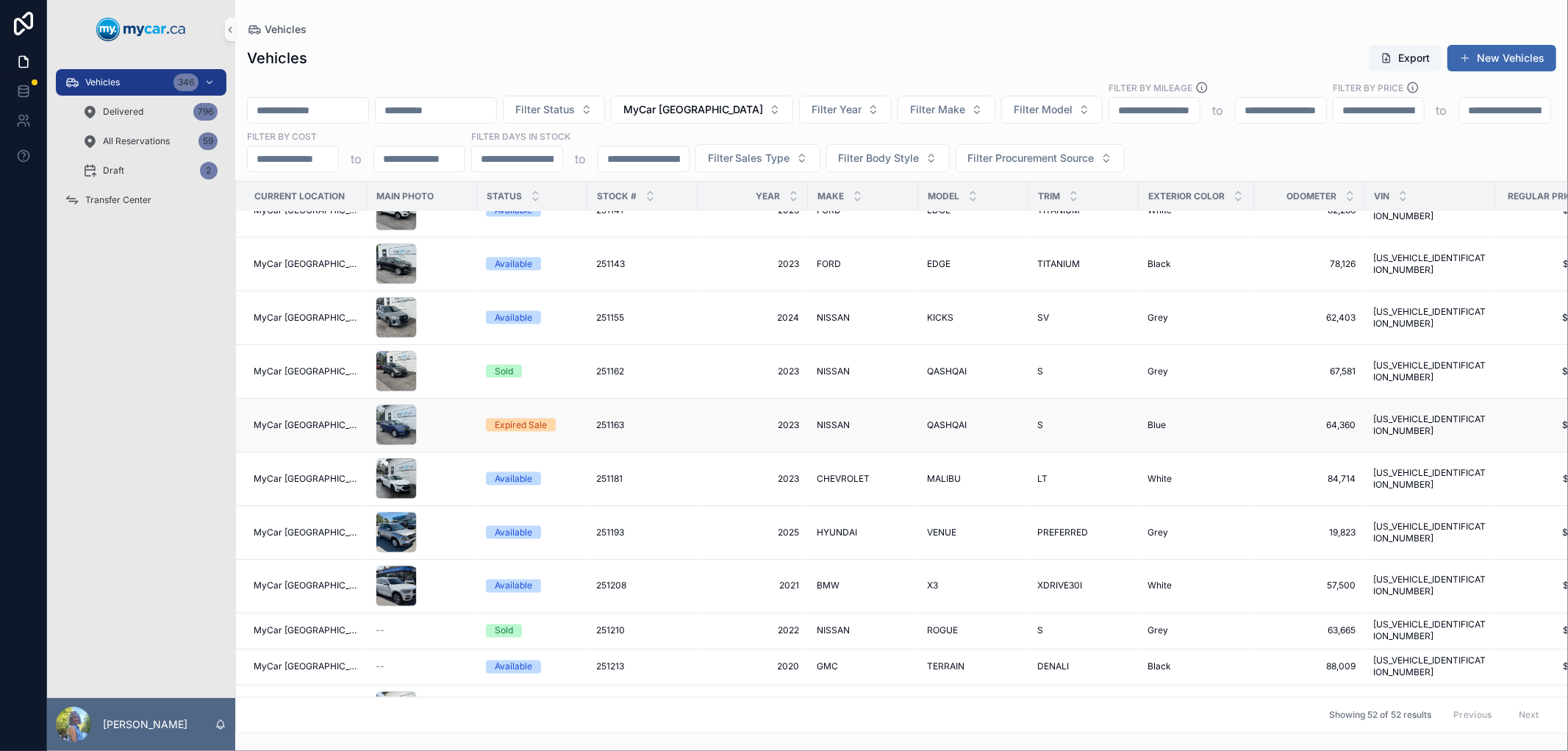
click at [597, 426] on span "251163" at bounding box center [610, 425] width 28 height 12
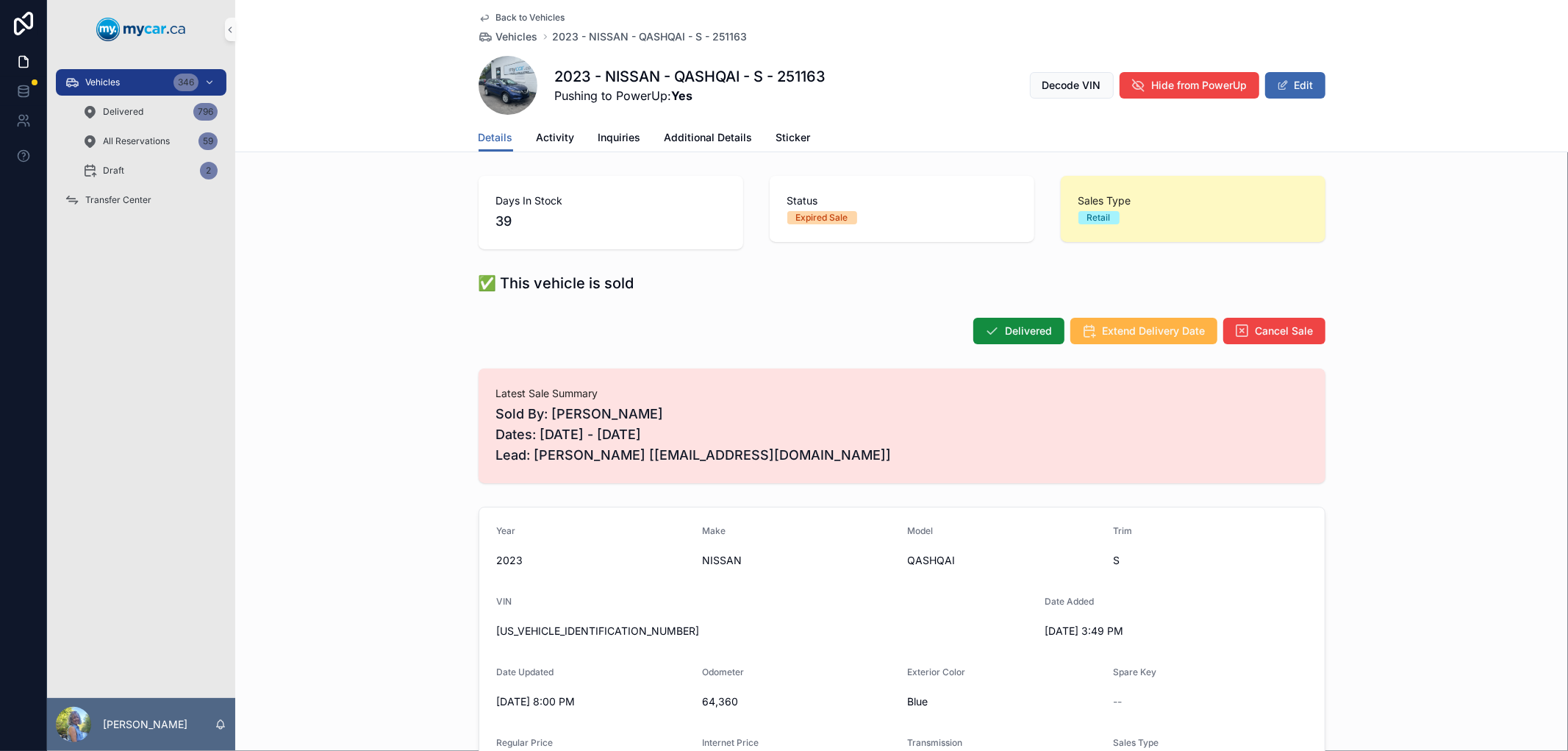
click at [1129, 332] on span "Extend Delivery Date" at bounding box center [1153, 330] width 103 height 15
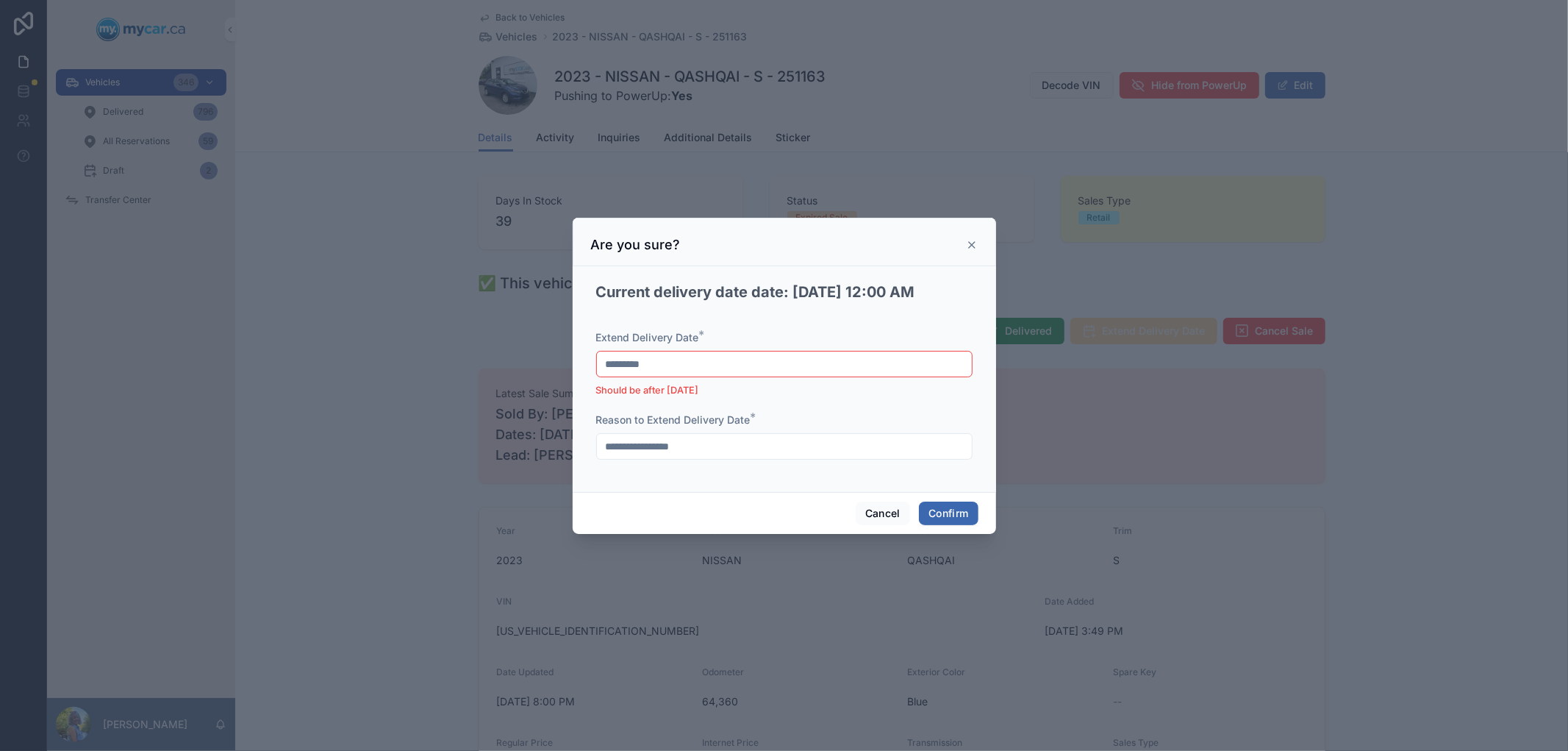
click at [795, 363] on input "*********" at bounding box center [784, 363] width 375 height 20
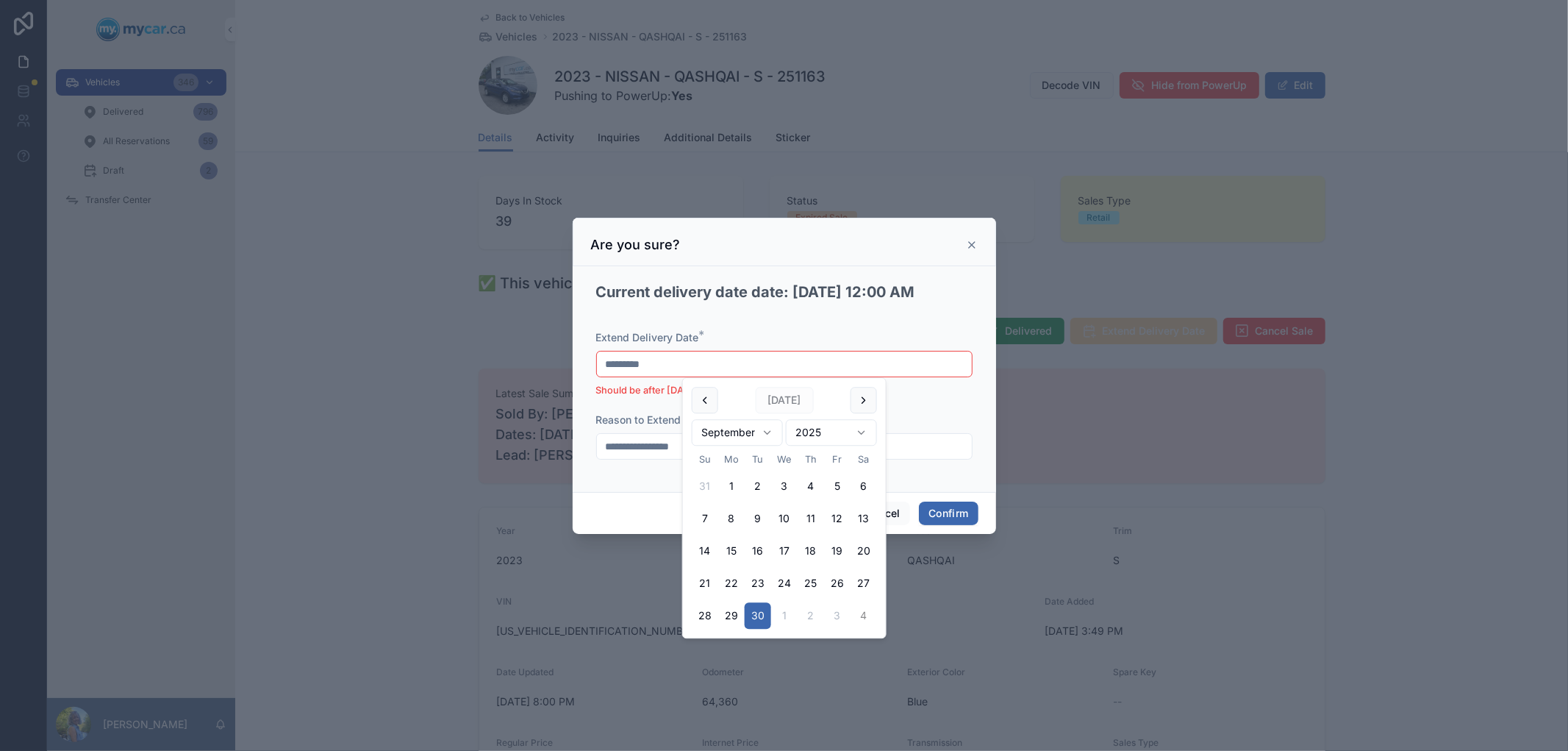
click at [866, 613] on button "4" at bounding box center [863, 616] width 26 height 26
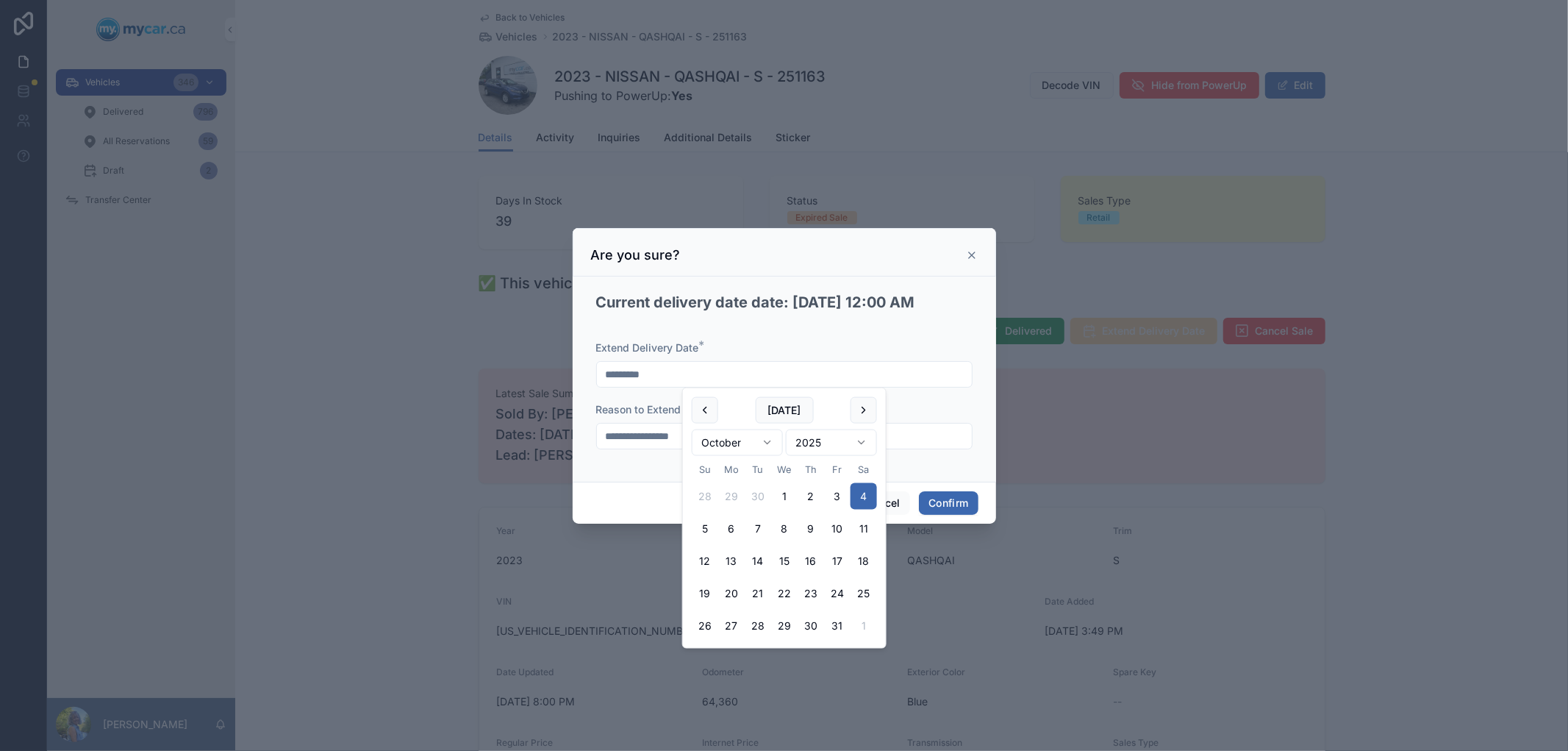
type input "*********"
click at [657, 442] on input "**********" at bounding box center [784, 435] width 375 height 20
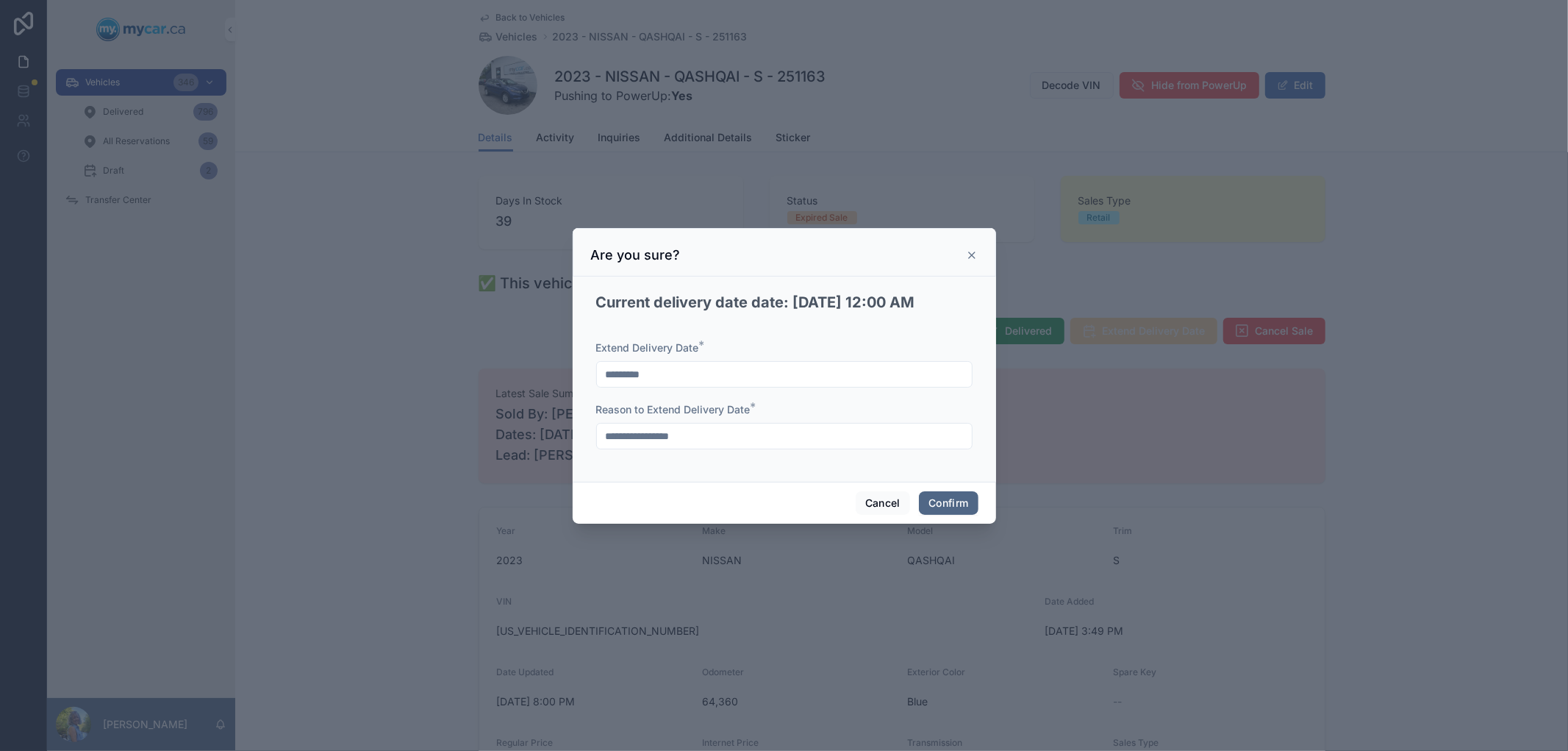
click at [931, 501] on button "Confirm" at bounding box center [948, 503] width 59 height 23
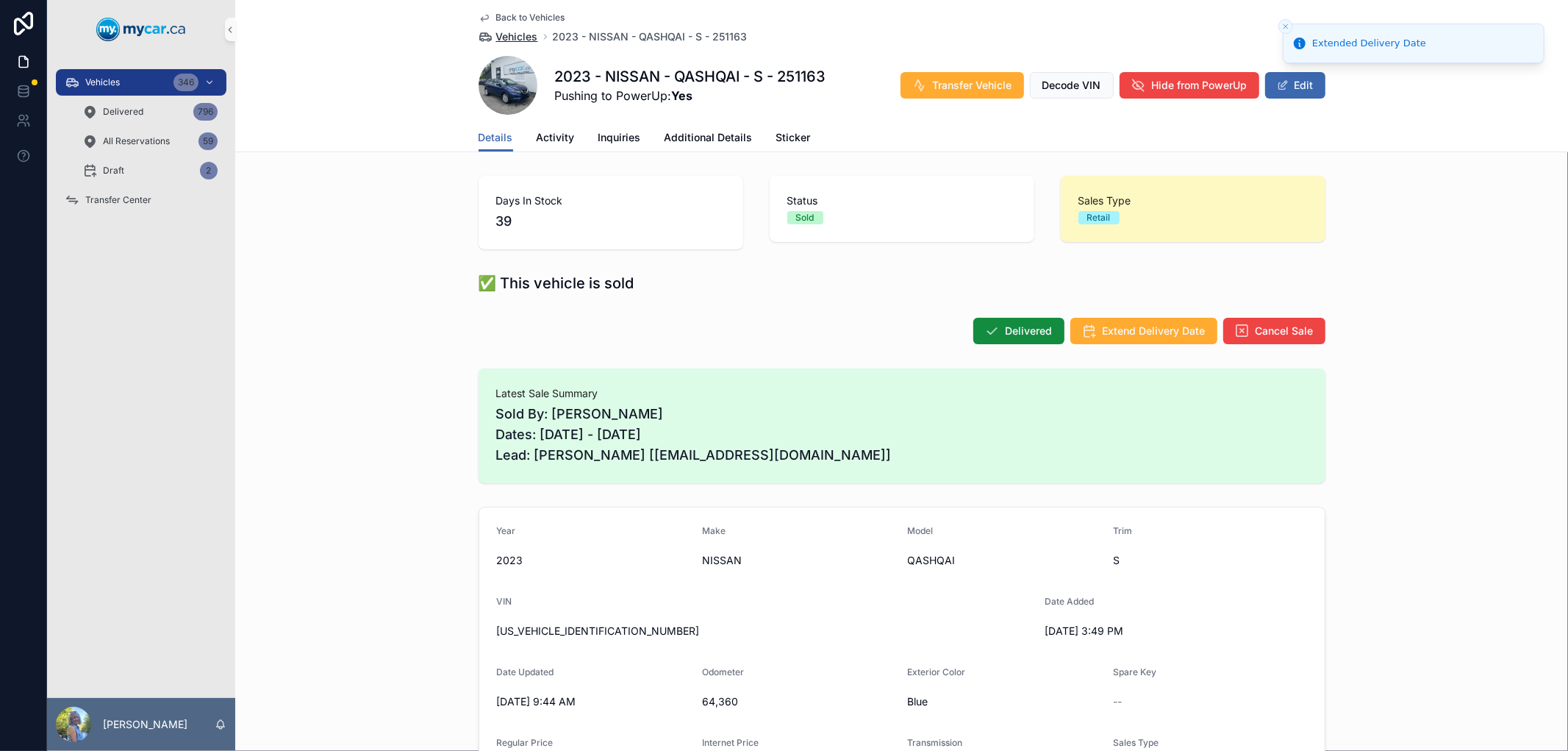
click at [523, 35] on span "Vehicles" at bounding box center [517, 36] width 42 height 15
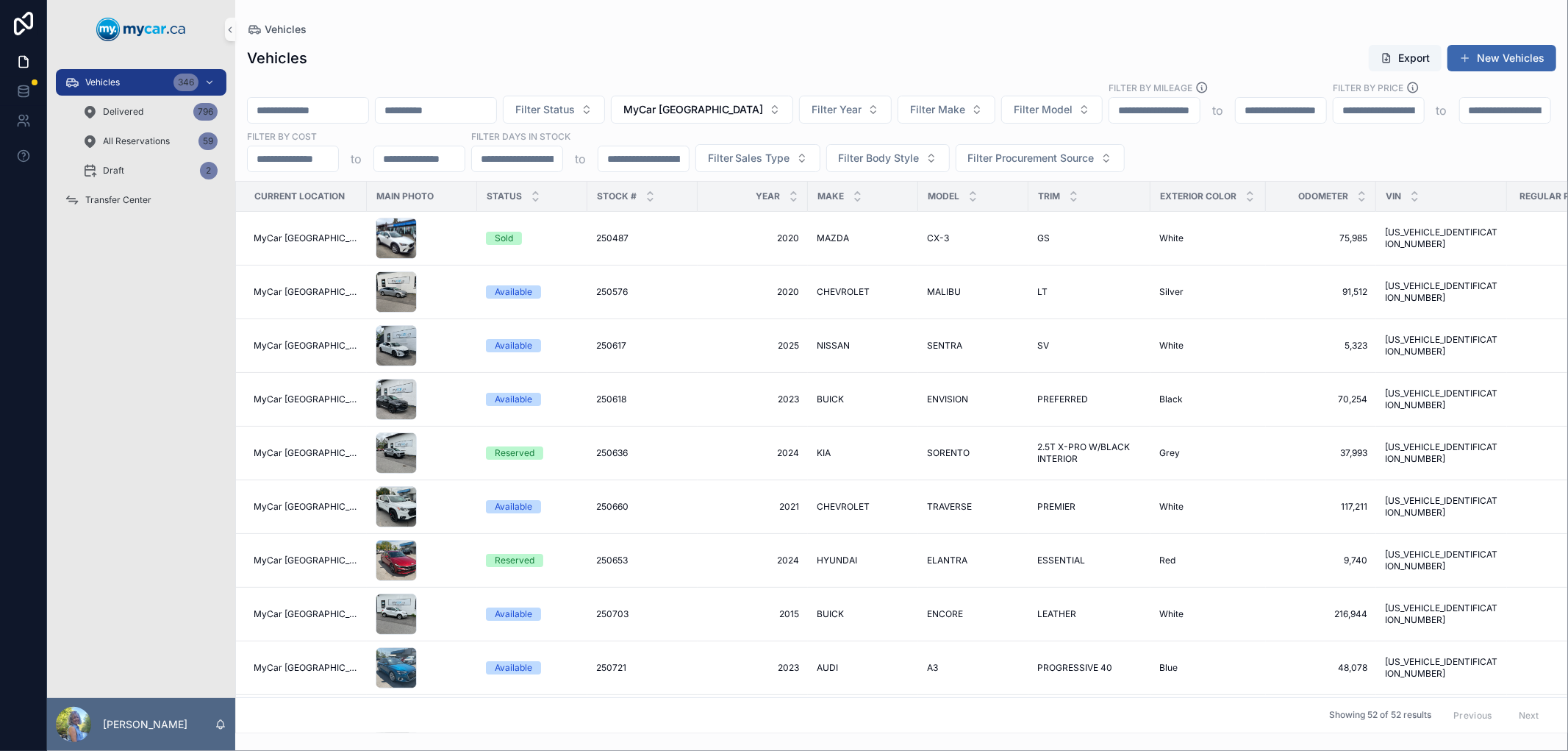
click at [416, 40] on div "Vehicles Export New Vehicles Filter Status MyCar North Bay Filter Year Filter M…" at bounding box center [901, 384] width 1332 height 698
click at [128, 143] on span "All Reservations" at bounding box center [136, 141] width 67 height 12
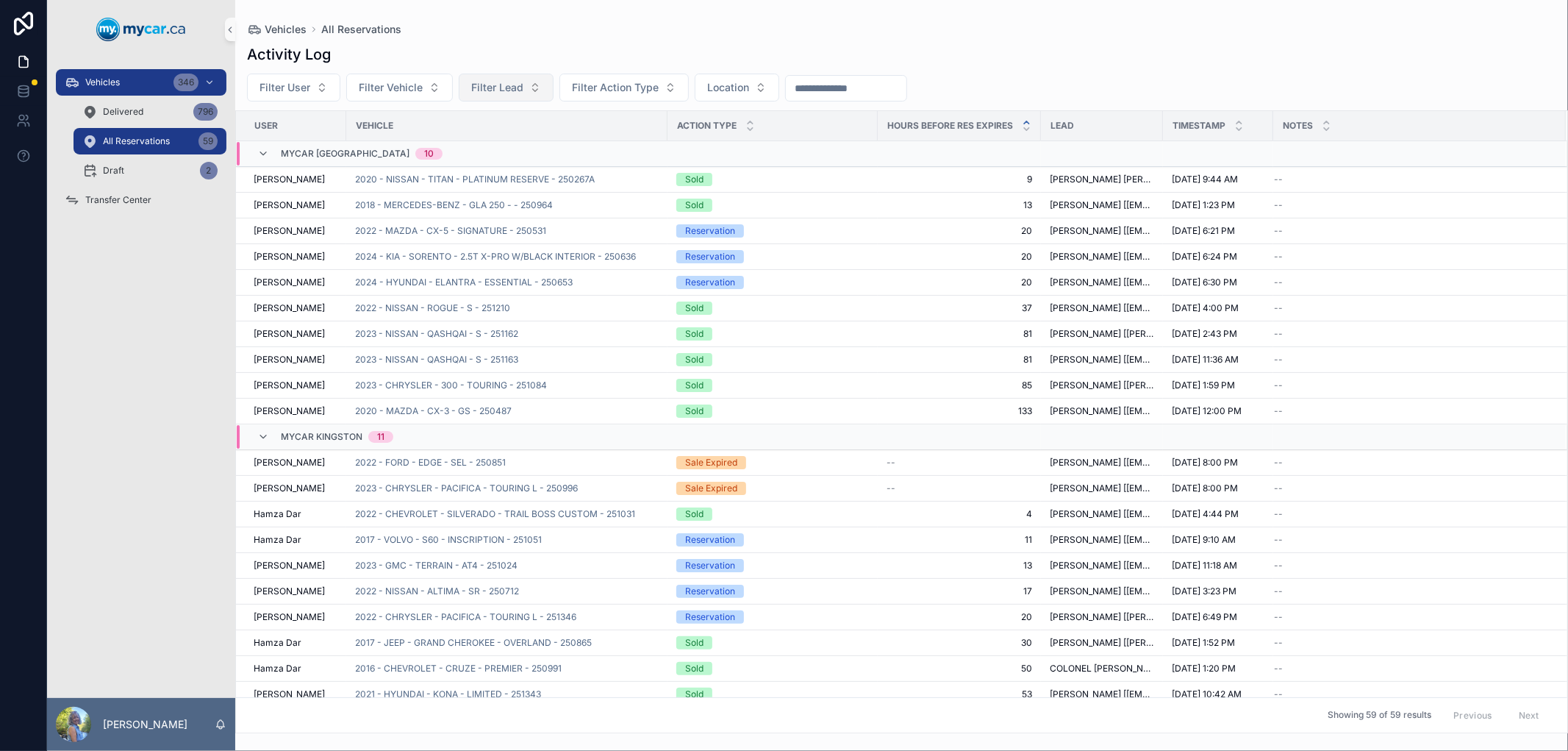
click at [491, 95] on button "Filter Lead" at bounding box center [506, 87] width 95 height 28
drag, startPoint x: 567, startPoint y: 120, endPoint x: 423, endPoint y: 125, distance: 144.1
click at [423, 125] on div "**********" at bounding box center [506, 119] width 183 height 27
click at [551, 123] on input "**********" at bounding box center [514, 118] width 147 height 26
type input "**********"
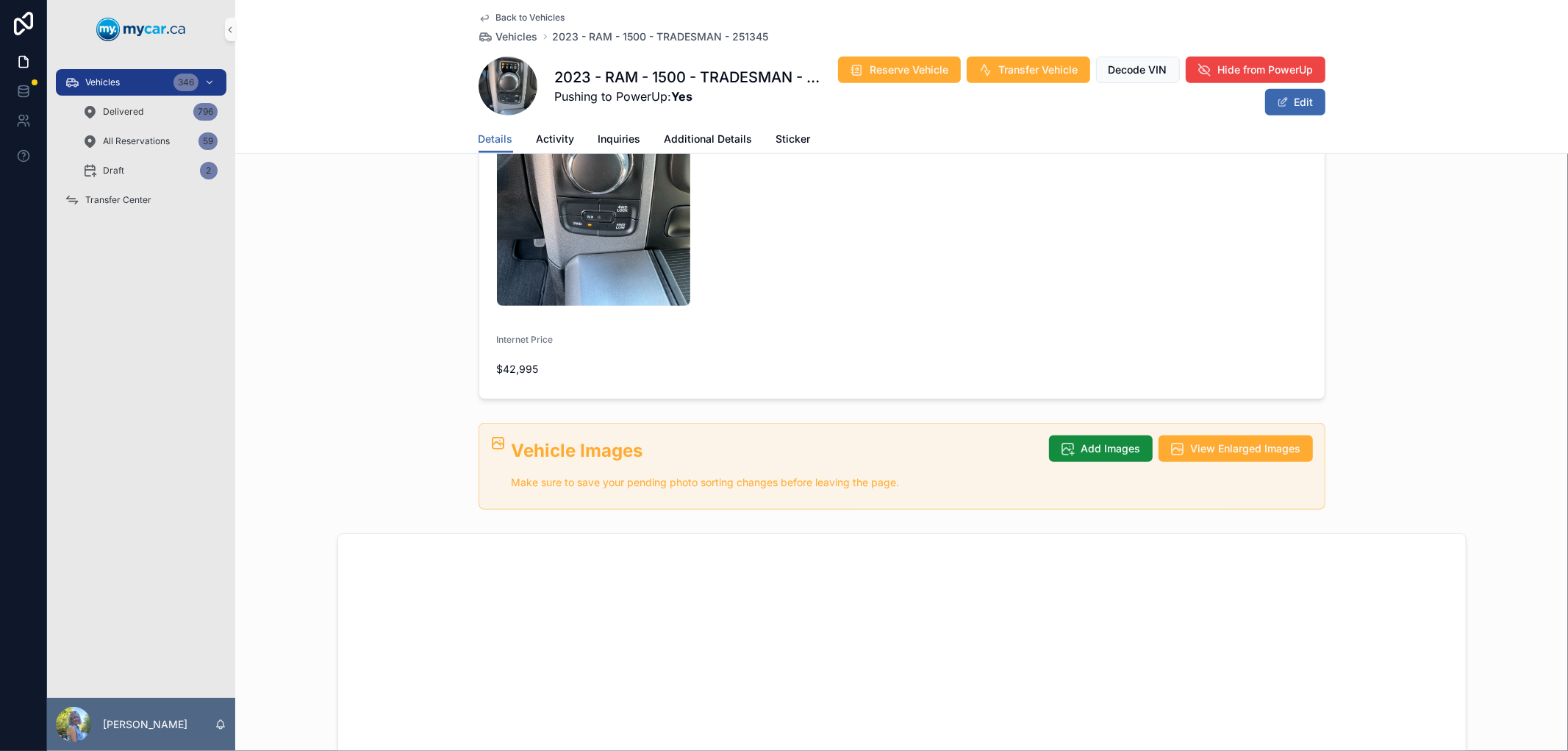
scroll to position [571, 0]
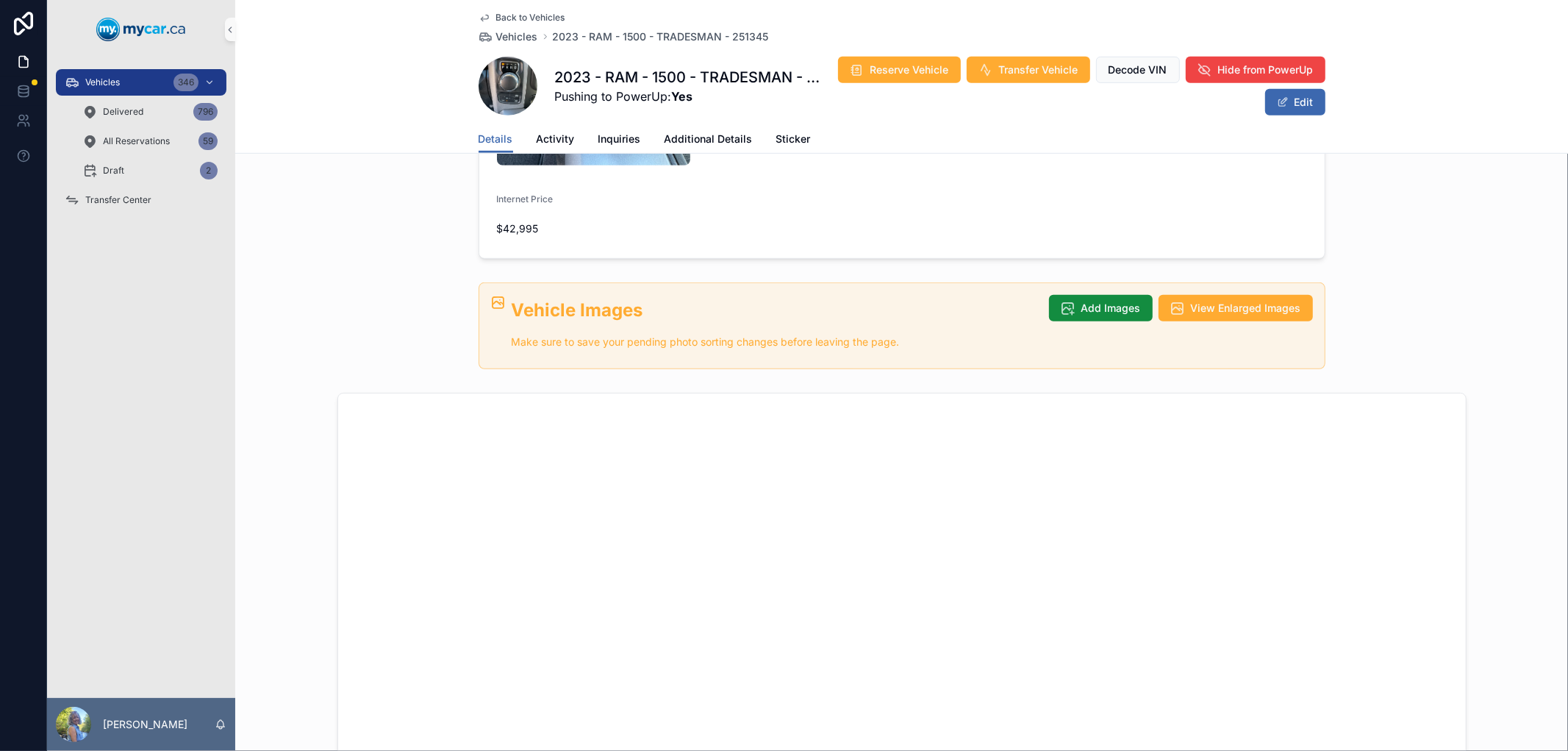
scroll to position [735, 0]
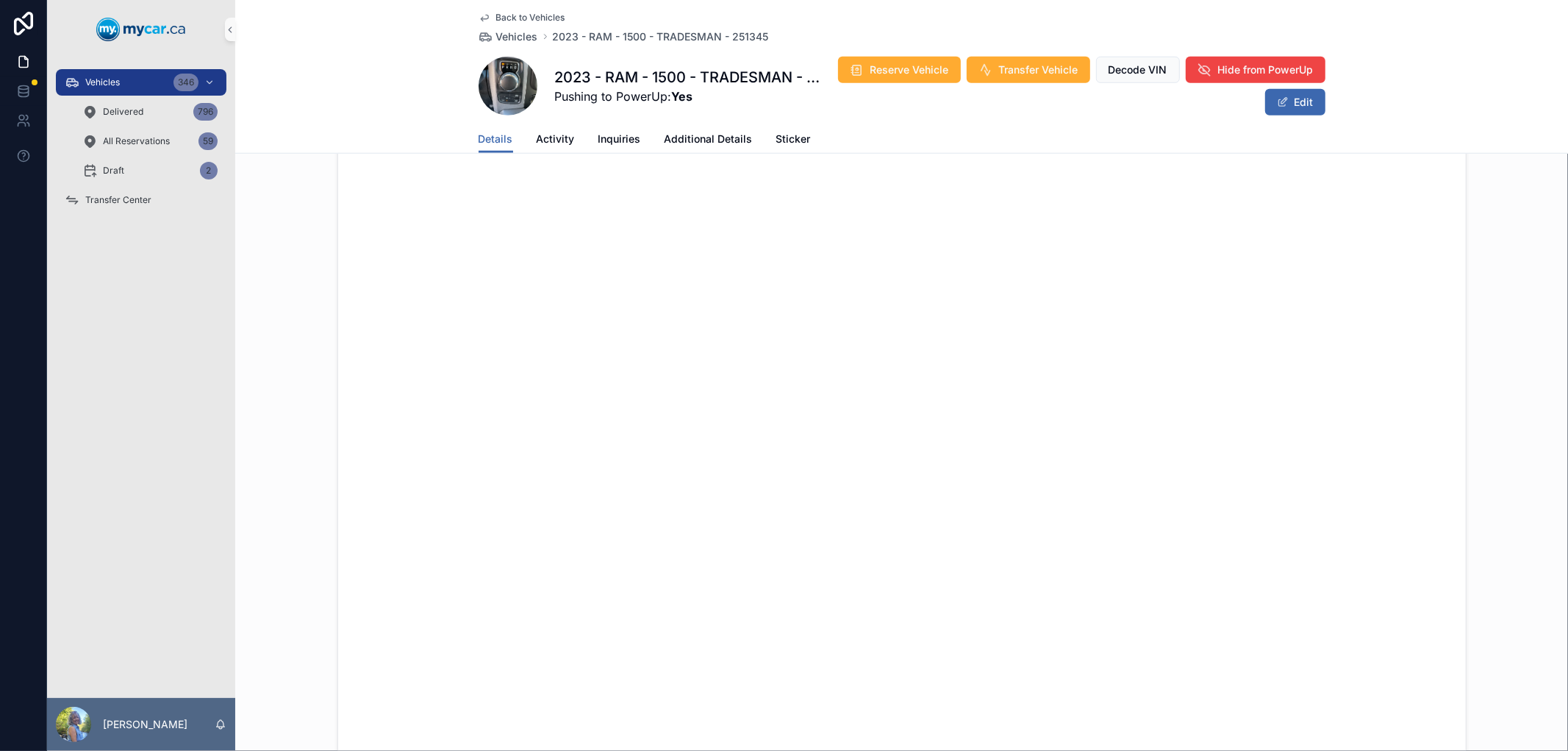
scroll to position [1144, 0]
click at [123, 82] on div "Vehicles 346" at bounding box center [141, 83] width 152 height 23
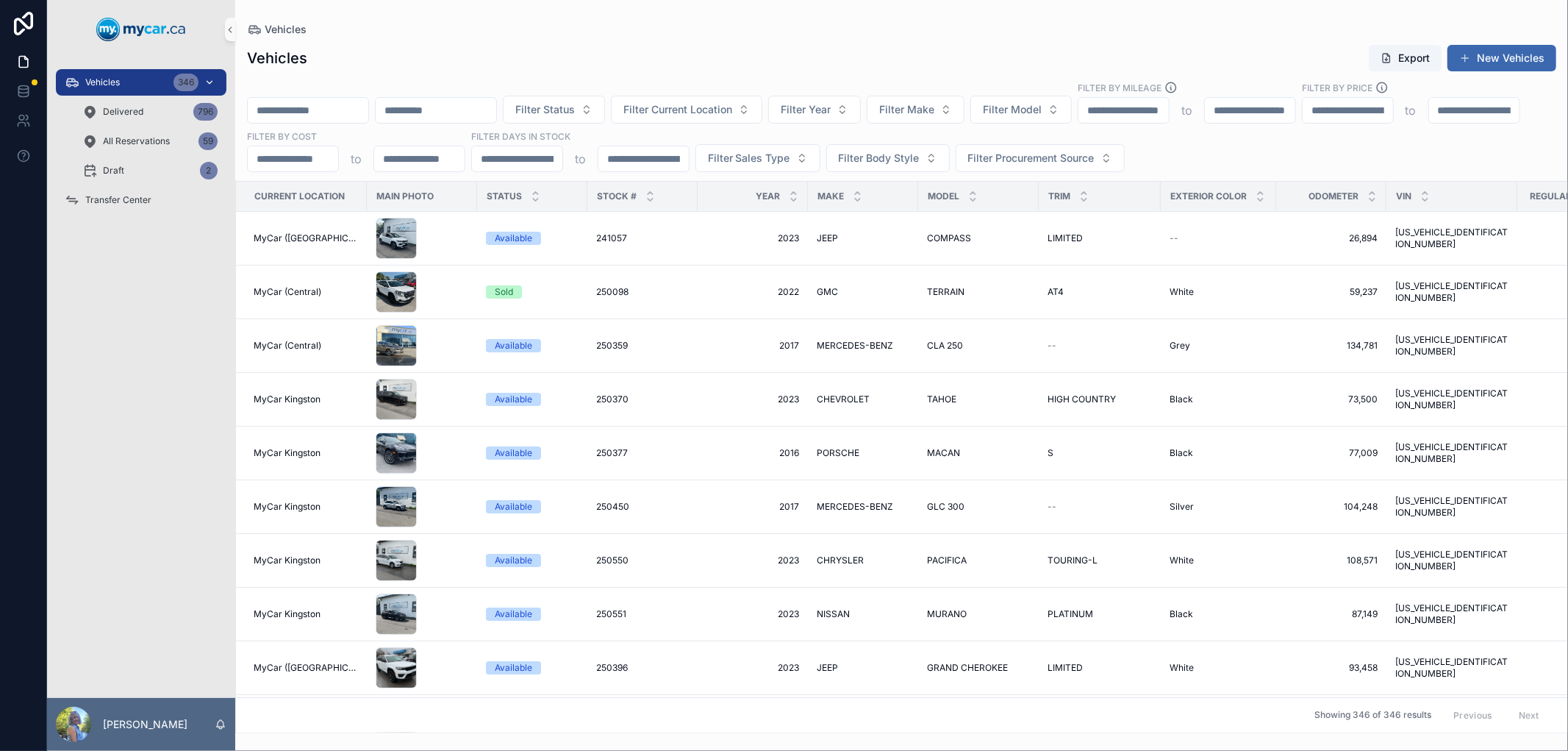
click at [122, 86] on div "Vehicles 346" at bounding box center [141, 83] width 152 height 23
click at [720, 115] on span "Filter Current Location" at bounding box center [678, 109] width 109 height 15
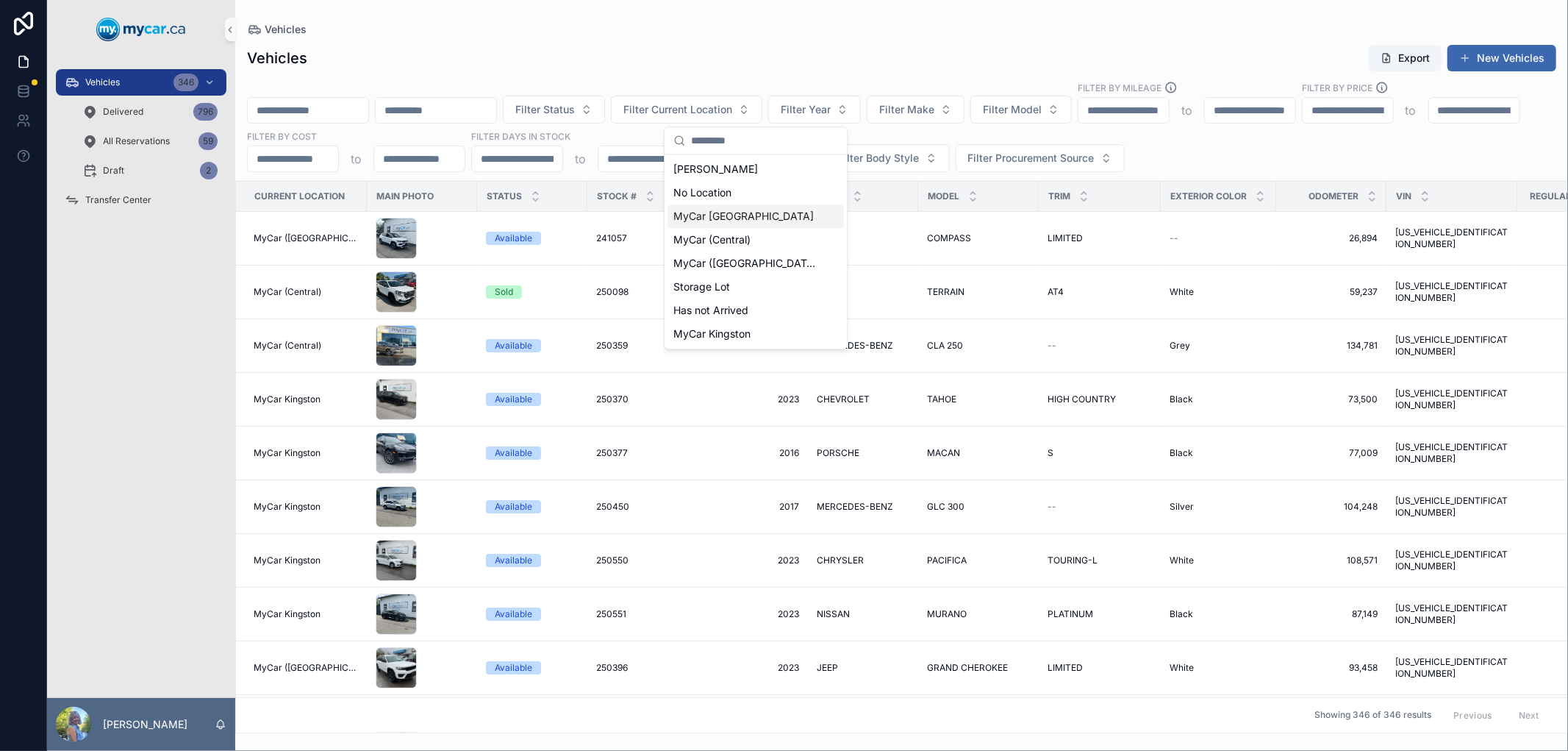
click at [722, 215] on span "MyCar [GEOGRAPHIC_DATA]" at bounding box center [743, 216] width 141 height 15
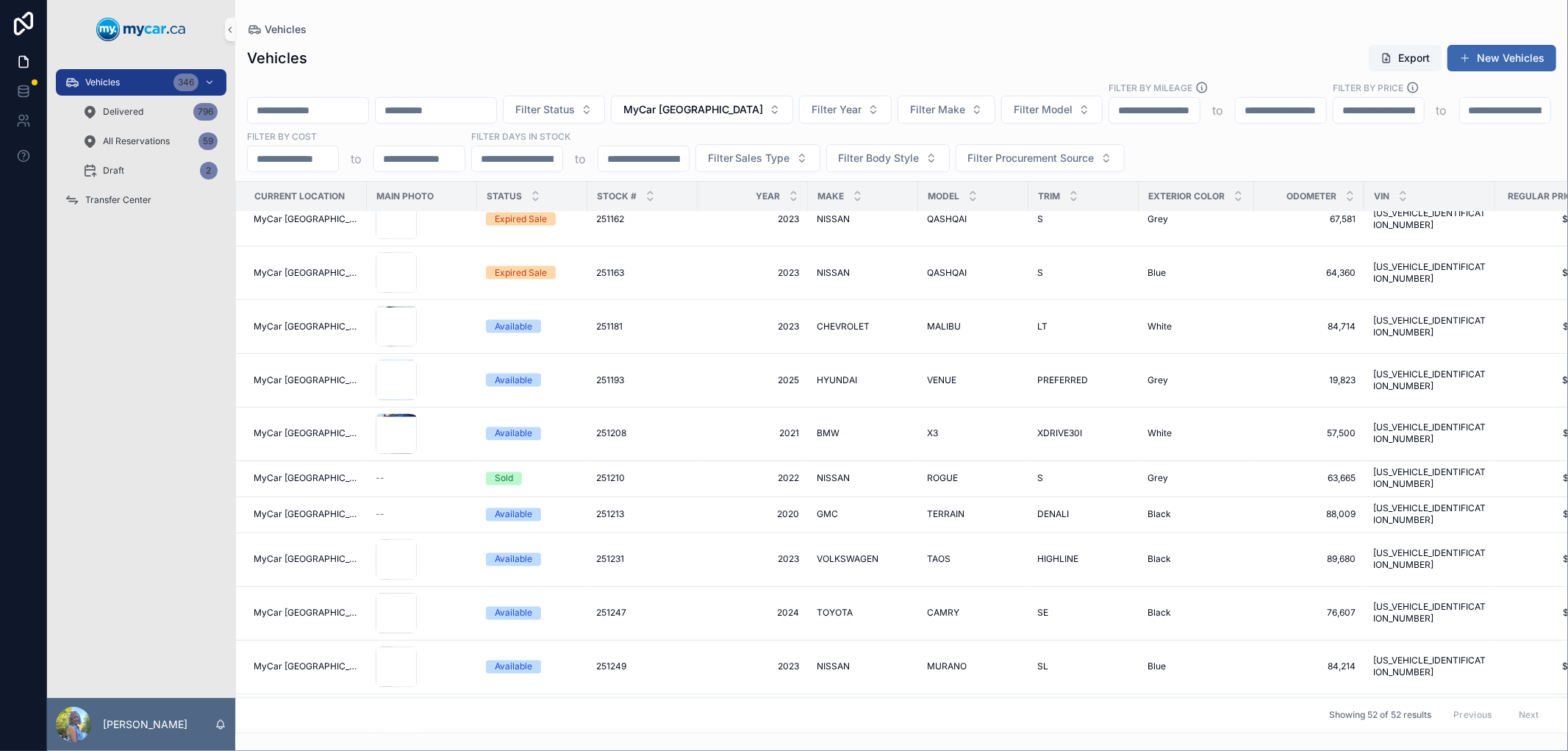
scroll to position [2123, 0]
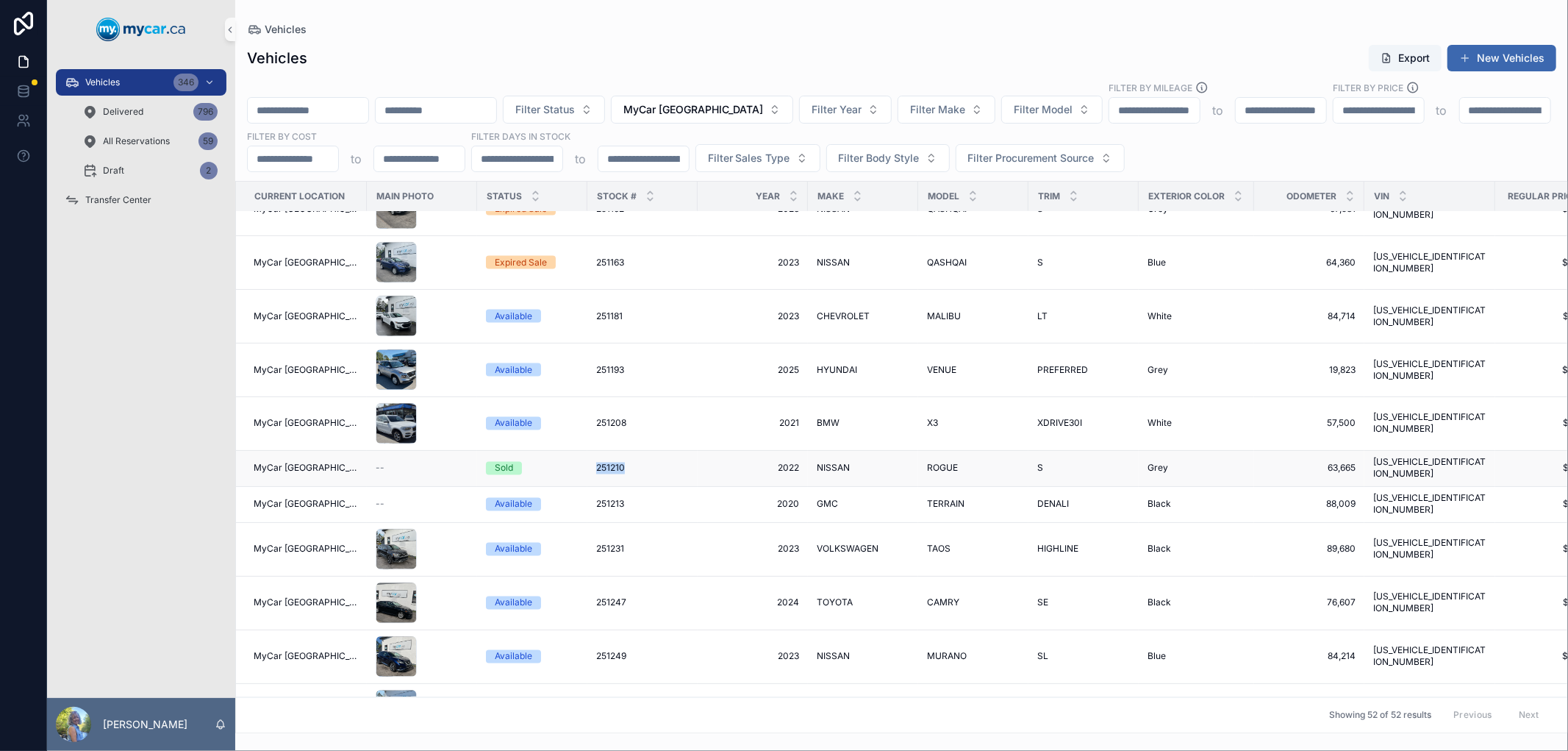
drag, startPoint x: 578, startPoint y: 463, endPoint x: 614, endPoint y: 464, distance: 36.0
click at [614, 464] on td "251210 251210" at bounding box center [643, 468] width 111 height 36
copy span "251210"
click at [598, 464] on span "251210" at bounding box center [611, 468] width 29 height 12
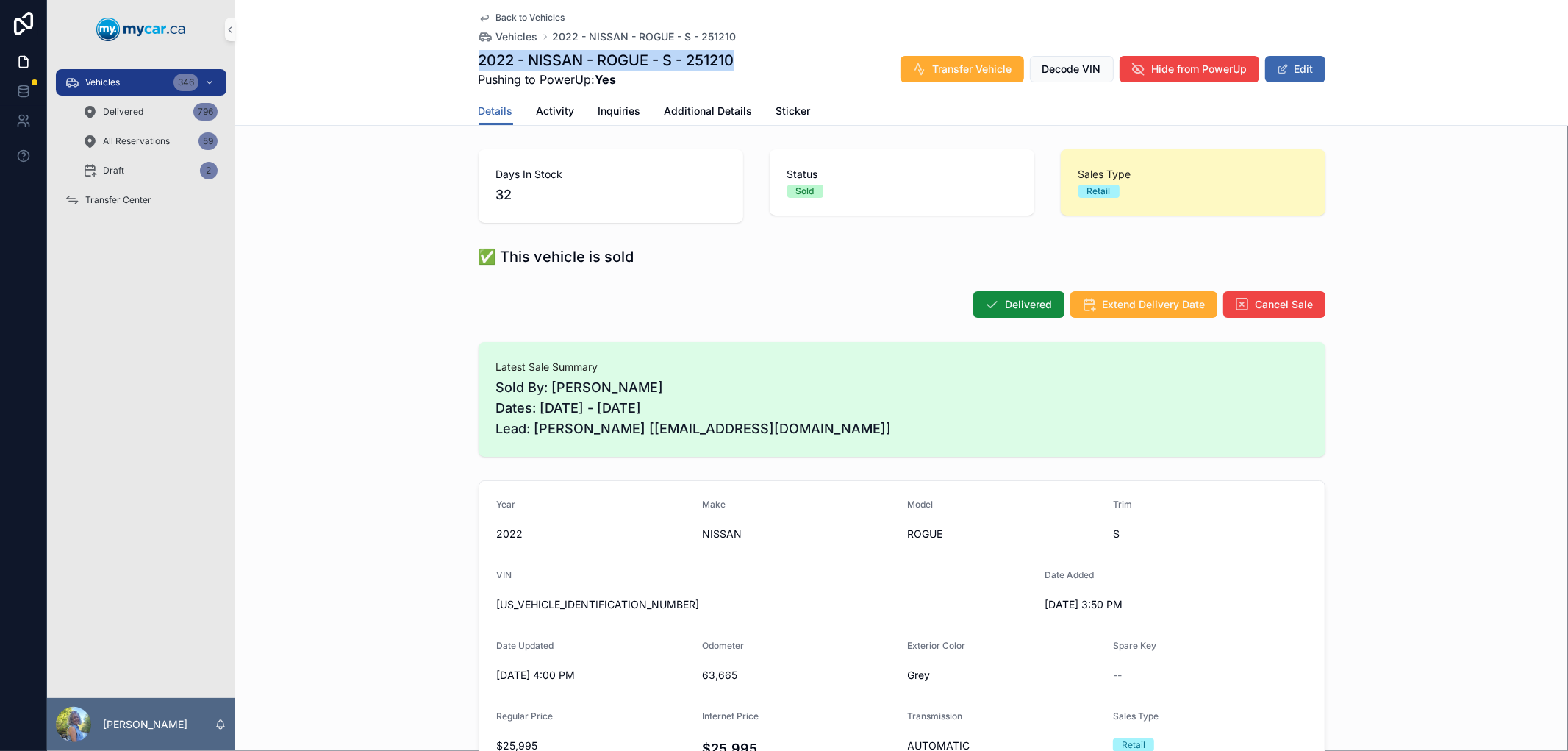
drag, startPoint x: 731, startPoint y: 60, endPoint x: 464, endPoint y: 67, distance: 267.1
click at [464, 67] on div "Back to Vehicles Vehicles 2022 - NISSAN - ROGUE - S - 251210 2022 - NISSAN - RO…" at bounding box center [901, 62] width 1332 height 125
copy h1 "2022 - NISSAN - ROGUE - S - 251210"
click at [652, 97] on div "Details Activity Inquiries Additional Details Sticker" at bounding box center [902, 111] width 847 height 28
drag, startPoint x: 733, startPoint y: 59, endPoint x: 687, endPoint y: 59, distance: 46.0
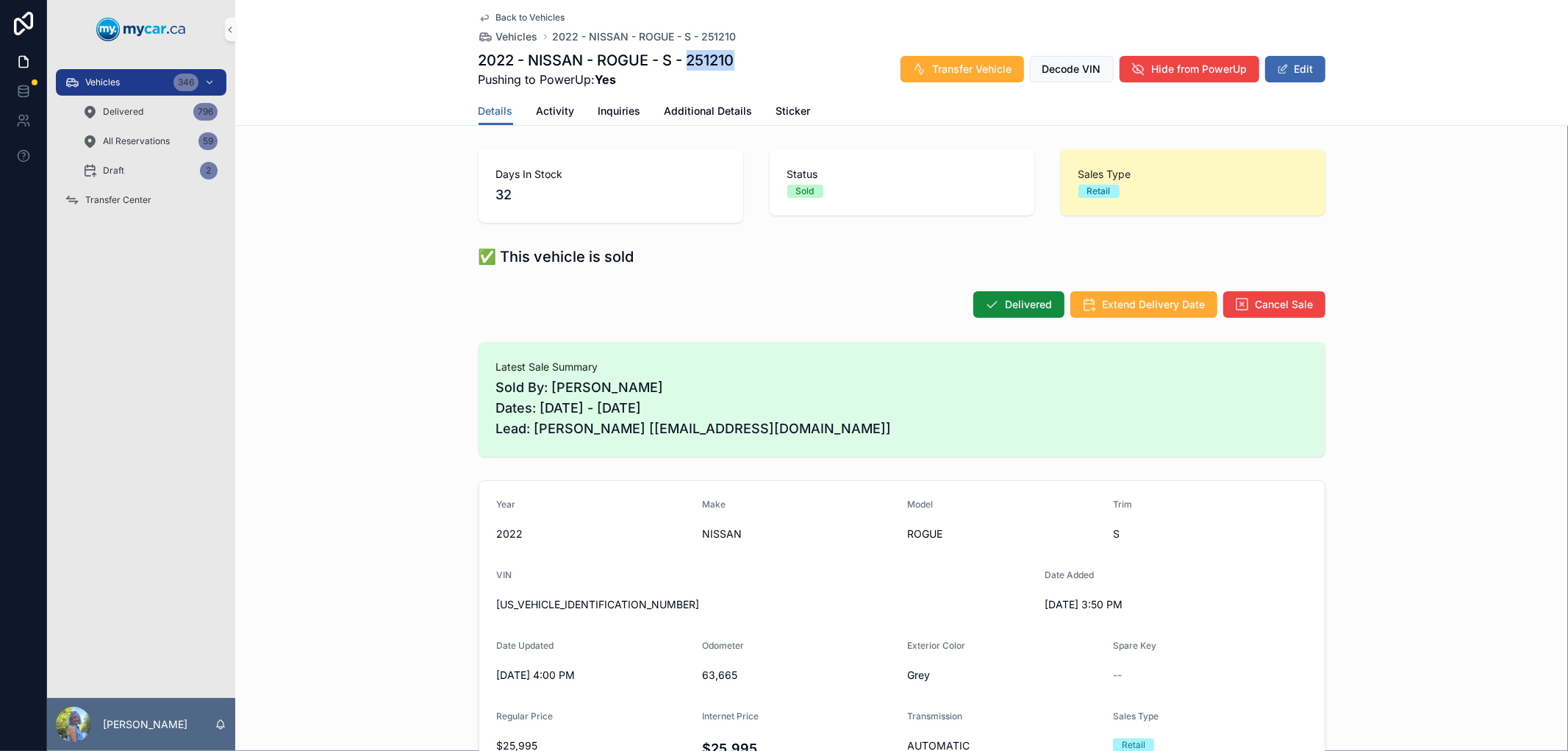
click at [687, 59] on div "2022 - NISSAN - ROGUE - S - 251210 Pushing to PowerUp: Yes Transfer Vehicle Dec…" at bounding box center [902, 68] width 847 height 38
copy h1 "251210"
click at [135, 79] on div "Vehicles 346" at bounding box center [141, 83] width 152 height 23
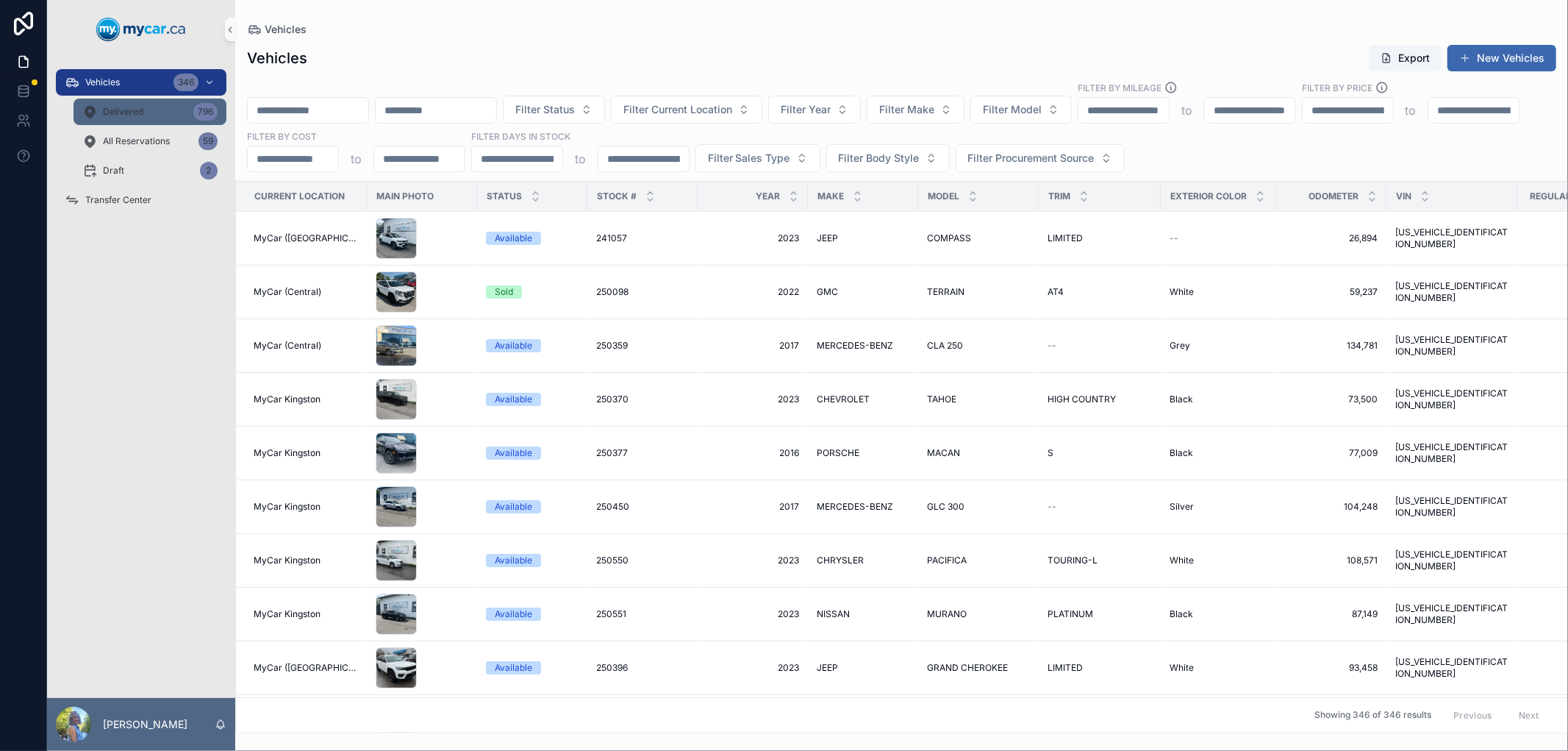
click at [162, 108] on div "Delivered 796" at bounding box center [150, 112] width 135 height 23
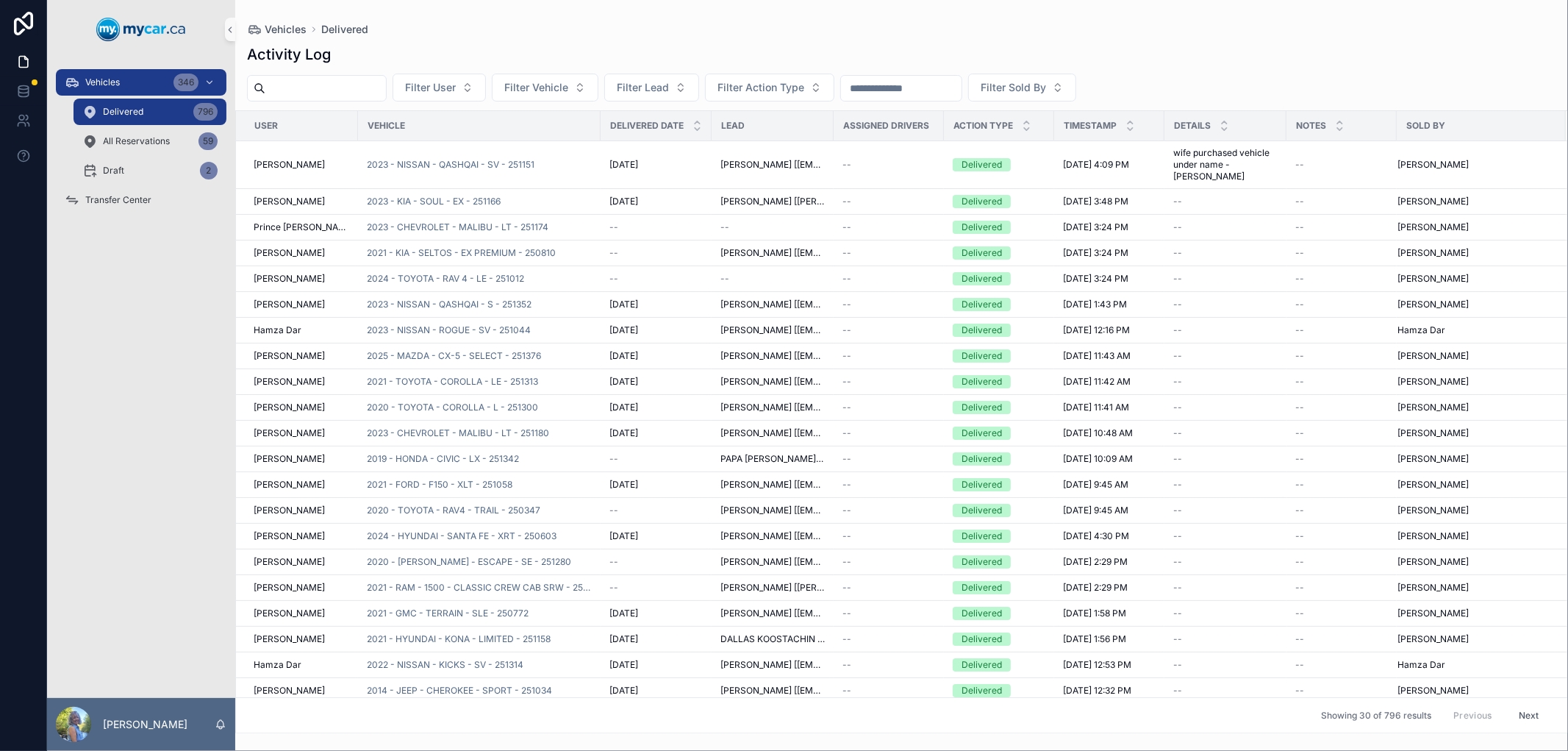
click at [943, 94] on input "scrollable content" at bounding box center [901, 87] width 120 height 20
paste input "******"
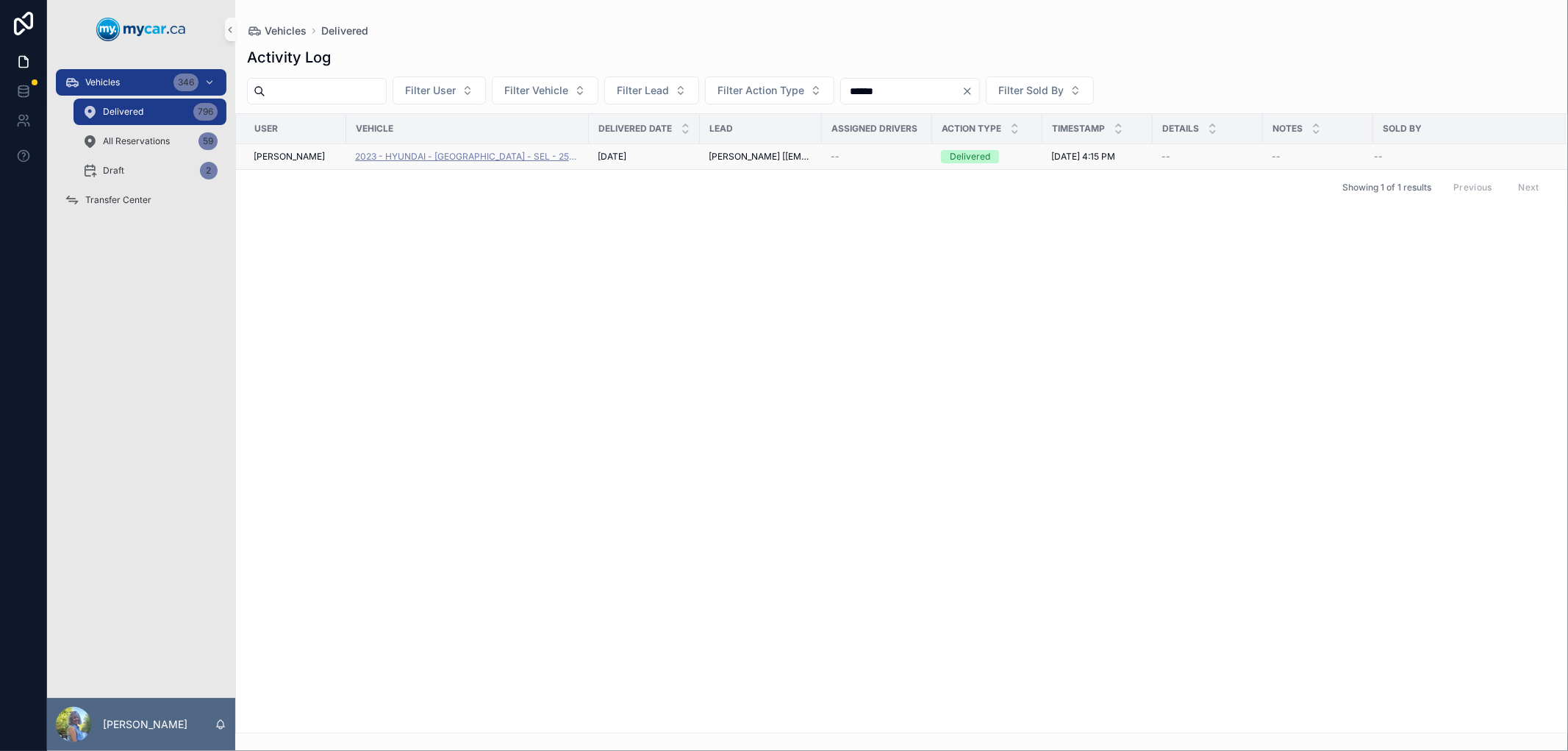
type input "******"
click at [441, 155] on span "2023 - HYUNDAI - [GEOGRAPHIC_DATA] - SEL - 250755" at bounding box center [468, 156] width 225 height 12
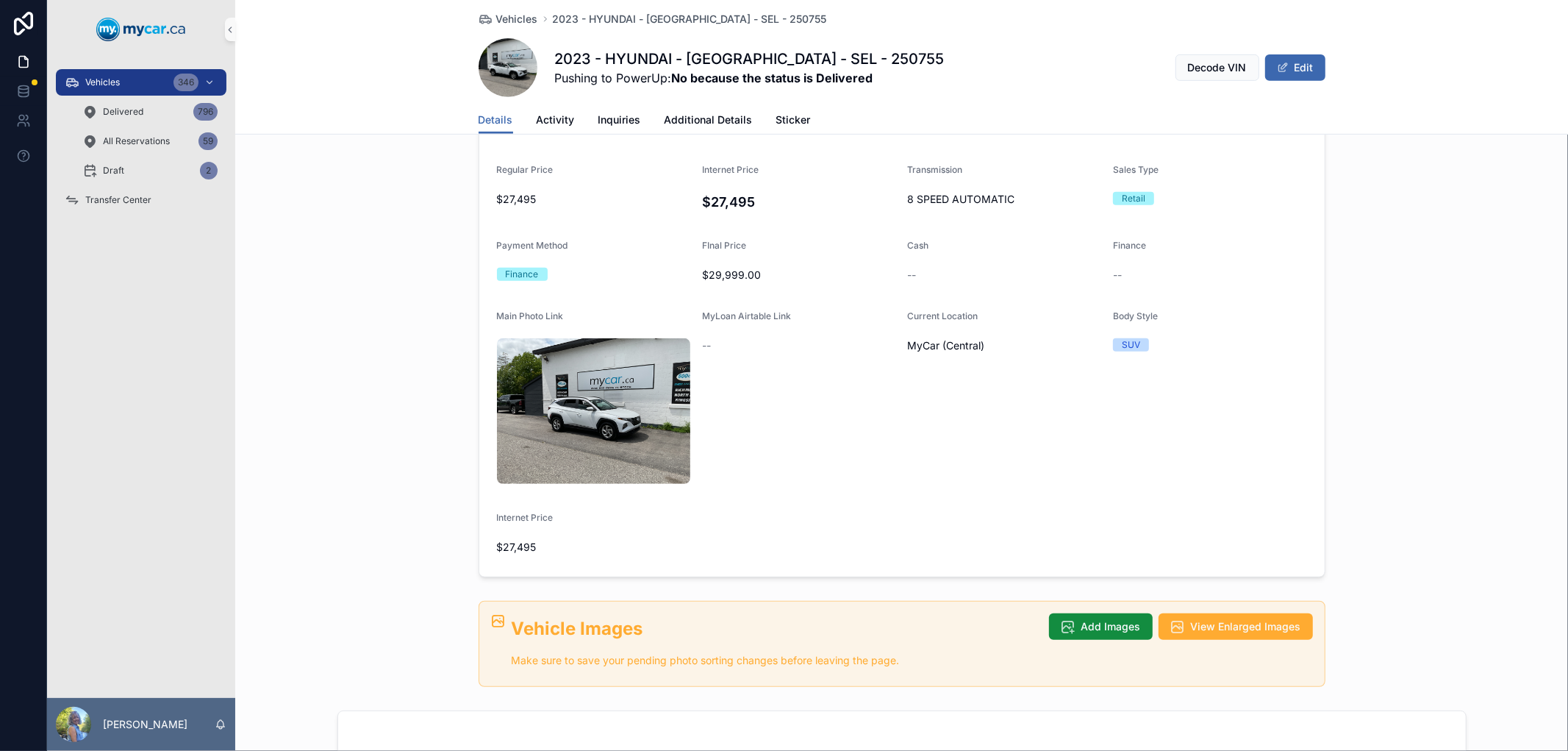
scroll to position [653, 0]
